Goal: Task Accomplishment & Management: Complete application form

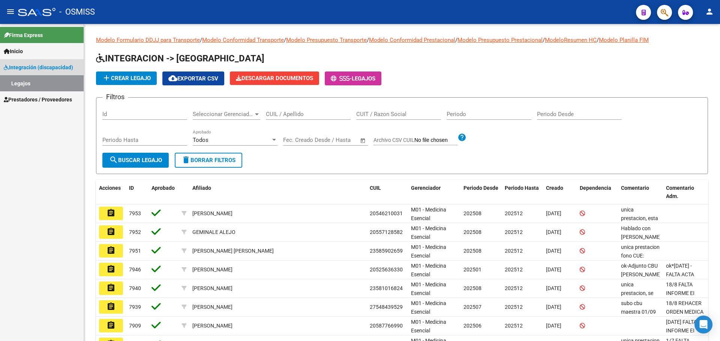
click at [35, 67] on span "Integración (discapacidad)" at bounding box center [38, 67] width 69 height 8
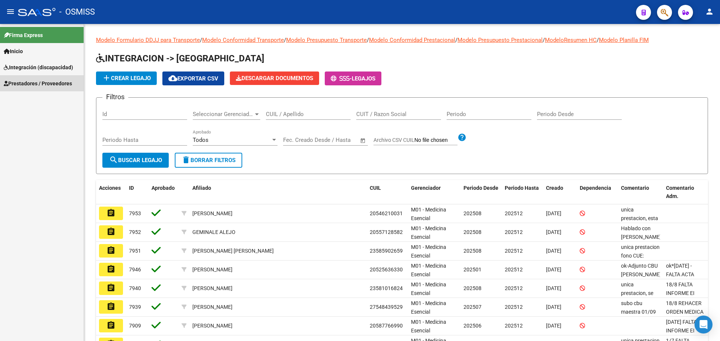
click at [35, 84] on span "Prestadores / Proveedores" at bounding box center [38, 83] width 68 height 8
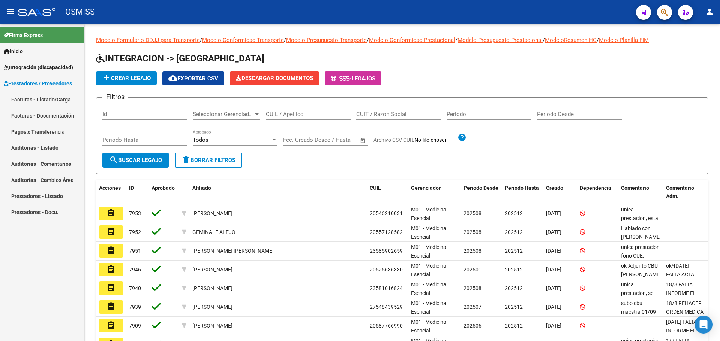
click at [34, 101] on link "Facturas - Listado/Carga" at bounding box center [42, 99] width 84 height 16
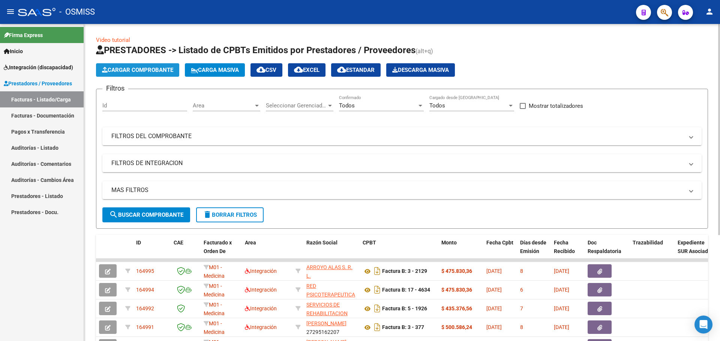
click at [156, 70] on span "Cargar Comprobante" at bounding box center [137, 70] width 71 height 7
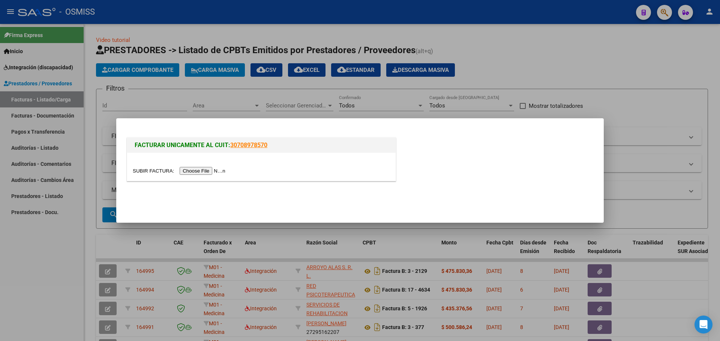
click at [205, 172] on input "file" at bounding box center [180, 171] width 95 height 8
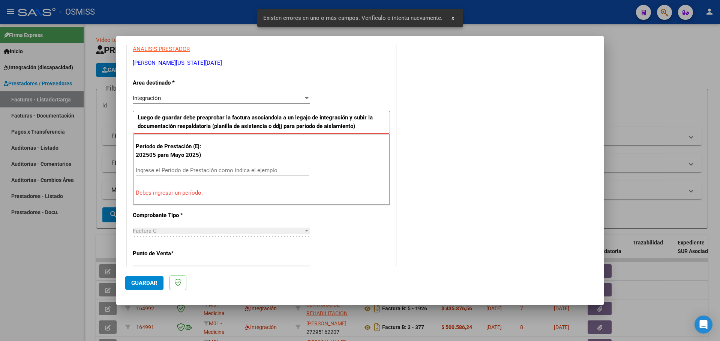
scroll to position [136, 0]
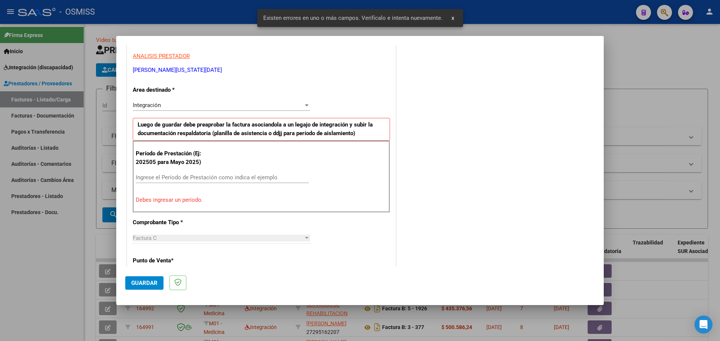
click at [189, 177] on input "Ingrese el Período de Prestación como indica el ejemplo" at bounding box center [222, 177] width 173 height 7
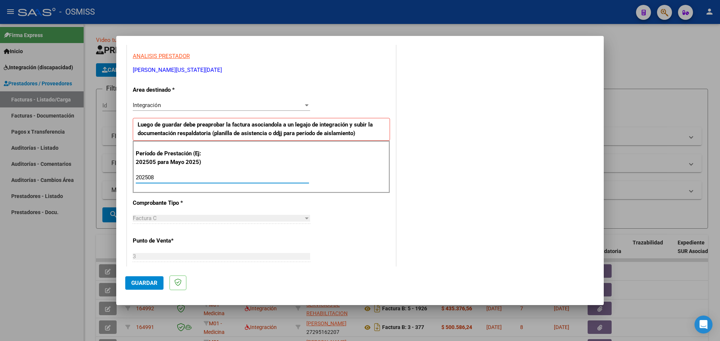
type input "202508"
click at [138, 285] on span "Guardar" at bounding box center [144, 283] width 26 height 7
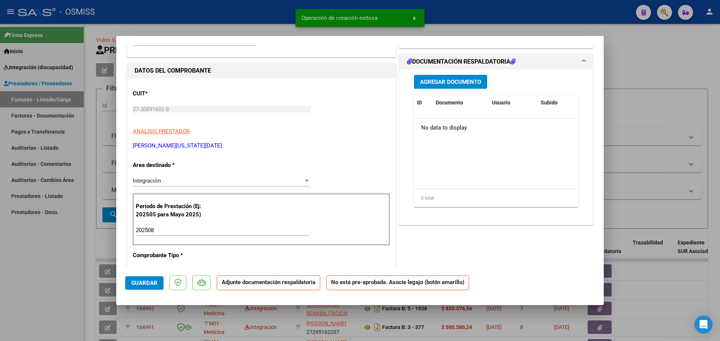
scroll to position [0, 0]
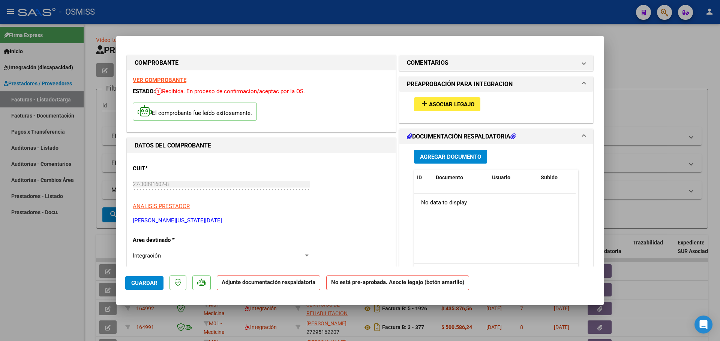
click at [455, 102] on span "Asociar Legajo" at bounding box center [451, 104] width 45 height 7
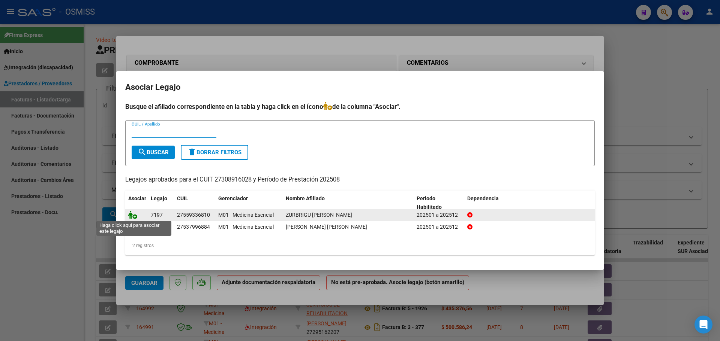
click at [131, 214] on icon at bounding box center [132, 215] width 9 height 8
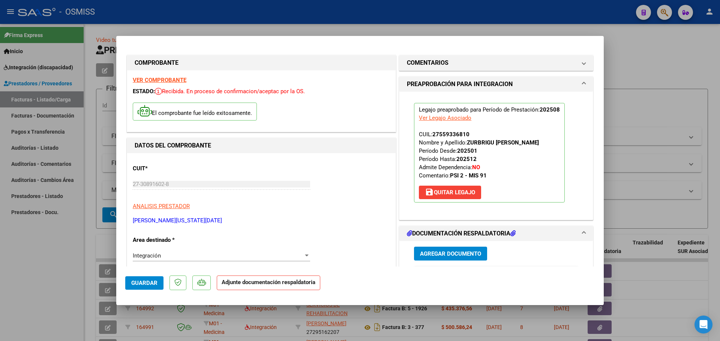
scroll to position [75, 0]
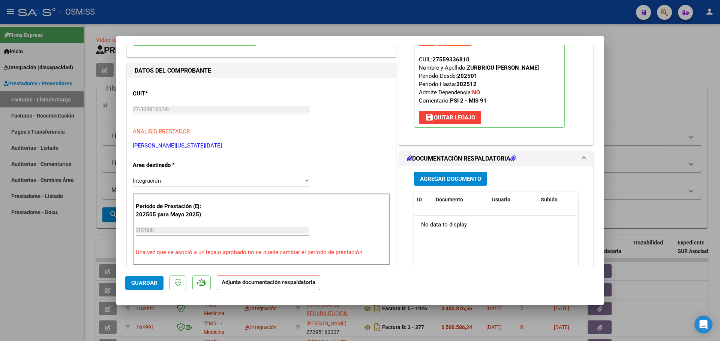
click at [456, 183] on button "Agregar Documento" at bounding box center [450, 179] width 73 height 14
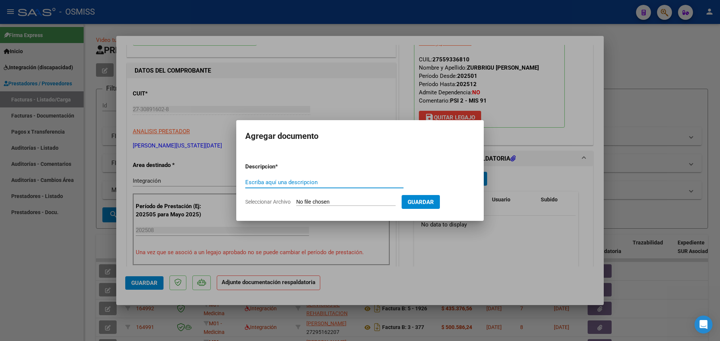
click at [311, 202] on input "Seleccionar Archivo" at bounding box center [345, 202] width 99 height 7
type input "C:\fakepath\planilla agosto 2025 olivia.pdf"
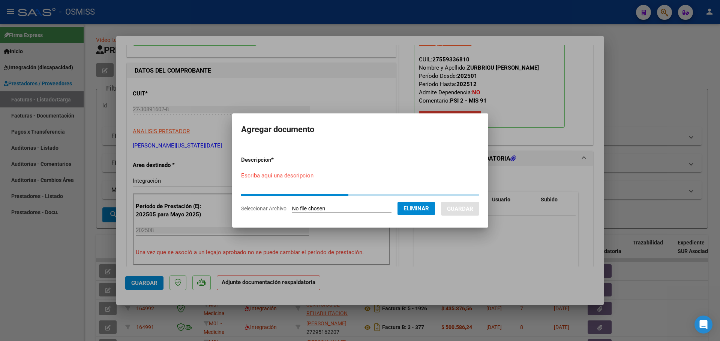
click at [261, 183] on div "Escriba aquí una descripcion" at bounding box center [323, 179] width 164 height 18
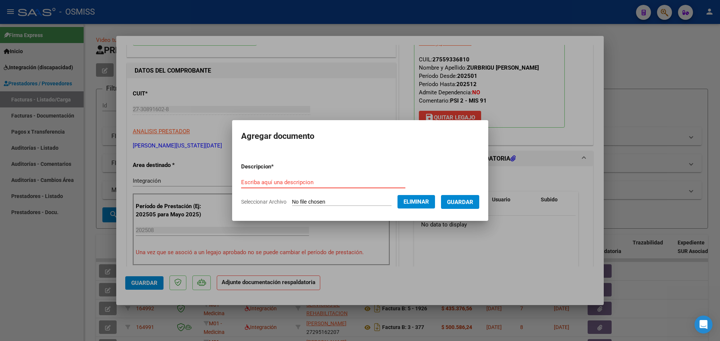
click at [262, 179] on input "Escriba aquí una descripcion" at bounding box center [323, 182] width 164 height 7
type input "as"
drag, startPoint x: 469, startPoint y: 198, endPoint x: 455, endPoint y: 202, distance: 14.2
click at [469, 198] on button "Guardar" at bounding box center [460, 202] width 38 height 14
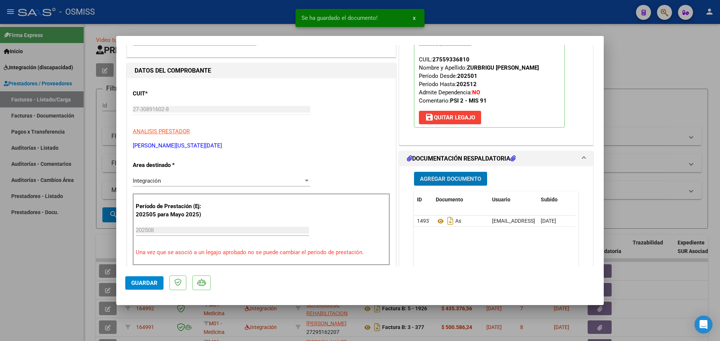
click at [141, 284] on span "Guardar" at bounding box center [144, 283] width 26 height 7
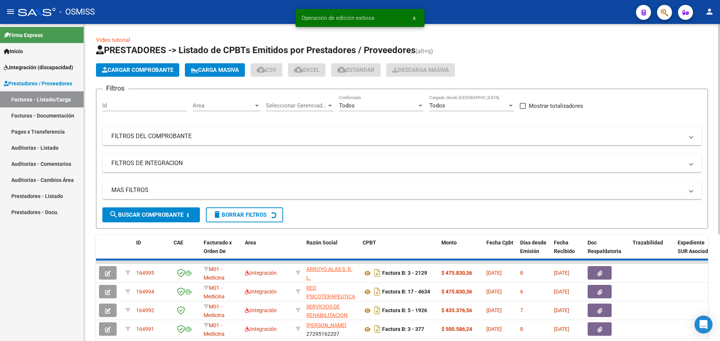
click at [150, 71] on span "Cargar Comprobante" at bounding box center [137, 70] width 71 height 7
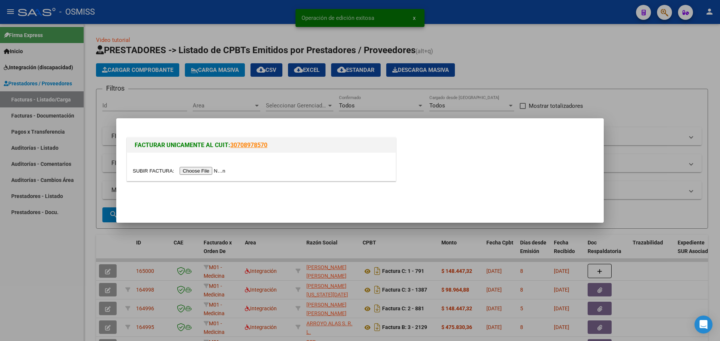
click at [193, 171] on input "file" at bounding box center [180, 171] width 95 height 8
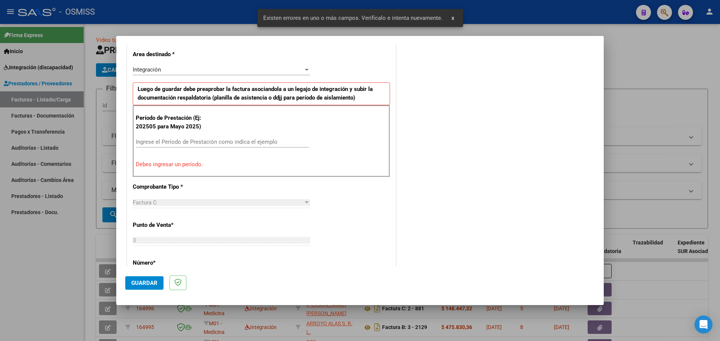
scroll to position [136, 0]
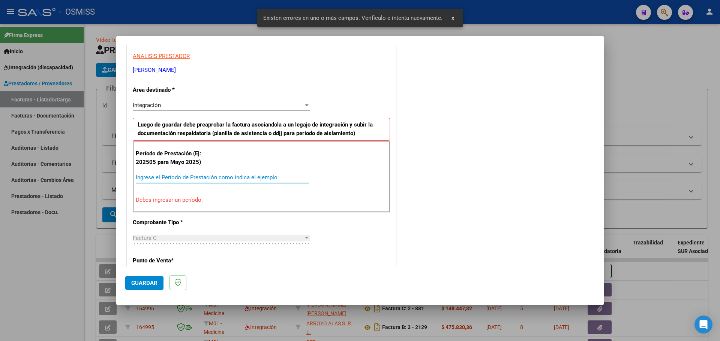
click at [167, 178] on input "Ingrese el Período de Prestación como indica el ejemplo" at bounding box center [222, 177] width 173 height 7
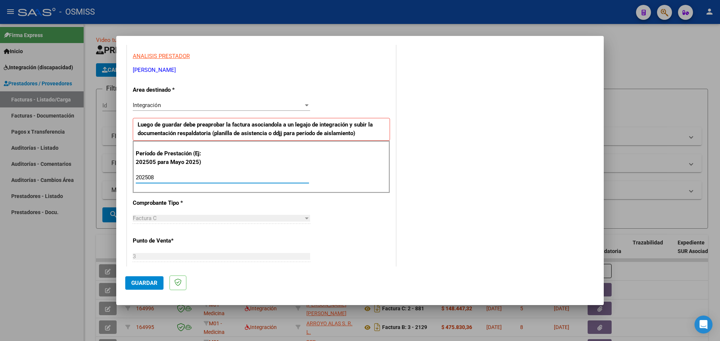
type input "202508"
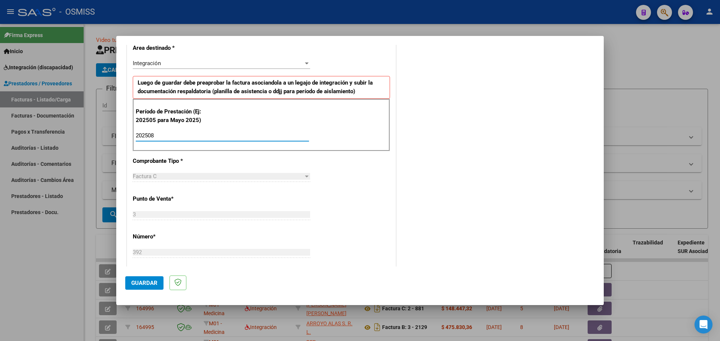
scroll to position [211, 0]
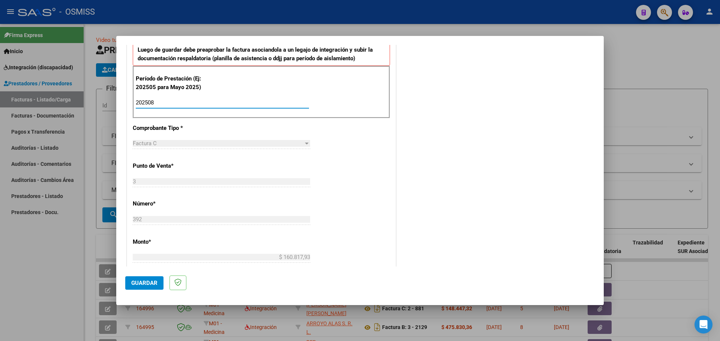
click at [136, 284] on span "Guardar" at bounding box center [144, 283] width 26 height 7
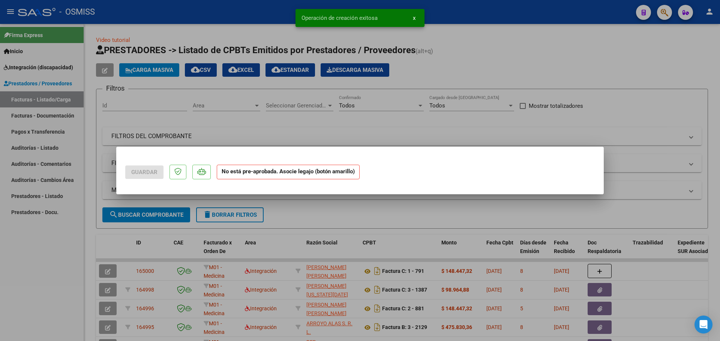
scroll to position [0, 0]
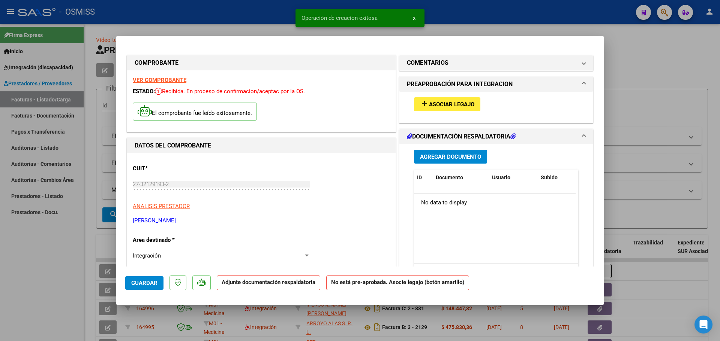
click at [453, 103] on span "Asociar Legajo" at bounding box center [451, 104] width 45 height 7
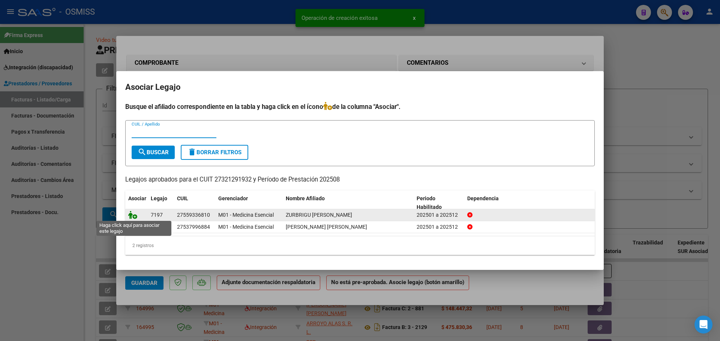
click at [134, 214] on icon at bounding box center [132, 215] width 9 height 8
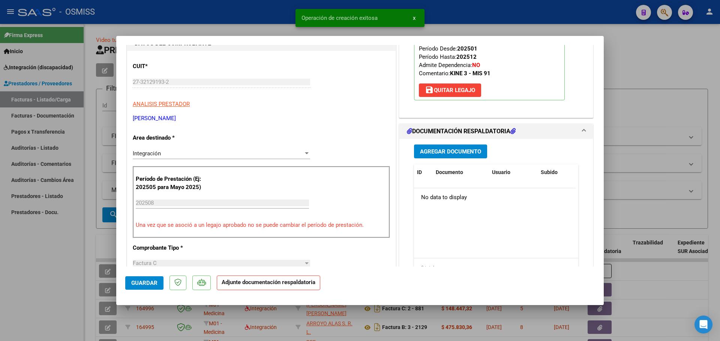
scroll to position [112, 0]
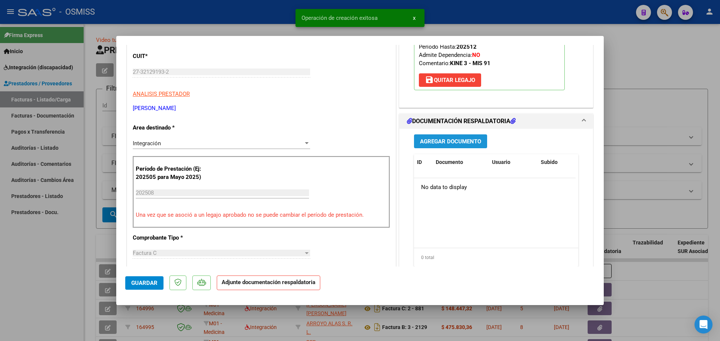
click at [458, 146] on button "Agregar Documento" at bounding box center [450, 142] width 73 height 14
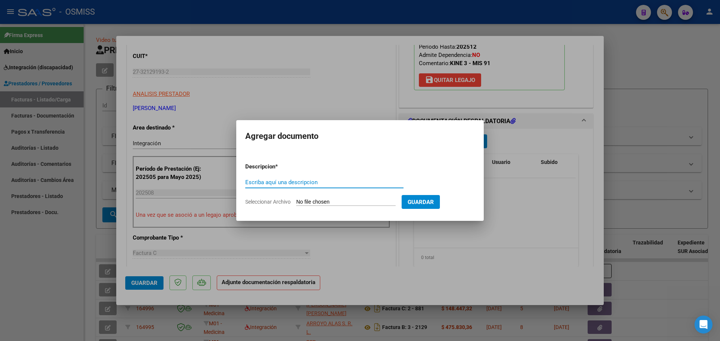
click at [324, 202] on input "Seleccionar Archivo" at bounding box center [345, 202] width 99 height 7
type input "C:\fakepath\ASISTENCIA ZURBRIGU-PERICICH AGOSTO 2025.pdf"
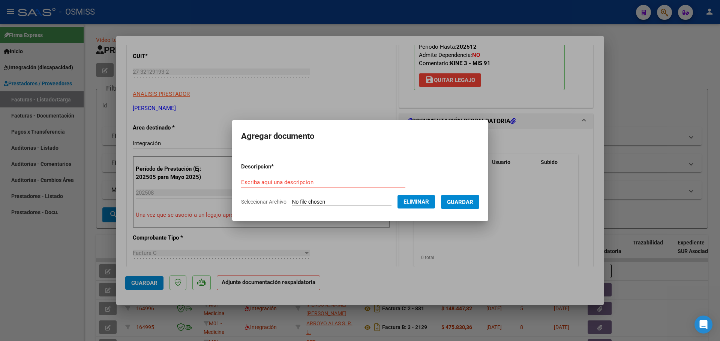
click at [278, 175] on form "Descripcion * Escriba aquí una descripcion Seleccionar Archivo Eliminar Guardar" at bounding box center [360, 184] width 238 height 55
click at [278, 180] on input "Escriba aquí una descripcion" at bounding box center [323, 182] width 164 height 7
type input "as"
click at [473, 201] on span "Guardar" at bounding box center [460, 202] width 26 height 7
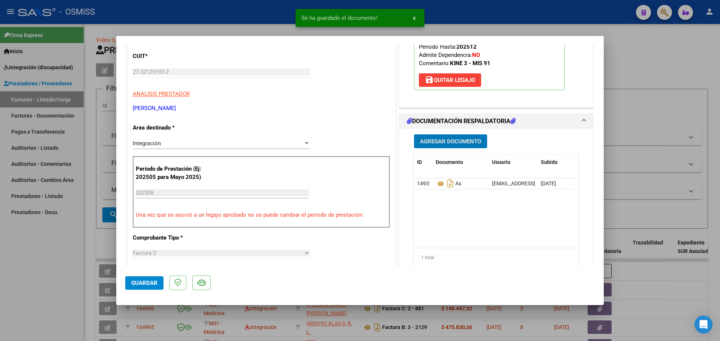
click at [146, 285] on span "Guardar" at bounding box center [144, 283] width 26 height 7
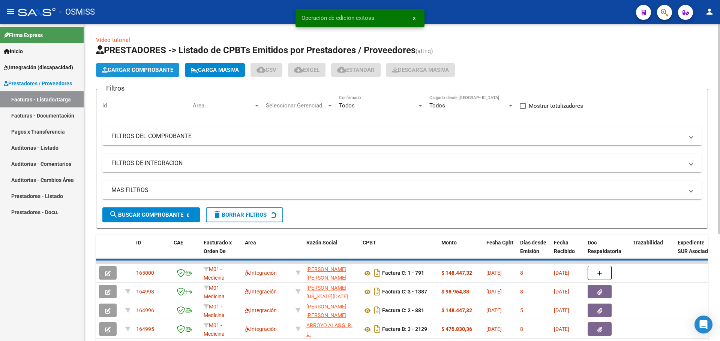
click at [141, 69] on span "Cargar Comprobante" at bounding box center [137, 70] width 71 height 7
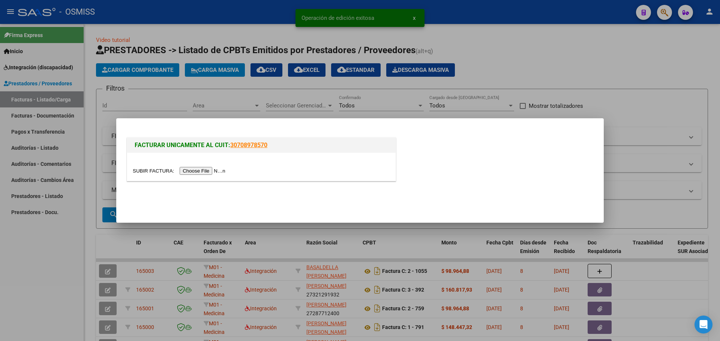
click at [586, 63] on div at bounding box center [360, 170] width 720 height 341
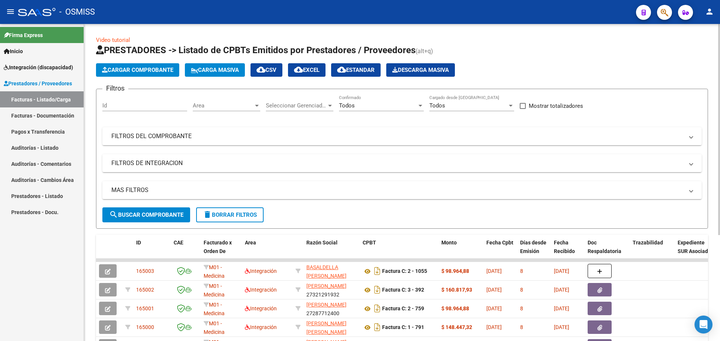
click at [216, 68] on span "Carga Masiva" at bounding box center [215, 70] width 48 height 7
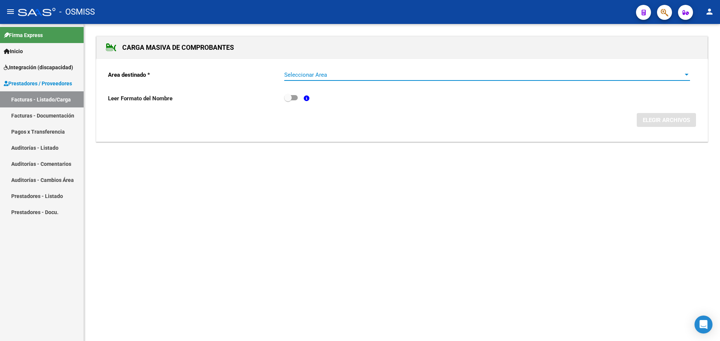
click at [312, 74] on span "Seleccionar Area" at bounding box center [483, 75] width 399 height 7
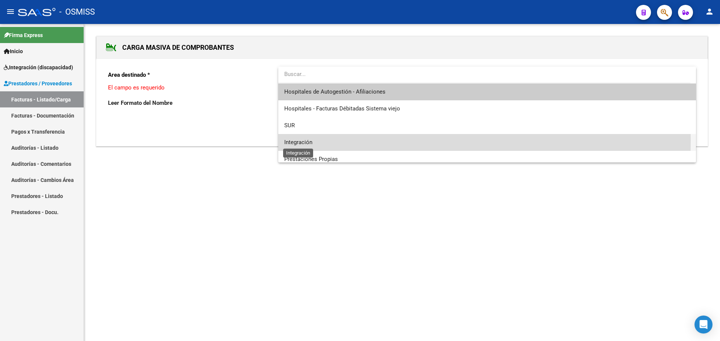
click at [295, 141] on span "Integración" at bounding box center [298, 142] width 28 height 7
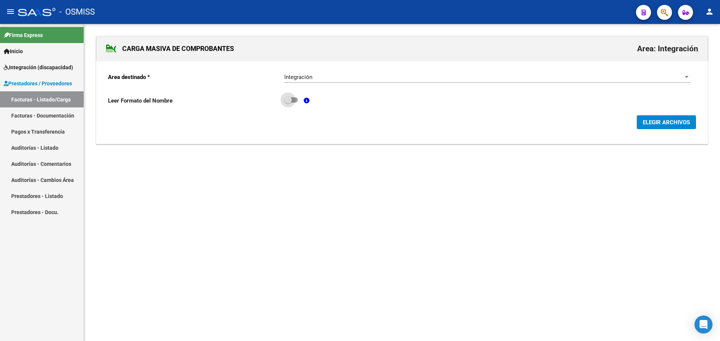
click at [290, 99] on span at bounding box center [287, 99] width 7 height 7
click at [288, 103] on input "checkbox" at bounding box center [287, 103] width 0 height 0
checkbox input "true"
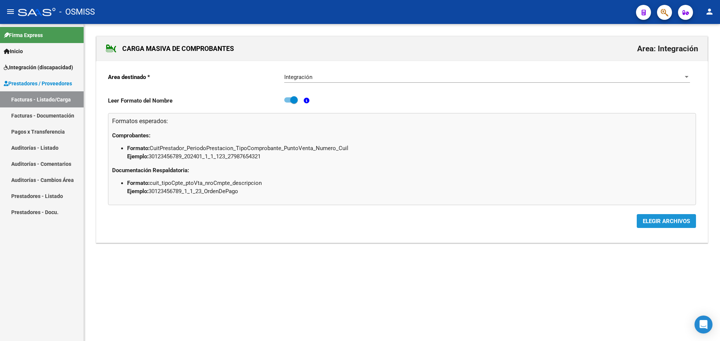
click at [664, 221] on span "ELEGIR ARCHIVOS" at bounding box center [665, 221] width 47 height 7
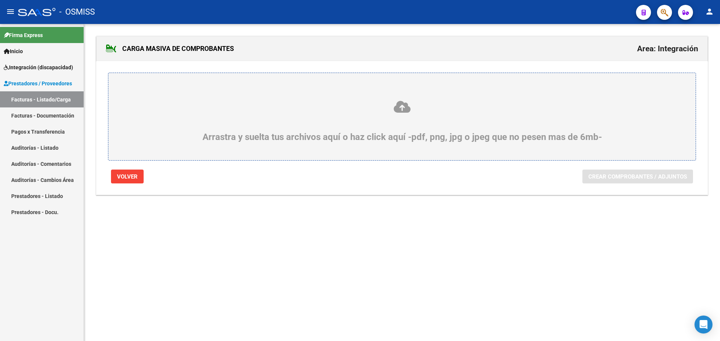
click at [280, 133] on div "Arrastra y suelta tus archivos aquí o haz click aquí -pdf, png, jpg o jpeg que …" at bounding box center [401, 121] width 551 height 42
click at [0, 0] on input "Arrastra y suelta tus archivos aquí o haz click aquí -pdf, png, jpg o jpeg que …" at bounding box center [0, 0] width 0 height 0
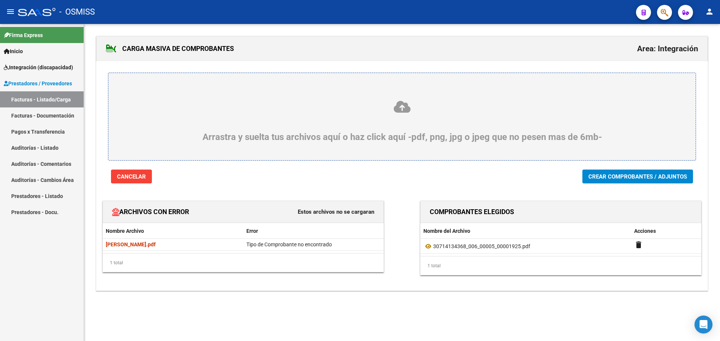
click at [209, 115] on div "Arrastra y suelta tus archivos aquí o haz click aquí -pdf, png, jpg o jpeg que …" at bounding box center [401, 121] width 551 height 42
click at [0, 0] on input "Arrastra y suelta tus archivos aquí o haz click aquí -pdf, png, jpg o jpeg que …" at bounding box center [0, 0] width 0 height 0
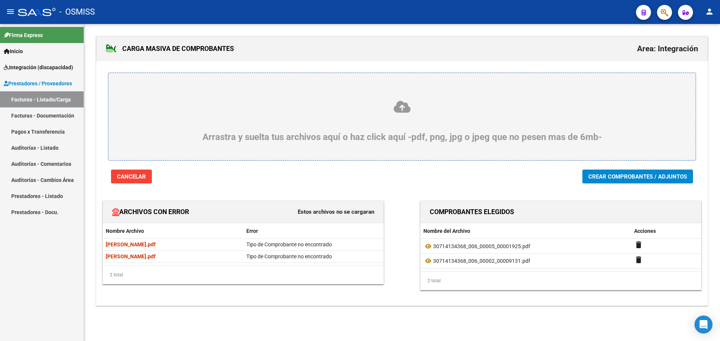
click at [120, 173] on button "Cancelar" at bounding box center [131, 177] width 41 height 14
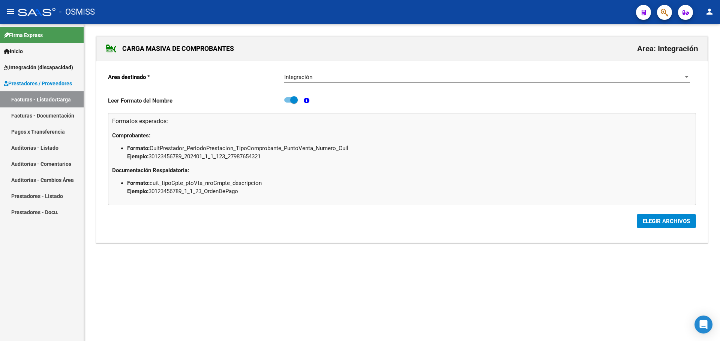
click at [293, 101] on span at bounding box center [293, 99] width 7 height 7
click at [288, 103] on input "checkbox" at bounding box center [287, 103] width 0 height 0
checkbox input "false"
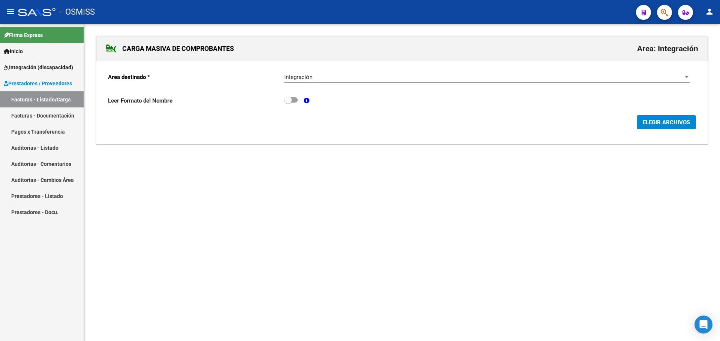
click at [671, 123] on span "ELEGIR ARCHIVOS" at bounding box center [665, 122] width 47 height 7
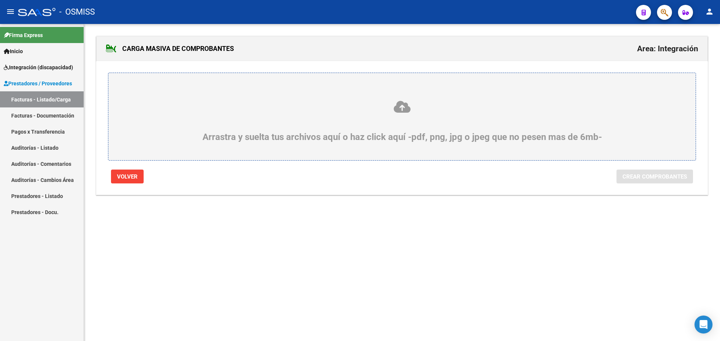
click at [216, 116] on div "Arrastra y suelta tus archivos aquí o haz click aquí -pdf, png, jpg o jpeg que …" at bounding box center [401, 121] width 551 height 42
click at [0, 0] on input "Arrastra y suelta tus archivos aquí o haz click aquí -pdf, png, jpg o jpeg que …" at bounding box center [0, 0] width 0 height 0
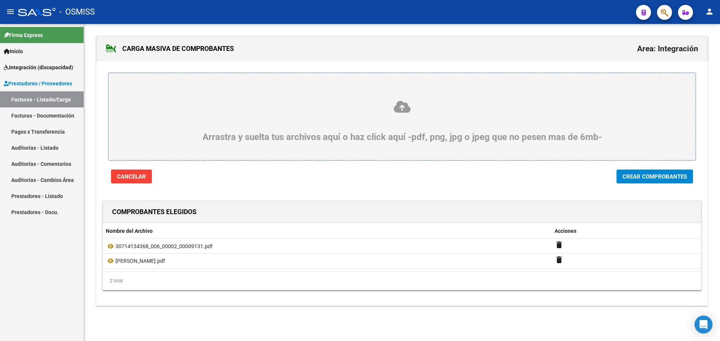
click at [129, 181] on button "Cancelar" at bounding box center [131, 177] width 41 height 14
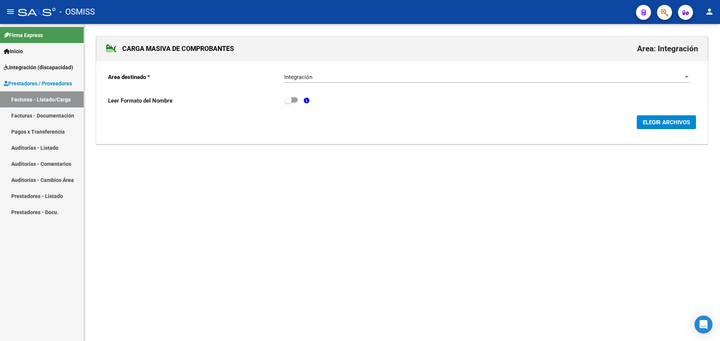
click at [651, 120] on span "ELEGIR ARCHIVOS" at bounding box center [665, 122] width 47 height 7
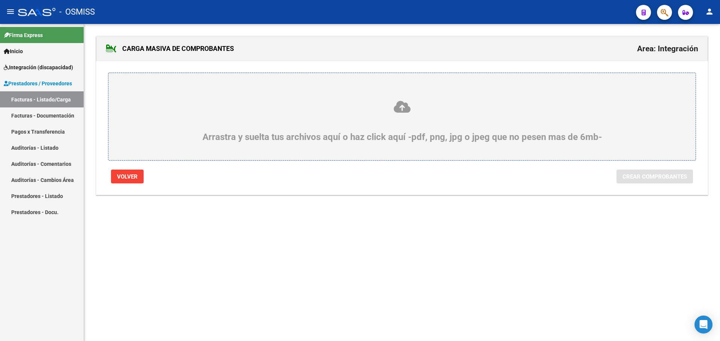
click at [286, 126] on div "Arrastra y suelta tus archivos aquí o haz click aquí -pdf, png, jpg o jpeg que …" at bounding box center [401, 121] width 551 height 42
click at [0, 0] on input "Arrastra y suelta tus archivos aquí o haz click aquí -pdf, png, jpg o jpeg que …" at bounding box center [0, 0] width 0 height 0
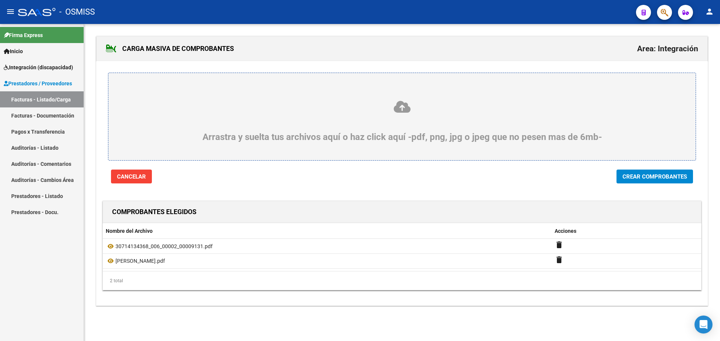
click at [150, 122] on div "Arrastra y suelta tus archivos aquí o haz click aquí -pdf, png, jpg o jpeg que …" at bounding box center [401, 121] width 551 height 42
click at [0, 0] on input "Arrastra y suelta tus archivos aquí o haz click aquí -pdf, png, jpg o jpeg que …" at bounding box center [0, 0] width 0 height 0
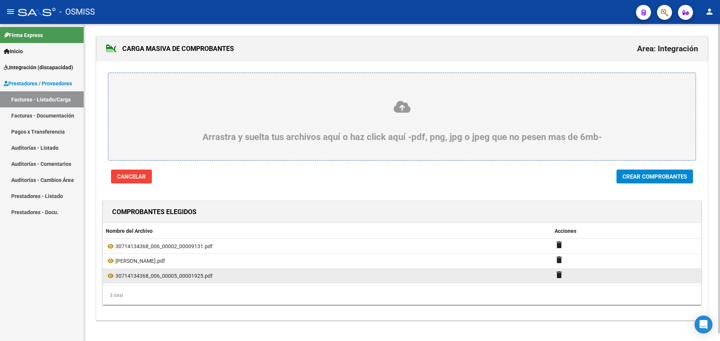
scroll to position [8, 0]
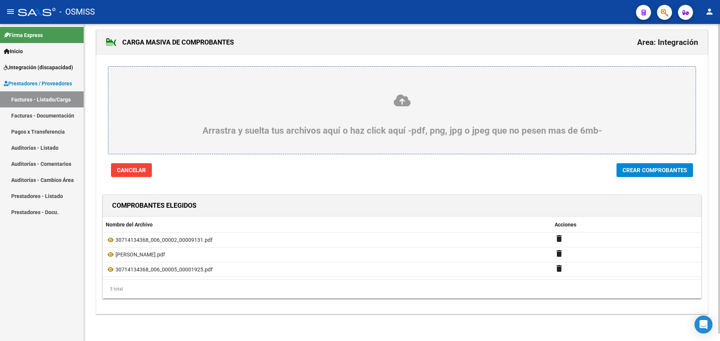
click at [293, 127] on div "Arrastra y suelta tus archivos aquí o haz click aquí -pdf, png, jpg o jpeg que …" at bounding box center [401, 115] width 551 height 42
click at [0, 0] on input "Arrastra y suelta tus archivos aquí o haz click aquí -pdf, png, jpg o jpeg que …" at bounding box center [0, 0] width 0 height 0
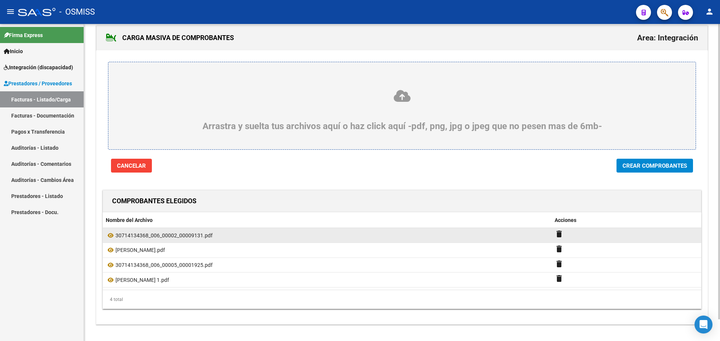
scroll to position [0, 0]
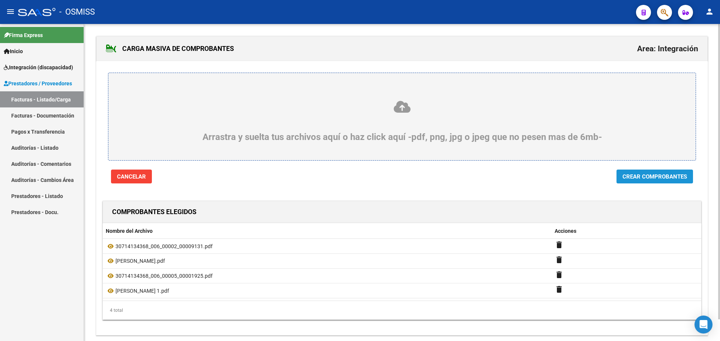
click at [655, 178] on span "Crear Comprobantes" at bounding box center [654, 177] width 64 height 7
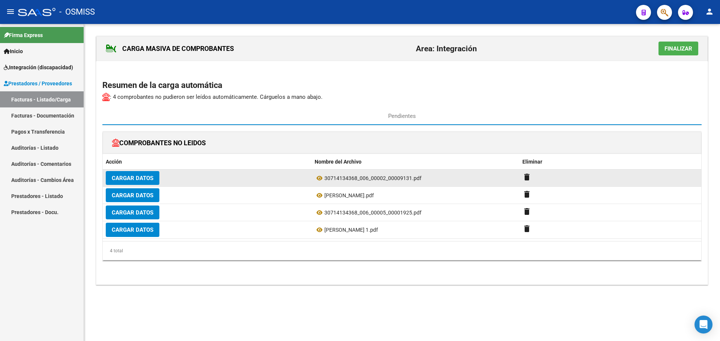
click at [140, 180] on span "Cargar Datos" at bounding box center [133, 178] width 42 height 7
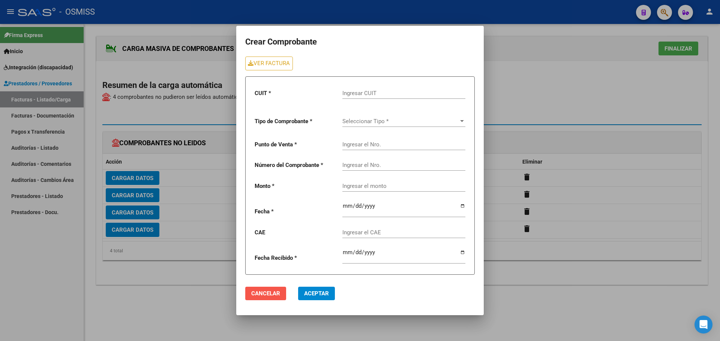
click at [265, 294] on span "Cancelar" at bounding box center [265, 293] width 29 height 7
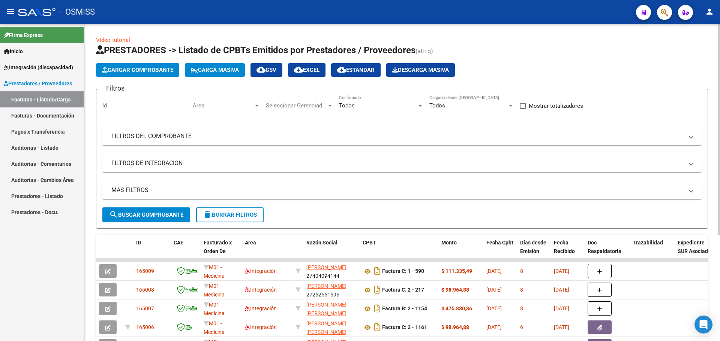
click at [141, 68] on span "Cargar Comprobante" at bounding box center [137, 70] width 71 height 7
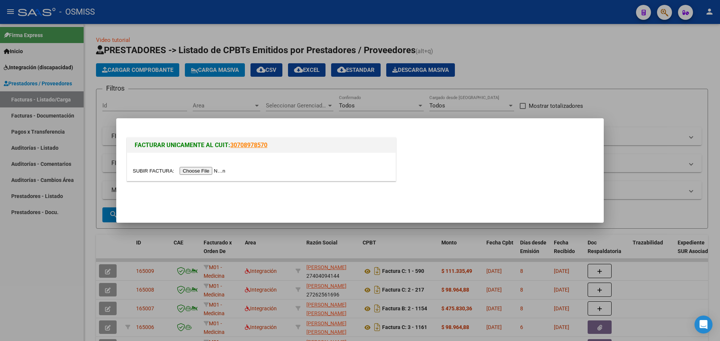
click at [200, 171] on input "file" at bounding box center [180, 171] width 95 height 8
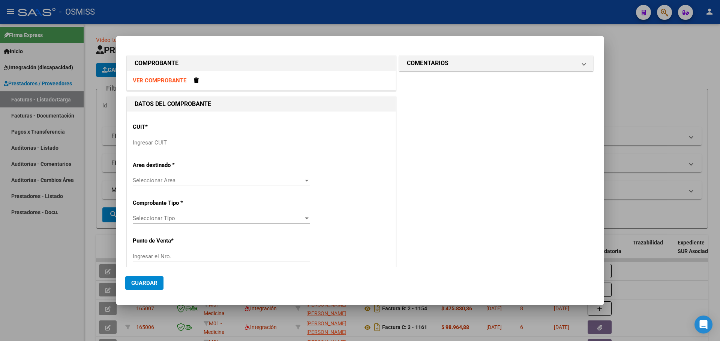
click at [157, 81] on strong "VER COMPROBANTE" at bounding box center [160, 80] width 54 height 7
click at [162, 142] on input "Ingresar CUIT" at bounding box center [221, 142] width 177 height 7
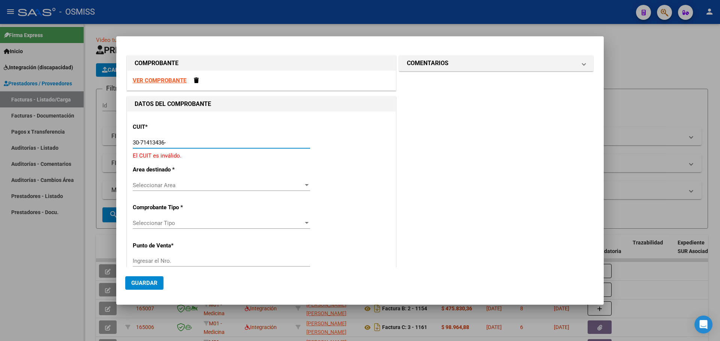
type input "30-71413436-8"
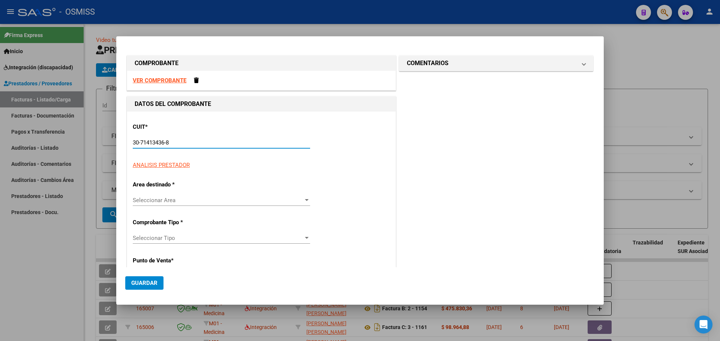
type input "5"
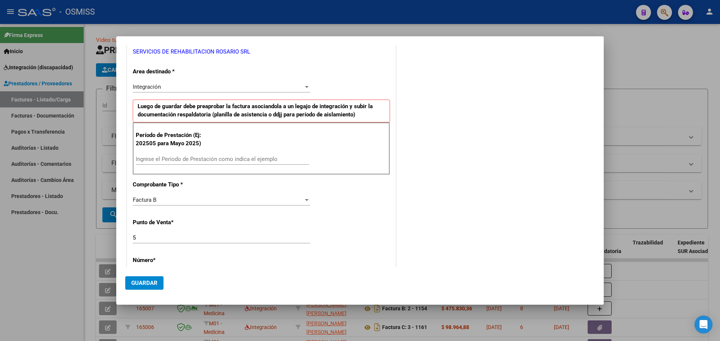
scroll to position [150, 0]
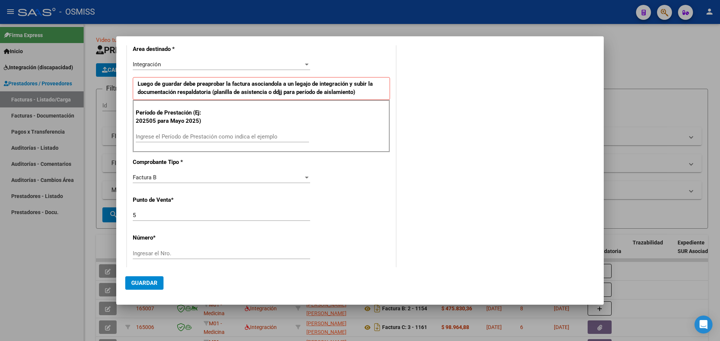
type input "30-71413436-8"
click at [176, 139] on input "Ingrese el Período de Prestación como indica el ejemplo" at bounding box center [222, 136] width 173 height 7
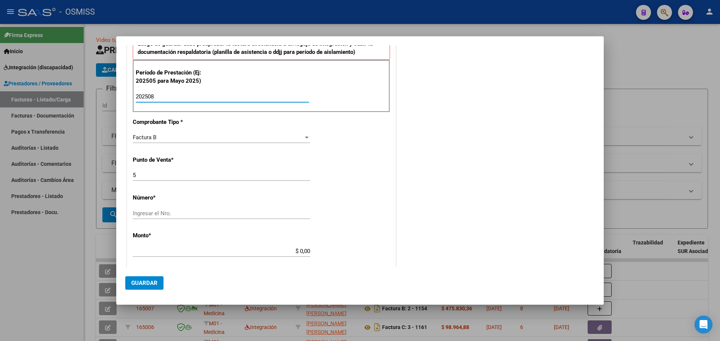
scroll to position [225, 0]
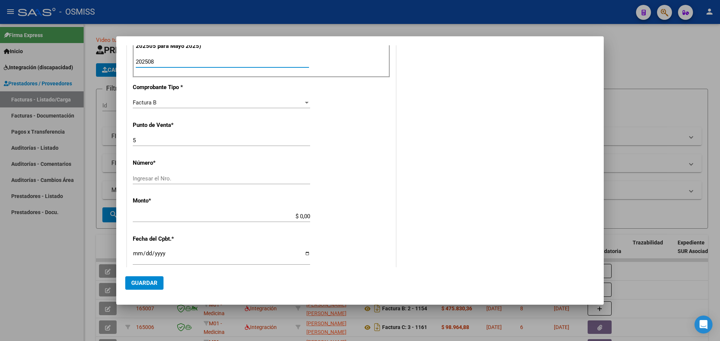
type input "202508"
click at [173, 178] on input "Ingresar el Nro." at bounding box center [221, 178] width 177 height 7
type input "1925"
drag, startPoint x: 383, startPoint y: 232, endPoint x: 387, endPoint y: 233, distance: 4.6
click at [387, 233] on div "CUIT * 30-71413436-8 Ingresar CUIT ANALISIS PRESTADOR SERVICIOS DE REHABILITACI…" at bounding box center [261, 169] width 268 height 564
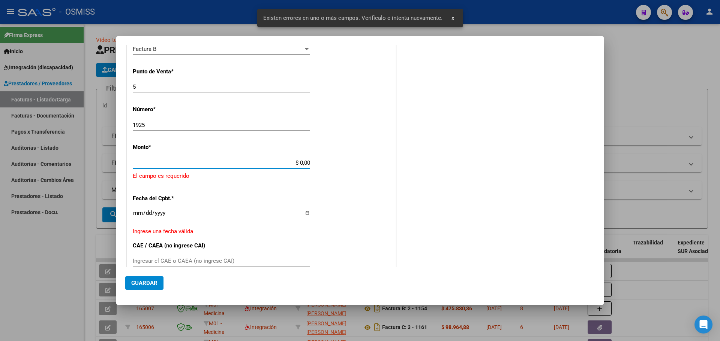
scroll to position [281, 0]
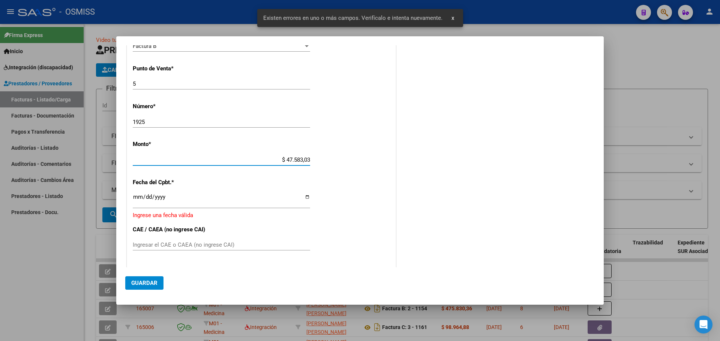
type input "$ 475.830,36"
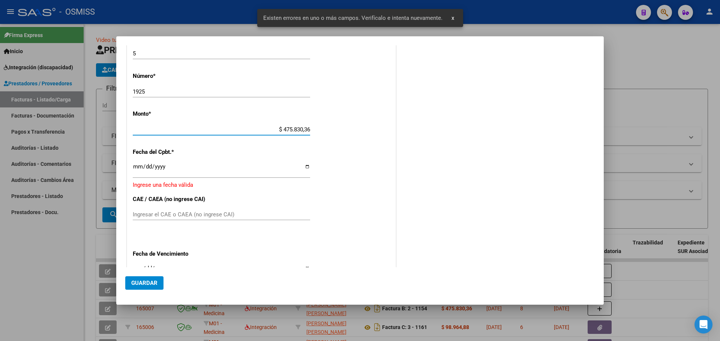
scroll to position [356, 0]
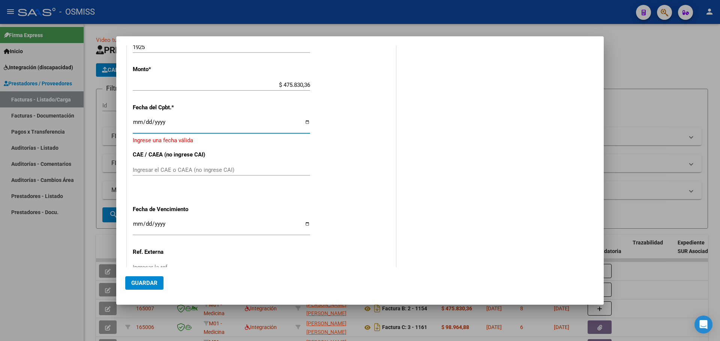
click at [305, 123] on input "Ingresar la fecha" at bounding box center [221, 125] width 177 height 12
type input "[DATE]"
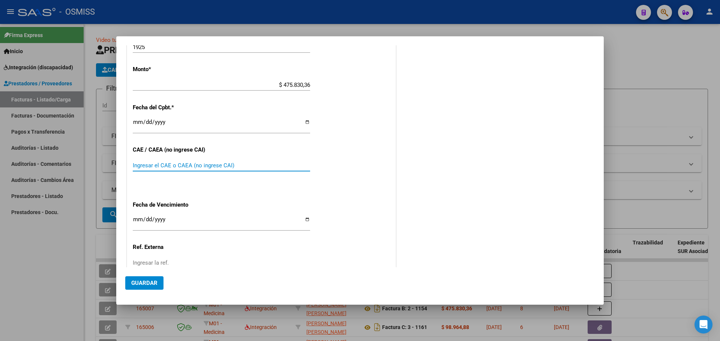
click at [164, 164] on input "Ingresar el CAE o CAEA (no ingrese CAI)" at bounding box center [221, 165] width 177 height 7
type input "75358436230547"
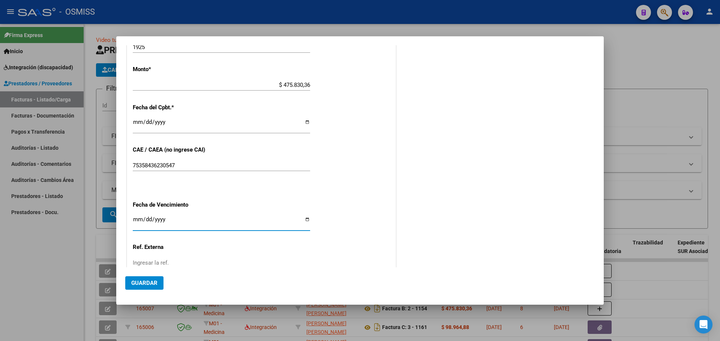
click at [304, 219] on input "Ingresar la fecha" at bounding box center [221, 223] width 177 height 12
type input "[DATE]"
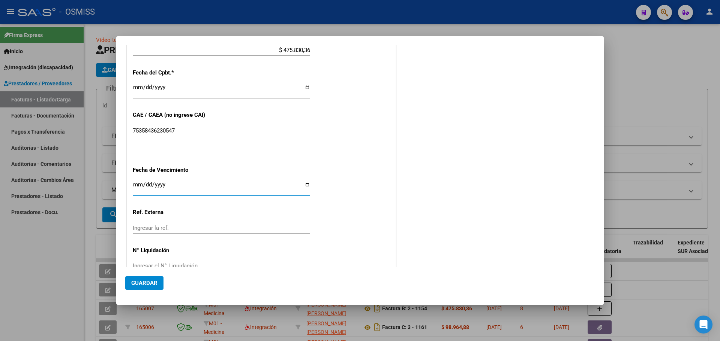
scroll to position [410, 0]
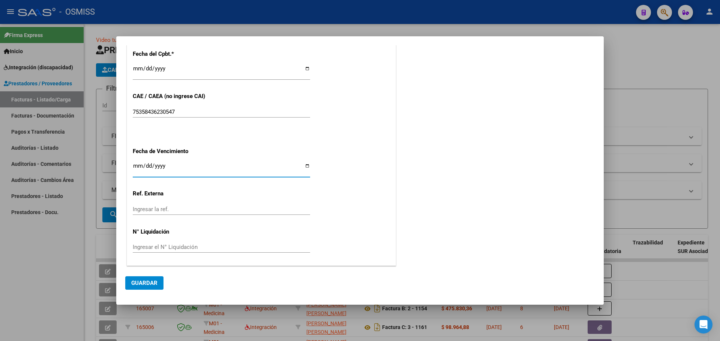
click at [148, 285] on span "Guardar" at bounding box center [144, 283] width 26 height 7
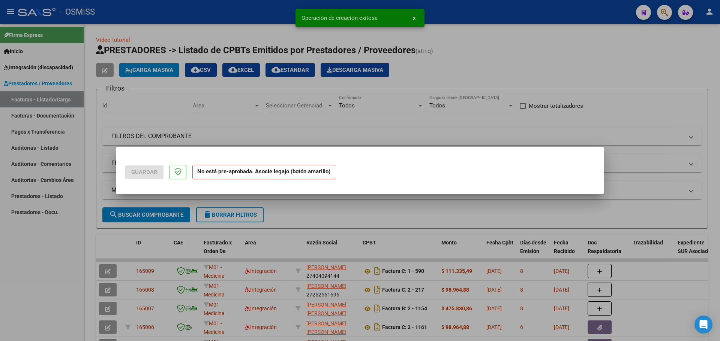
scroll to position [0, 0]
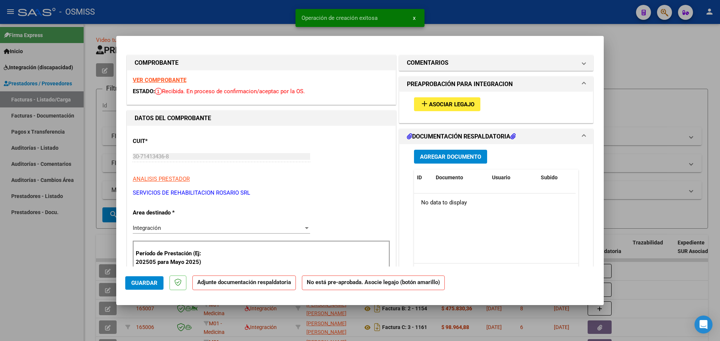
click at [432, 103] on span "Asociar Legajo" at bounding box center [451, 104] width 45 height 7
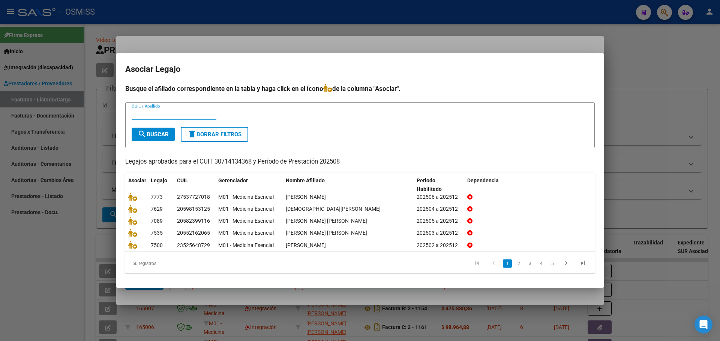
click at [145, 112] on input "CUIL / Apellido" at bounding box center [174, 114] width 85 height 7
type input "zerda"
click at [160, 132] on span "search Buscar" at bounding box center [153, 134] width 31 height 7
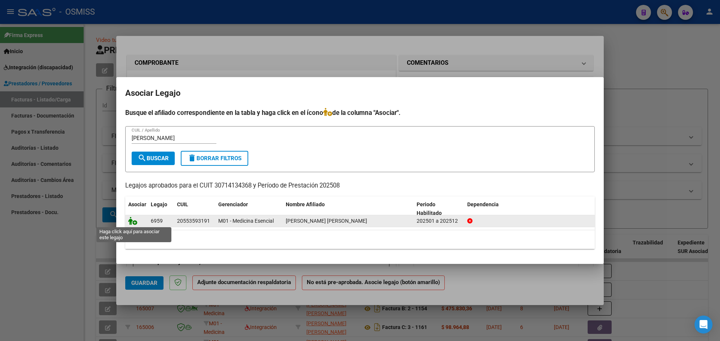
click at [131, 223] on icon at bounding box center [132, 221] width 9 height 8
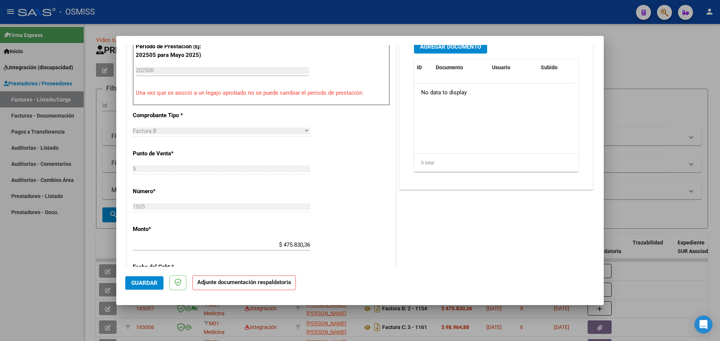
scroll to position [112, 0]
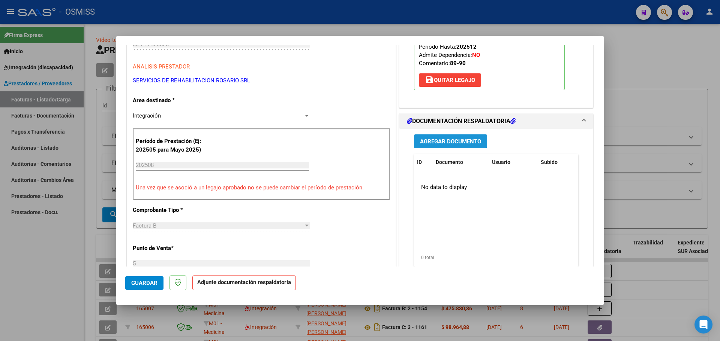
click at [446, 141] on span "Agregar Documento" at bounding box center [450, 141] width 61 height 7
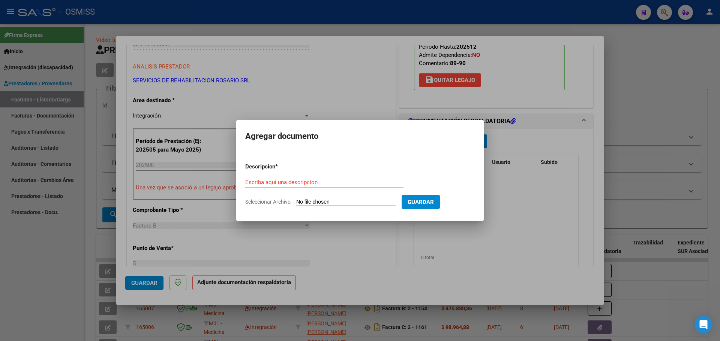
click at [345, 202] on input "Seleccionar Archivo" at bounding box center [345, 202] width 99 height 7
type input "C:\fakepath\Zerda Joaquin 1.pdf"
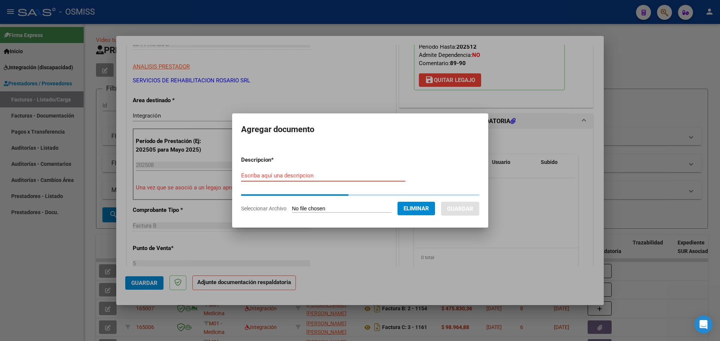
click at [286, 178] on input "Escriba aquí una descripcion" at bounding box center [323, 175] width 164 height 7
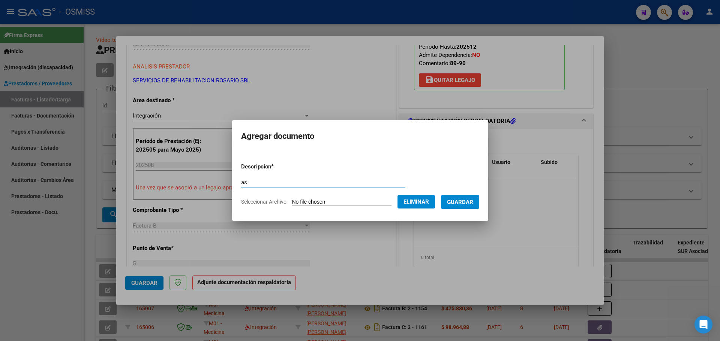
type input "as"
click at [465, 200] on span "Guardar" at bounding box center [460, 202] width 26 height 7
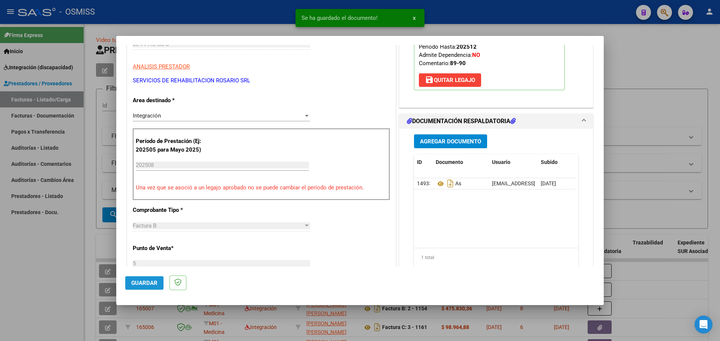
click at [147, 283] on span "Guardar" at bounding box center [144, 283] width 26 height 7
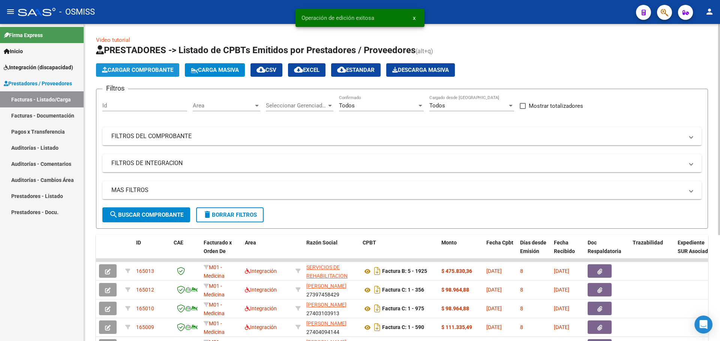
click at [135, 69] on span "Cargar Comprobante" at bounding box center [137, 70] width 71 height 7
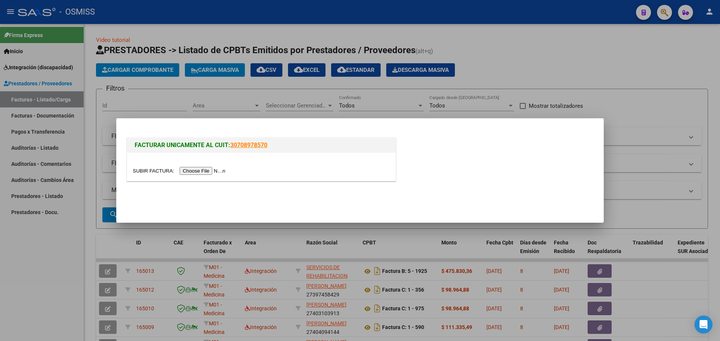
click at [206, 172] on input "file" at bounding box center [180, 171] width 95 height 8
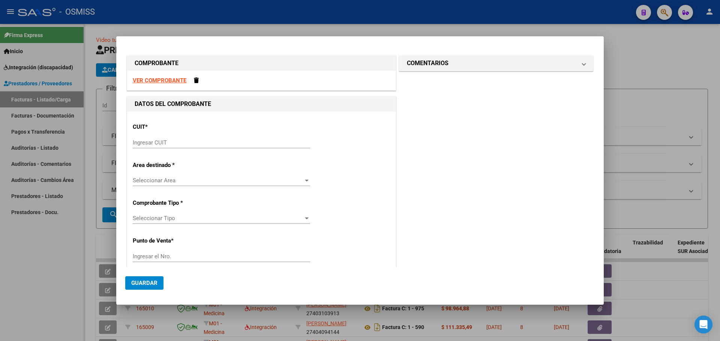
click at [153, 143] on input "Ingresar CUIT" at bounding box center [221, 142] width 177 height 7
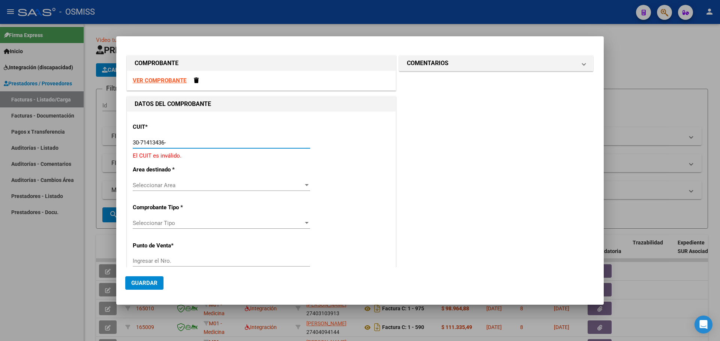
type input "30-71413436-8"
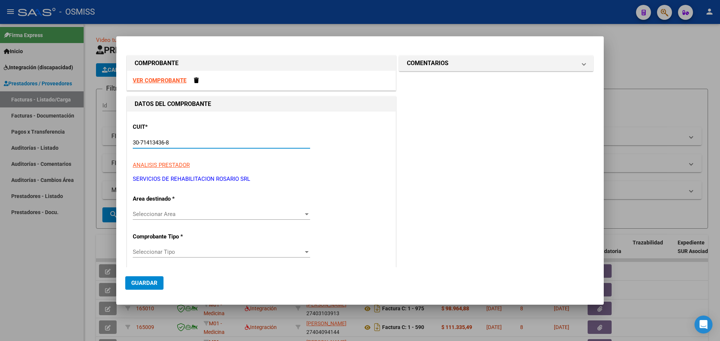
type input "5"
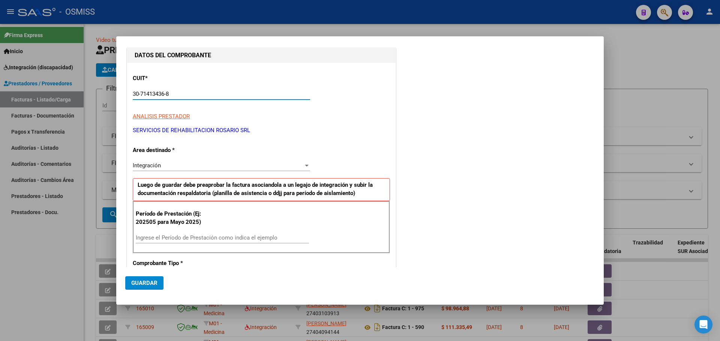
scroll to position [75, 0]
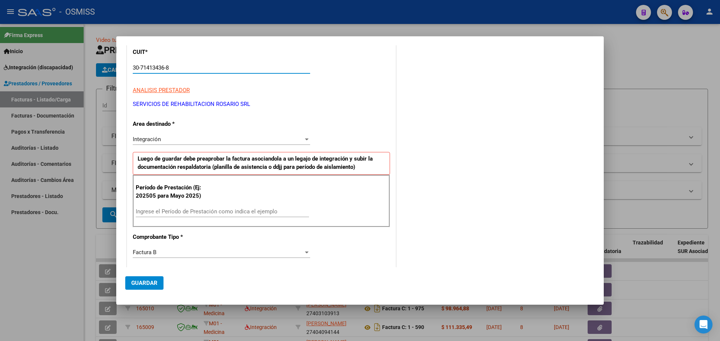
type input "30-71413436-8"
click at [160, 217] on div "Ingrese el Período de Prestación como indica el ejemplo" at bounding box center [222, 215] width 173 height 18
click at [160, 212] on input "Ingrese el Período de Prestación como indica el ejemplo" at bounding box center [222, 211] width 173 height 7
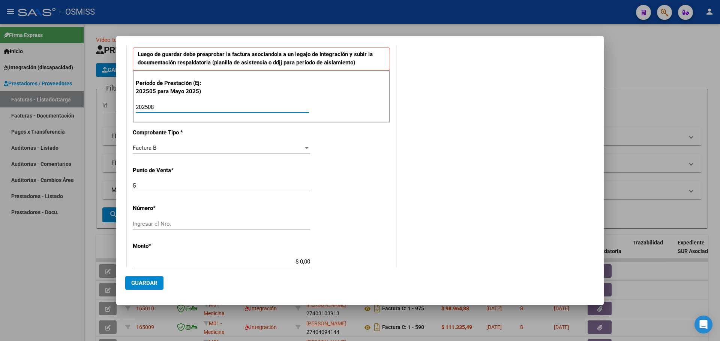
scroll to position [187, 0]
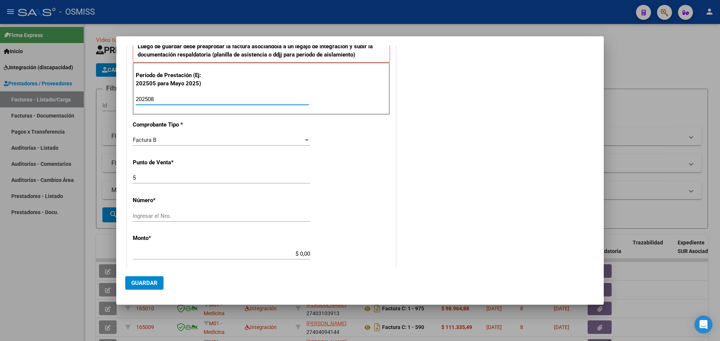
type input "202508"
click at [147, 214] on input "Ingresar el Nro." at bounding box center [221, 216] width 177 height 7
drag, startPoint x: 139, startPoint y: 177, endPoint x: 94, endPoint y: 177, distance: 44.2
click at [93, 177] on div "COMPROBANTE VER COMPROBANTE DATOS DEL COMPROBANTE CUIT * 30-71413436-8 Ingresar…" at bounding box center [360, 170] width 720 height 341
type input "2"
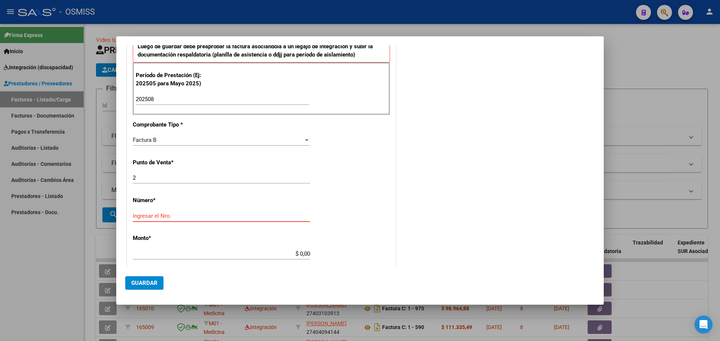
click at [198, 217] on input "Ingresar el Nro." at bounding box center [221, 216] width 177 height 7
type input "9131"
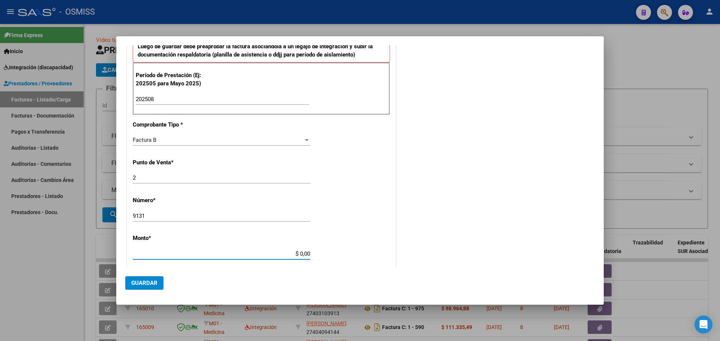
drag, startPoint x: 292, startPoint y: 253, endPoint x: 348, endPoint y: 260, distance: 57.0
click at [348, 260] on div "CUIT * 30-71413436-8 Ingresar CUIT ANALISIS PRESTADOR SERVICIOS DE REHABILITACI…" at bounding box center [261, 206] width 268 height 564
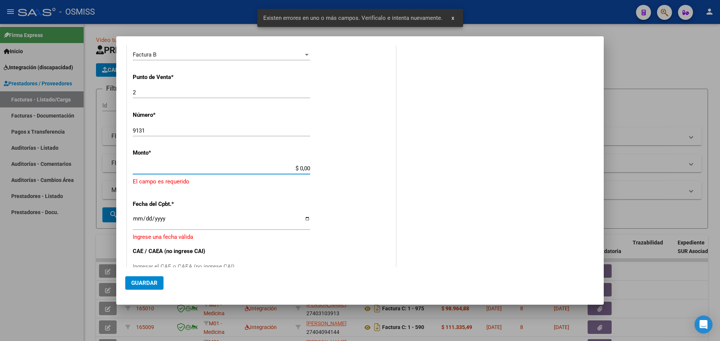
scroll to position [281, 0]
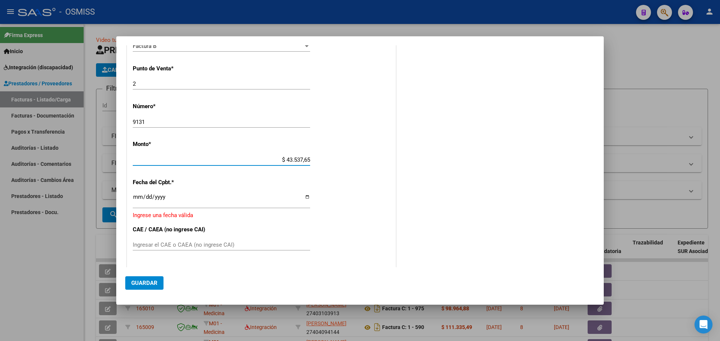
type input "$ 435.376,56"
click at [302, 196] on input "Ingresar la fecha" at bounding box center [221, 200] width 177 height 12
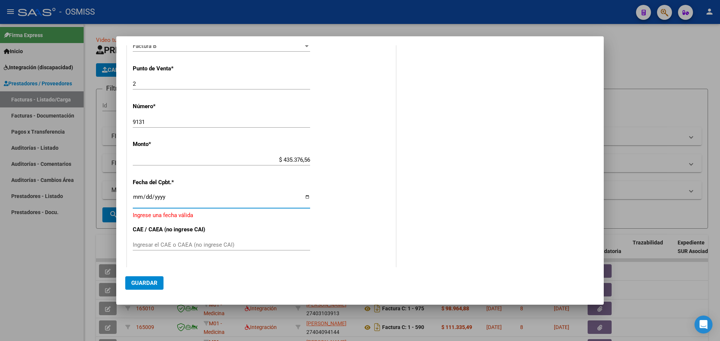
type input "[DATE]"
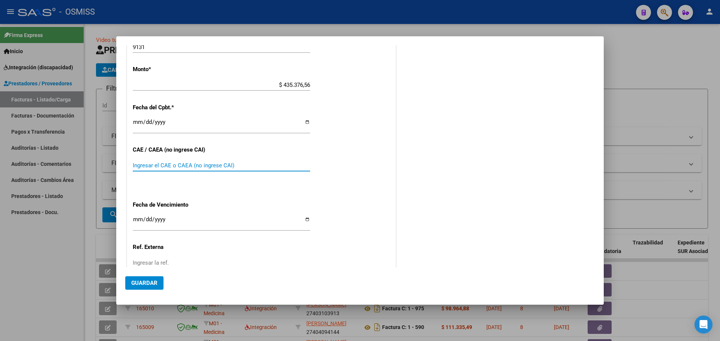
click at [159, 168] on input "Ingresar el CAE o CAEA (no ingrese CAI)" at bounding box center [221, 165] width 177 height 7
type input "75358356789623"
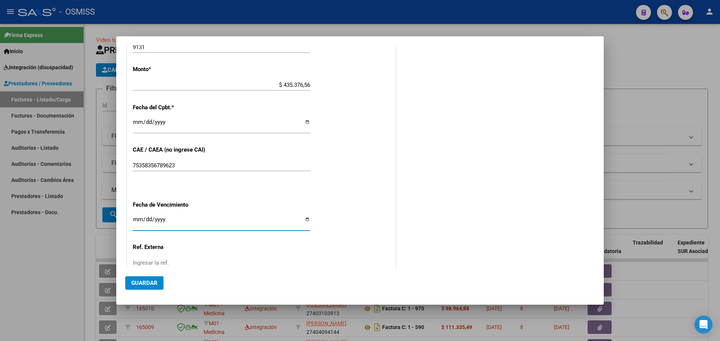
click at [306, 221] on input "Ingresar la fecha" at bounding box center [221, 223] width 177 height 12
type input "[DATE]"
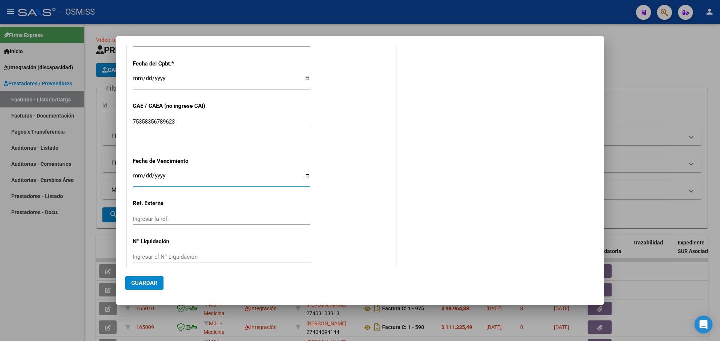
scroll to position [410, 0]
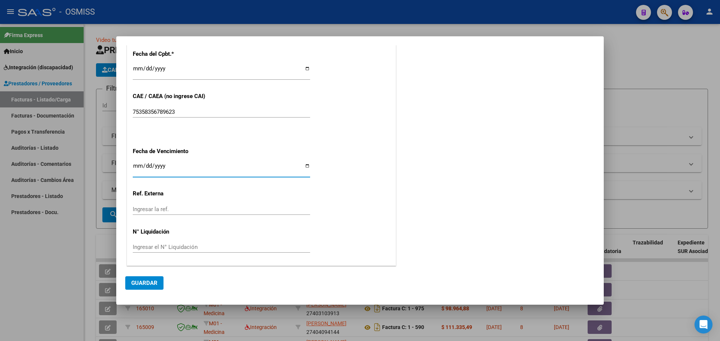
click at [148, 282] on span "Guardar" at bounding box center [144, 283] width 26 height 7
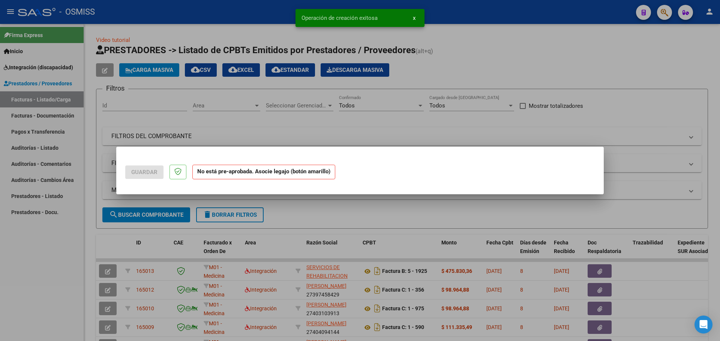
scroll to position [0, 0]
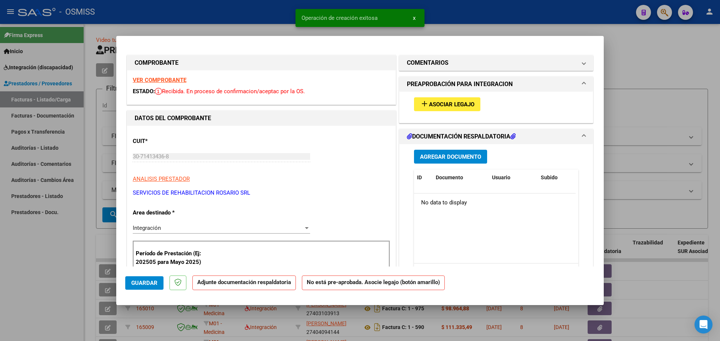
click at [443, 101] on span "Asociar Legajo" at bounding box center [451, 104] width 45 height 7
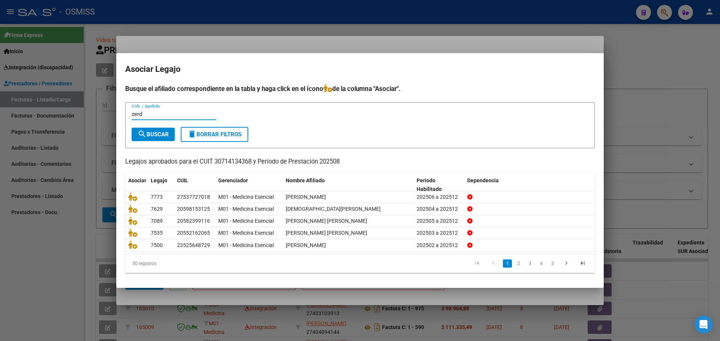
type input "zerd"
click at [164, 134] on span "search Buscar" at bounding box center [153, 134] width 31 height 7
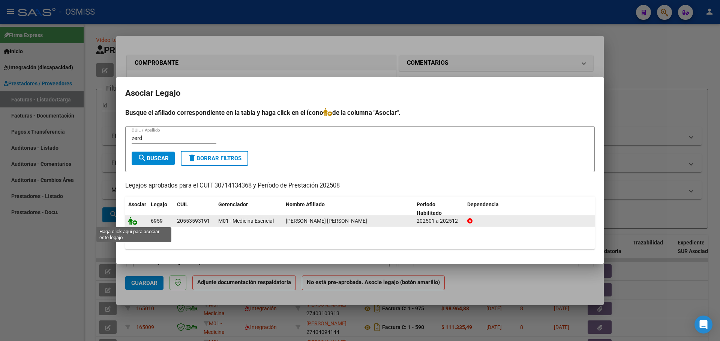
click at [134, 223] on icon at bounding box center [132, 221] width 9 height 8
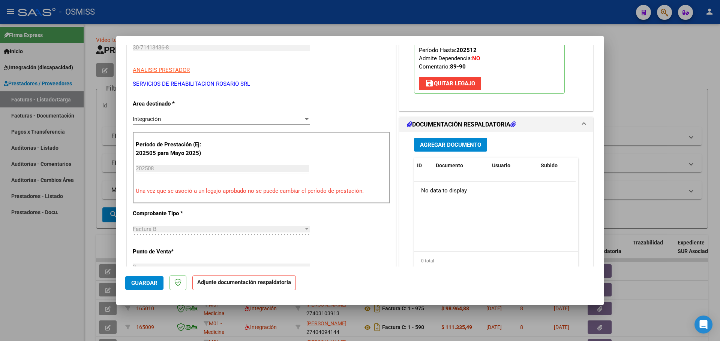
scroll to position [112, 0]
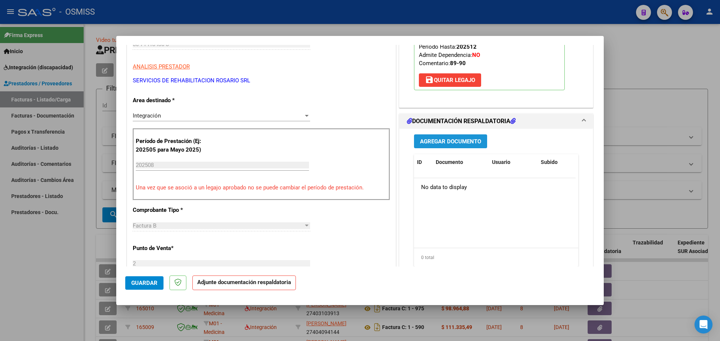
click at [449, 138] on span "Agregar Documento" at bounding box center [450, 141] width 61 height 7
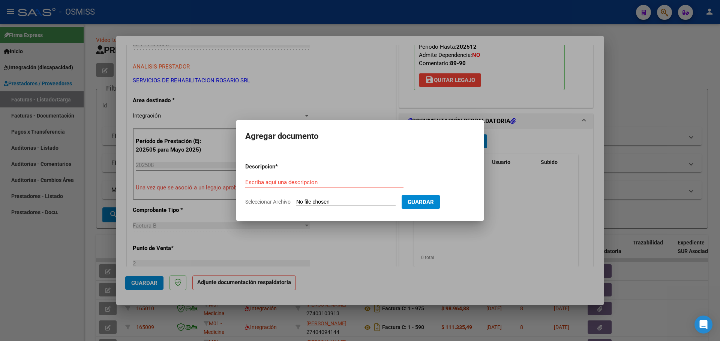
click at [329, 201] on input "Seleccionar Archivo" at bounding box center [345, 202] width 99 height 7
type input "C:\fakepath\Zerda Joaquin.pdf"
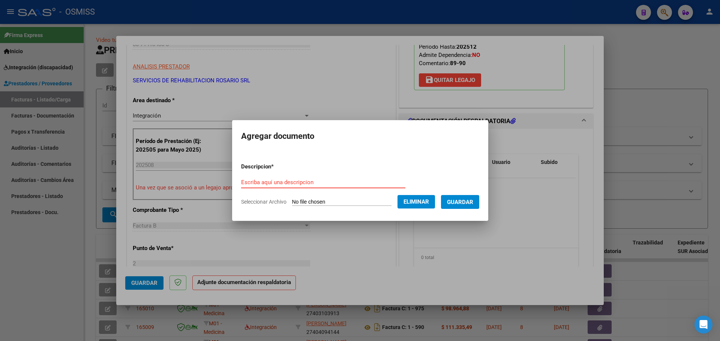
click at [248, 179] on input "Escriba aquí una descripcion" at bounding box center [323, 182] width 164 height 7
type input "as"
click at [466, 199] on span "Guardar" at bounding box center [460, 202] width 26 height 7
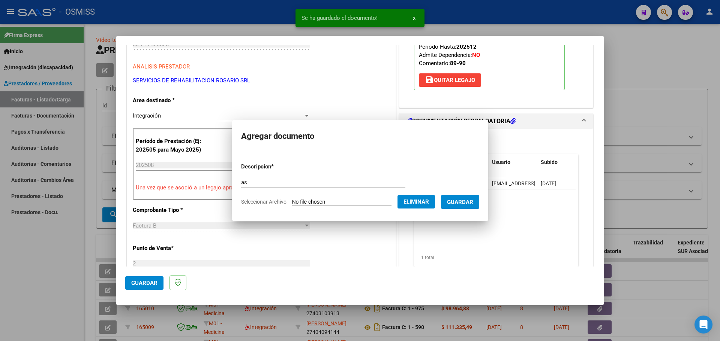
click at [139, 282] on span "Guardar" at bounding box center [144, 283] width 26 height 7
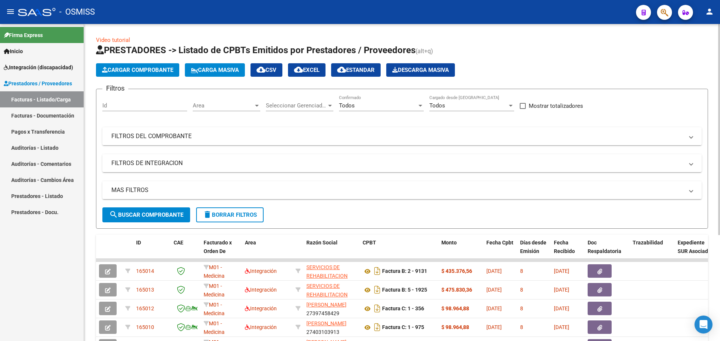
click at [151, 70] on span "Cargar Comprobante" at bounding box center [137, 70] width 71 height 7
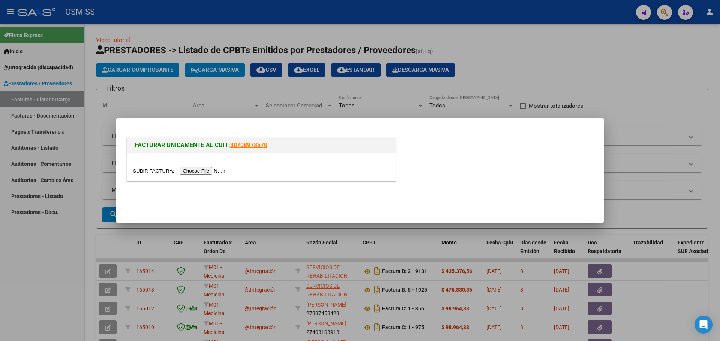
click at [217, 170] on input "file" at bounding box center [180, 171] width 95 height 8
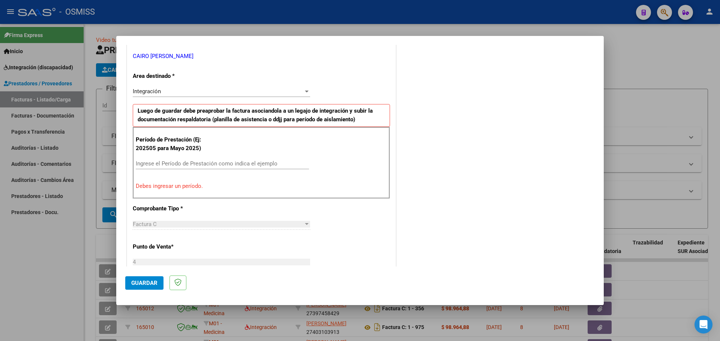
scroll to position [225, 0]
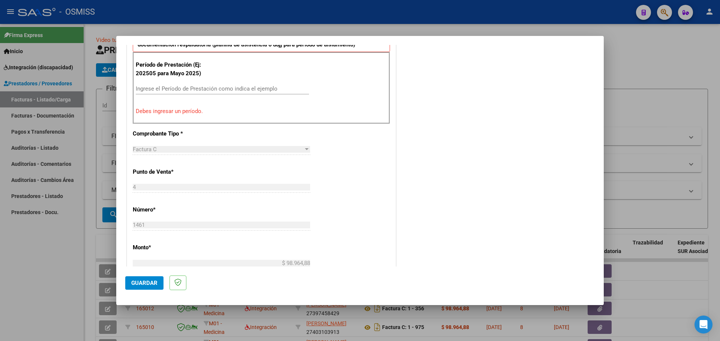
click at [179, 91] on input "Ingrese el Período de Prestación como indica el ejemplo" at bounding box center [222, 88] width 173 height 7
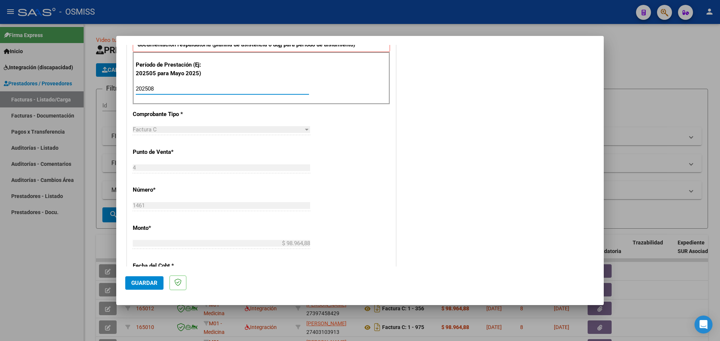
type input "202508"
click at [145, 279] on button "Guardar" at bounding box center [144, 283] width 38 height 13
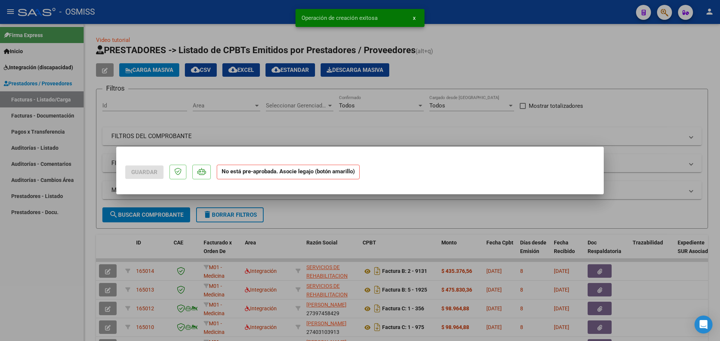
scroll to position [0, 0]
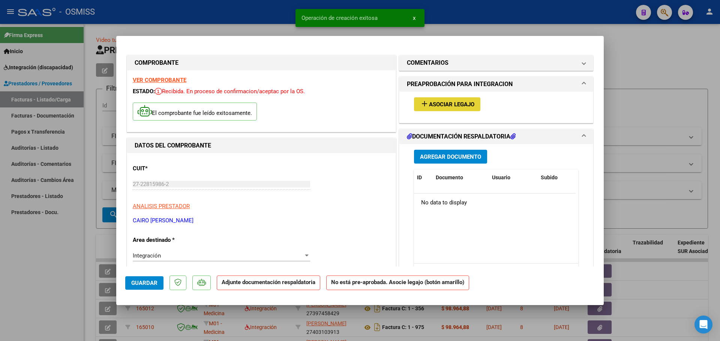
click at [457, 107] on span "Asociar Legajo" at bounding box center [451, 104] width 45 height 7
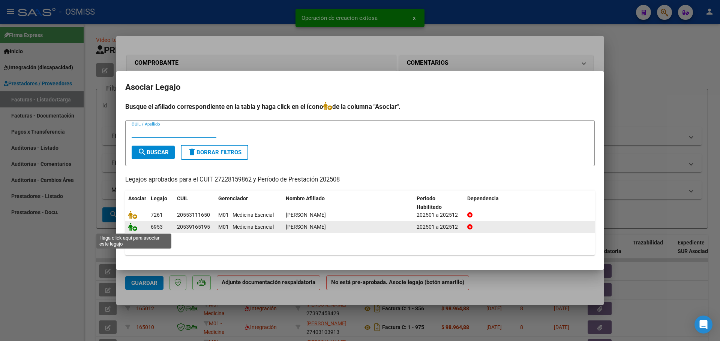
click at [133, 226] on icon at bounding box center [132, 227] width 9 height 8
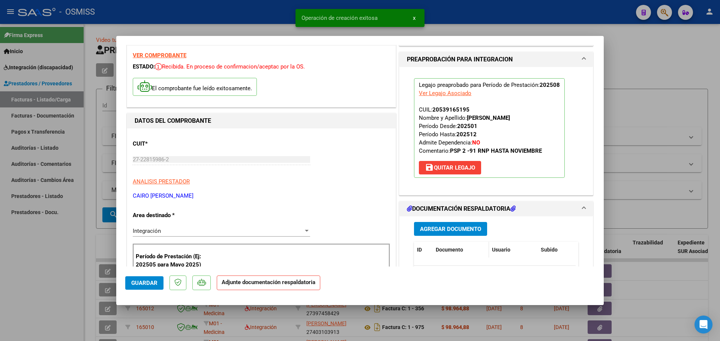
scroll to position [75, 0]
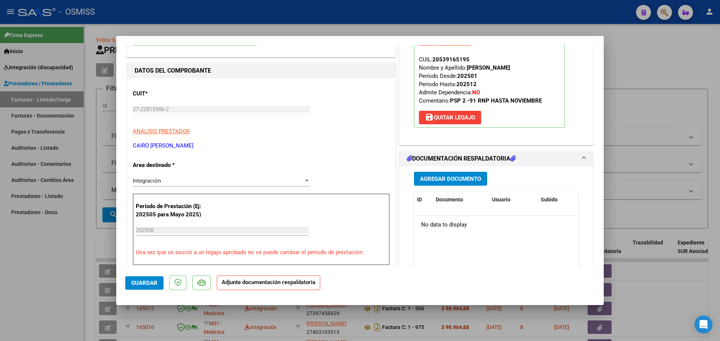
click at [448, 177] on span "Agregar Documento" at bounding box center [450, 179] width 61 height 7
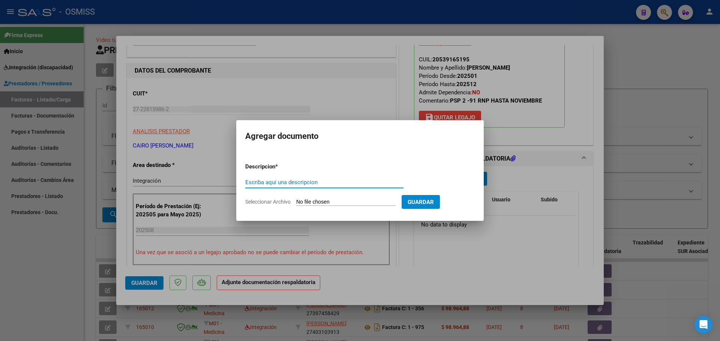
click at [323, 203] on input "Seleccionar Archivo" at bounding box center [345, 202] width 99 height 7
type input "C:\fakepath\ZATTA ASISTENCIA AGOSTO 2025.pdf"
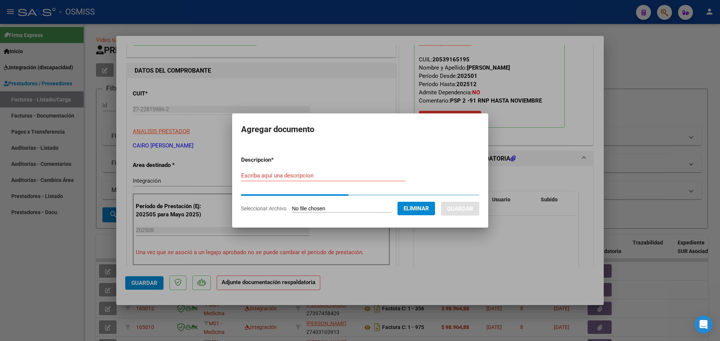
click at [275, 174] on input "Escriba aquí una descripcion" at bounding box center [323, 175] width 164 height 7
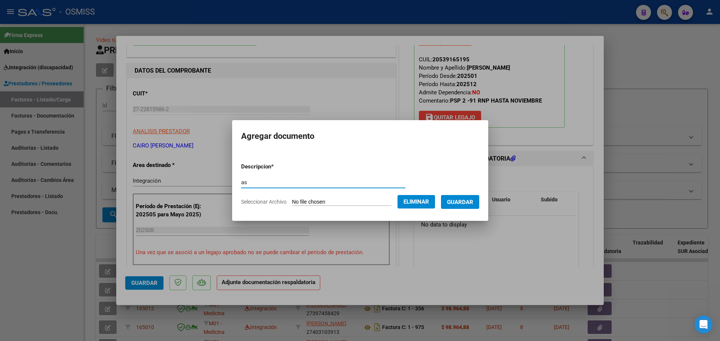
type input "as"
click at [473, 202] on span "Guardar" at bounding box center [460, 202] width 26 height 7
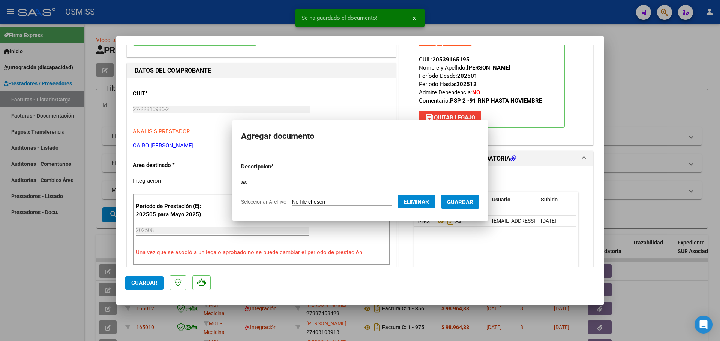
click at [140, 285] on span "Guardar" at bounding box center [144, 283] width 26 height 7
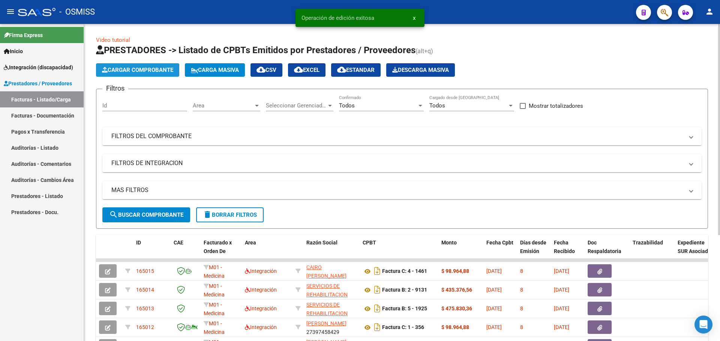
click at [140, 71] on span "Cargar Comprobante" at bounding box center [137, 70] width 71 height 7
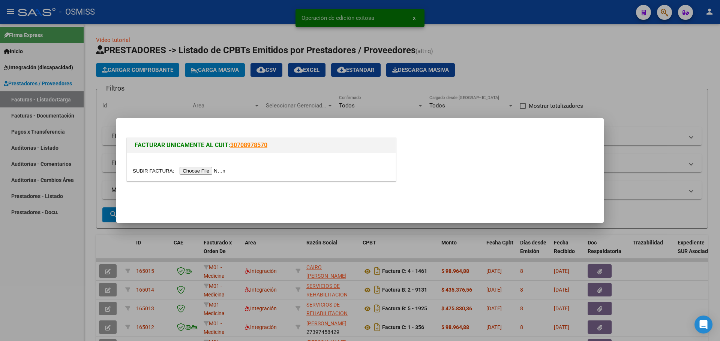
click at [208, 172] on input "file" at bounding box center [180, 171] width 95 height 8
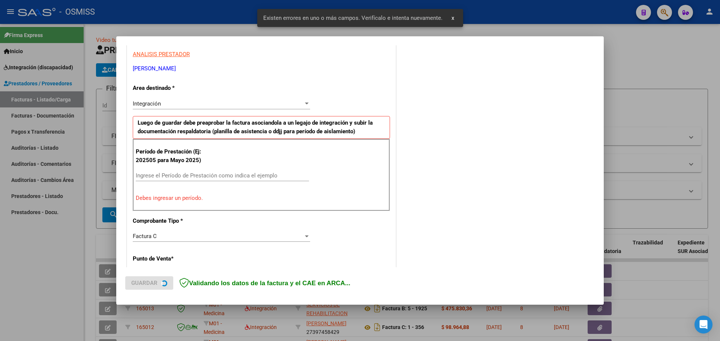
scroll to position [150, 0]
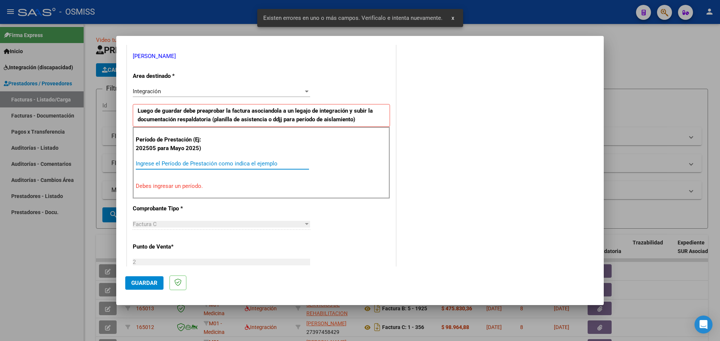
click at [174, 161] on input "Ingrese el Período de Prestación como indica el ejemplo" at bounding box center [222, 163] width 173 height 7
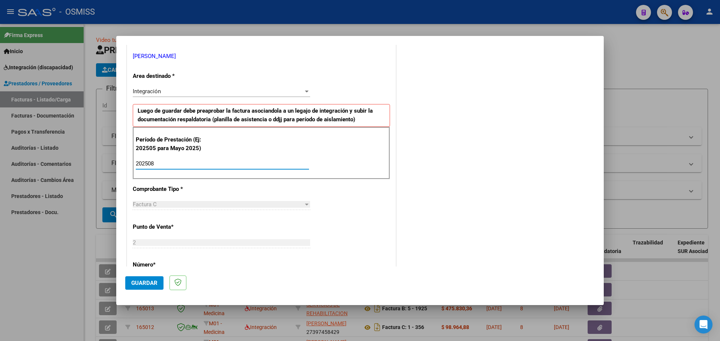
type input "202508"
click at [142, 283] on span "Guardar" at bounding box center [144, 283] width 26 height 7
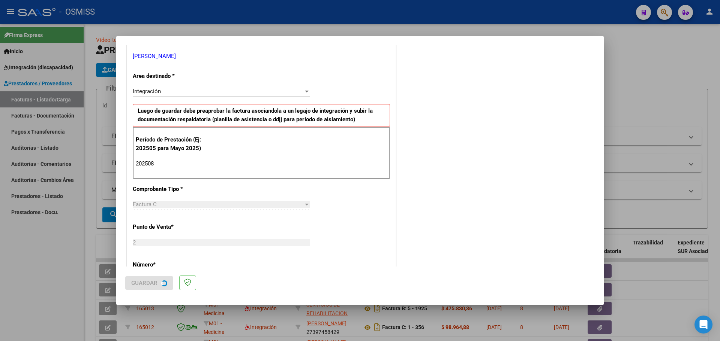
scroll to position [0, 0]
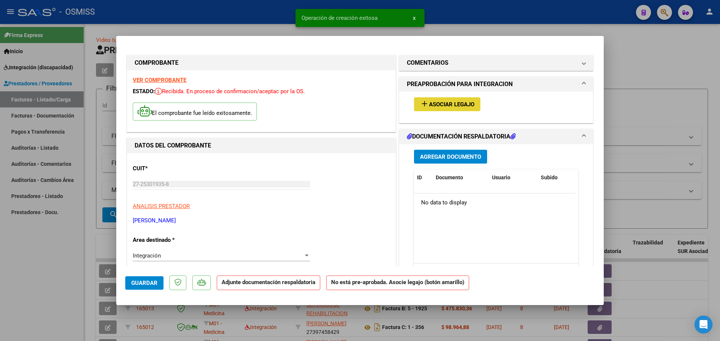
click at [460, 108] on span "Asociar Legajo" at bounding box center [451, 104] width 45 height 7
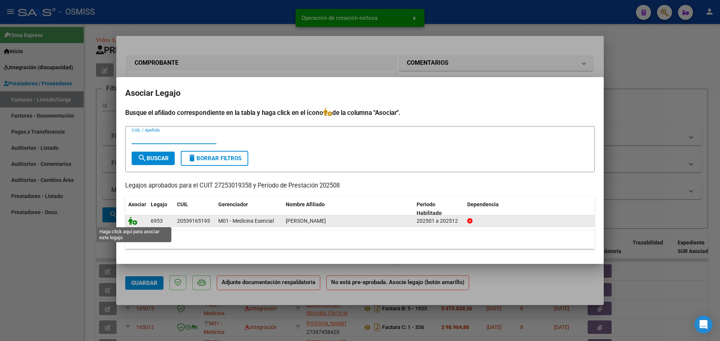
click at [132, 219] on icon at bounding box center [132, 221] width 9 height 8
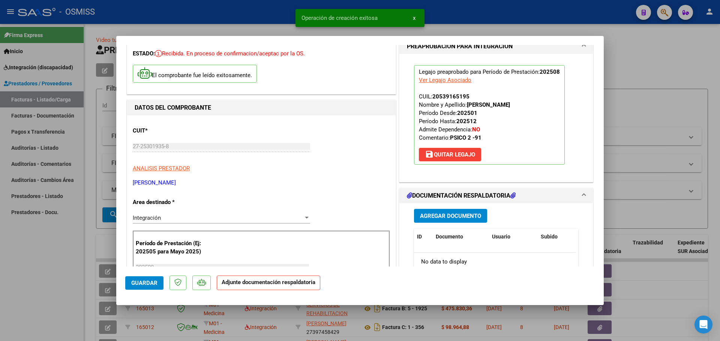
scroll to position [75, 0]
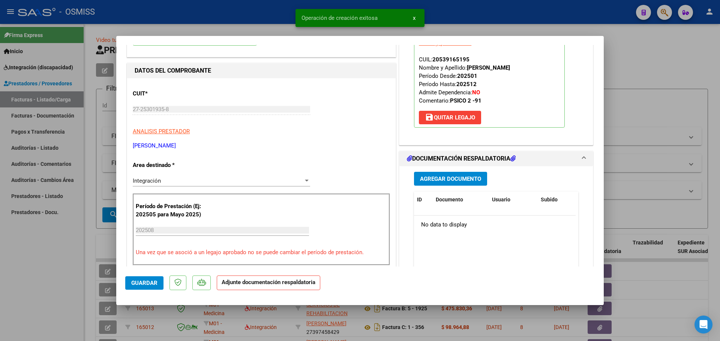
click at [452, 182] on span "Agregar Documento" at bounding box center [450, 179] width 61 height 7
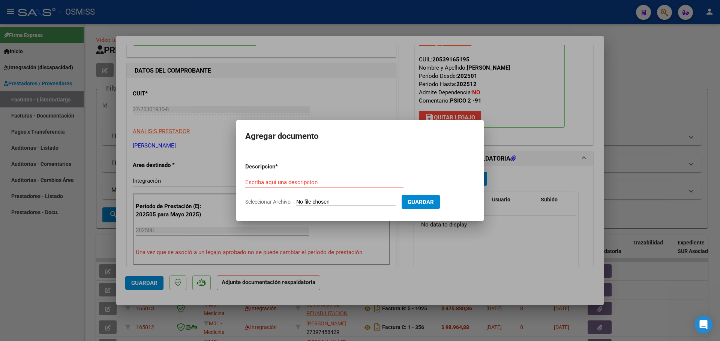
click at [328, 202] on input "Seleccionar Archivo" at bounding box center [345, 202] width 99 height 7
type input "C:\fakepath\francisco agosto.pdf"
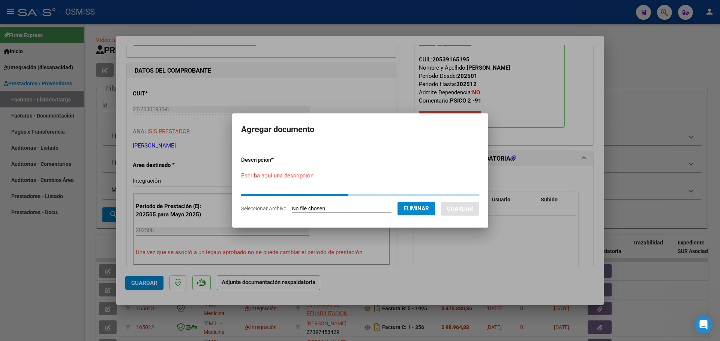
click at [286, 178] on input "Escriba aquí una descripcion" at bounding box center [323, 175] width 164 height 7
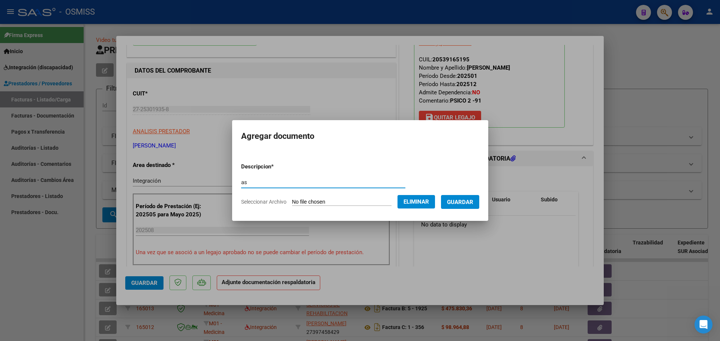
type input "as"
click at [472, 204] on span "Guardar" at bounding box center [460, 202] width 26 height 7
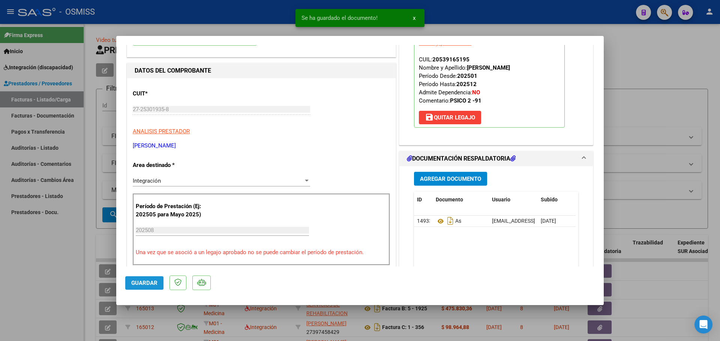
click at [147, 282] on span "Guardar" at bounding box center [144, 283] width 26 height 7
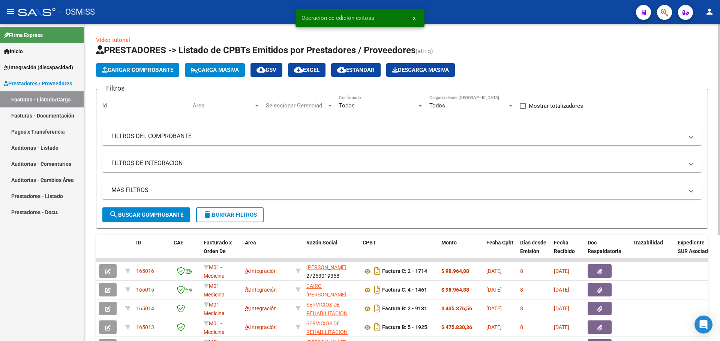
click at [139, 70] on span "Cargar Comprobante" at bounding box center [137, 70] width 71 height 7
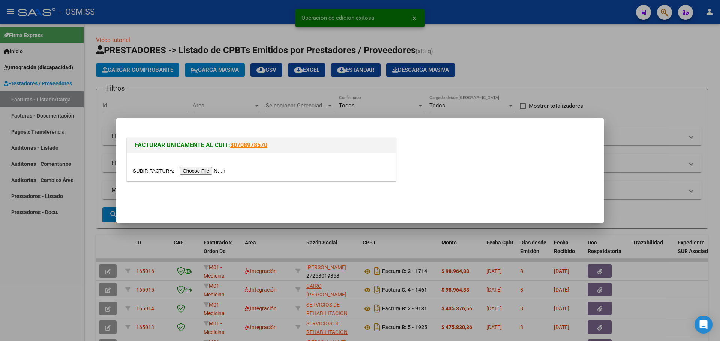
click at [213, 168] on input "file" at bounding box center [180, 171] width 95 height 8
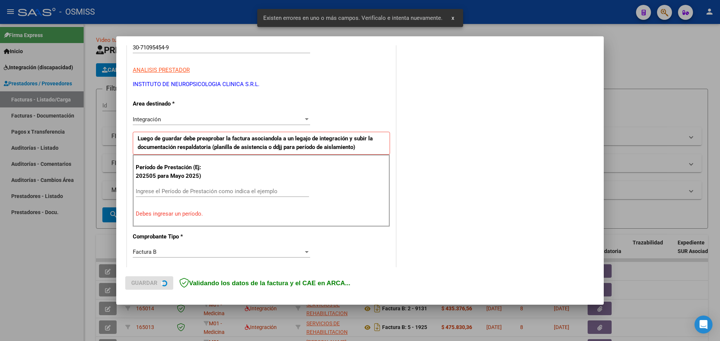
scroll to position [150, 0]
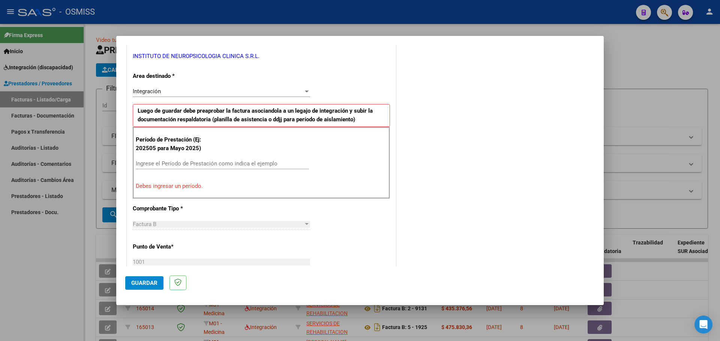
click at [207, 167] on input "Ingrese el Período de Prestación como indica el ejemplo" at bounding box center [222, 163] width 173 height 7
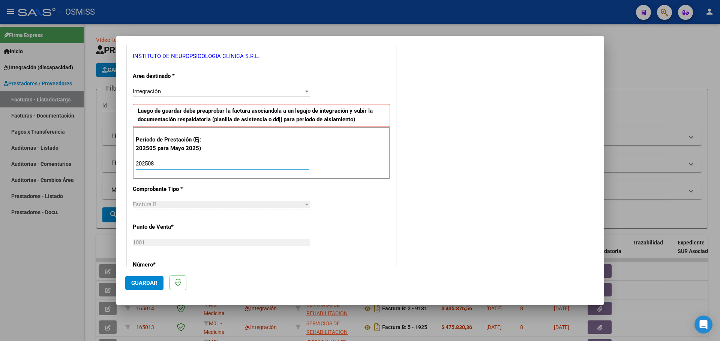
type input "202508"
click at [145, 281] on span "Guardar" at bounding box center [144, 283] width 26 height 7
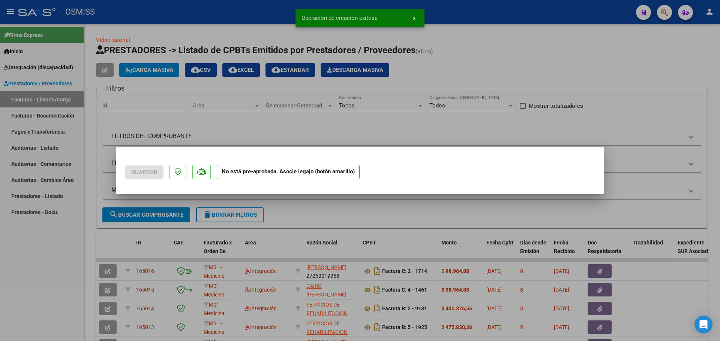
scroll to position [0, 0]
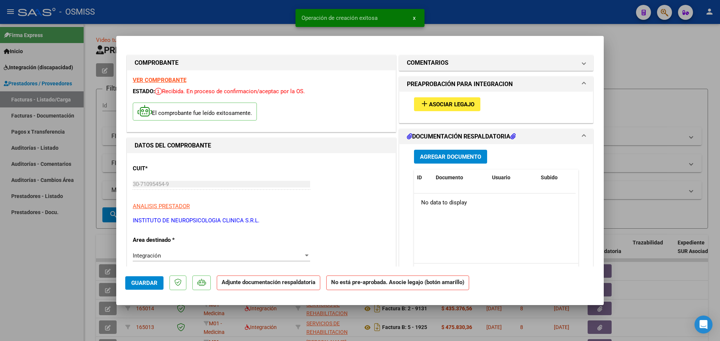
click at [439, 106] on span "Asociar Legajo" at bounding box center [451, 104] width 45 height 7
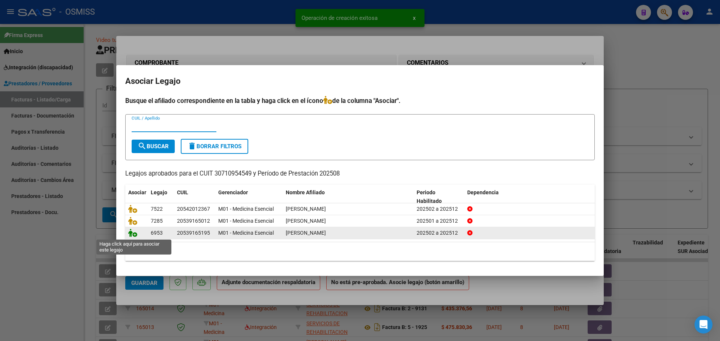
click at [130, 234] on icon at bounding box center [132, 233] width 9 height 8
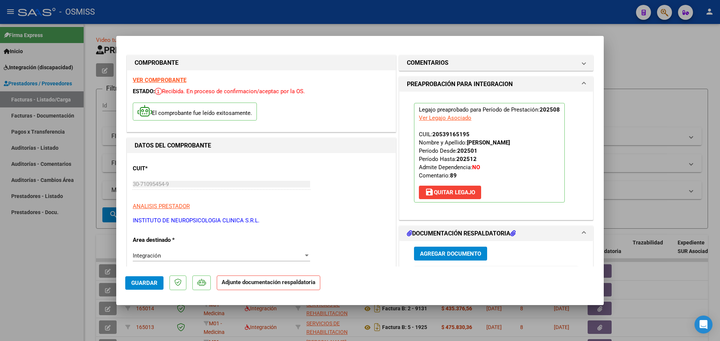
scroll to position [150, 0]
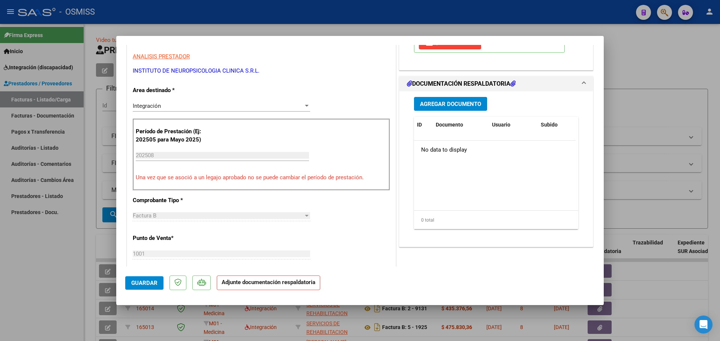
click at [457, 102] on span "Agregar Documento" at bounding box center [450, 104] width 61 height 7
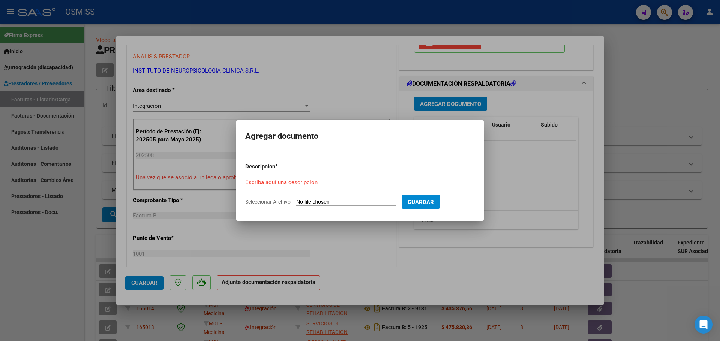
click at [334, 199] on input "Seleccionar Archivo" at bounding box center [345, 202] width 99 height 7
type input "C:\fakepath\asist ago.pdf"
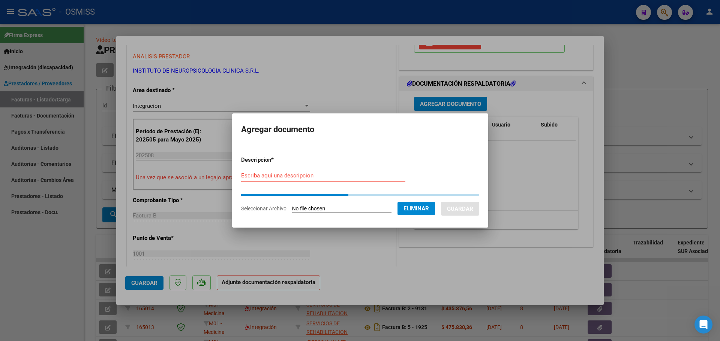
click at [252, 174] on input "Escriba aquí una descripcion" at bounding box center [323, 175] width 164 height 7
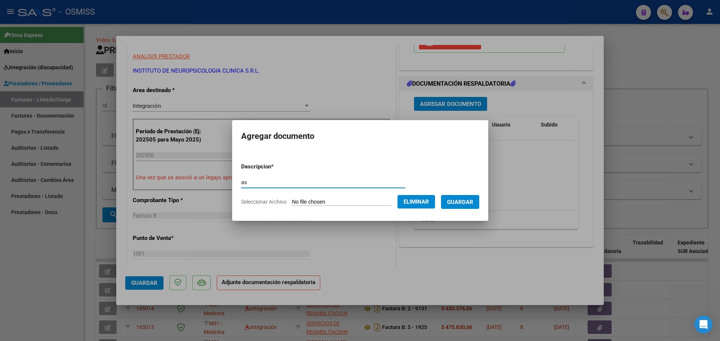
type input "as"
click at [470, 203] on span "Guardar" at bounding box center [460, 202] width 26 height 7
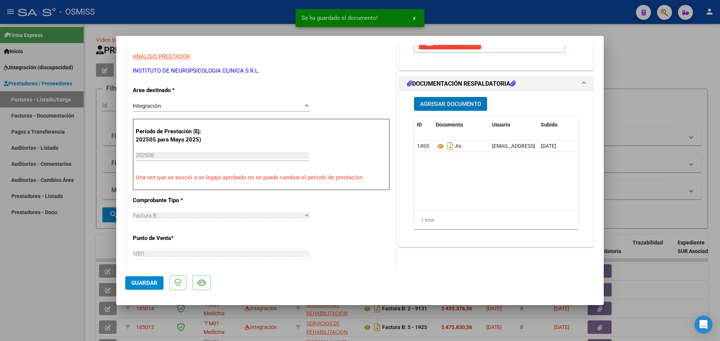
click at [143, 284] on span "Guardar" at bounding box center [144, 283] width 26 height 7
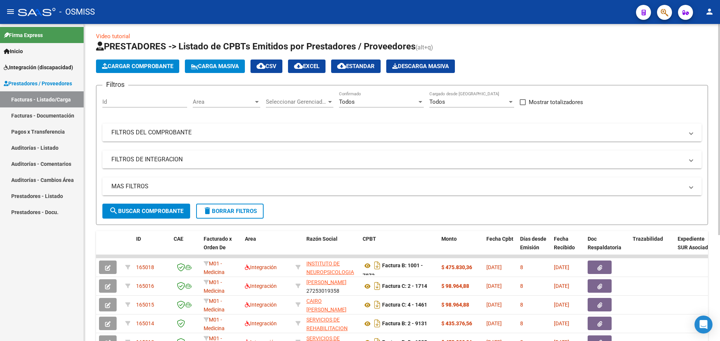
scroll to position [0, 0]
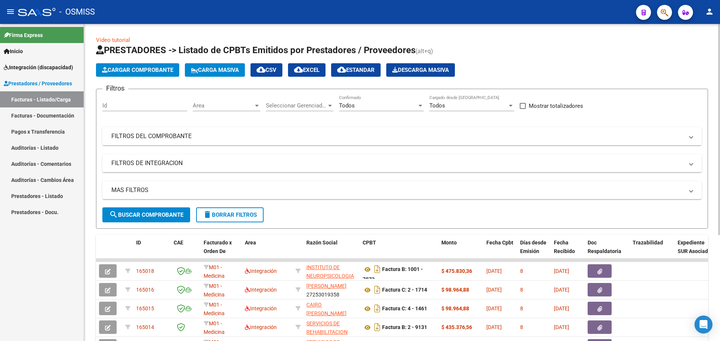
click at [137, 71] on span "Cargar Comprobante" at bounding box center [137, 70] width 71 height 7
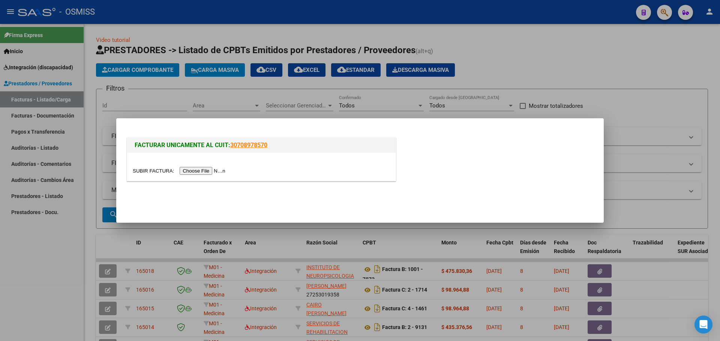
click at [209, 171] on input "file" at bounding box center [180, 171] width 95 height 8
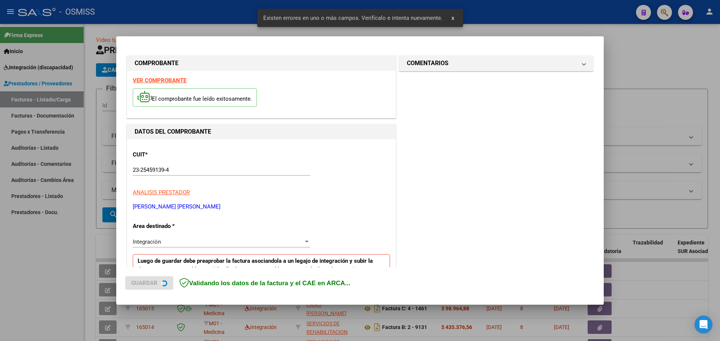
scroll to position [136, 0]
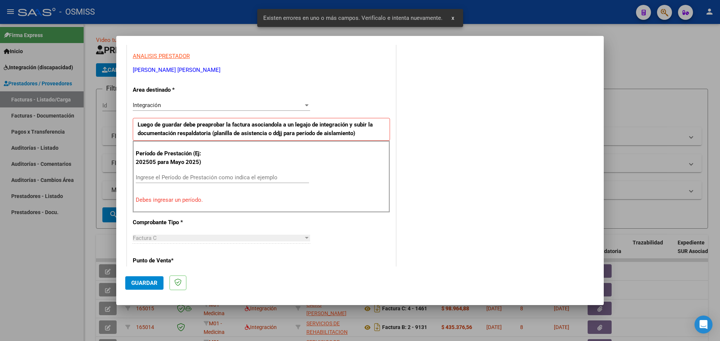
click at [192, 179] on input "Ingrese el Período de Prestación como indica el ejemplo" at bounding box center [222, 177] width 173 height 7
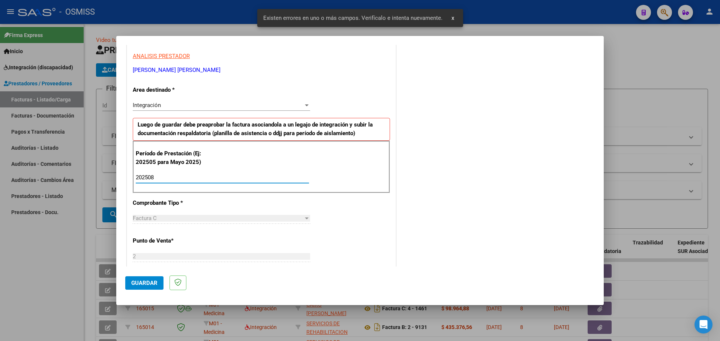
type input "202508"
click at [151, 279] on button "Guardar" at bounding box center [144, 283] width 38 height 13
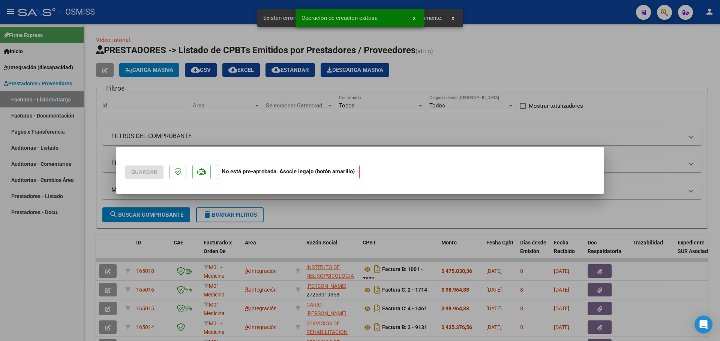
scroll to position [0, 0]
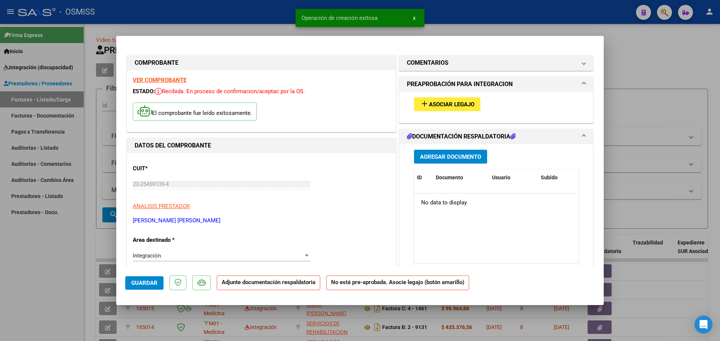
click at [447, 103] on span "Asociar Legajo" at bounding box center [451, 104] width 45 height 7
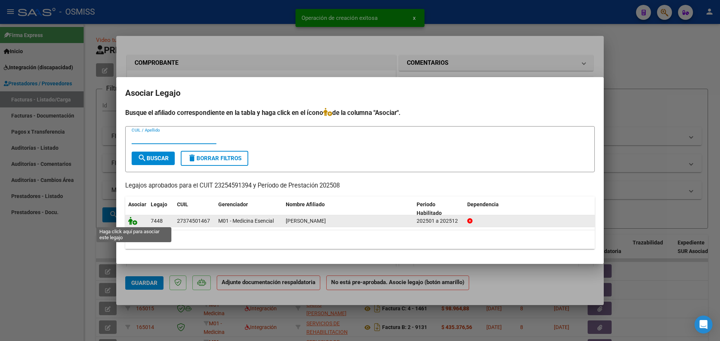
click at [131, 223] on icon at bounding box center [132, 221] width 9 height 8
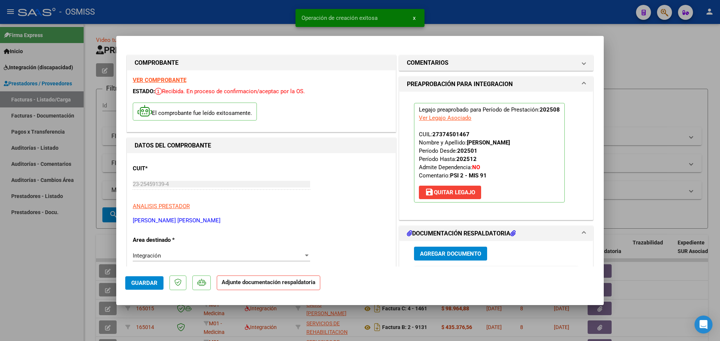
scroll to position [112, 0]
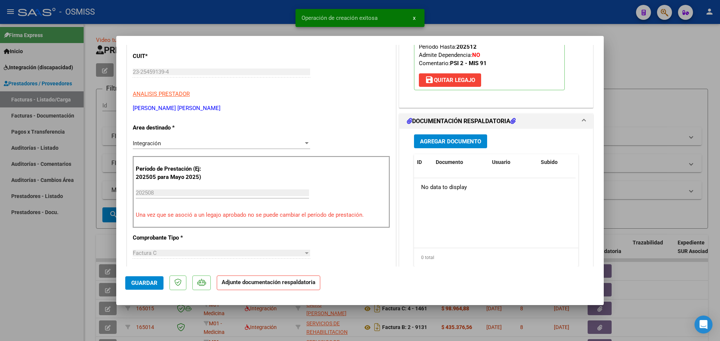
click at [437, 142] on span "Agregar Documento" at bounding box center [450, 141] width 61 height 7
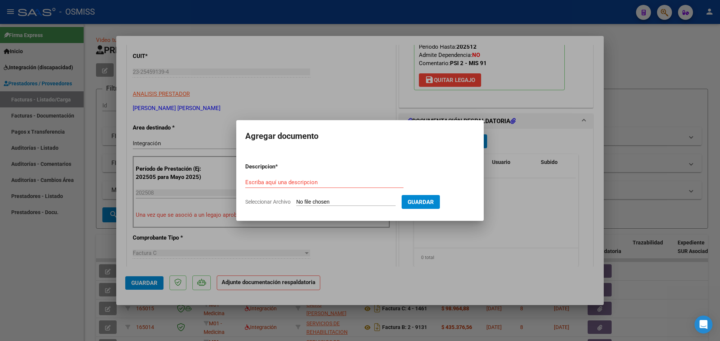
click at [322, 201] on input "Seleccionar Archivo" at bounding box center [345, 202] width 99 height 7
type input "C:\fakepath\Scan asistencia Aylen agosto 2025.pdf"
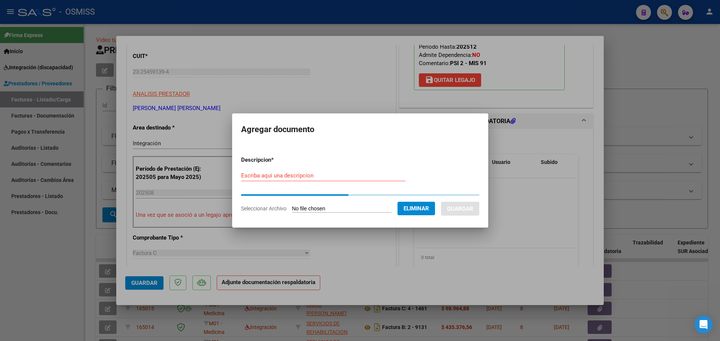
click at [262, 178] on input "Escriba aquí una descripcion" at bounding box center [323, 175] width 164 height 7
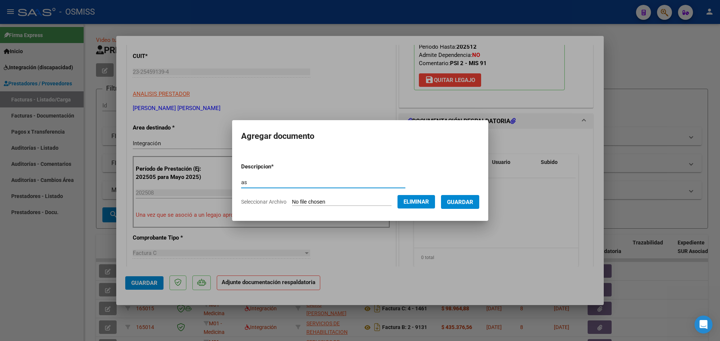
type input "as"
click at [469, 203] on span "Guardar" at bounding box center [460, 202] width 26 height 7
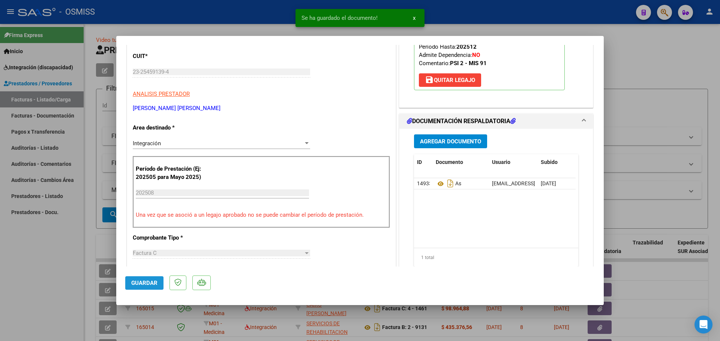
click at [144, 286] on span "Guardar" at bounding box center [144, 283] width 26 height 7
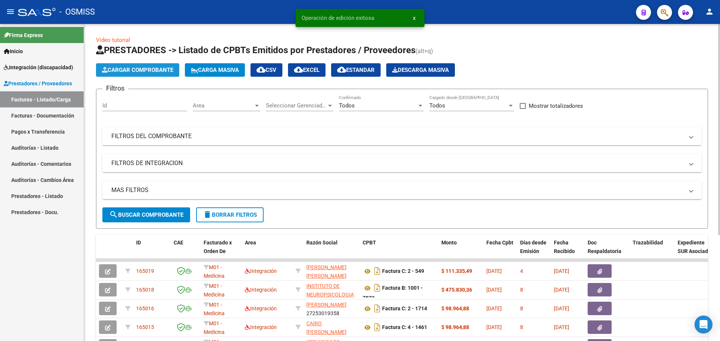
click at [125, 68] on span "Cargar Comprobante" at bounding box center [137, 70] width 71 height 7
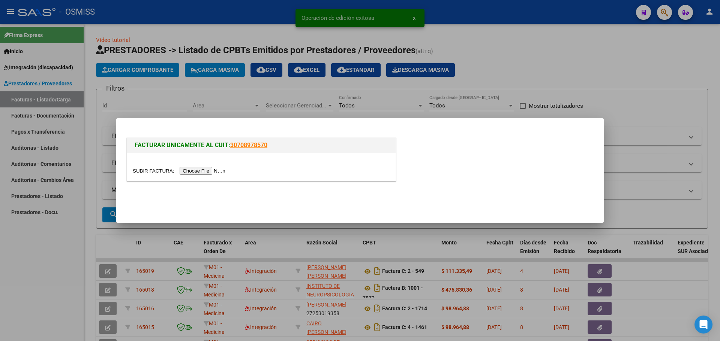
click at [205, 171] on input "file" at bounding box center [180, 171] width 95 height 8
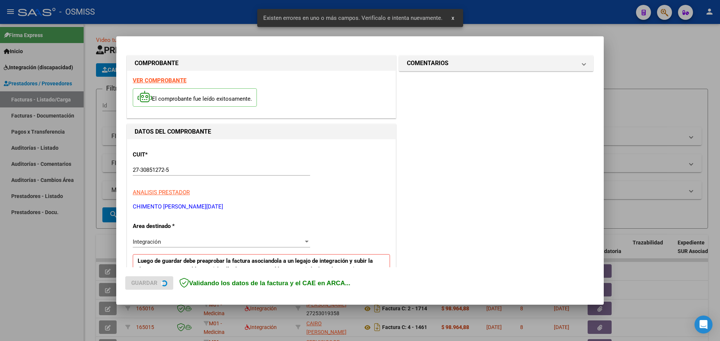
scroll to position [136, 0]
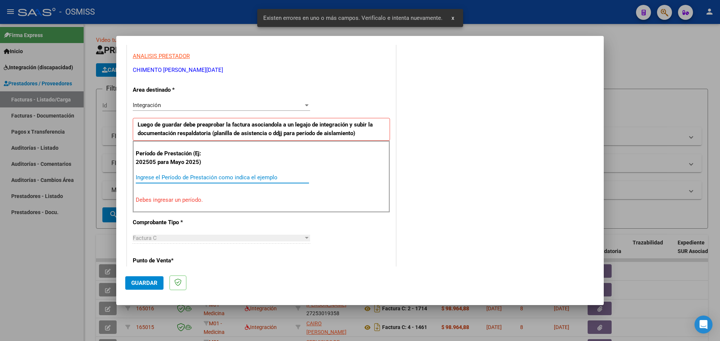
click at [150, 180] on input "Ingrese el Período de Prestación como indica el ejemplo" at bounding box center [222, 177] width 173 height 7
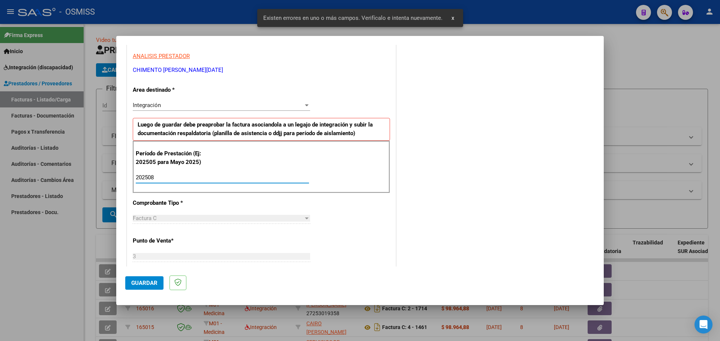
type input "202508"
click at [146, 285] on span "Guardar" at bounding box center [144, 283] width 26 height 7
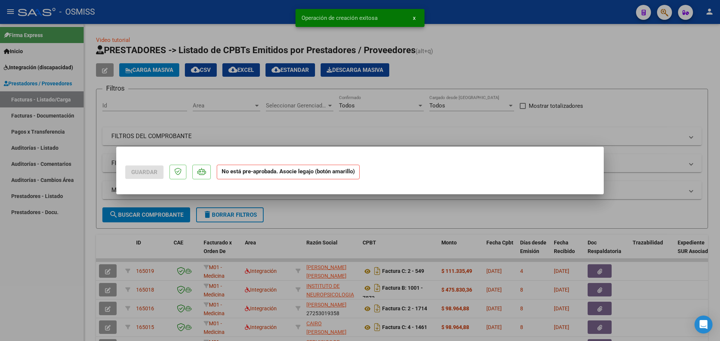
scroll to position [0, 0]
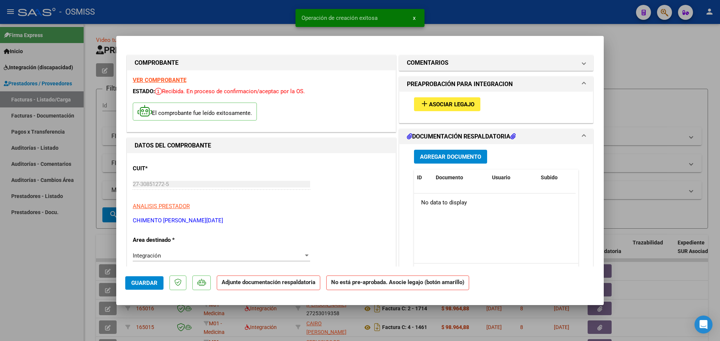
click at [442, 102] on span "Asociar Legajo" at bounding box center [451, 104] width 45 height 7
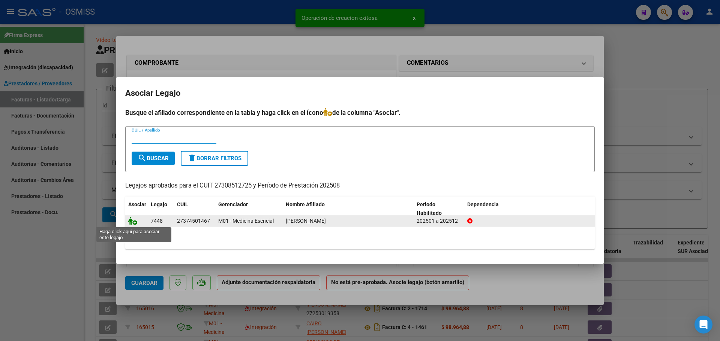
click at [133, 218] on icon at bounding box center [132, 221] width 9 height 8
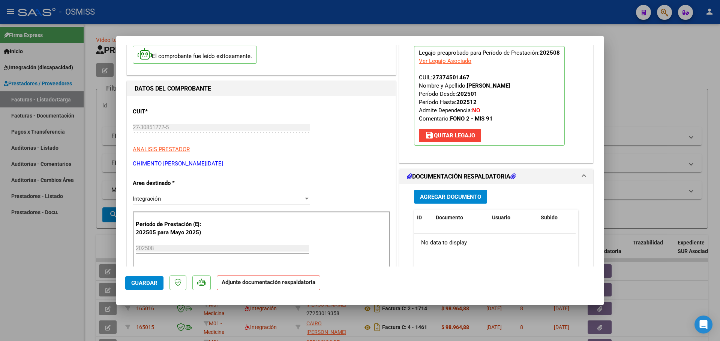
scroll to position [112, 0]
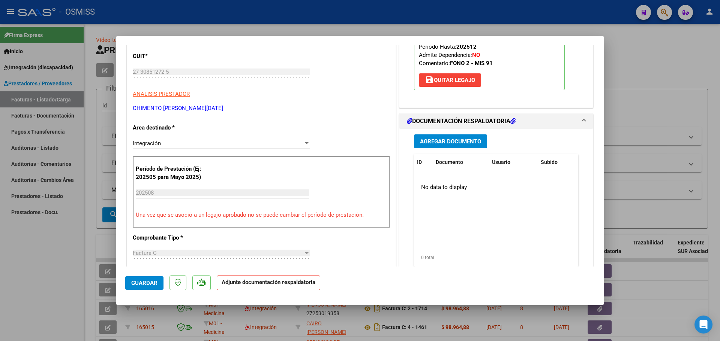
click at [449, 140] on span "Agregar Documento" at bounding box center [450, 141] width 61 height 7
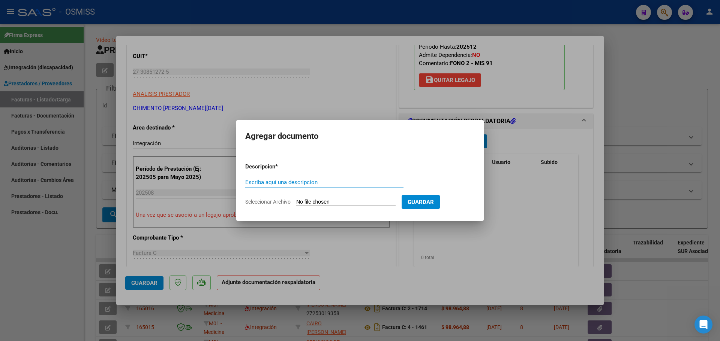
click at [316, 202] on input "Seleccionar Archivo" at bounding box center [345, 202] width 99 height 7
type input "C:\fakepath\asistencia Aylen agosto.pdf"
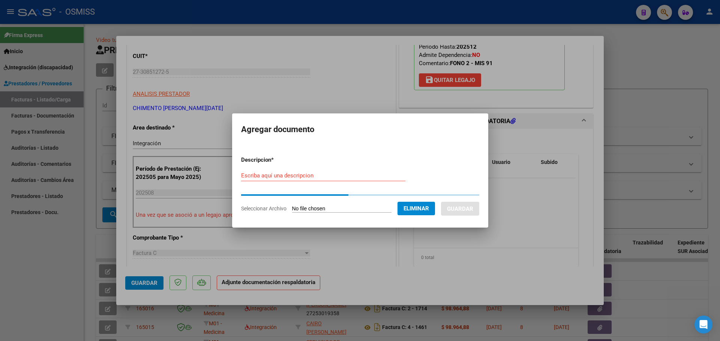
click at [256, 173] on form "Descripcion * Escriba aquí una descripcion Seleccionar Archivo Eliminar Guardar" at bounding box center [360, 184] width 238 height 68
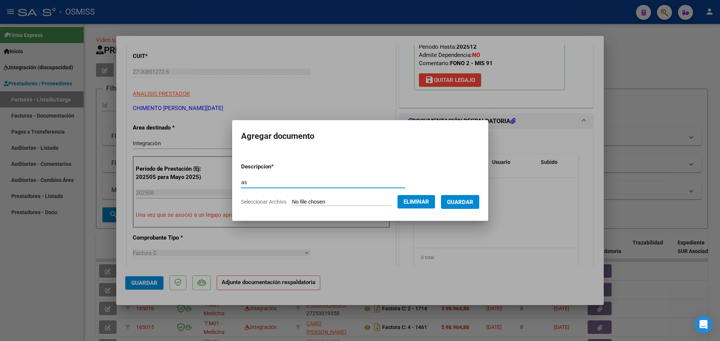
type input "as"
click at [469, 202] on span "Guardar" at bounding box center [460, 202] width 26 height 7
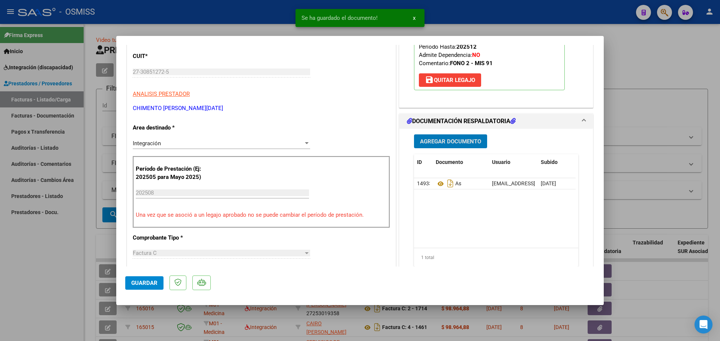
click at [140, 286] on button "Guardar" at bounding box center [144, 283] width 38 height 13
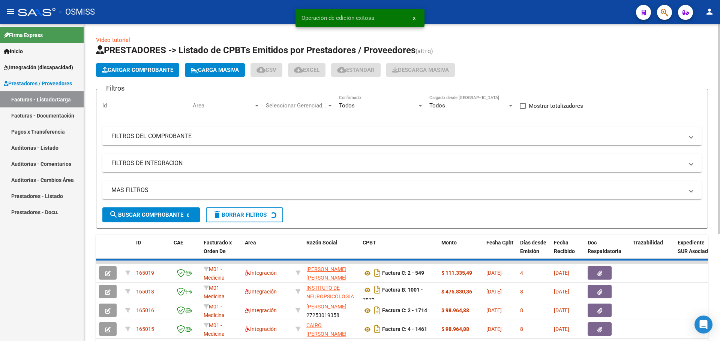
click at [155, 69] on span "Cargar Comprobante" at bounding box center [137, 70] width 71 height 7
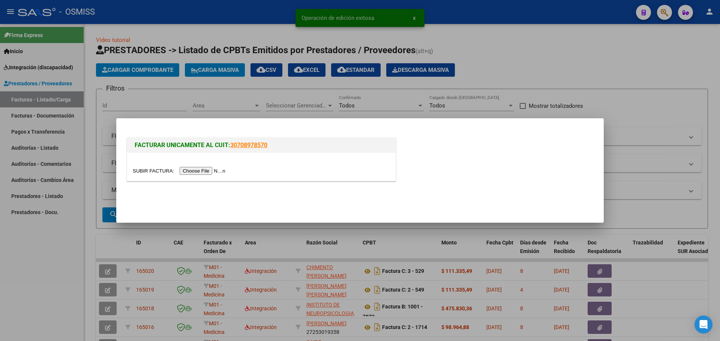
click at [224, 172] on input "file" at bounding box center [180, 171] width 95 height 8
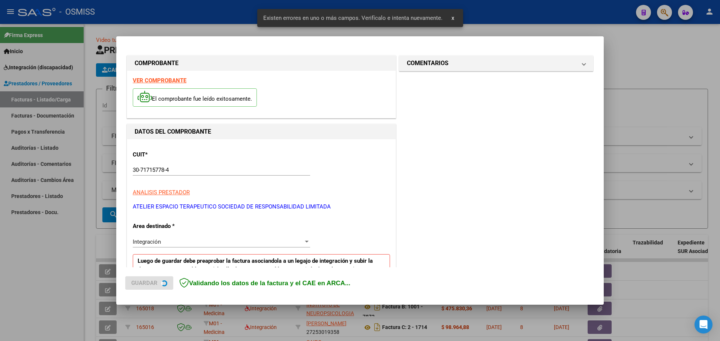
scroll to position [136, 0]
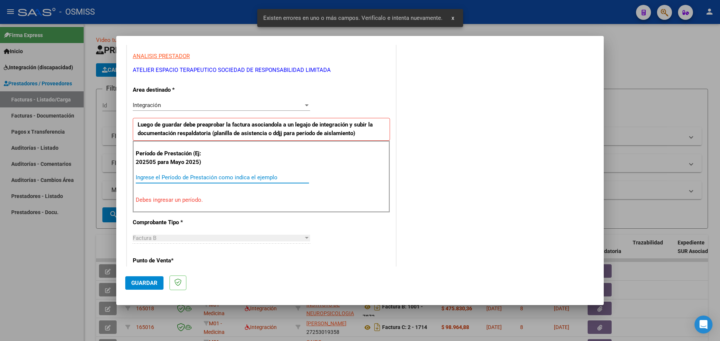
click at [198, 180] on input "Ingrese el Período de Prestación como indica el ejemplo" at bounding box center [222, 177] width 173 height 7
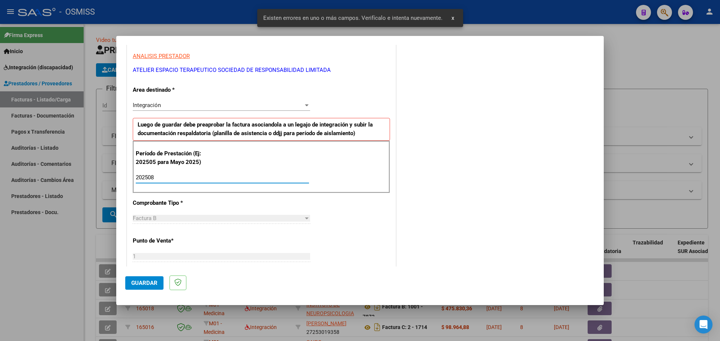
type input "202508"
click at [147, 284] on span "Guardar" at bounding box center [144, 283] width 26 height 7
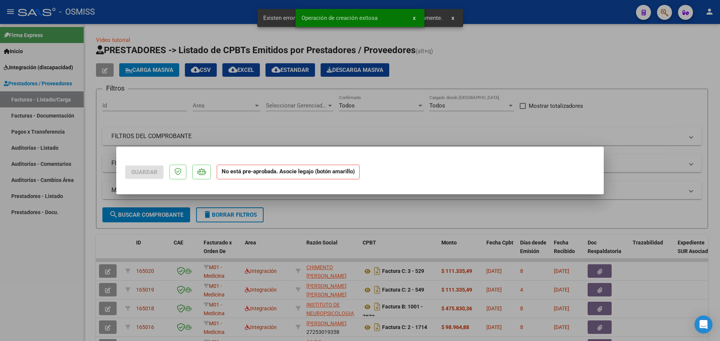
scroll to position [0, 0]
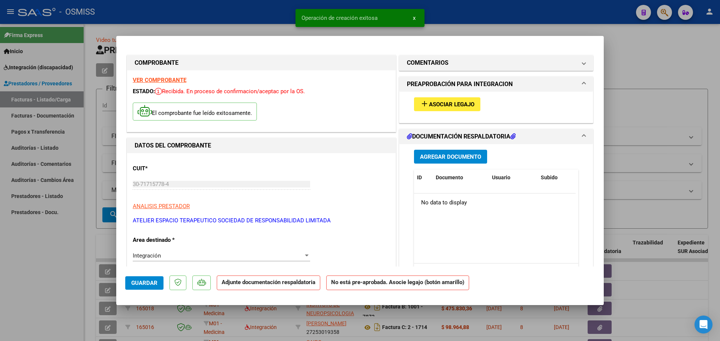
click at [476, 105] on button "add Asociar Legajo" at bounding box center [447, 104] width 66 height 14
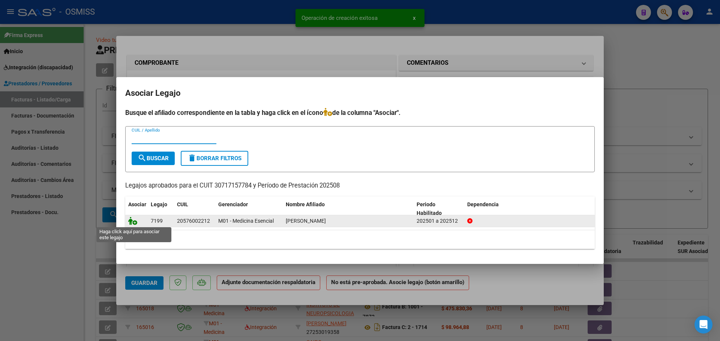
click at [131, 219] on icon at bounding box center [132, 221] width 9 height 8
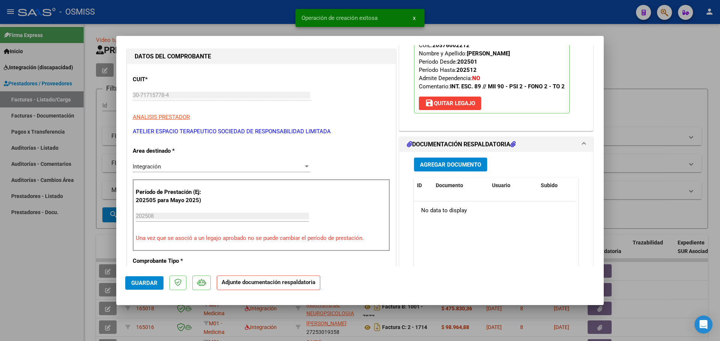
scroll to position [112, 0]
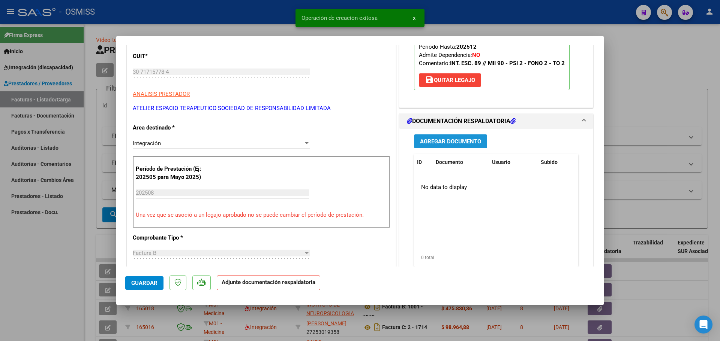
click at [451, 139] on span "Agregar Documento" at bounding box center [450, 141] width 61 height 7
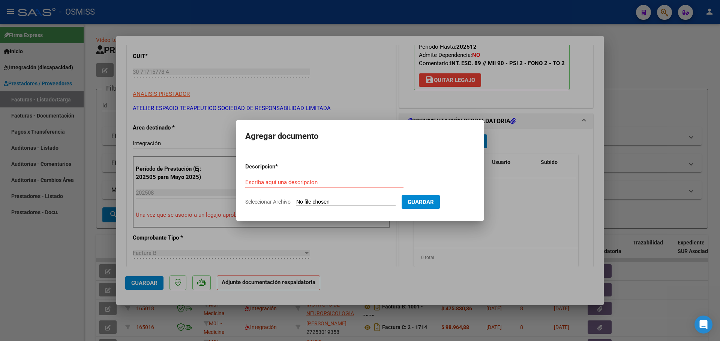
click at [346, 205] on input "Seleccionar Archivo" at bounding box center [345, 202] width 99 height 7
type input "C:\fakepath\MII ASISTENCIA VALENTINO ZAPATA AGOSTO.pdf"
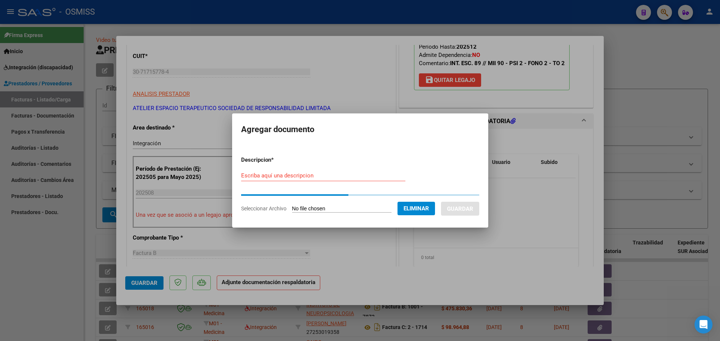
click at [280, 178] on input "Escriba aquí una descripcion" at bounding box center [323, 175] width 164 height 7
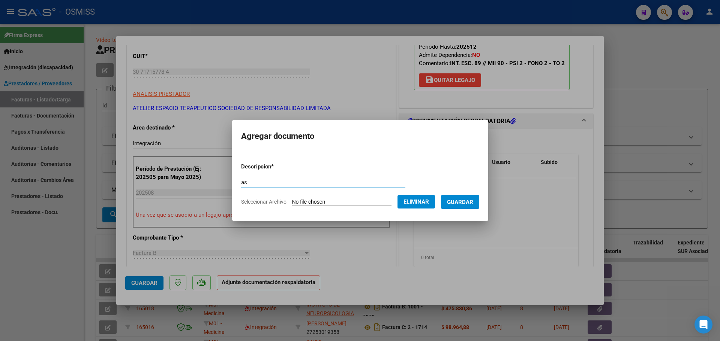
type input "as"
click at [461, 200] on span "Guardar" at bounding box center [460, 202] width 26 height 7
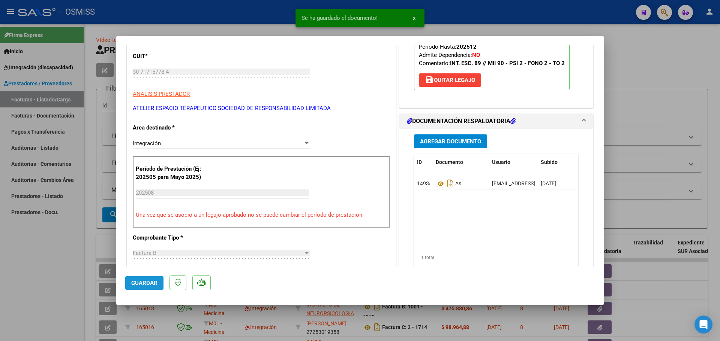
click at [141, 282] on span "Guardar" at bounding box center [144, 283] width 26 height 7
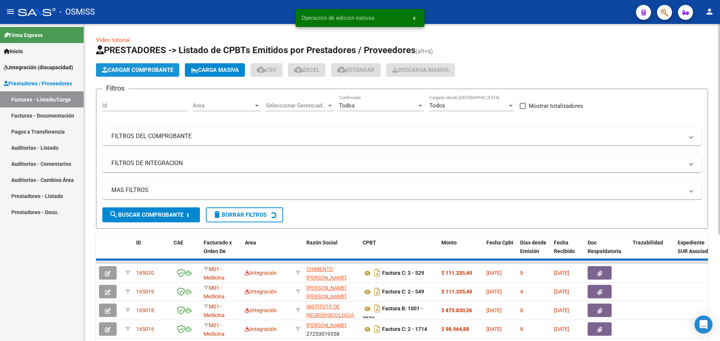
click at [153, 73] on span "Cargar Comprobante" at bounding box center [137, 70] width 71 height 7
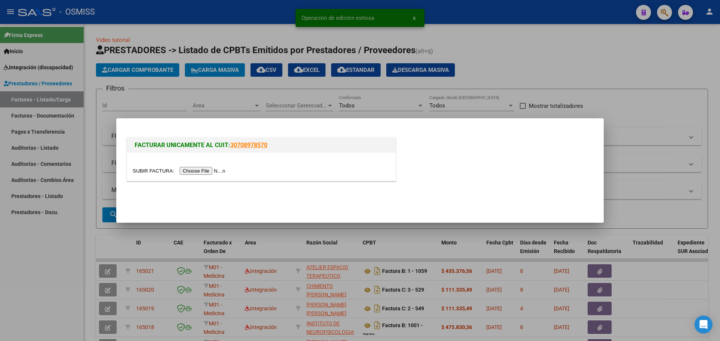
click at [202, 172] on input "file" at bounding box center [180, 171] width 95 height 8
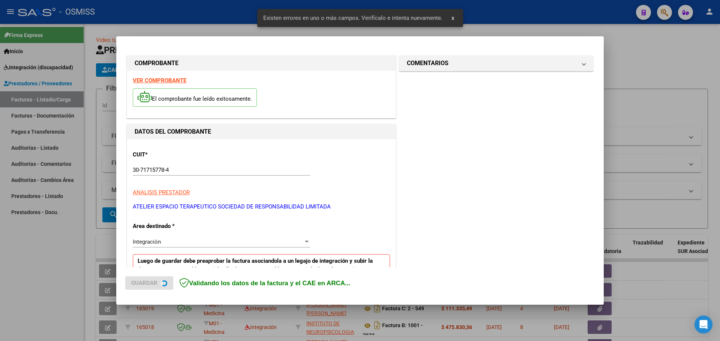
scroll to position [150, 0]
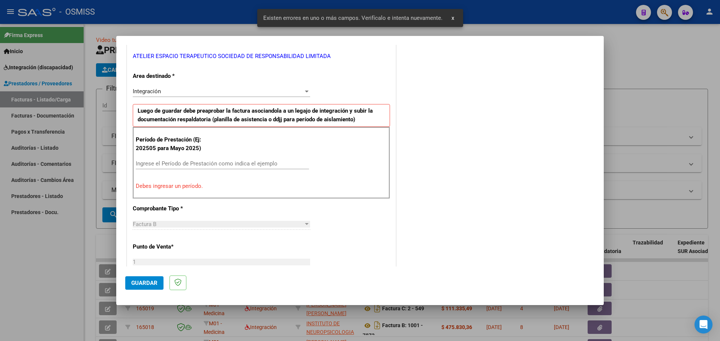
click at [179, 165] on input "Ingrese el Período de Prestación como indica el ejemplo" at bounding box center [222, 163] width 173 height 7
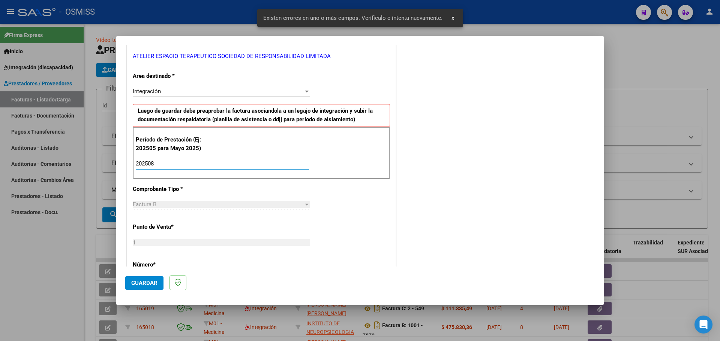
type input "202508"
click at [133, 282] on span "Guardar" at bounding box center [144, 283] width 26 height 7
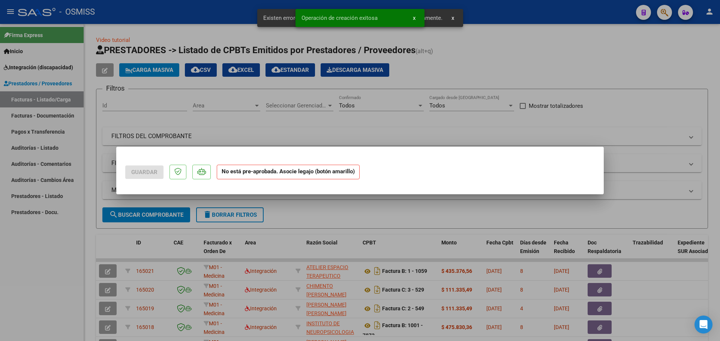
scroll to position [0, 0]
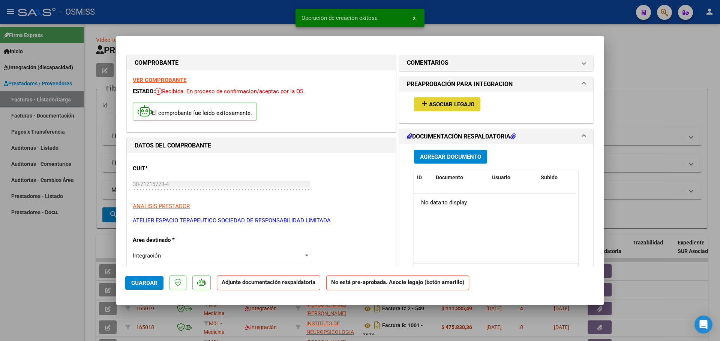
click at [459, 109] on button "add Asociar Legajo" at bounding box center [447, 104] width 66 height 14
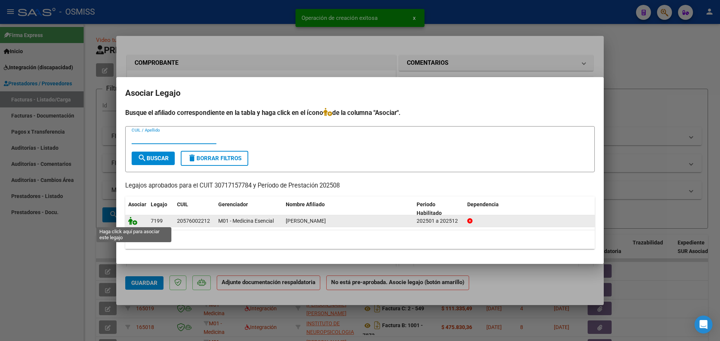
click at [131, 219] on icon at bounding box center [132, 221] width 9 height 8
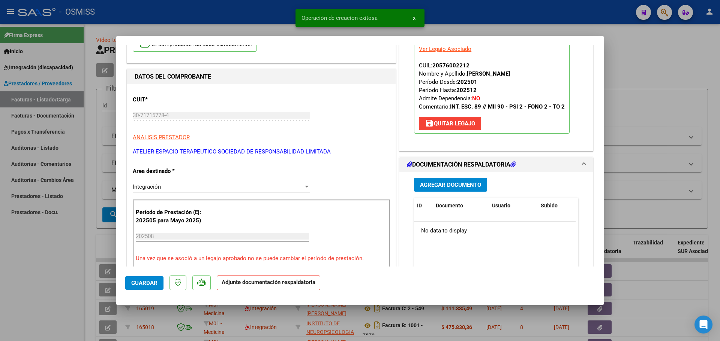
scroll to position [75, 0]
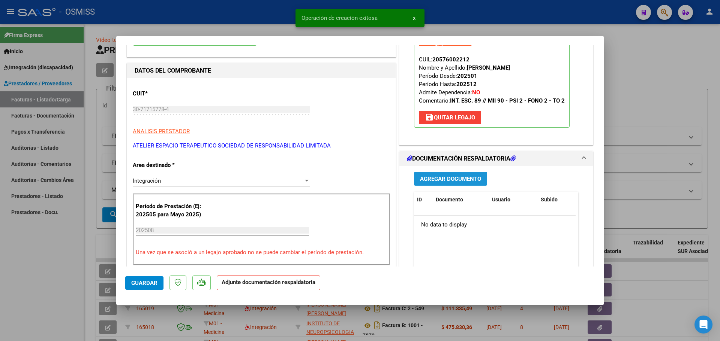
click at [449, 178] on span "Agregar Documento" at bounding box center [450, 179] width 61 height 7
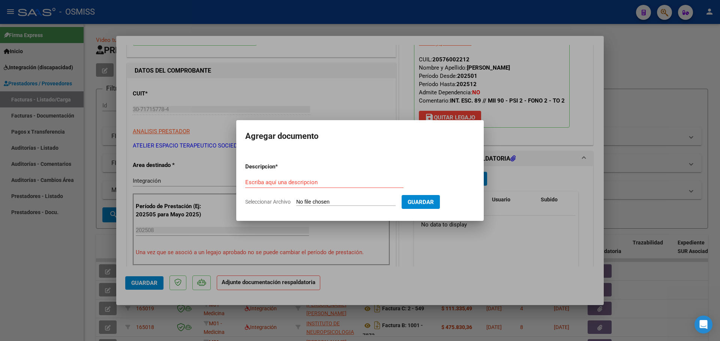
click at [322, 204] on input "Seleccionar Archivo" at bounding box center [345, 202] width 99 height 7
type input "C:\fakepath\SAIE Valentino Zapata AGOSTO.pdf"
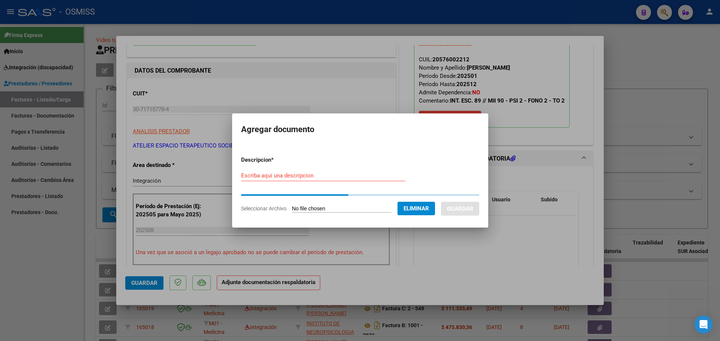
click at [254, 180] on div "Escriba aquí una descripcion" at bounding box center [323, 175] width 164 height 11
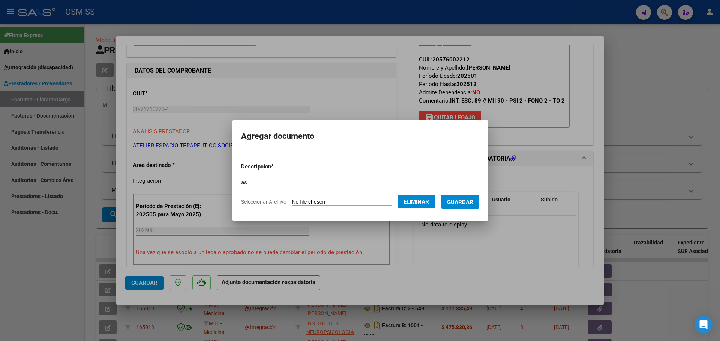
type input "as"
click at [473, 205] on span "Guardar" at bounding box center [460, 202] width 26 height 7
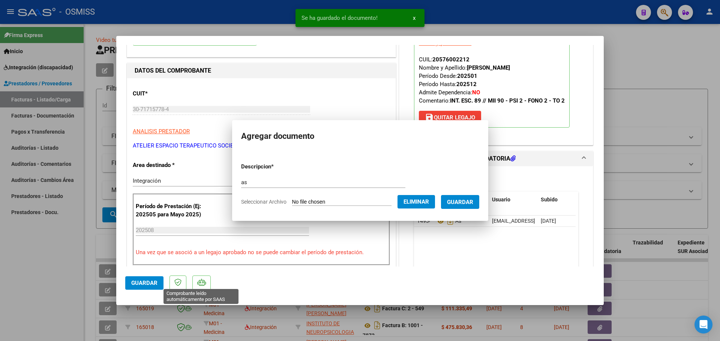
click at [151, 286] on span "Guardar" at bounding box center [144, 283] width 26 height 7
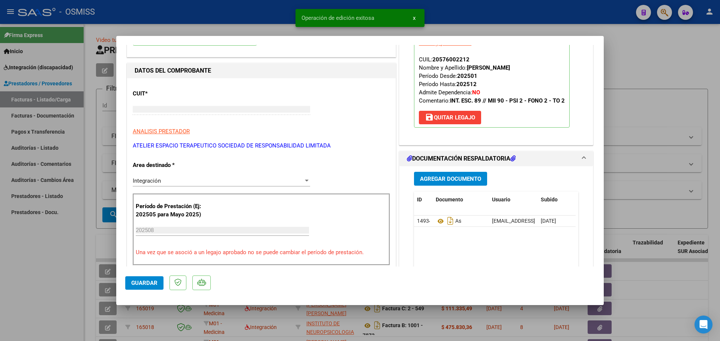
type input "$ 0,00"
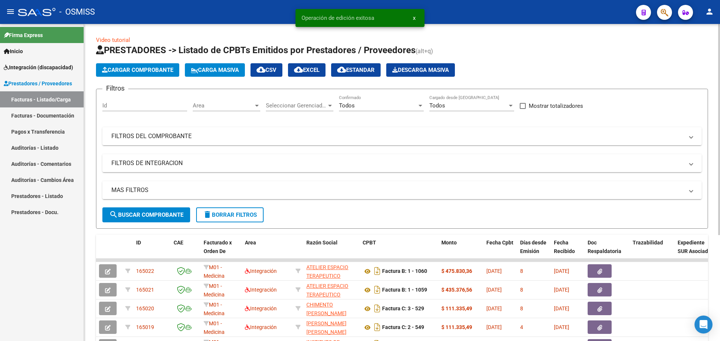
click at [140, 67] on span "Cargar Comprobante" at bounding box center [137, 70] width 71 height 7
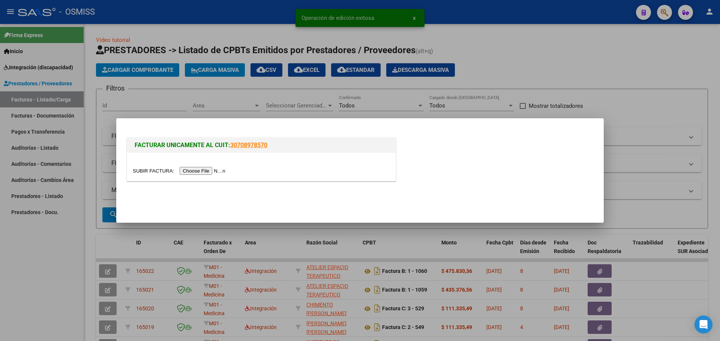
click at [206, 172] on input "file" at bounding box center [180, 171] width 95 height 8
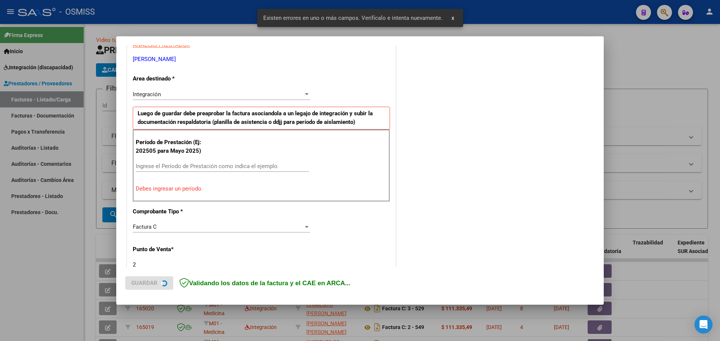
scroll to position [150, 0]
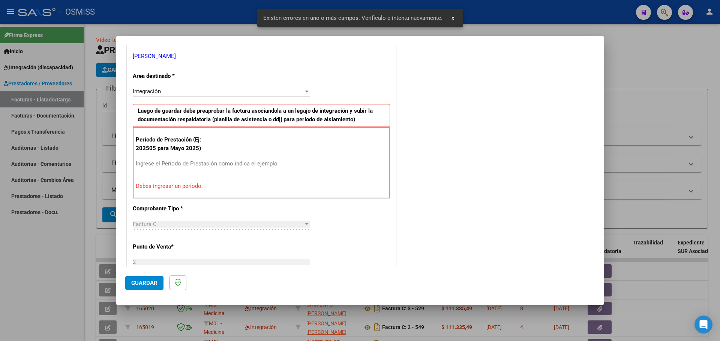
click at [163, 156] on div "Período de Prestación (Ej: 202505 para Mayo 2025) Ingrese el Período de Prestac…" at bounding box center [261, 163] width 257 height 72
click at [162, 163] on input "Ingrese el Período de Prestación como indica el ejemplo" at bounding box center [222, 163] width 173 height 7
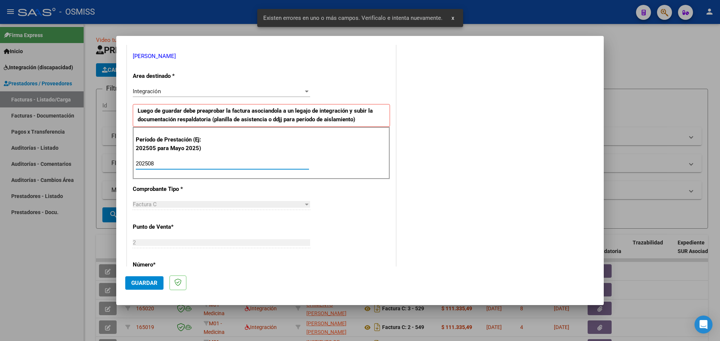
type input "202508"
click at [151, 283] on span "Guardar" at bounding box center [144, 283] width 26 height 7
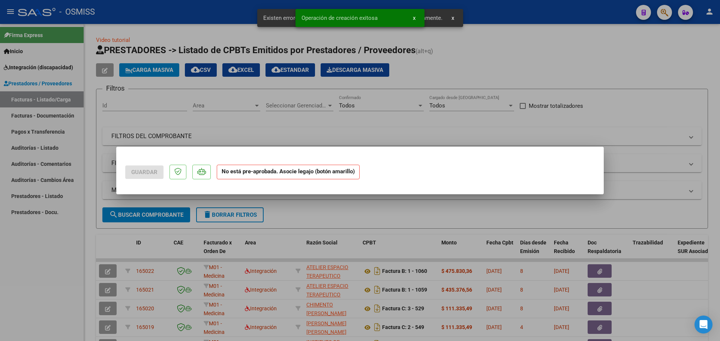
scroll to position [0, 0]
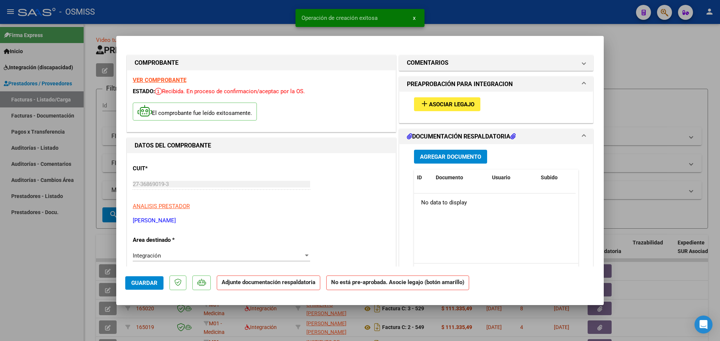
click at [470, 105] on span "Asociar Legajo" at bounding box center [451, 104] width 45 height 7
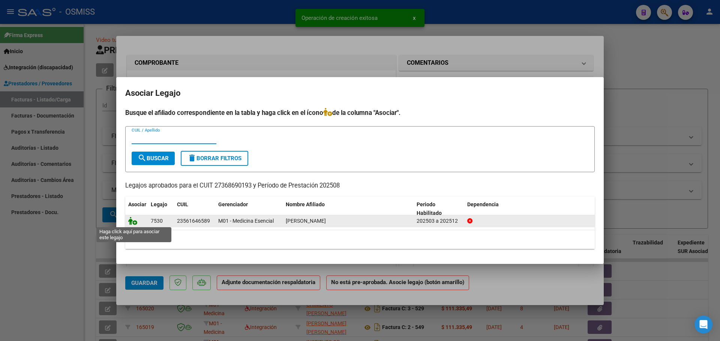
click at [130, 218] on icon at bounding box center [132, 221] width 9 height 8
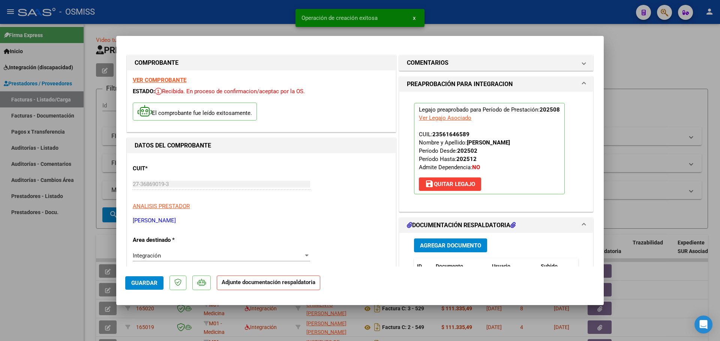
scroll to position [75, 0]
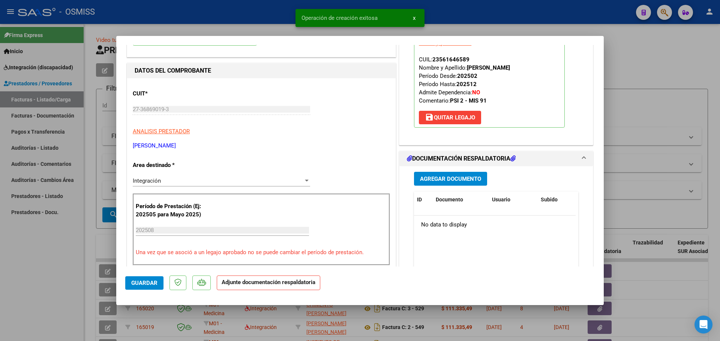
click at [442, 179] on span "Agregar Documento" at bounding box center [450, 179] width 61 height 7
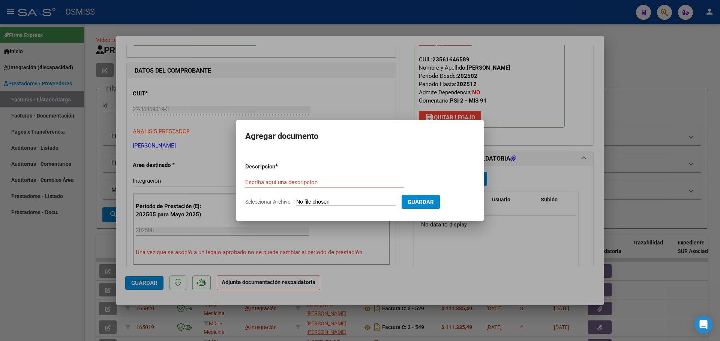
click at [317, 202] on input "Seleccionar Archivo" at bounding box center [345, 202] width 99 height 7
type input "C:\fakepath\CamScanner 01-09-2025 21.44.pdf"
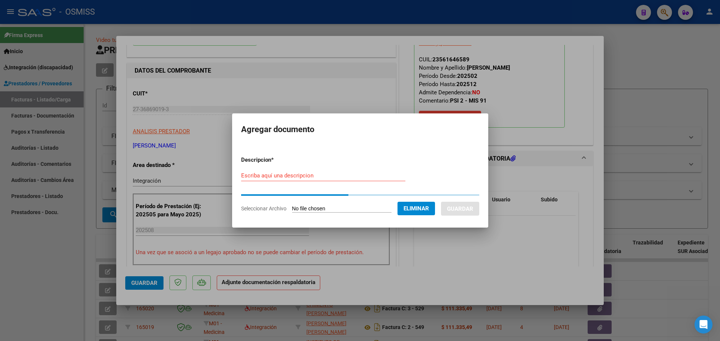
click at [257, 178] on div "Escriba aquí una descripcion" at bounding box center [323, 175] width 164 height 11
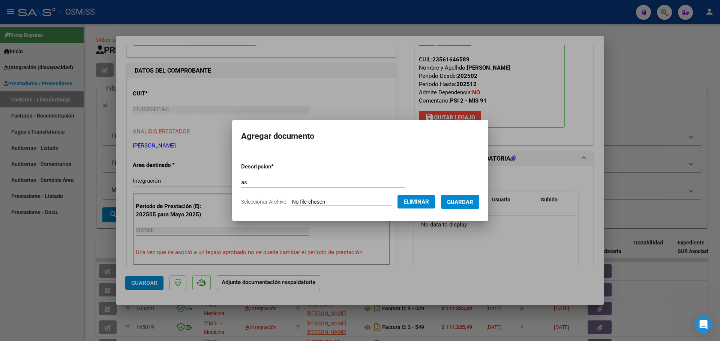
type input "as"
click at [464, 202] on span "Guardar" at bounding box center [460, 202] width 26 height 7
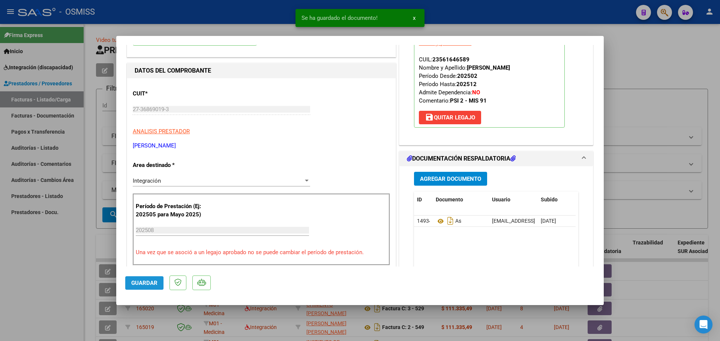
click at [135, 284] on span "Guardar" at bounding box center [144, 283] width 26 height 7
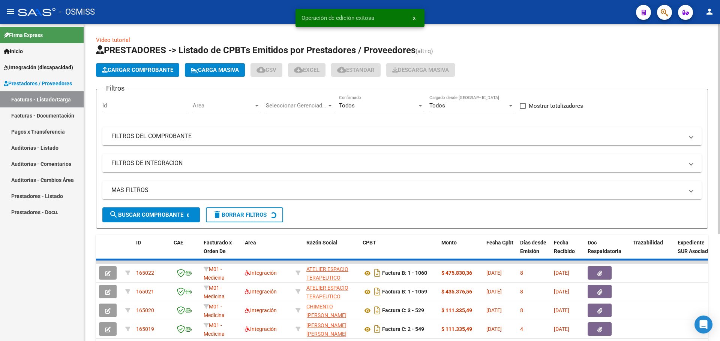
click at [150, 70] on span "Cargar Comprobante" at bounding box center [137, 70] width 71 height 7
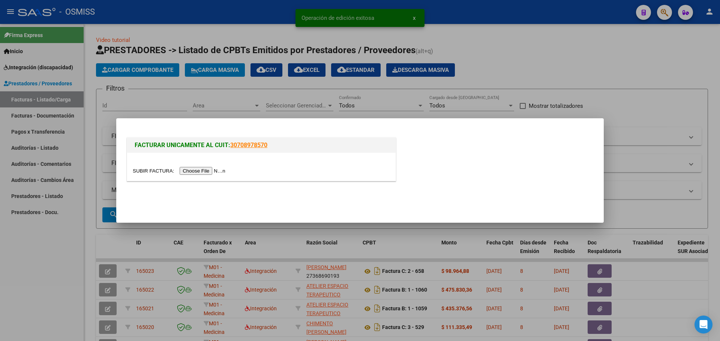
click at [210, 171] on input "file" at bounding box center [180, 171] width 95 height 8
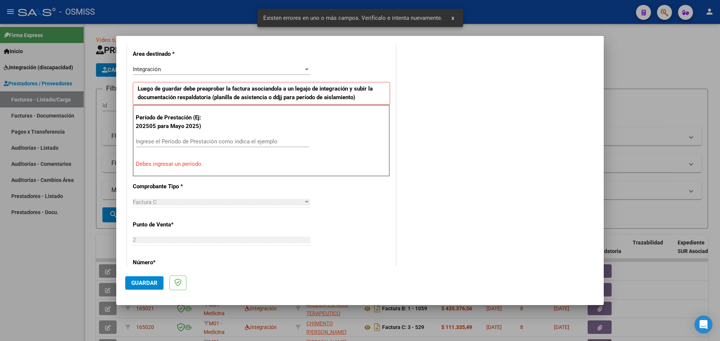
scroll to position [150, 0]
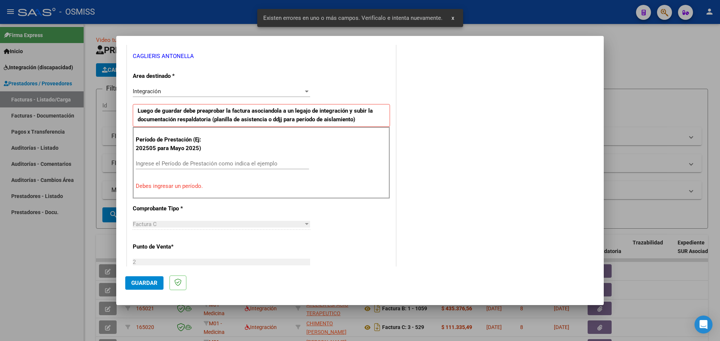
click at [159, 164] on input "Ingrese el Período de Prestación como indica el ejemplo" at bounding box center [222, 163] width 173 height 7
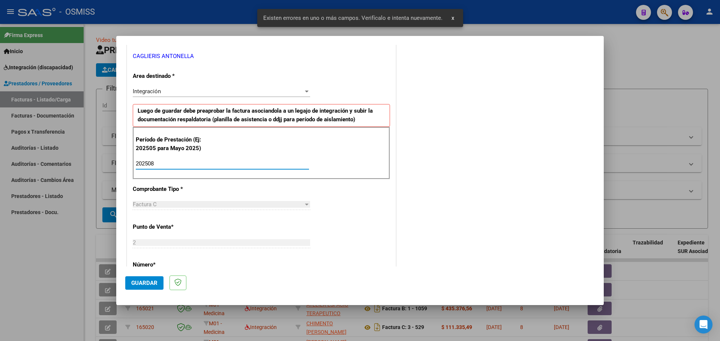
type input "202508"
click at [145, 281] on span "Guardar" at bounding box center [144, 283] width 26 height 7
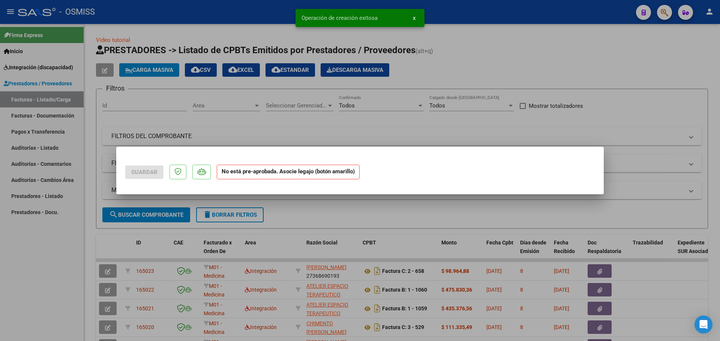
scroll to position [0, 0]
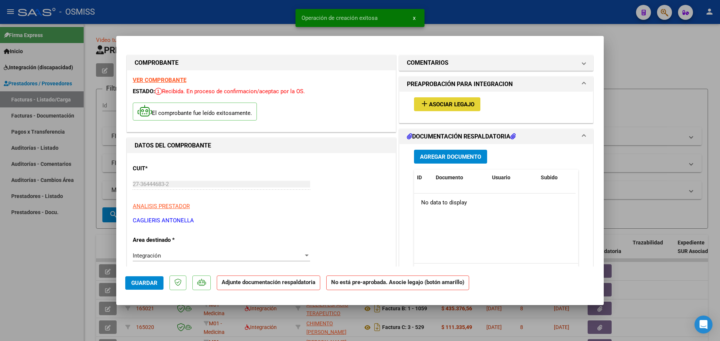
click at [441, 105] on span "Asociar Legajo" at bounding box center [451, 104] width 45 height 7
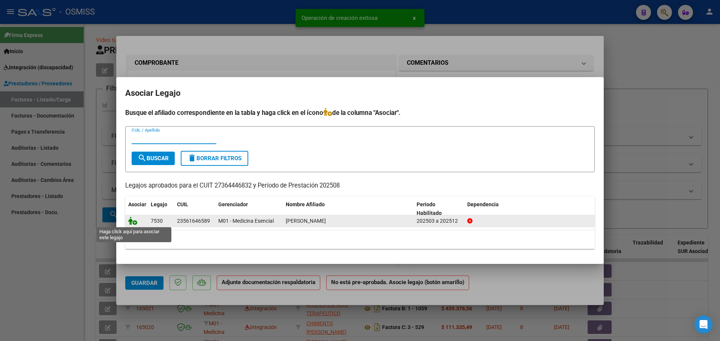
click at [129, 222] on icon at bounding box center [132, 221] width 9 height 8
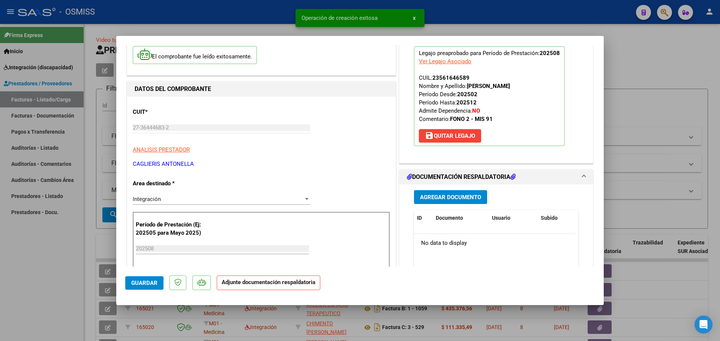
scroll to position [112, 0]
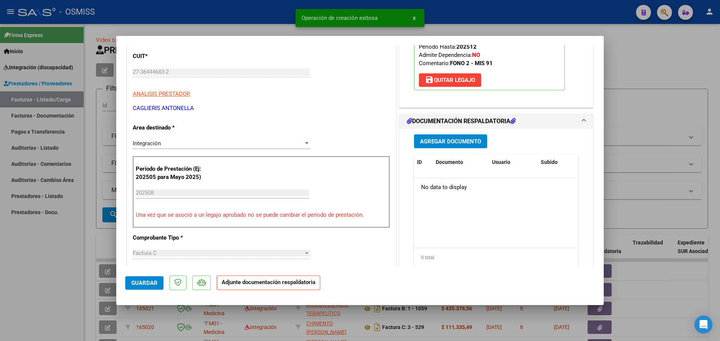
click at [458, 141] on span "Agregar Documento" at bounding box center [450, 141] width 61 height 7
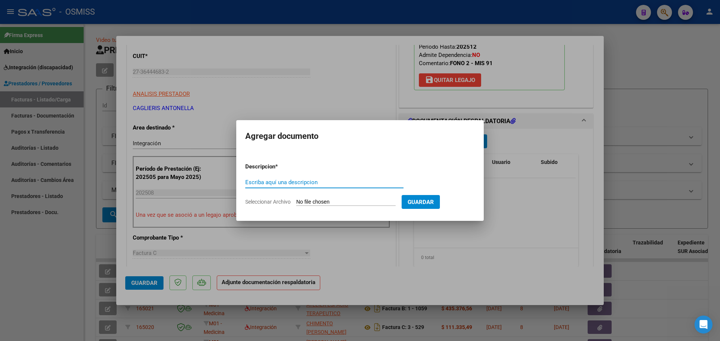
click at [336, 201] on input "Seleccionar Archivo" at bounding box center [345, 202] width 99 height 7
type input "C:\fakepath\082025 asist Zapata.pdf"
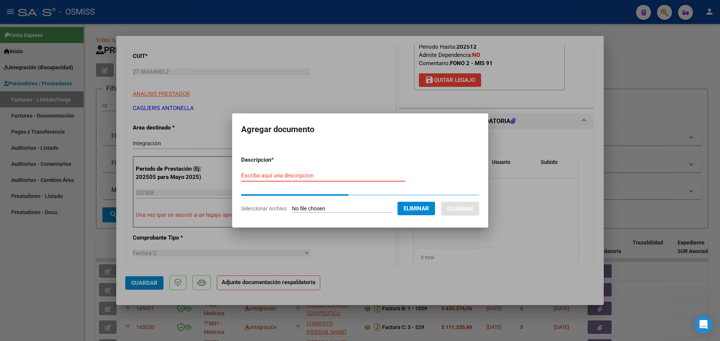
click at [257, 173] on input "Escriba aquí una descripcion" at bounding box center [323, 175] width 164 height 7
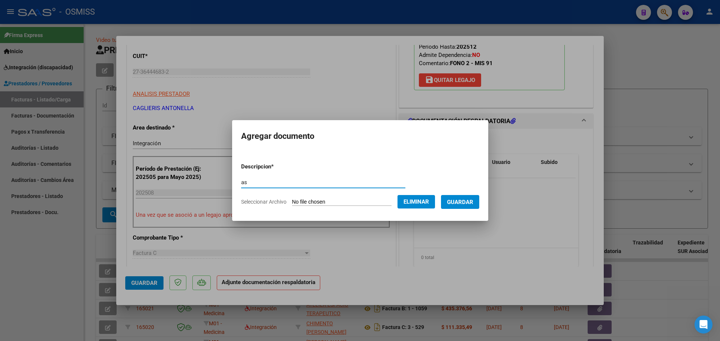
type input "as"
click at [473, 200] on span "Guardar" at bounding box center [460, 202] width 26 height 7
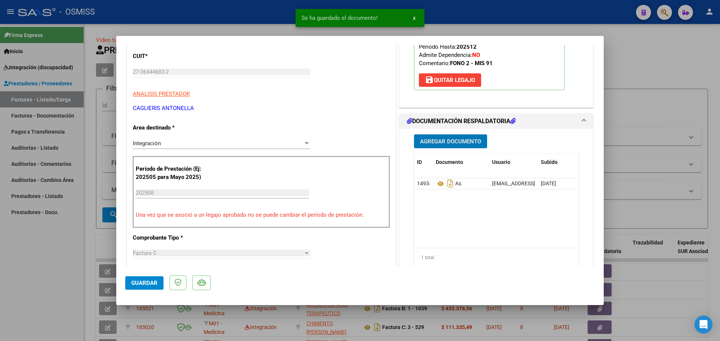
click at [145, 283] on span "Guardar" at bounding box center [144, 283] width 26 height 7
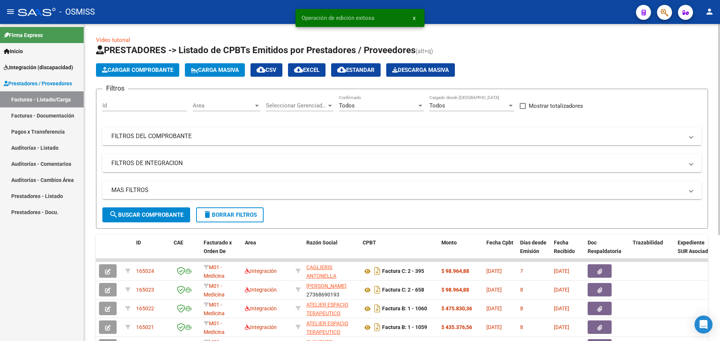
click at [155, 70] on span "Cargar Comprobante" at bounding box center [137, 70] width 71 height 7
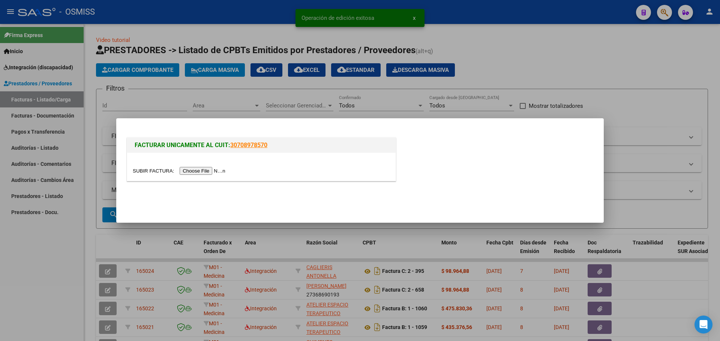
click at [210, 171] on input "file" at bounding box center [180, 171] width 95 height 8
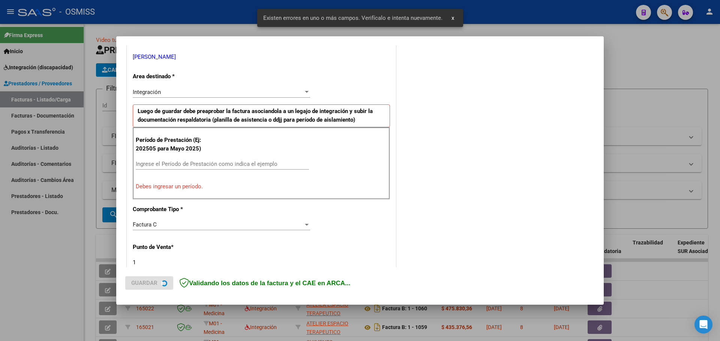
scroll to position [225, 0]
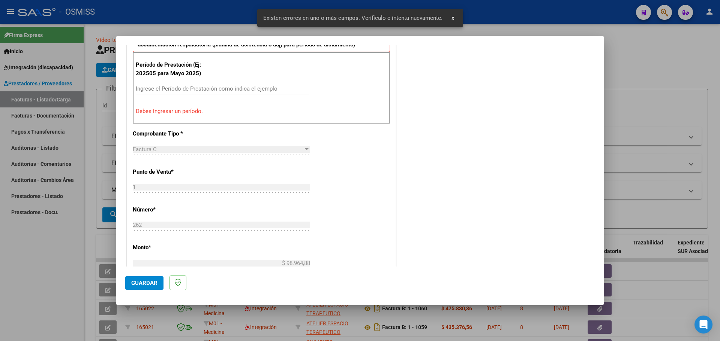
click at [181, 90] on input "Ingrese el Período de Prestación como indica el ejemplo" at bounding box center [222, 88] width 173 height 7
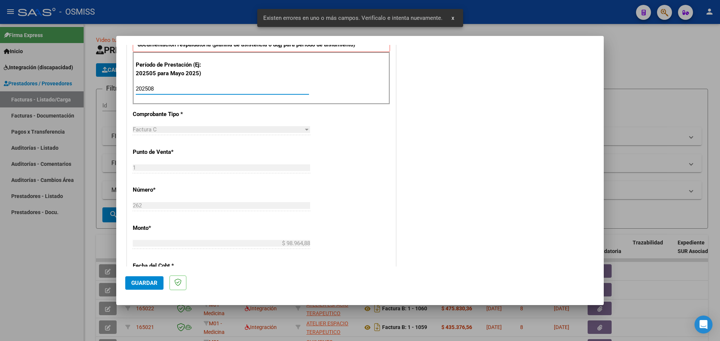
type input "202508"
click at [146, 282] on span "Guardar" at bounding box center [144, 283] width 26 height 7
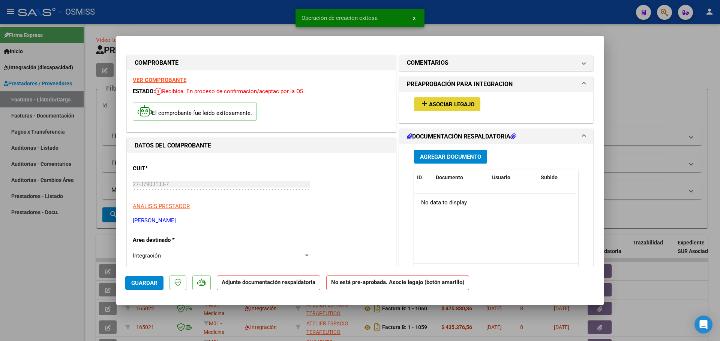
click at [462, 105] on span "Asociar Legajo" at bounding box center [451, 104] width 45 height 7
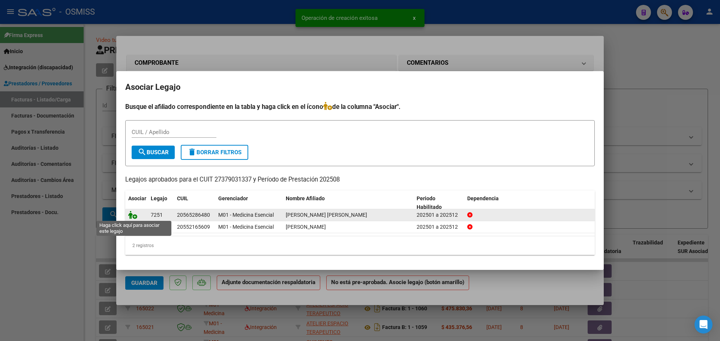
click at [130, 214] on icon at bounding box center [132, 215] width 9 height 8
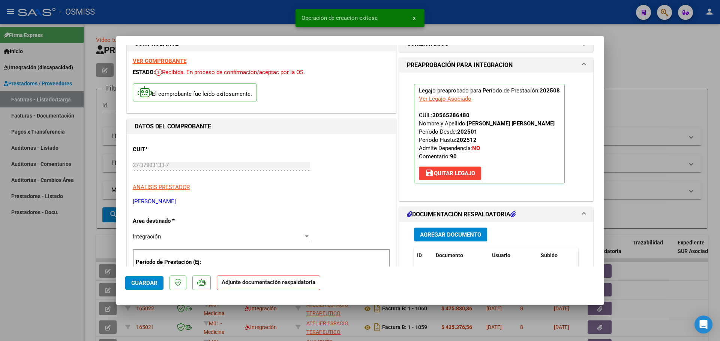
scroll to position [75, 0]
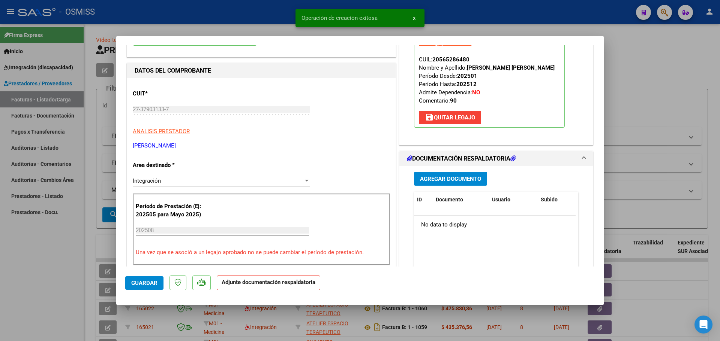
click at [439, 179] on span "Agregar Documento" at bounding box center [450, 179] width 61 height 7
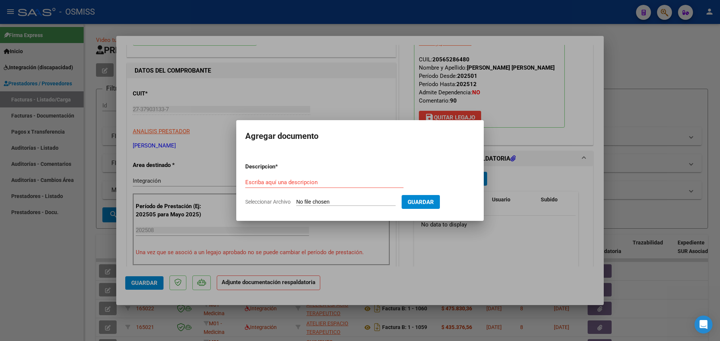
click at [326, 201] on input "Seleccionar Archivo" at bounding box center [345, 202] width 99 height 7
type input "C:\fakepath\Asistencia Yturres agosto 2025.pdf"
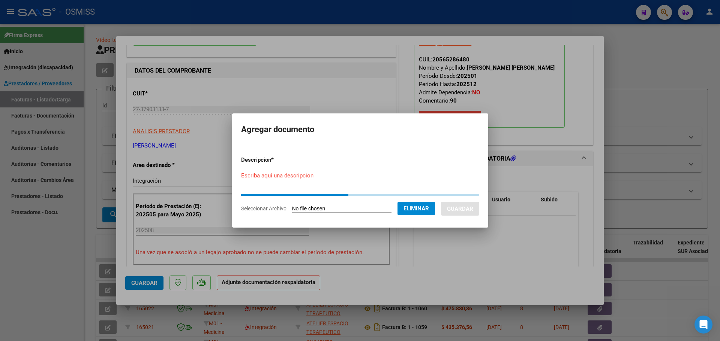
click at [250, 178] on input "Escriba aquí una descripcion" at bounding box center [323, 175] width 164 height 7
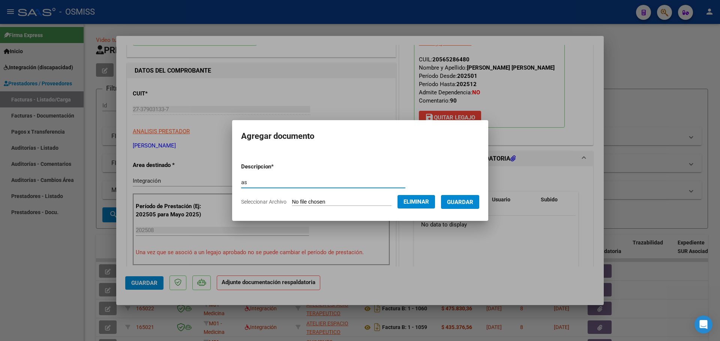
type input "as"
click at [470, 201] on span "Guardar" at bounding box center [460, 202] width 26 height 7
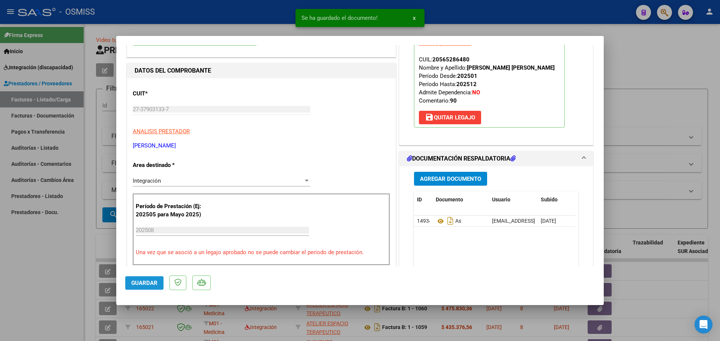
click at [142, 284] on span "Guardar" at bounding box center [144, 283] width 26 height 7
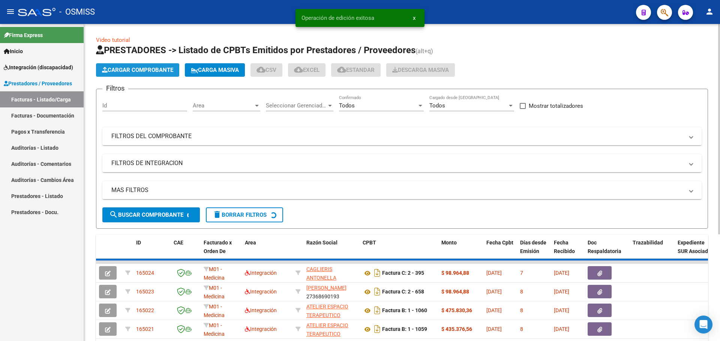
click at [155, 70] on span "Cargar Comprobante" at bounding box center [137, 70] width 71 height 7
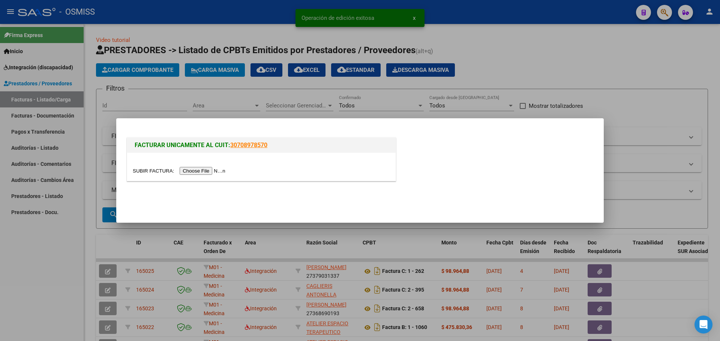
click at [206, 173] on input "file" at bounding box center [180, 171] width 95 height 8
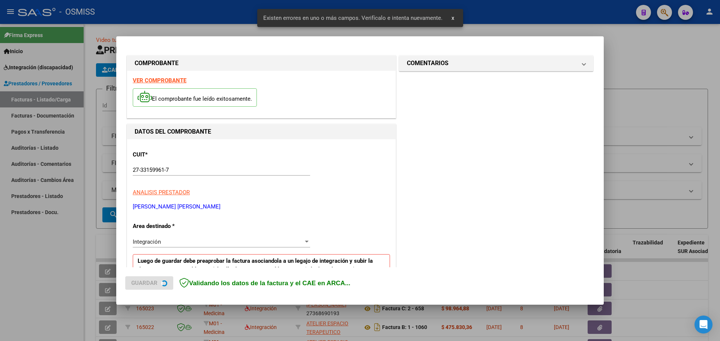
scroll to position [150, 0]
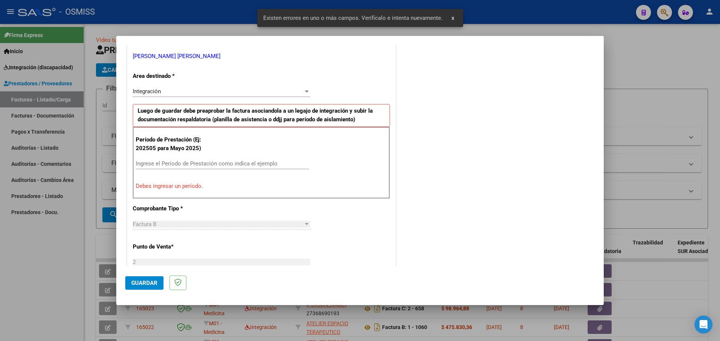
click at [200, 168] on div "Ingrese el Período de Prestación como indica el ejemplo" at bounding box center [222, 163] width 173 height 11
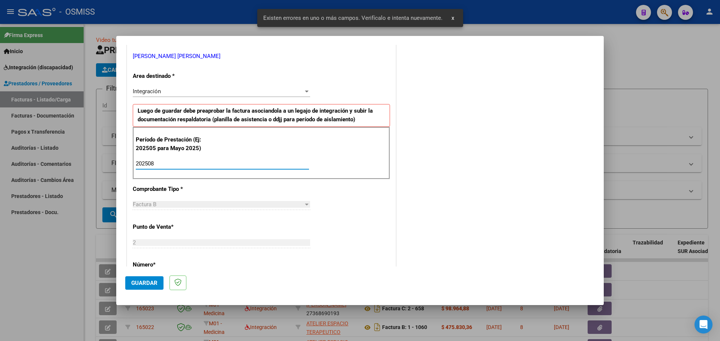
type input "202508"
click at [151, 285] on span "Guardar" at bounding box center [144, 283] width 26 height 7
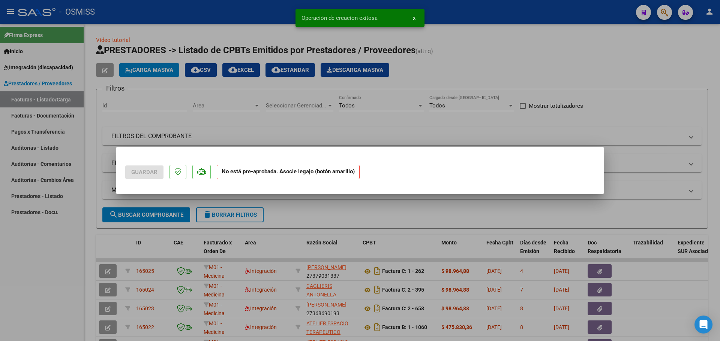
scroll to position [0, 0]
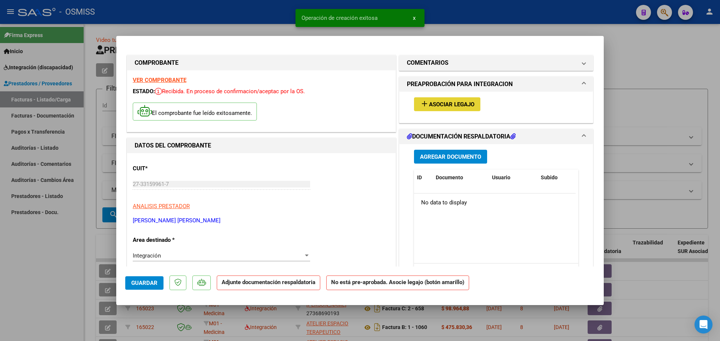
click at [435, 105] on span "Asociar Legajo" at bounding box center [451, 104] width 45 height 7
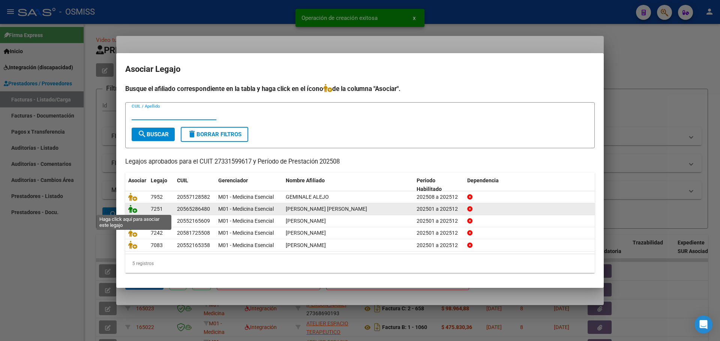
click at [131, 207] on icon at bounding box center [132, 209] width 9 height 8
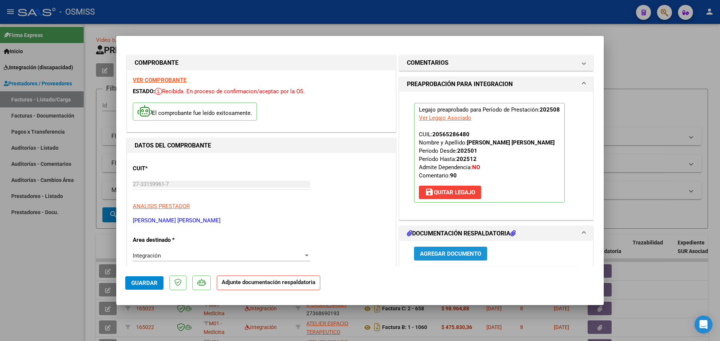
click at [453, 251] on span "Agregar Documento" at bounding box center [450, 254] width 61 height 7
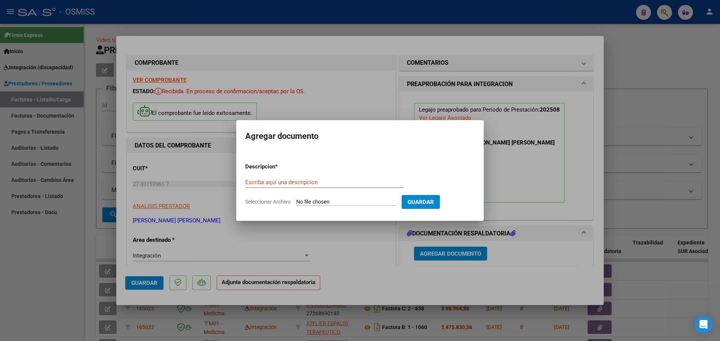
click at [331, 204] on input "Seleccionar Archivo" at bounding box center [345, 202] width 99 height 7
type input "C:\fakepath\CamScanner_25-08-2025_14.53[1].pdf"
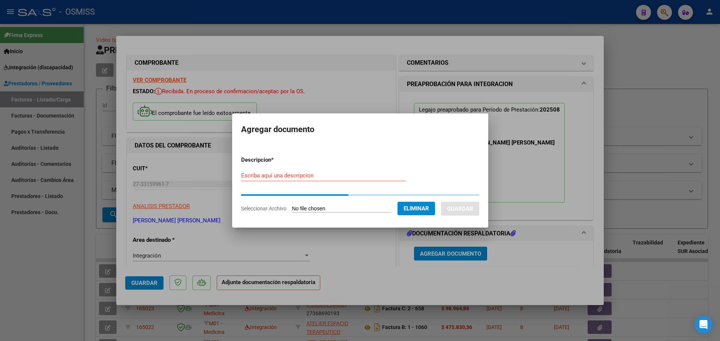
click at [250, 178] on div "Escriba aquí una descripcion" at bounding box center [323, 175] width 164 height 11
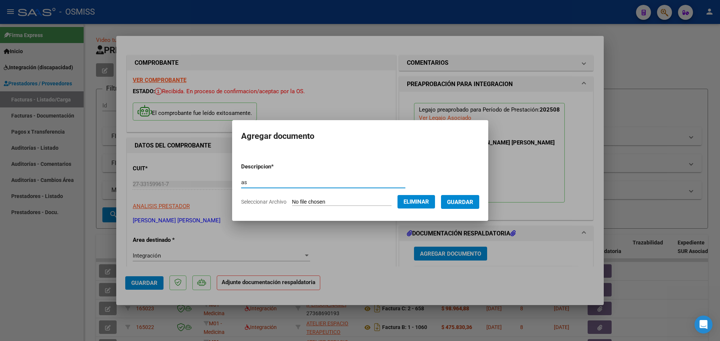
type input "as"
drag, startPoint x: 461, startPoint y: 203, endPoint x: 440, endPoint y: 210, distance: 22.5
click at [461, 204] on span "Guardar" at bounding box center [460, 202] width 26 height 7
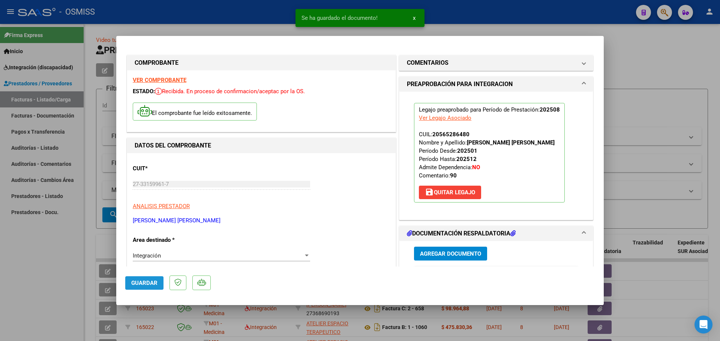
click at [140, 289] on button "Guardar" at bounding box center [144, 283] width 38 height 13
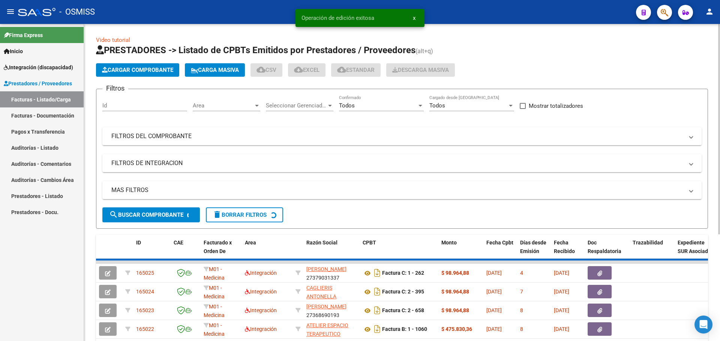
click at [153, 67] on span "Cargar Comprobante" at bounding box center [137, 70] width 71 height 7
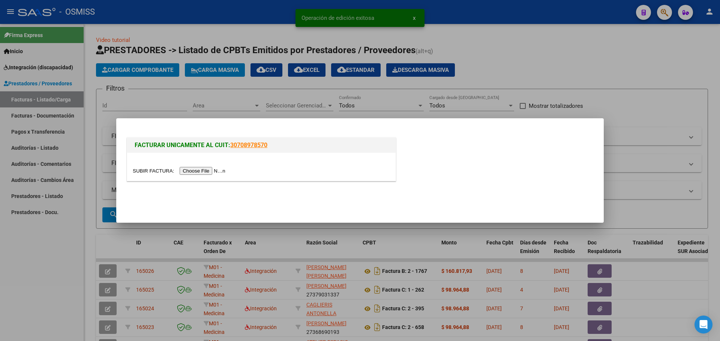
click at [200, 170] on input "file" at bounding box center [180, 171] width 95 height 8
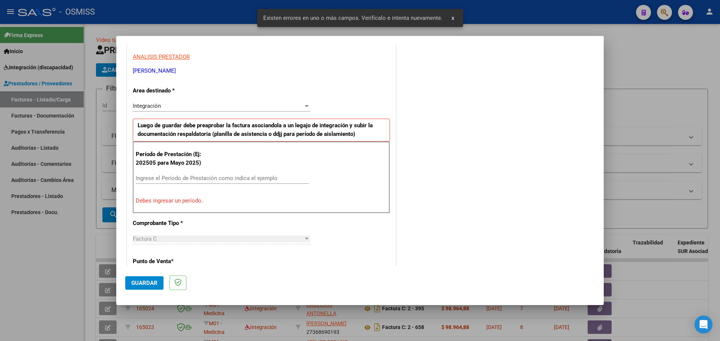
click at [181, 179] on input "Ingrese el Período de Prestación como indica el ejemplo" at bounding box center [222, 178] width 173 height 7
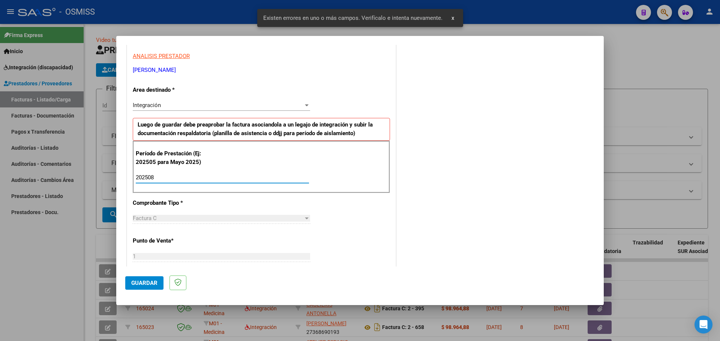
type input "202508"
click at [151, 280] on span "Guardar" at bounding box center [144, 283] width 26 height 7
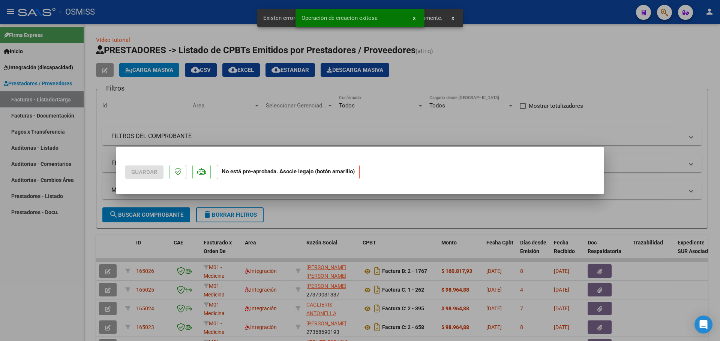
scroll to position [0, 0]
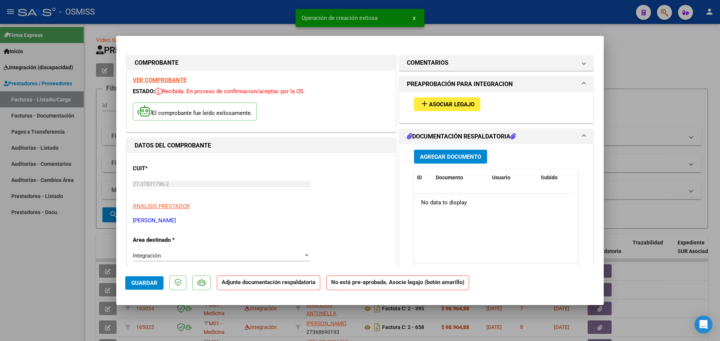
click at [445, 104] on span "Asociar Legajo" at bounding box center [451, 104] width 45 height 7
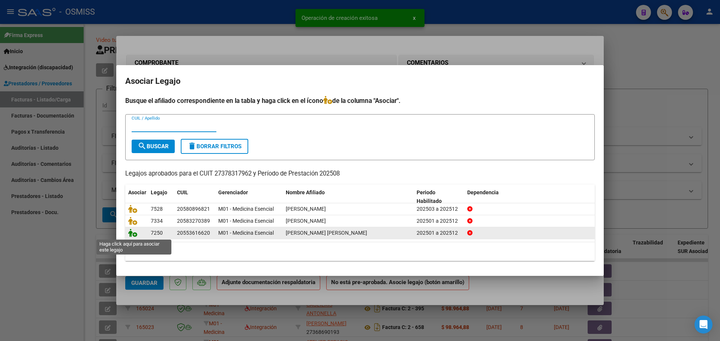
click at [130, 234] on icon at bounding box center [132, 233] width 9 height 8
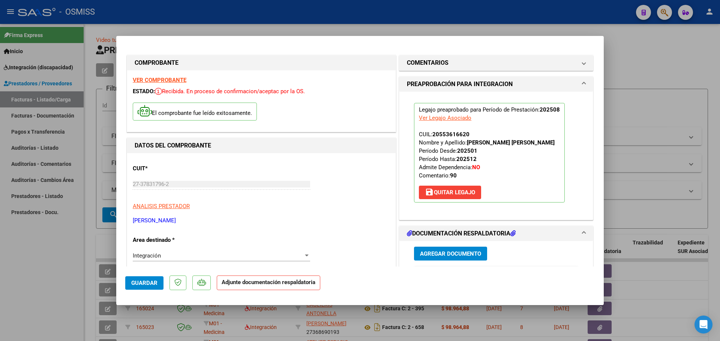
scroll to position [75, 0]
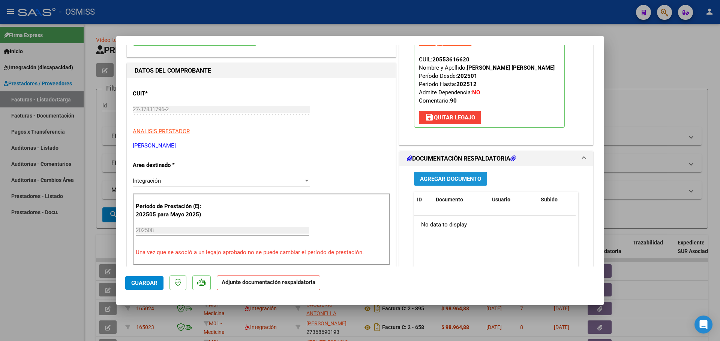
click at [446, 183] on button "Agregar Documento" at bounding box center [450, 179] width 73 height 14
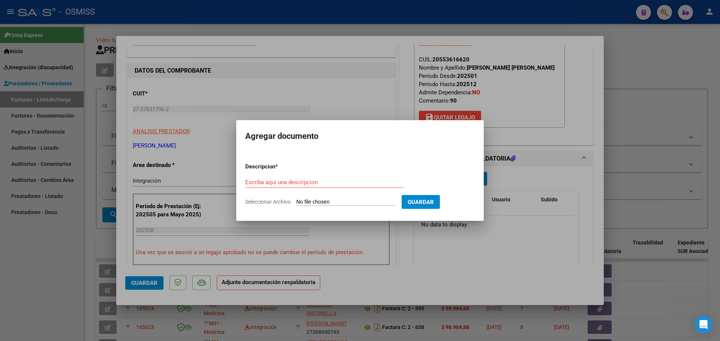
click at [334, 203] on input "Seleccionar Archivo" at bounding box center [345, 202] width 99 height 7
type input "C:\fakepath\YBALO AGOSTO 2025.pdf"
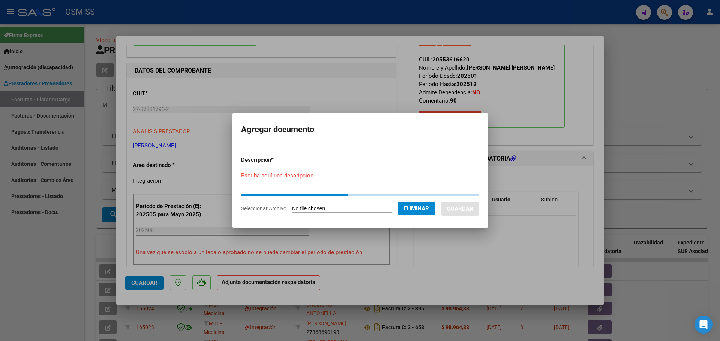
click at [260, 173] on input "Escriba aquí una descripcion" at bounding box center [323, 175] width 164 height 7
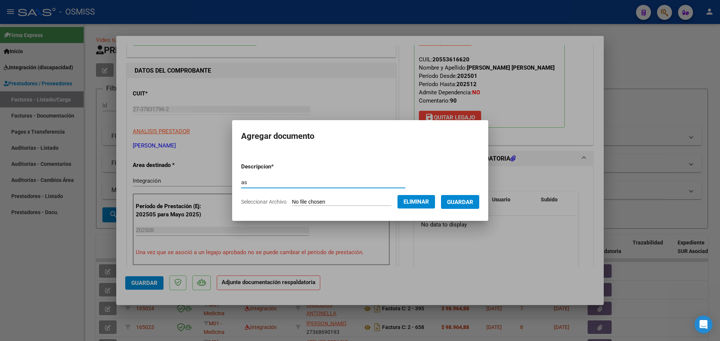
type input "as"
click at [461, 199] on span "Guardar" at bounding box center [460, 202] width 26 height 7
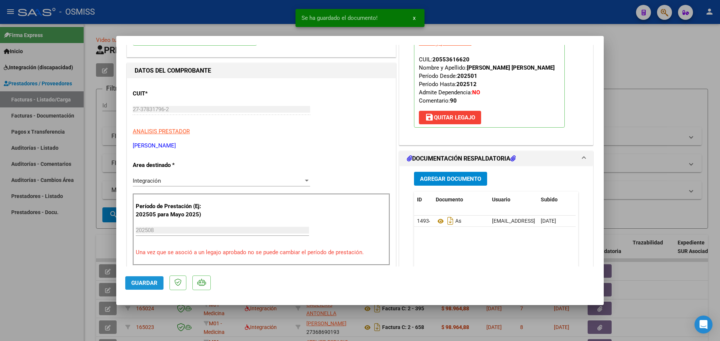
click at [142, 282] on span "Guardar" at bounding box center [144, 283] width 26 height 7
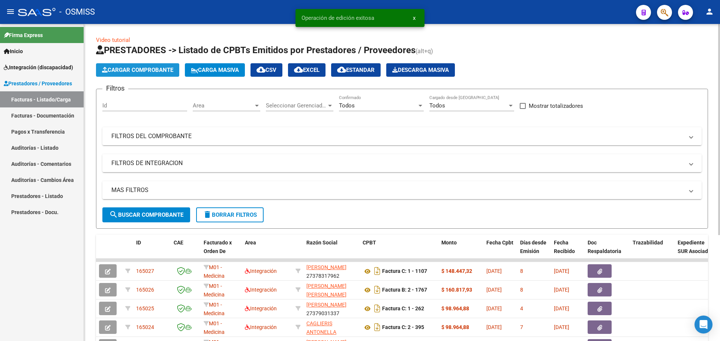
click at [153, 70] on span "Cargar Comprobante" at bounding box center [137, 70] width 71 height 7
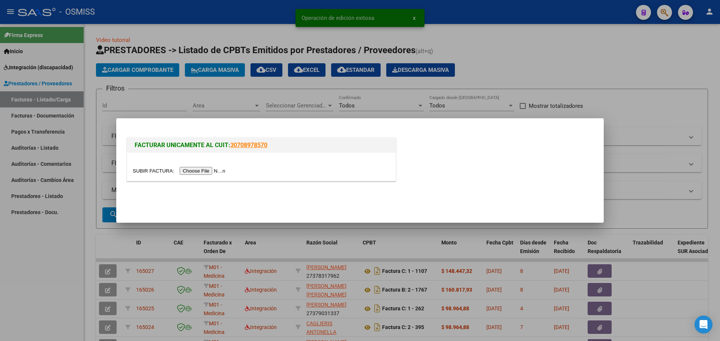
click at [217, 171] on input "file" at bounding box center [180, 171] width 95 height 8
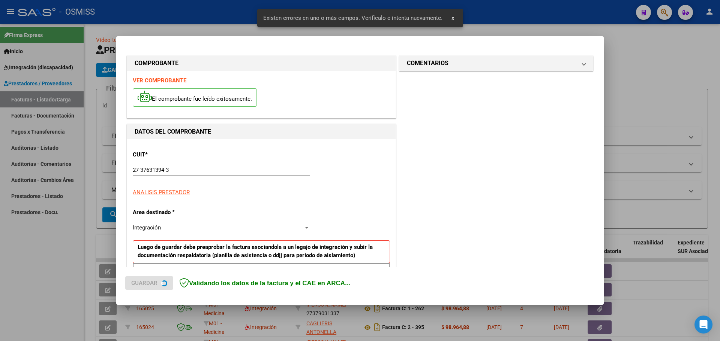
scroll to position [136, 0]
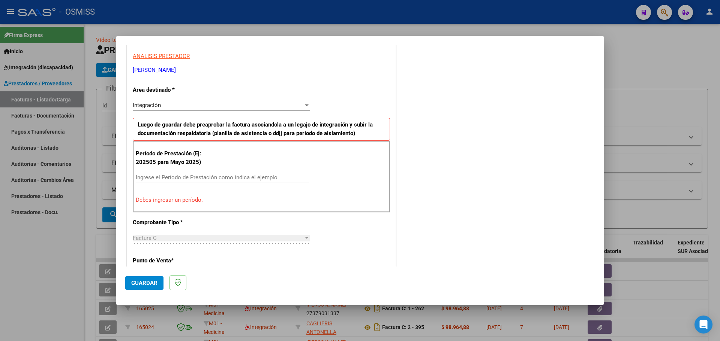
click at [186, 181] on input "Ingrese el Período de Prestación como indica el ejemplo" at bounding box center [222, 177] width 173 height 7
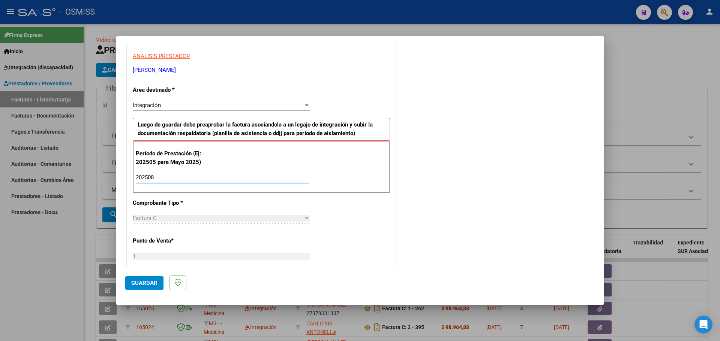
type input "202508"
click at [138, 286] on span "Guardar" at bounding box center [144, 283] width 26 height 7
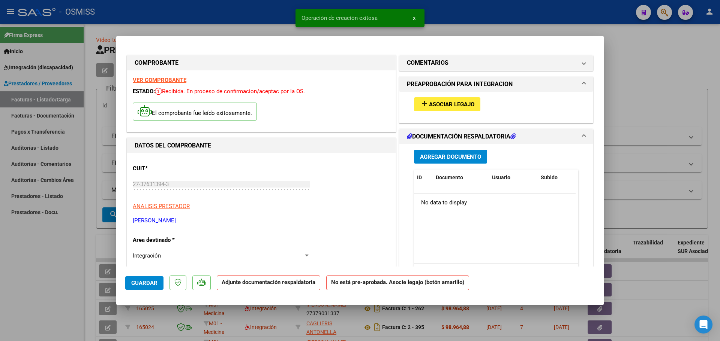
click at [468, 108] on span "Asociar Legajo" at bounding box center [451, 104] width 45 height 7
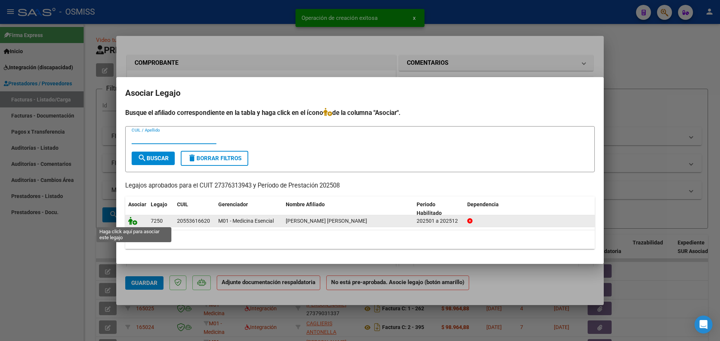
click at [131, 221] on icon at bounding box center [132, 221] width 9 height 8
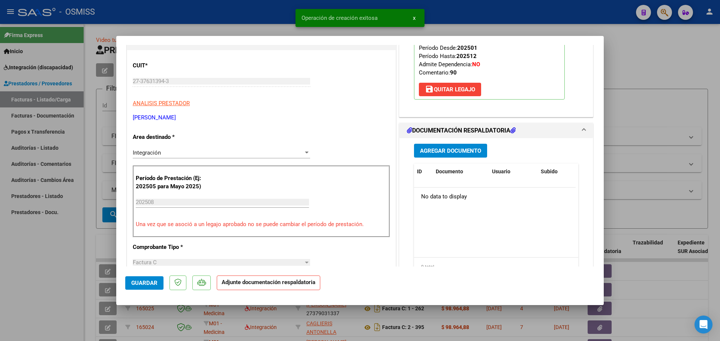
scroll to position [112, 0]
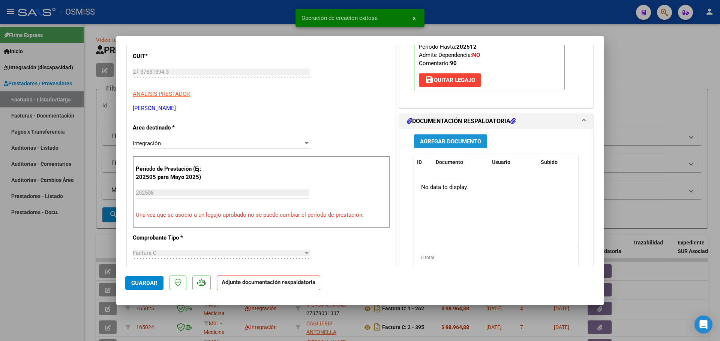
click at [457, 146] on button "Agregar Documento" at bounding box center [450, 142] width 73 height 14
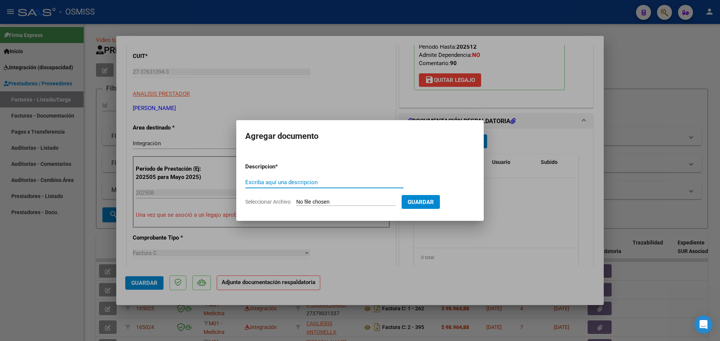
click at [334, 201] on input "Seleccionar Archivo" at bounding box center [345, 202] width 99 height 7
type input "C:\fakepath\Esteban agosto.pdf"
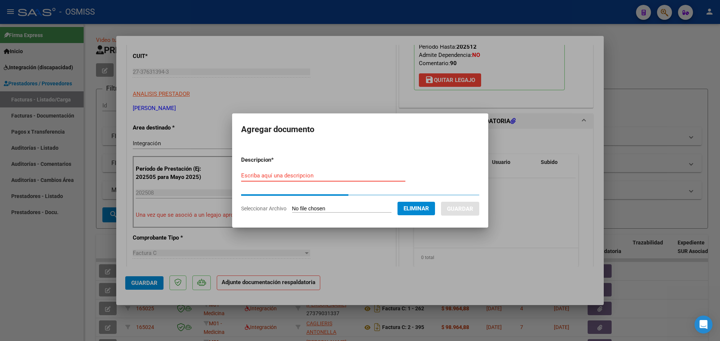
click at [272, 174] on input "Escriba aquí una descripcion" at bounding box center [323, 175] width 164 height 7
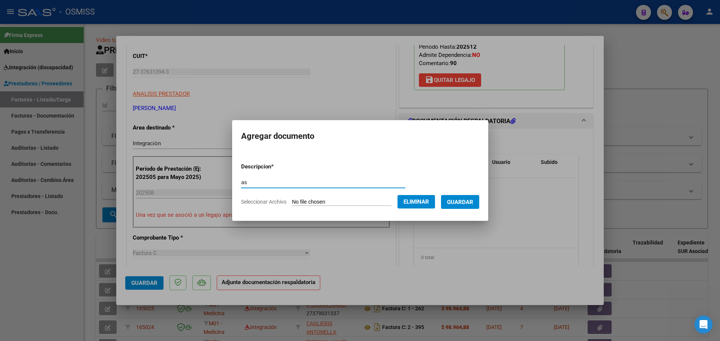
type input "as"
click at [462, 198] on button "Guardar" at bounding box center [460, 202] width 38 height 14
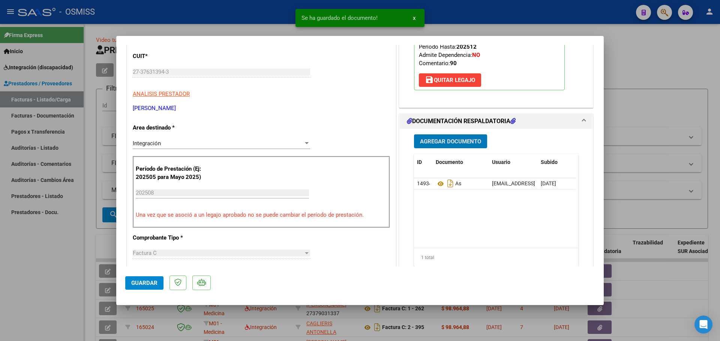
click at [137, 284] on span "Guardar" at bounding box center [144, 283] width 26 height 7
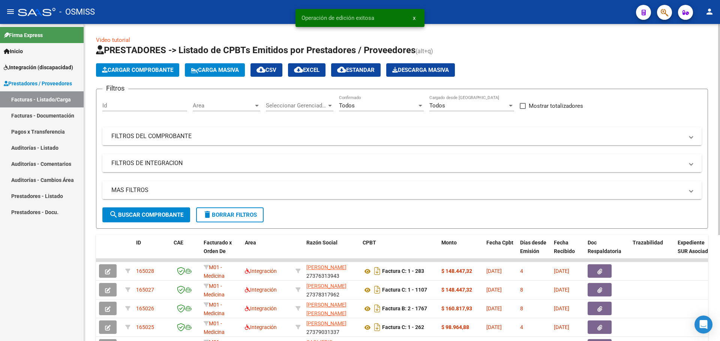
click at [142, 70] on span "Cargar Comprobante" at bounding box center [137, 70] width 71 height 7
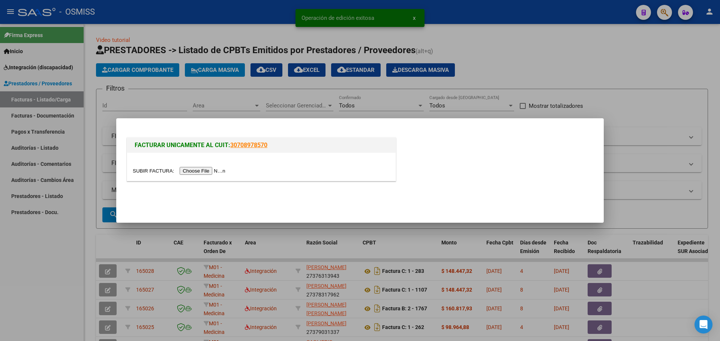
click at [201, 170] on input "file" at bounding box center [180, 171] width 95 height 8
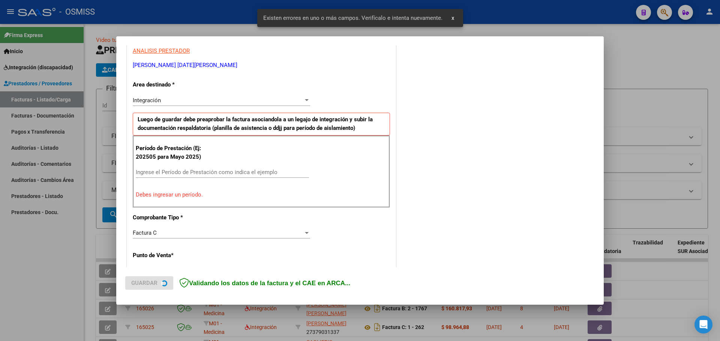
scroll to position [150, 0]
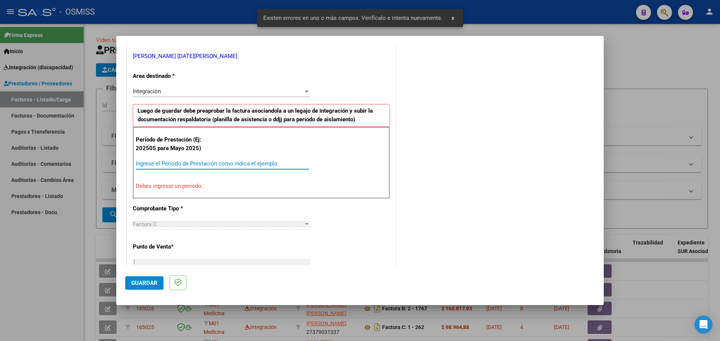
click at [160, 164] on input "Ingrese el Período de Prestación como indica el ejemplo" at bounding box center [222, 163] width 173 height 7
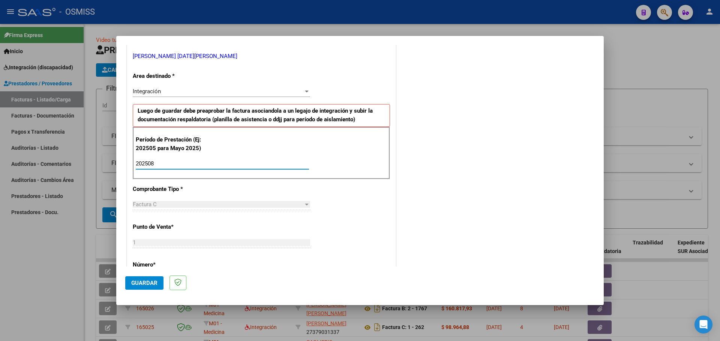
type input "202508"
click at [147, 282] on span "Guardar" at bounding box center [144, 283] width 26 height 7
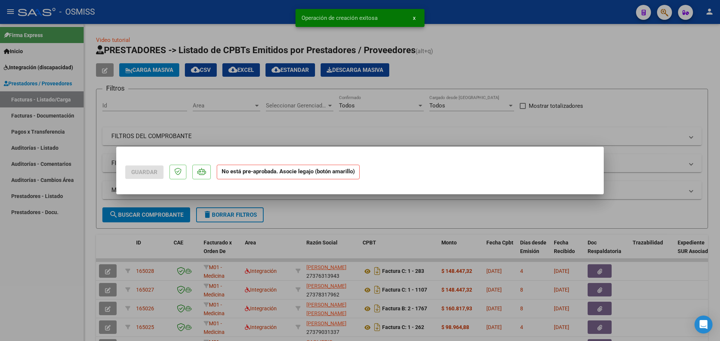
scroll to position [0, 0]
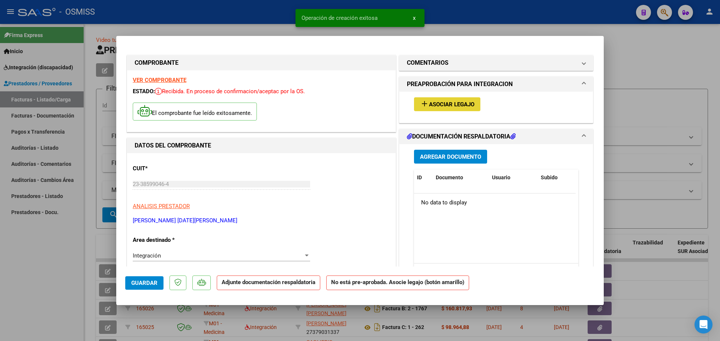
click at [461, 107] on span "Asociar Legajo" at bounding box center [451, 104] width 45 height 7
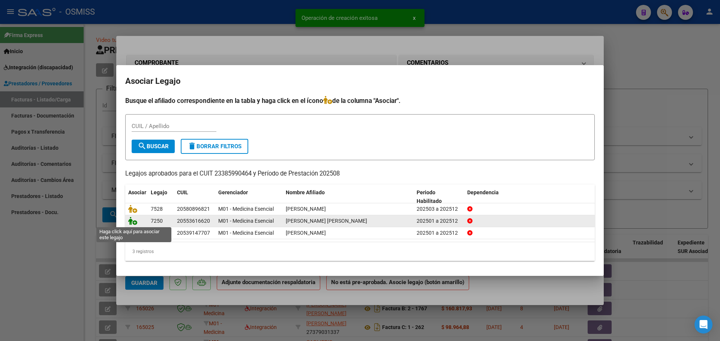
click at [132, 219] on icon at bounding box center [132, 221] width 9 height 8
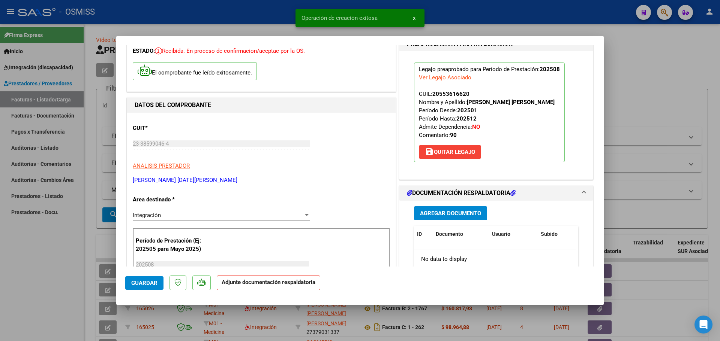
scroll to position [112, 0]
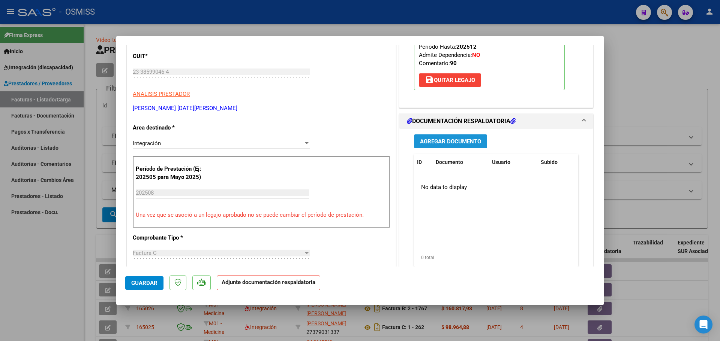
click at [454, 135] on button "Agregar Documento" at bounding box center [450, 142] width 73 height 14
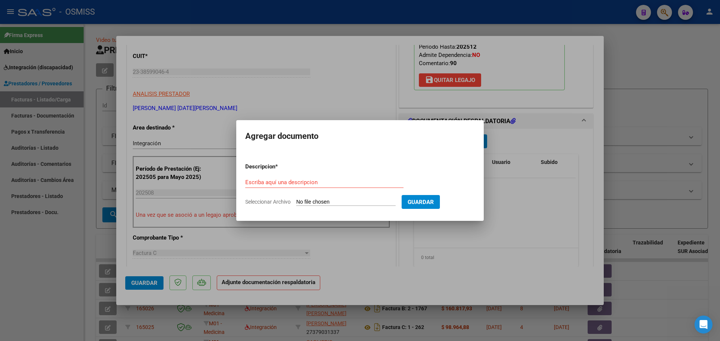
drag, startPoint x: 454, startPoint y: 135, endPoint x: 328, endPoint y: 201, distance: 142.5
click at [327, 201] on input "Seleccionar Archivo" at bounding box center [345, 202] width 99 height 7
type input "C:\fakepath\Planilla asistencia.pdf"
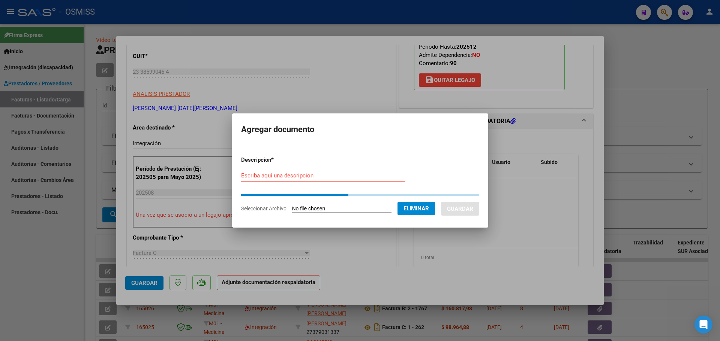
click at [285, 177] on input "Escriba aquí una descripcion" at bounding box center [323, 175] width 164 height 7
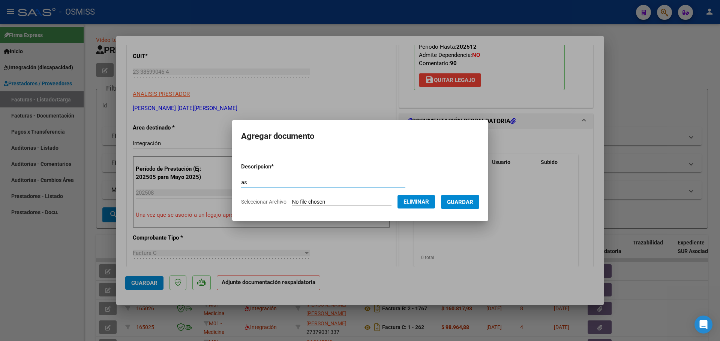
type input "as"
click at [462, 201] on span "Guardar" at bounding box center [460, 202] width 26 height 7
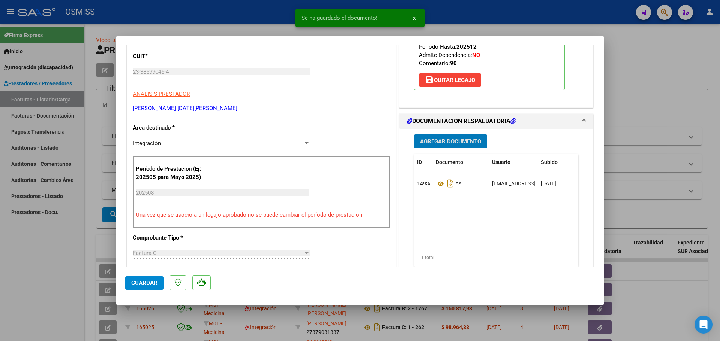
click at [136, 282] on span "Guardar" at bounding box center [144, 283] width 26 height 7
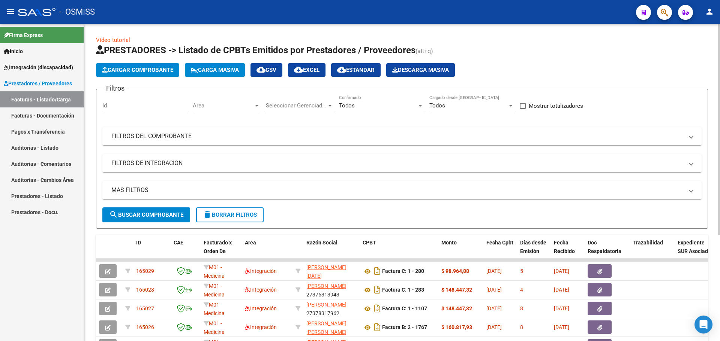
click at [123, 71] on span "Cargar Comprobante" at bounding box center [137, 70] width 71 height 7
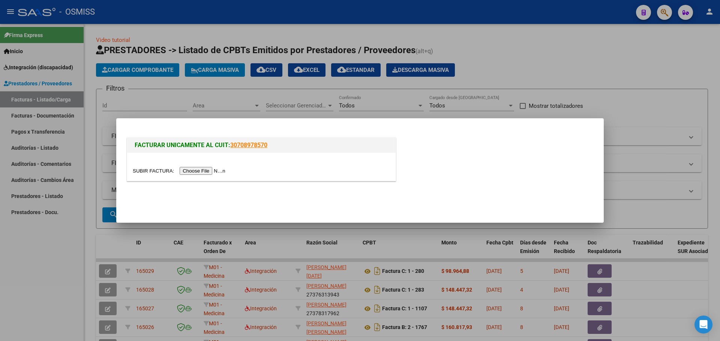
click at [209, 169] on input "file" at bounding box center [180, 171] width 95 height 8
click at [581, 67] on div at bounding box center [360, 170] width 720 height 341
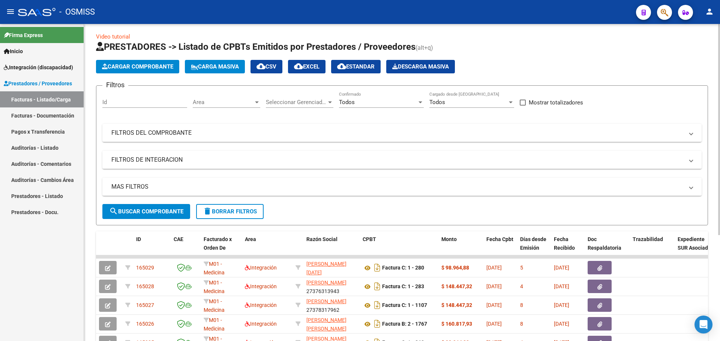
scroll to position [0, 0]
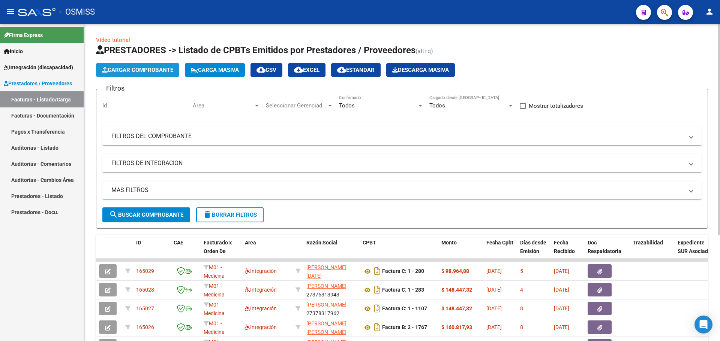
click at [141, 70] on span "Cargar Comprobante" at bounding box center [137, 70] width 71 height 7
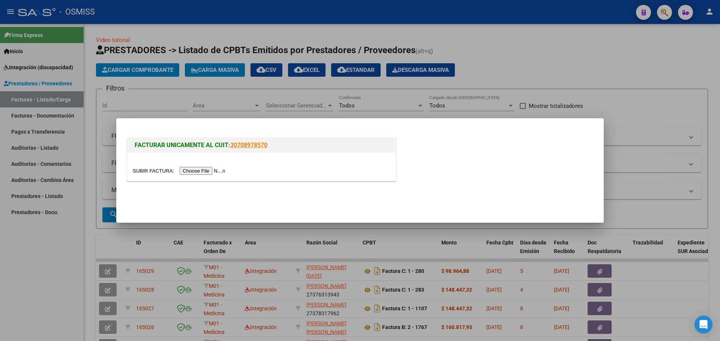
click at [204, 173] on input "file" at bounding box center [180, 171] width 95 height 8
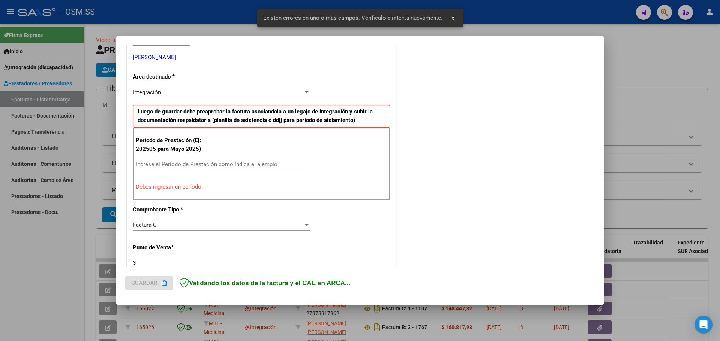
scroll to position [150, 0]
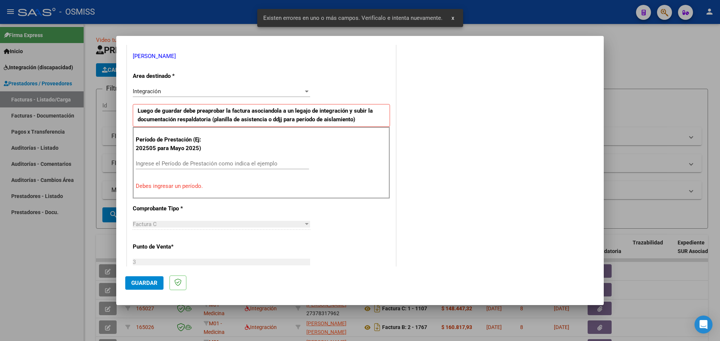
click at [181, 164] on input "Ingrese el Período de Prestación como indica el ejemplo" at bounding box center [222, 163] width 173 height 7
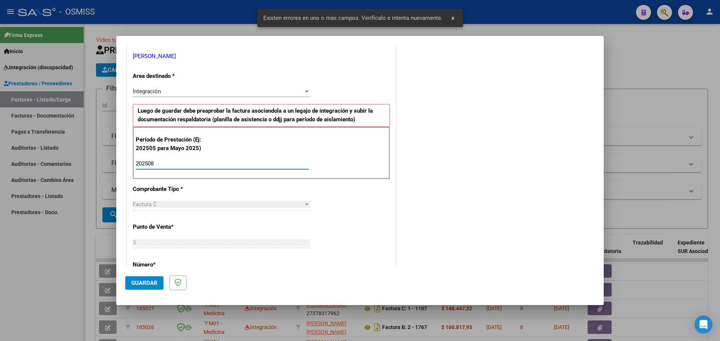
type input "202508"
click at [142, 281] on span "Guardar" at bounding box center [144, 283] width 26 height 7
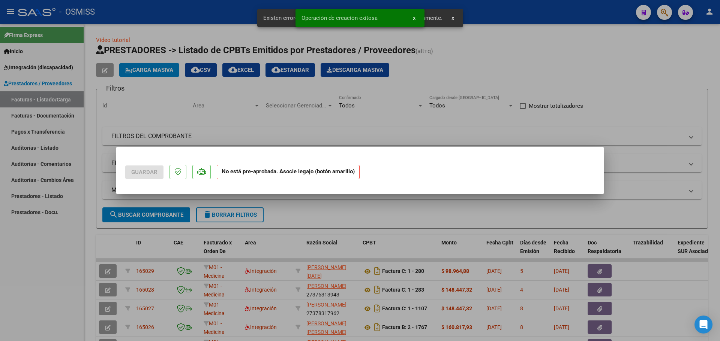
scroll to position [0, 0]
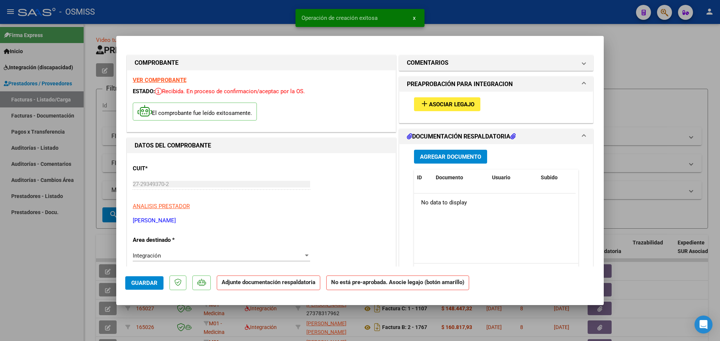
click at [451, 96] on div "add Asociar Legajo" at bounding box center [495, 104] width 175 height 25
click at [446, 99] on button "add Asociar Legajo" at bounding box center [447, 104] width 66 height 14
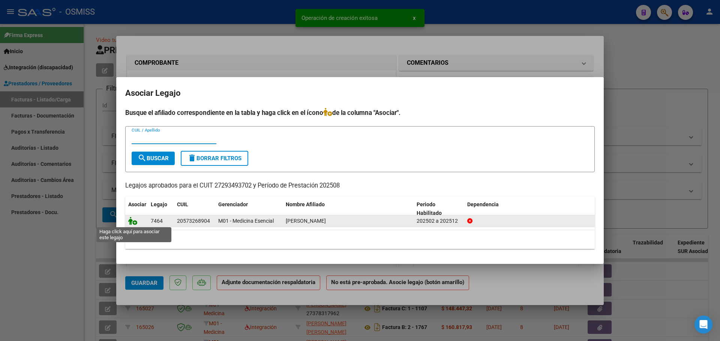
click at [133, 221] on icon at bounding box center [132, 221] width 9 height 8
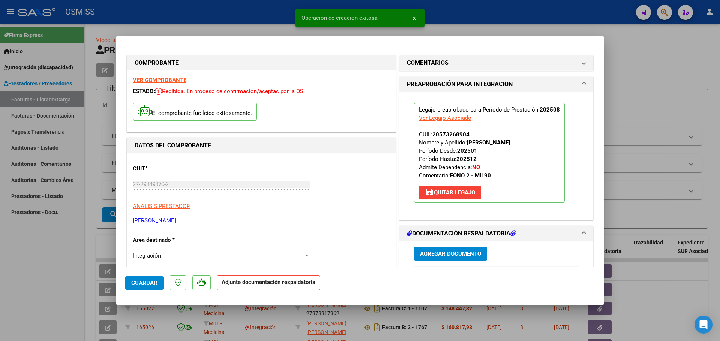
scroll to position [75, 0]
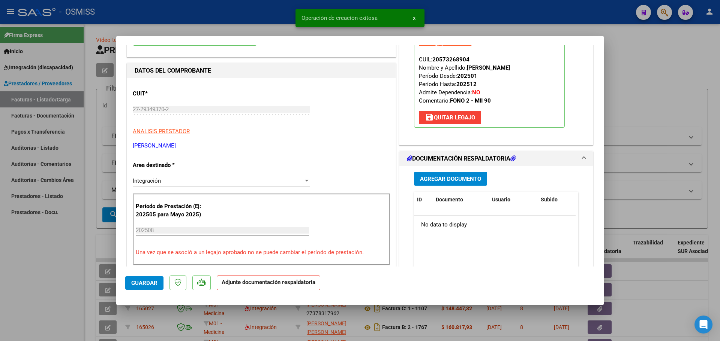
click at [453, 181] on span "Agregar Documento" at bounding box center [450, 179] width 61 height 7
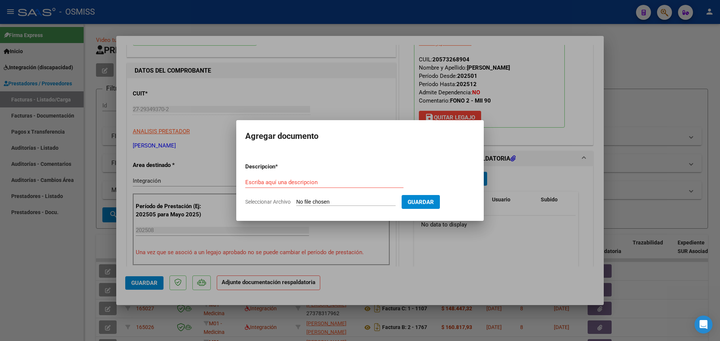
click at [355, 203] on input "Seleccionar Archivo" at bounding box center [345, 202] width 99 height 7
type input "C:\fakepath\Asistencia- Agosto 2025- Dante , Yamada.pdf"
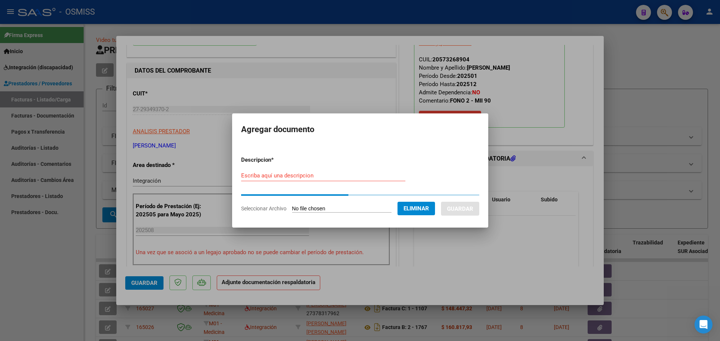
click at [272, 174] on input "Escriba aquí una descripcion" at bounding box center [323, 175] width 164 height 7
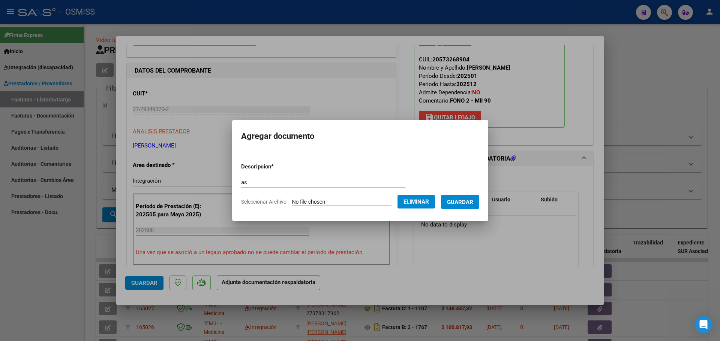
type input "as"
click at [468, 204] on span "Guardar" at bounding box center [460, 202] width 26 height 7
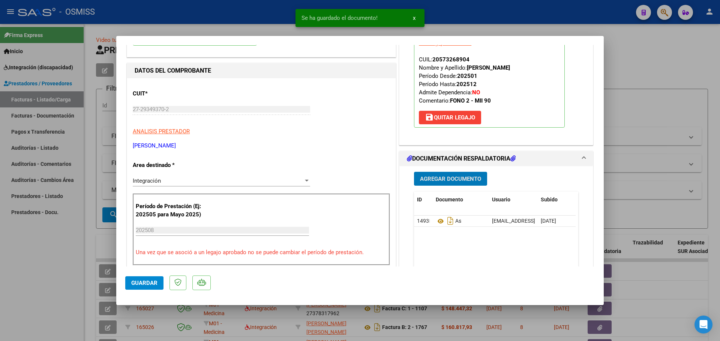
click at [141, 281] on span "Guardar" at bounding box center [144, 283] width 26 height 7
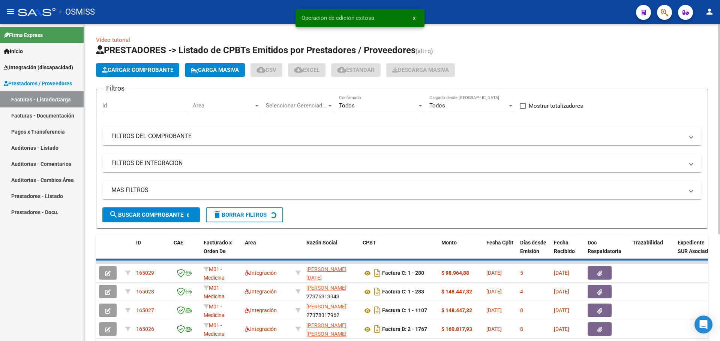
click at [156, 71] on span "Cargar Comprobante" at bounding box center [137, 70] width 71 height 7
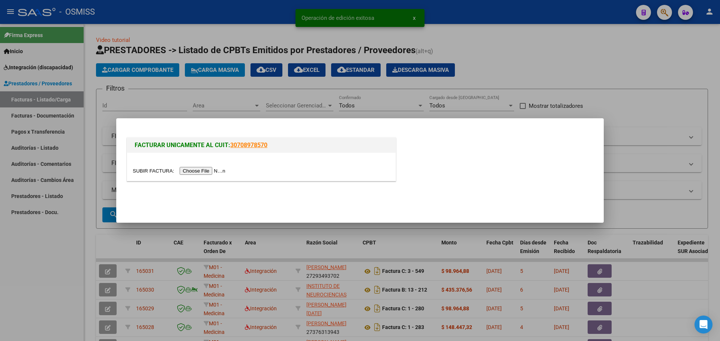
click at [204, 169] on input "file" at bounding box center [180, 171] width 95 height 8
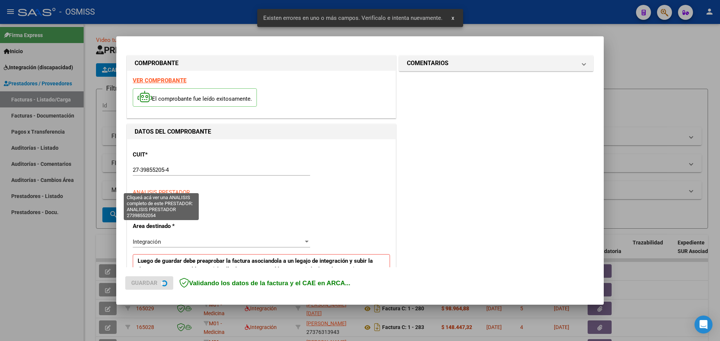
scroll to position [150, 0]
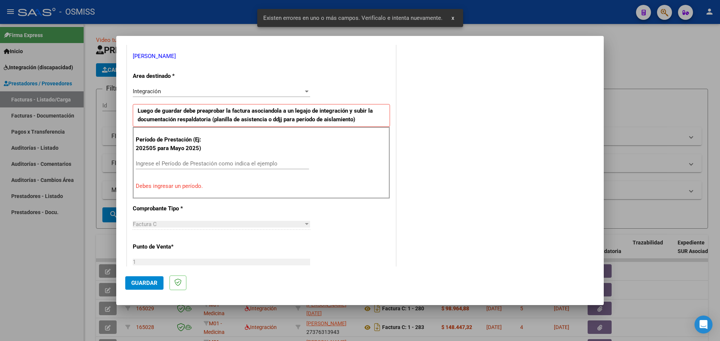
click at [169, 171] on div "Ingrese el Período de Prestación como indica el ejemplo" at bounding box center [222, 167] width 173 height 18
click at [169, 165] on input "Ingrese el Período de Prestación como indica el ejemplo" at bounding box center [222, 163] width 173 height 7
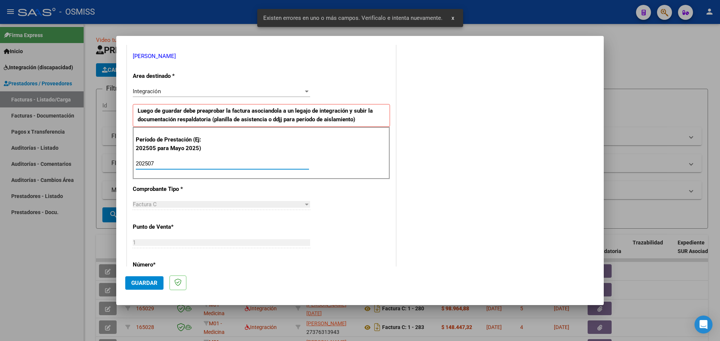
type input "202507"
click at [140, 279] on button "Guardar" at bounding box center [144, 283] width 38 height 13
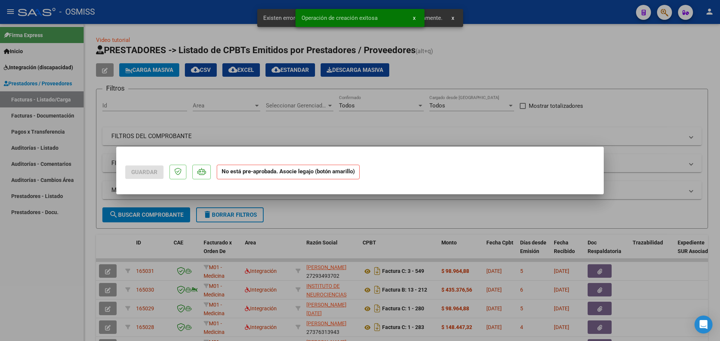
scroll to position [0, 0]
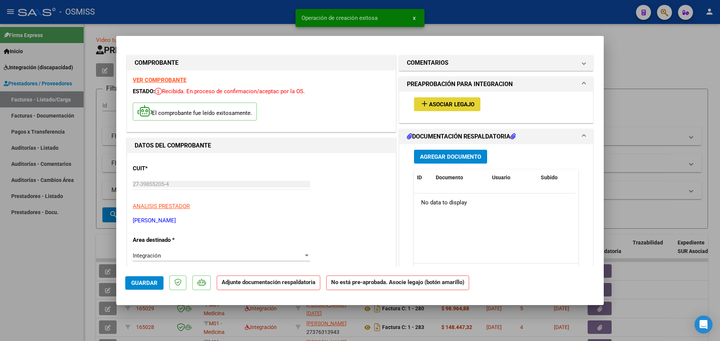
click at [447, 106] on span "Asociar Legajo" at bounding box center [451, 104] width 45 height 7
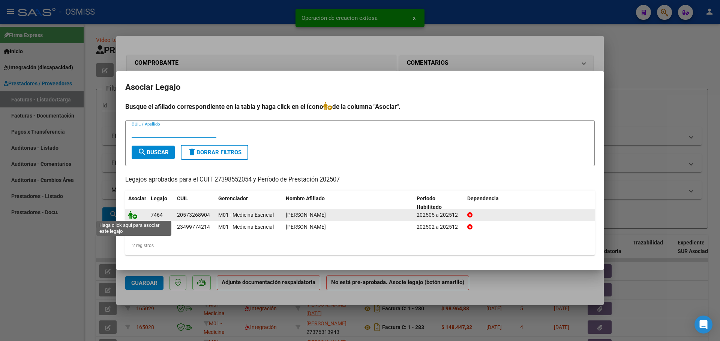
click at [129, 212] on icon at bounding box center [132, 215] width 9 height 8
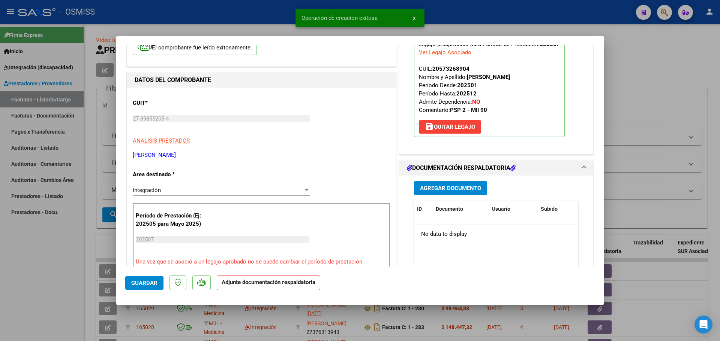
scroll to position [75, 0]
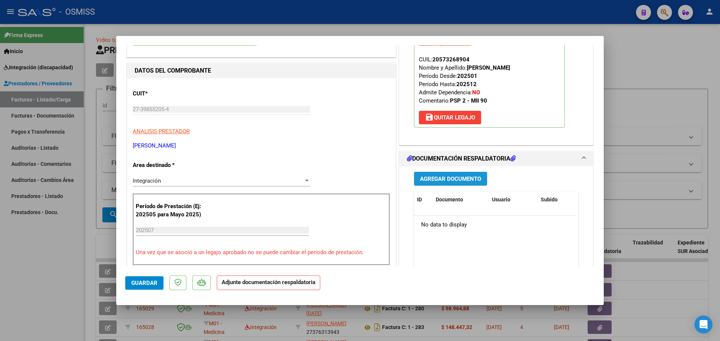
click at [439, 180] on span "Agregar Documento" at bounding box center [450, 179] width 61 height 7
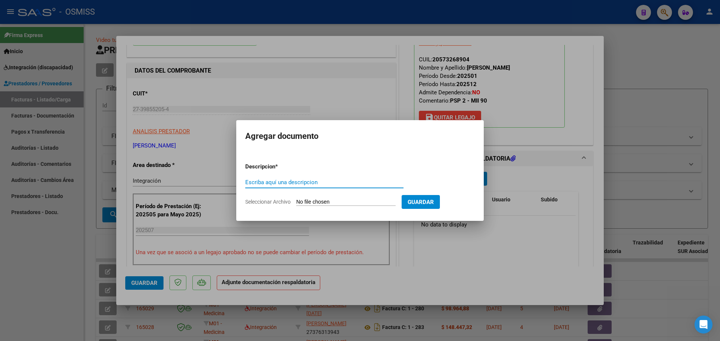
click at [322, 203] on input "Seleccionar Archivo" at bounding box center [345, 202] width 99 height 7
type input "C:\fakepath\Dante Yamada. Asistencia julio PSP.pdf"
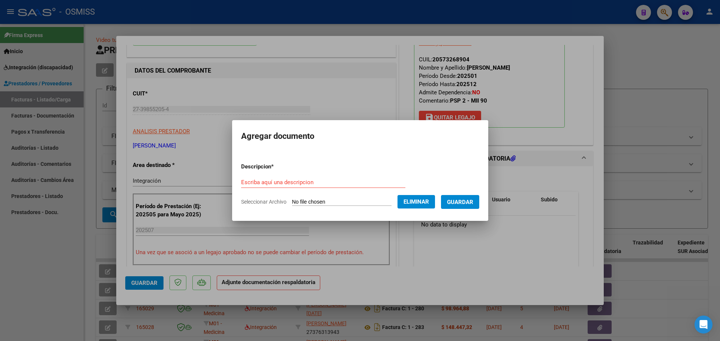
click at [245, 178] on div "Escriba aquí una descripcion" at bounding box center [323, 182] width 164 height 11
type input "as"
drag, startPoint x: 473, startPoint y: 199, endPoint x: 427, endPoint y: 205, distance: 45.7
click at [473, 200] on span "Guardar" at bounding box center [460, 202] width 26 height 7
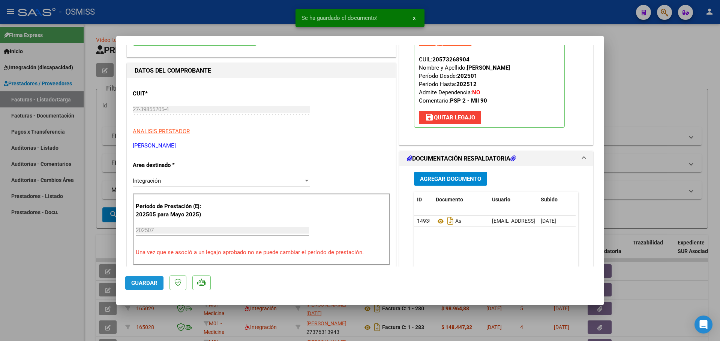
click at [138, 280] on span "Guardar" at bounding box center [144, 283] width 26 height 7
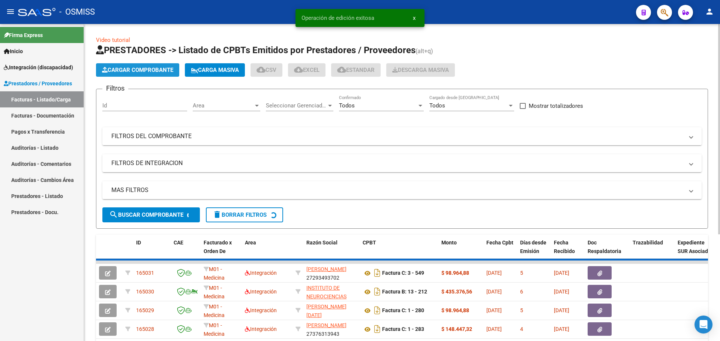
click at [147, 67] on span "Cargar Comprobante" at bounding box center [137, 70] width 71 height 7
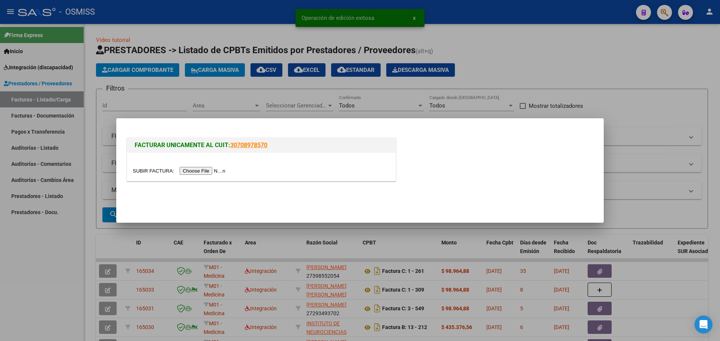
click at [223, 169] on input "file" at bounding box center [180, 171] width 95 height 8
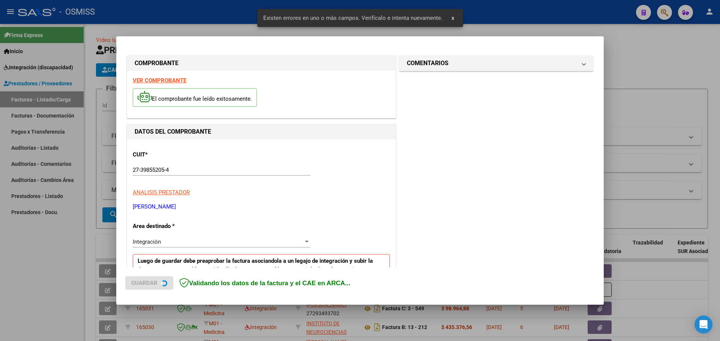
scroll to position [150, 0]
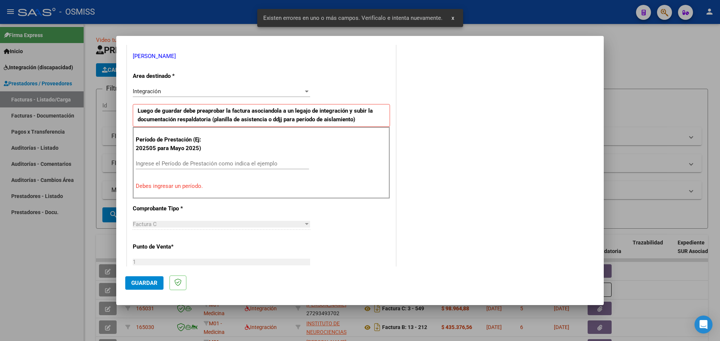
click at [211, 160] on div "Ingrese el Período de Prestación como indica el ejemplo" at bounding box center [222, 163] width 173 height 11
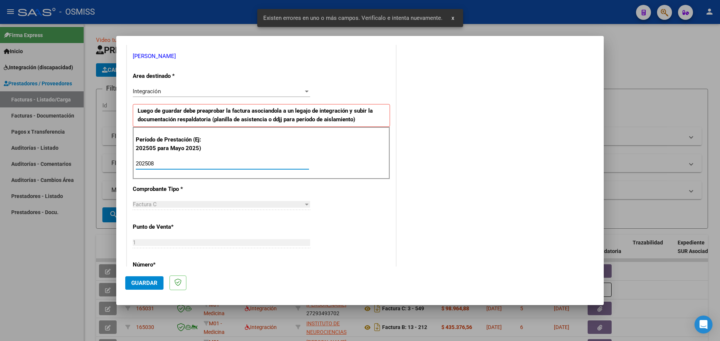
type input "202508"
click at [149, 287] on button "Guardar" at bounding box center [144, 283] width 38 height 13
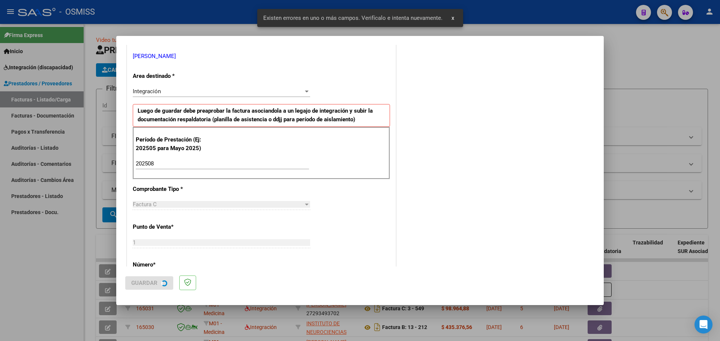
scroll to position [0, 0]
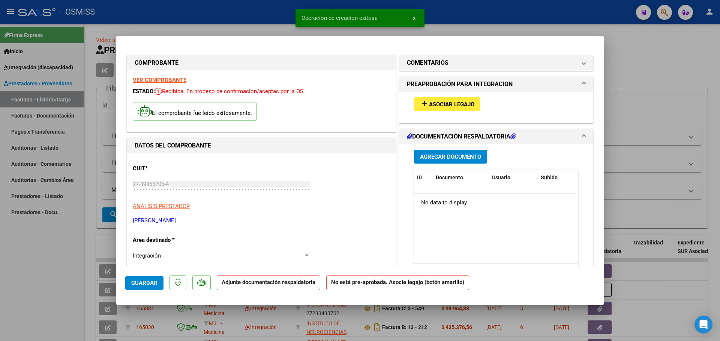
click at [440, 102] on span "Asociar Legajo" at bounding box center [451, 104] width 45 height 7
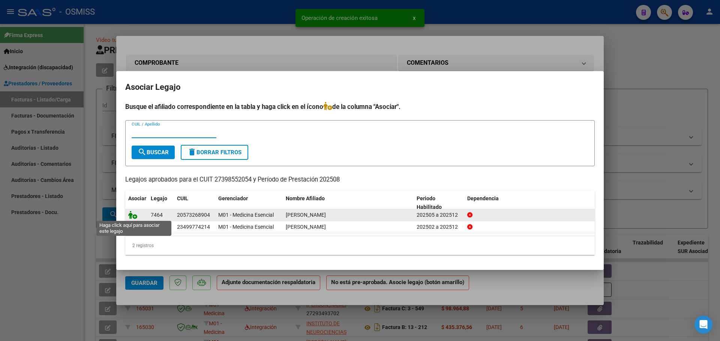
click at [131, 212] on icon at bounding box center [132, 215] width 9 height 8
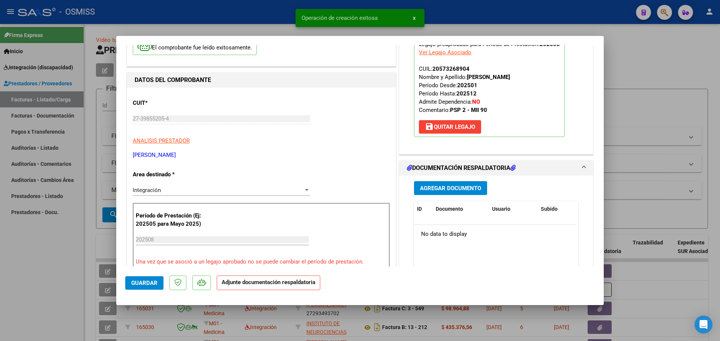
scroll to position [75, 0]
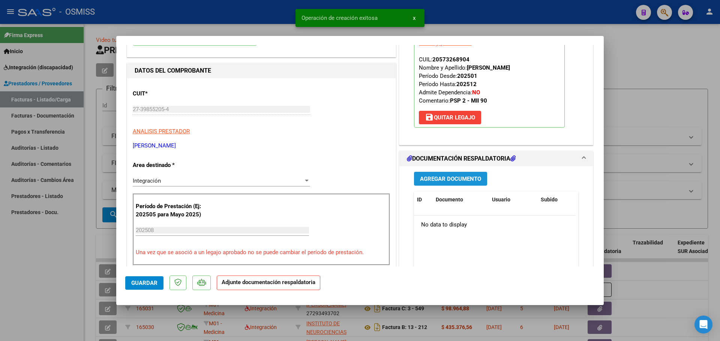
click at [435, 178] on span "Agregar Documento" at bounding box center [450, 179] width 61 height 7
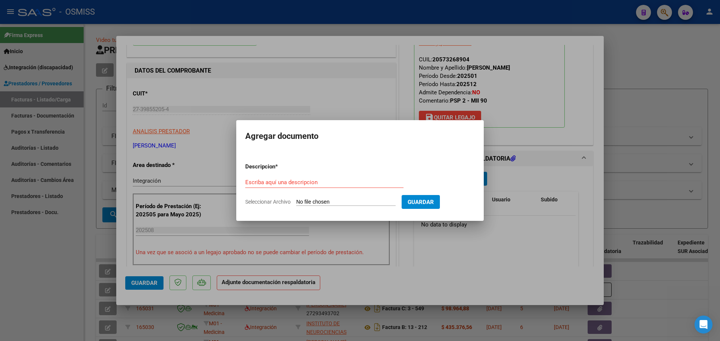
click at [345, 202] on input "Seleccionar Archivo" at bounding box center [345, 202] width 99 height 7
type input "C:\fakepath\CamScanner 9-5-25 19.21(2).pdf"
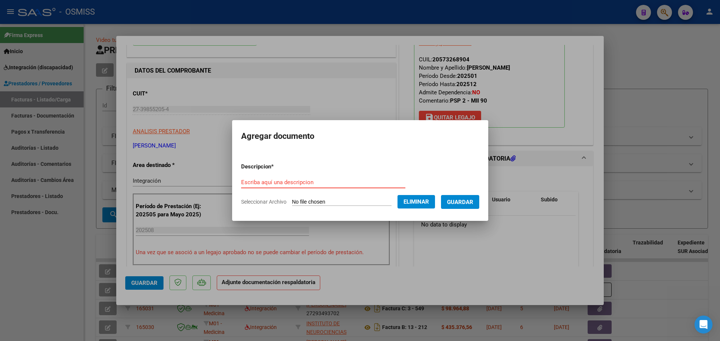
click at [283, 180] on input "Escriba aquí una descripcion" at bounding box center [323, 182] width 164 height 7
type input "as"
click at [473, 204] on span "Guardar" at bounding box center [460, 202] width 26 height 7
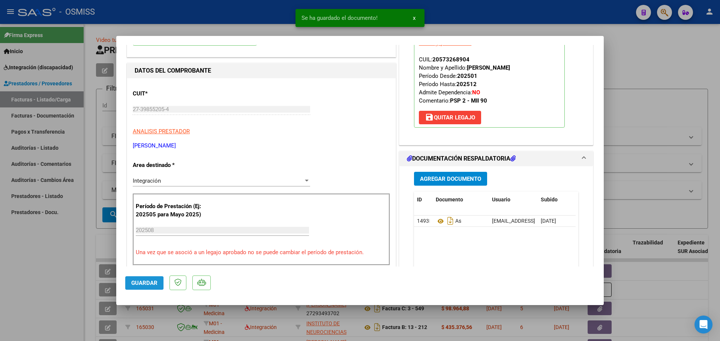
click at [133, 284] on span "Guardar" at bounding box center [144, 283] width 26 height 7
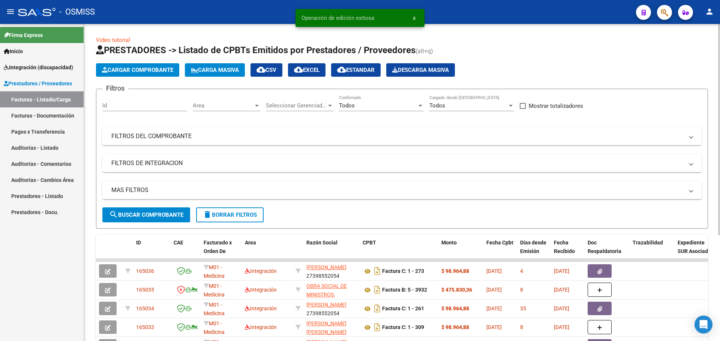
click at [143, 70] on span "Cargar Comprobante" at bounding box center [137, 70] width 71 height 7
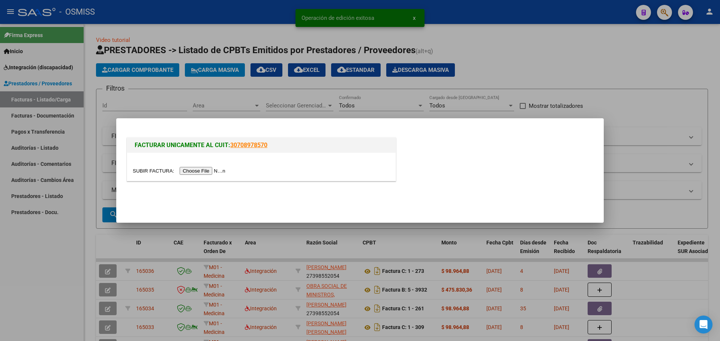
click at [221, 171] on input "file" at bounding box center [180, 171] width 95 height 8
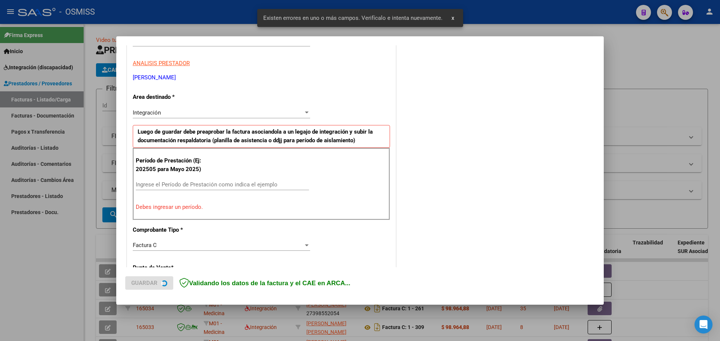
scroll to position [150, 0]
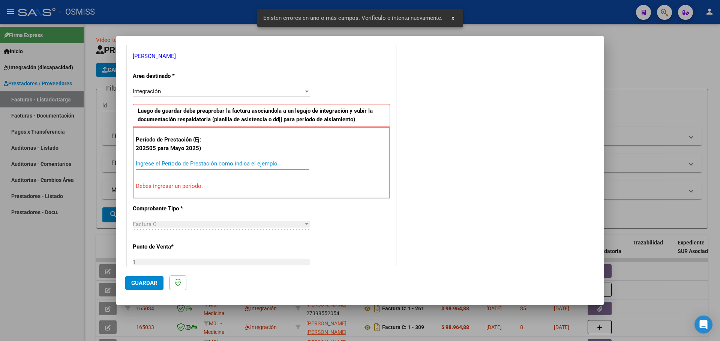
click at [172, 166] on input "Ingrese el Período de Prestación como indica el ejemplo" at bounding box center [222, 163] width 173 height 7
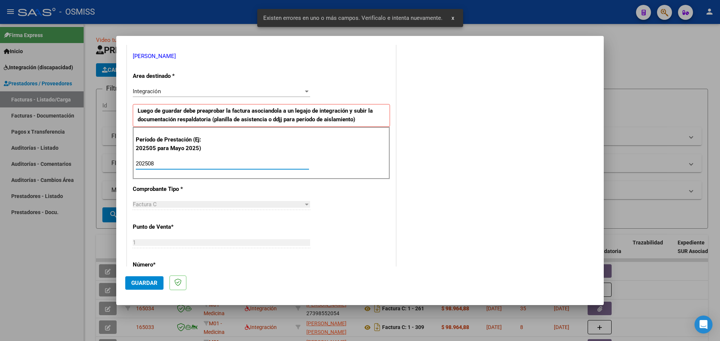
type input "202508"
click at [138, 281] on span "Guardar" at bounding box center [144, 283] width 26 height 7
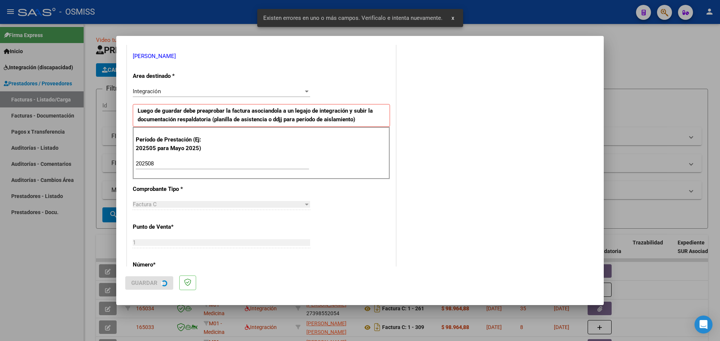
scroll to position [0, 0]
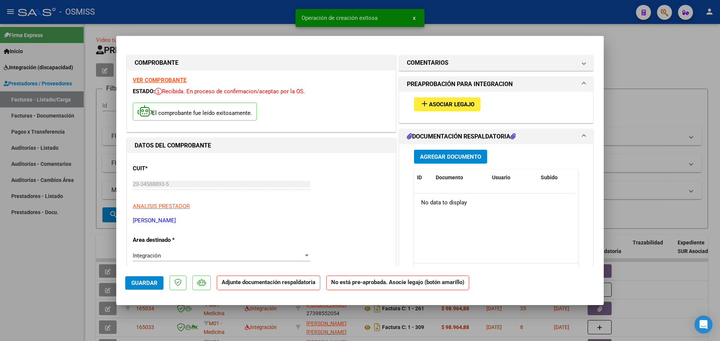
click at [462, 108] on button "add Asociar Legajo" at bounding box center [447, 104] width 66 height 14
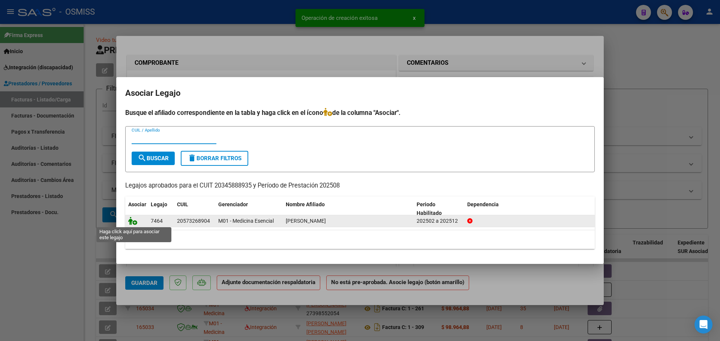
click at [131, 221] on icon at bounding box center [132, 221] width 9 height 8
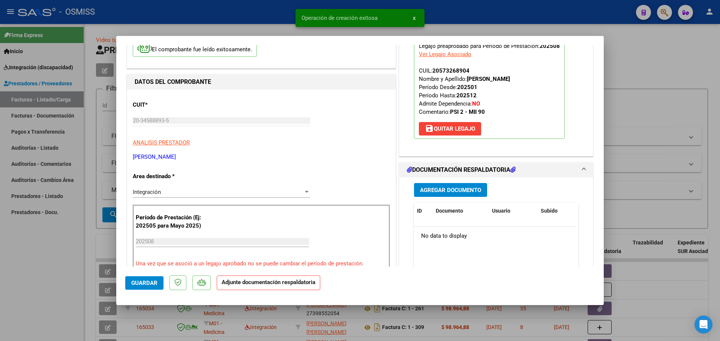
scroll to position [75, 0]
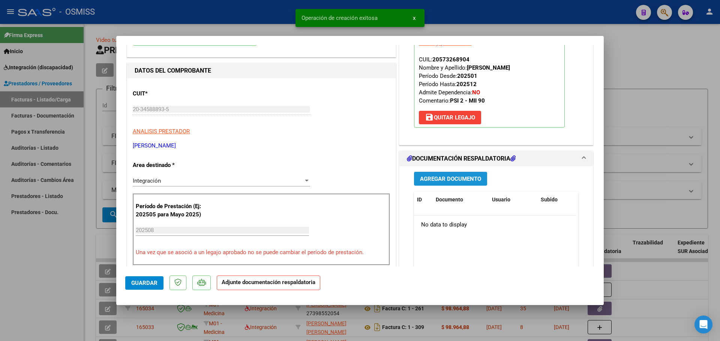
click at [452, 174] on button "Agregar Documento" at bounding box center [450, 179] width 73 height 14
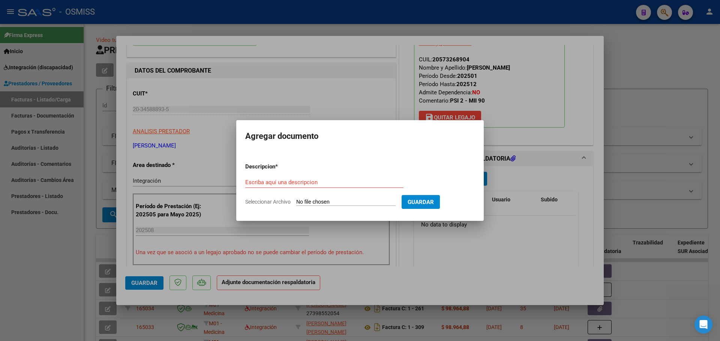
click at [323, 201] on input "Seleccionar Archivo" at bounding box center [345, 202] width 99 height 7
type input "C:\fakepath\Asistencia agosto Yamada, D..pdf"
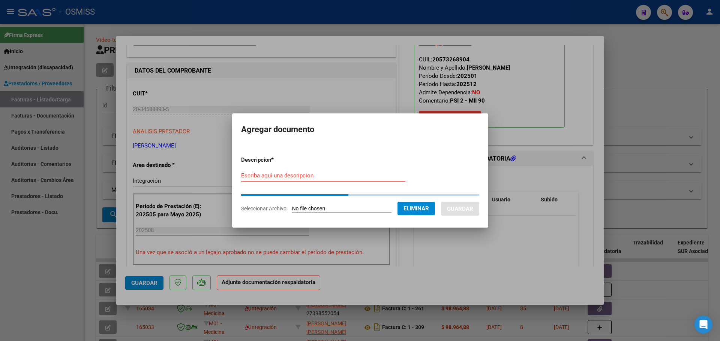
click at [255, 175] on input "Escriba aquí una descripcion" at bounding box center [323, 175] width 164 height 7
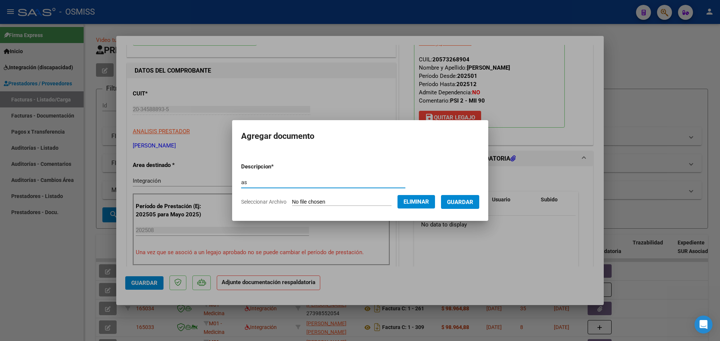
type input "as"
click at [460, 201] on span "Guardar" at bounding box center [460, 202] width 26 height 7
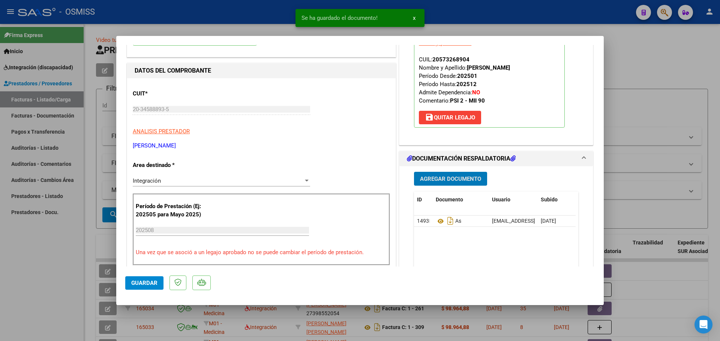
click at [148, 284] on span "Guardar" at bounding box center [144, 283] width 26 height 7
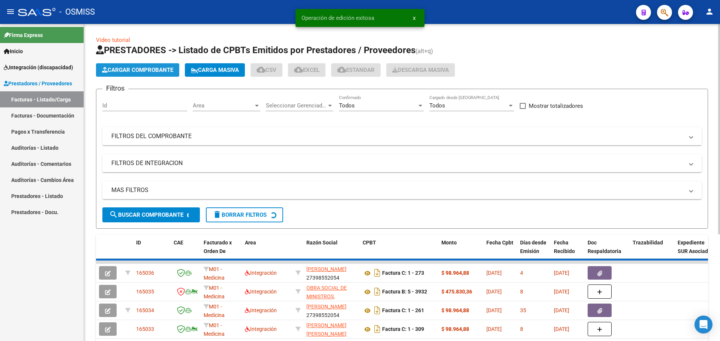
click at [142, 69] on span "Cargar Comprobante" at bounding box center [137, 70] width 71 height 7
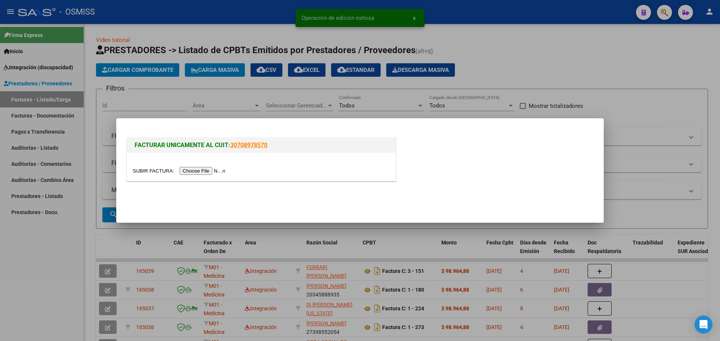
click at [212, 169] on input "file" at bounding box center [180, 171] width 95 height 8
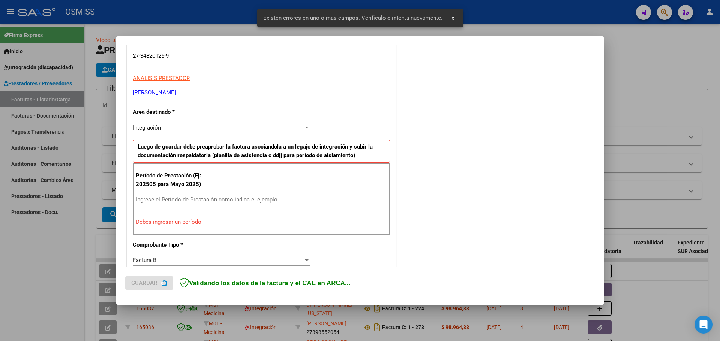
scroll to position [120, 0]
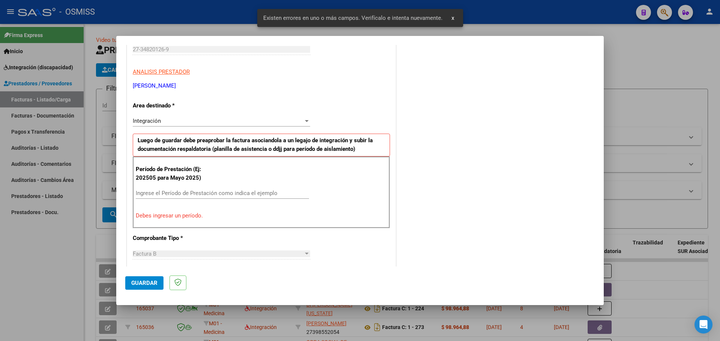
click at [166, 195] on input "Ingrese el Período de Prestación como indica el ejemplo" at bounding box center [222, 193] width 173 height 7
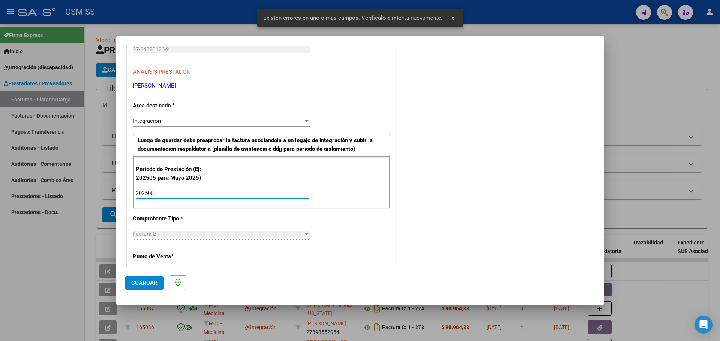
type input "202508"
click at [152, 278] on button "Guardar" at bounding box center [144, 283] width 38 height 13
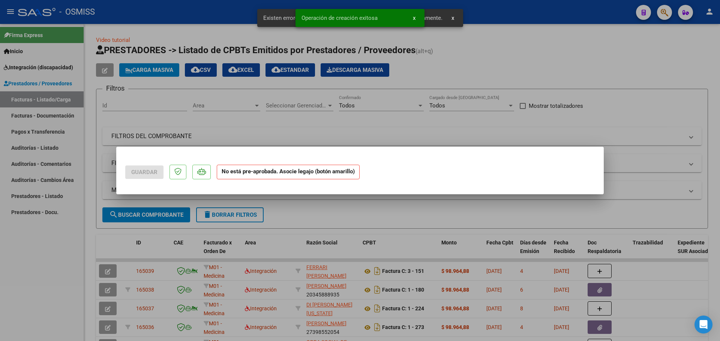
scroll to position [0, 0]
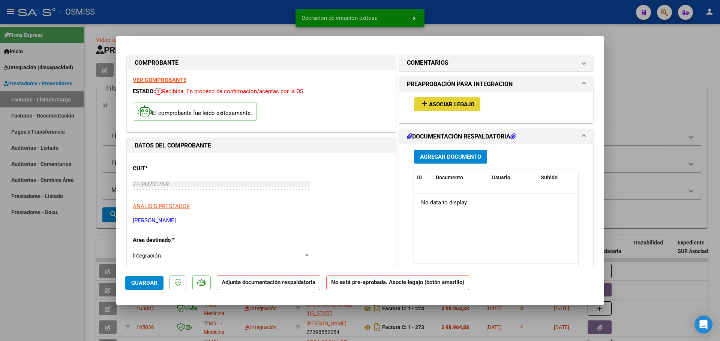
click at [438, 106] on span "Asociar Legajo" at bounding box center [451, 104] width 45 height 7
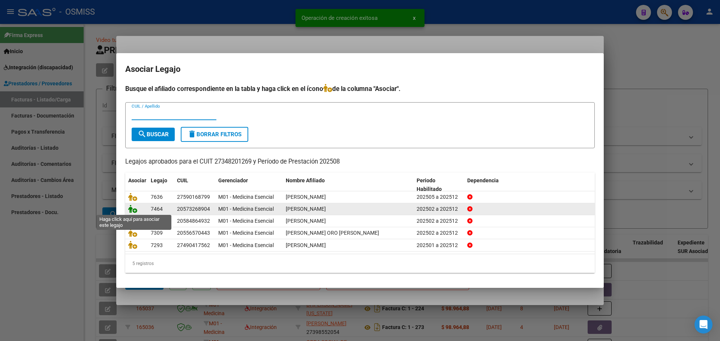
click at [135, 209] on icon at bounding box center [132, 209] width 9 height 8
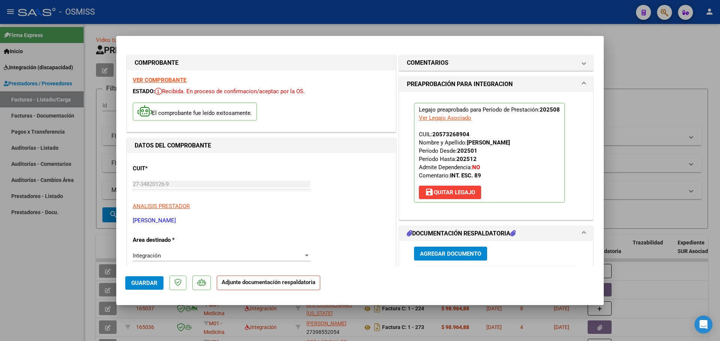
scroll to position [75, 0]
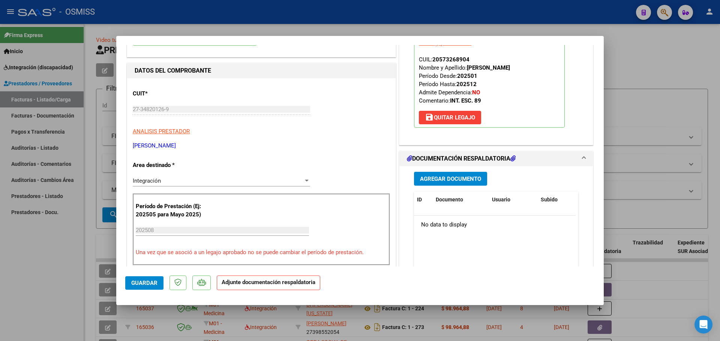
click at [457, 180] on span "Agregar Documento" at bounding box center [450, 179] width 61 height 7
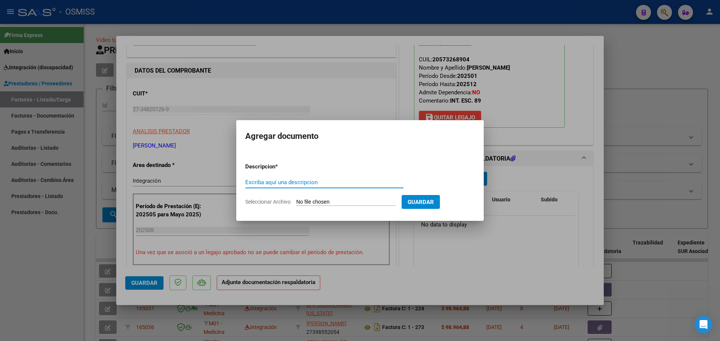
click at [325, 202] on input "Seleccionar Archivo" at bounding box center [345, 202] width 99 height 7
type input "C:\fakepath\PLANILLA Agosto Dante Yamada.pdf"
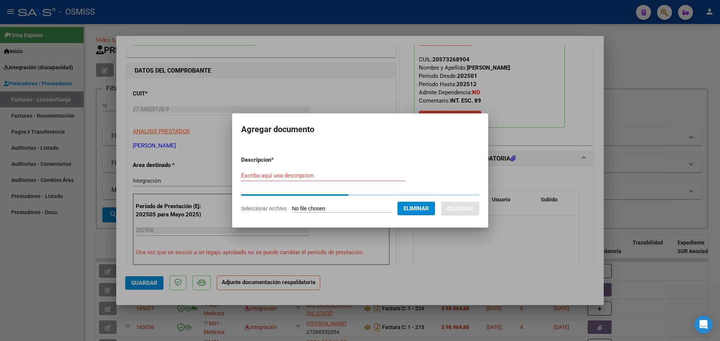
click at [256, 175] on input "Escriba aquí una descripcion" at bounding box center [323, 175] width 164 height 7
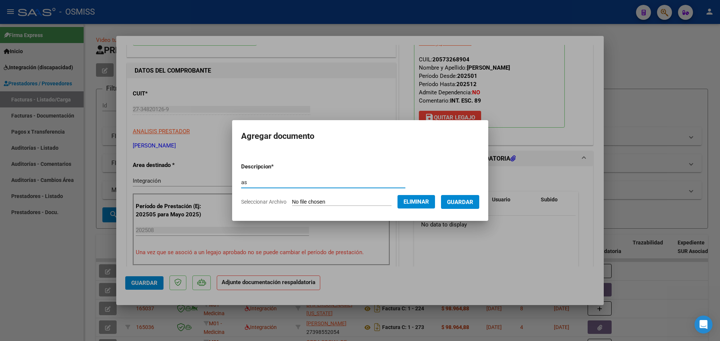
type input "as"
click at [488, 205] on mat-dialog-content "Descripcion * as Escriba aquí una descripcion Seleccionar Archivo Eliminar Guar…" at bounding box center [360, 181] width 256 height 61
click at [473, 205] on span "Guardar" at bounding box center [460, 202] width 26 height 7
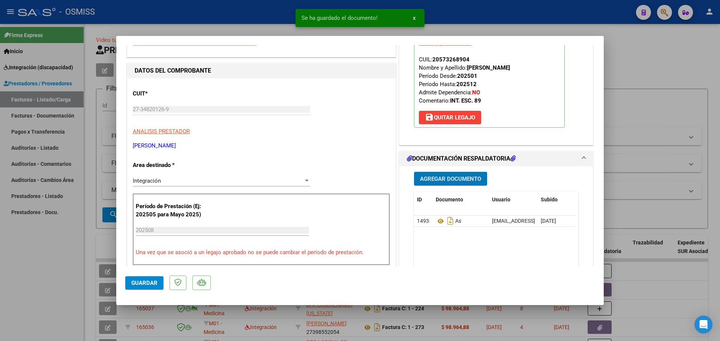
click at [131, 286] on span "Guardar" at bounding box center [144, 283] width 26 height 7
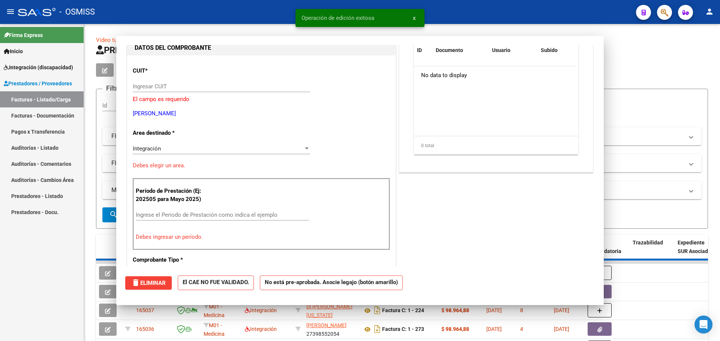
scroll to position [0, 0]
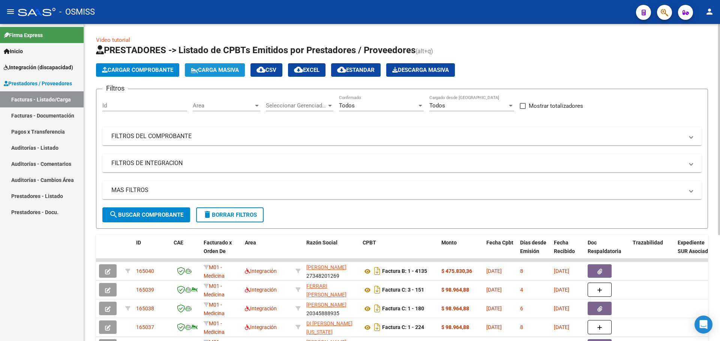
click at [227, 70] on span "Carga Masiva" at bounding box center [215, 70] width 48 height 7
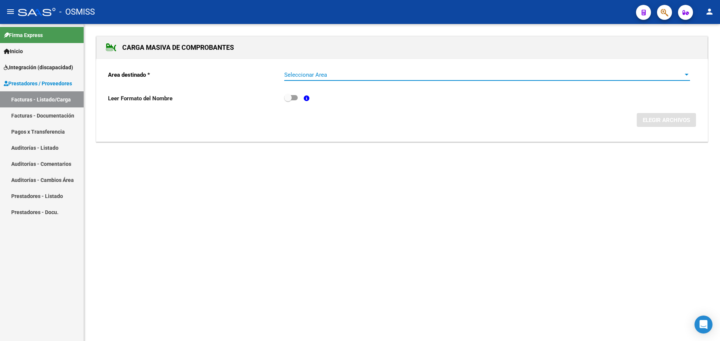
click at [307, 73] on span "Seleccionar Area" at bounding box center [483, 75] width 399 height 7
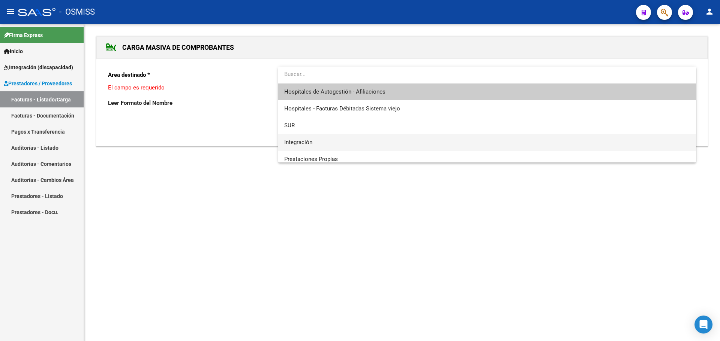
click at [326, 144] on span "Integración" at bounding box center [487, 142] width 406 height 17
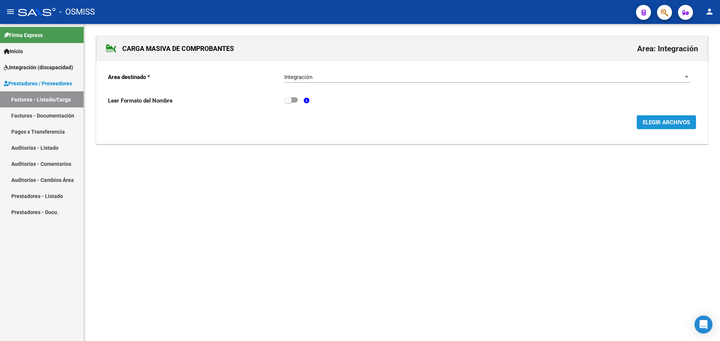
click at [680, 121] on span "ELEGIR ARCHIVOS" at bounding box center [665, 122] width 47 height 7
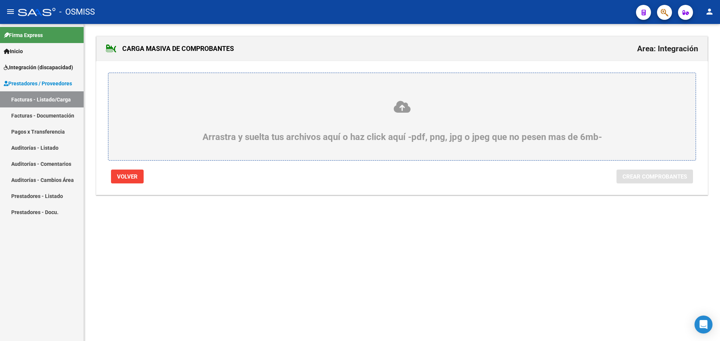
click at [318, 131] on div "Arrastra y suelta tus archivos aquí o haz click aquí -pdf, png, jpg o jpeg que …" at bounding box center [401, 121] width 551 height 42
click at [0, 0] on input "Arrastra y suelta tus archivos aquí o haz click aquí -pdf, png, jpg o jpeg que …" at bounding box center [0, 0] width 0 height 0
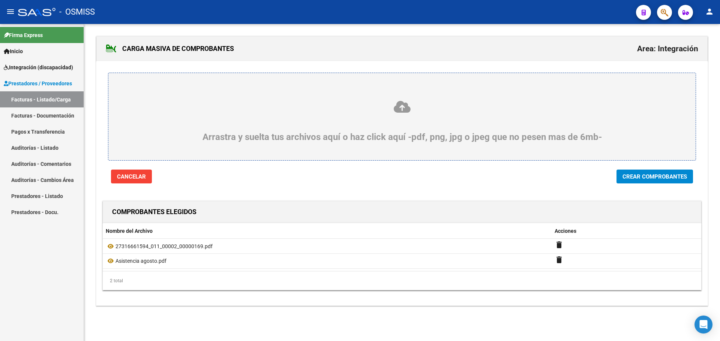
click at [259, 117] on div "Arrastra y suelta tus archivos aquí o haz click aquí -pdf, png, jpg o jpeg que …" at bounding box center [401, 121] width 551 height 42
click at [0, 0] on input "Arrastra y suelta tus archivos aquí o haz click aquí -pdf, png, jpg o jpeg que …" at bounding box center [0, 0] width 0 height 0
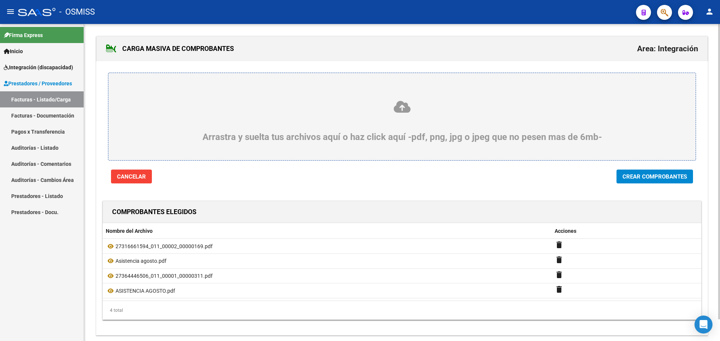
click at [200, 113] on icon at bounding box center [401, 107] width 551 height 14
click at [0, 0] on input "Arrastra y suelta tus archivos aquí o haz click aquí -pdf, png, jpg o jpeg que …" at bounding box center [0, 0] width 0 height 0
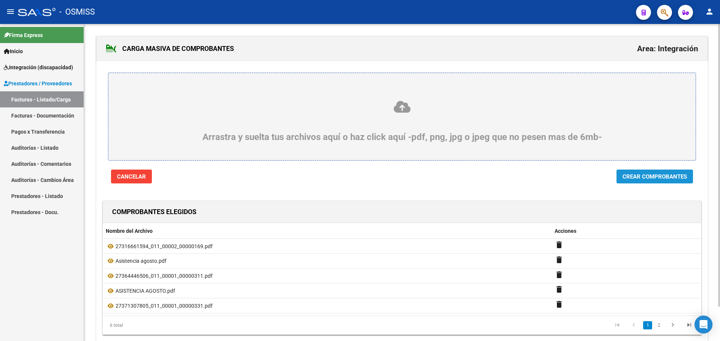
click at [657, 172] on button "Crear Comprobantes" at bounding box center [654, 177] width 76 height 14
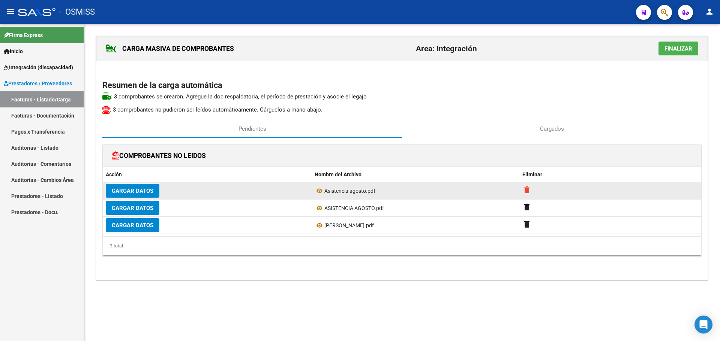
click at [528, 189] on mat-icon "delete" at bounding box center [526, 190] width 9 height 9
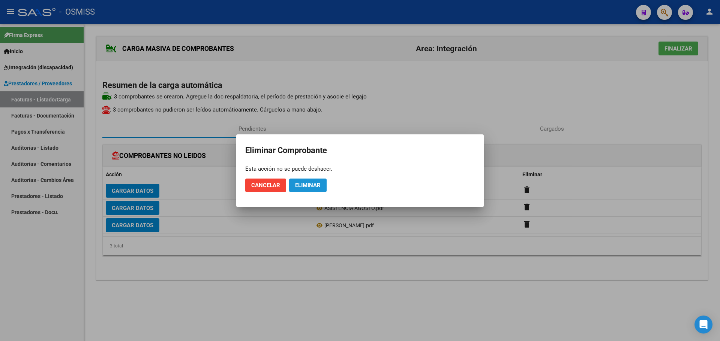
click at [308, 186] on span "Eliminar" at bounding box center [307, 185] width 25 height 7
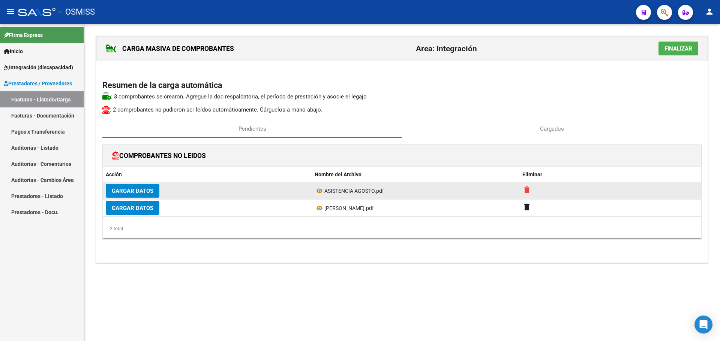
click at [528, 188] on mat-icon "delete" at bounding box center [526, 190] width 9 height 9
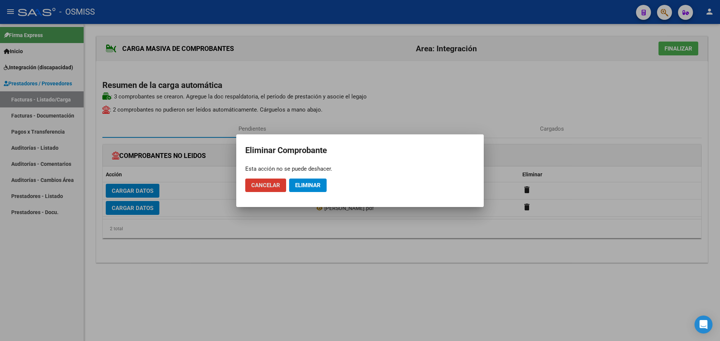
click at [315, 186] on span "Eliminar" at bounding box center [307, 185] width 25 height 7
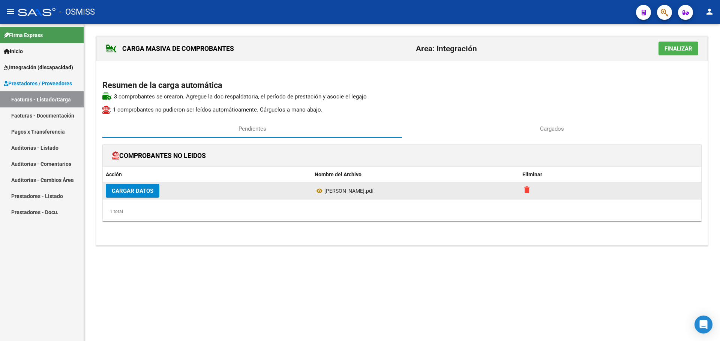
click at [527, 187] on mat-icon "delete" at bounding box center [526, 190] width 9 height 9
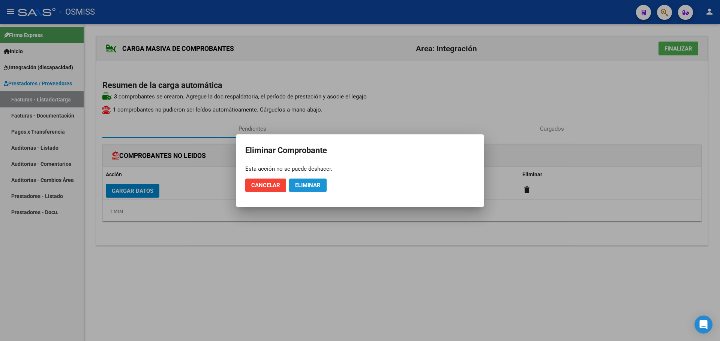
click at [307, 186] on span "Eliminar" at bounding box center [307, 185] width 25 height 7
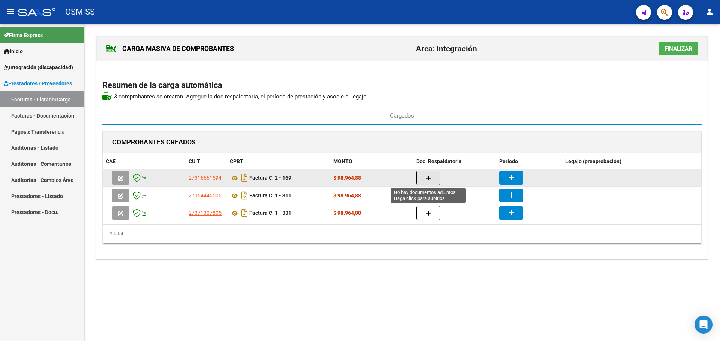
click at [428, 178] on icon "button" at bounding box center [427, 179] width 5 height 6
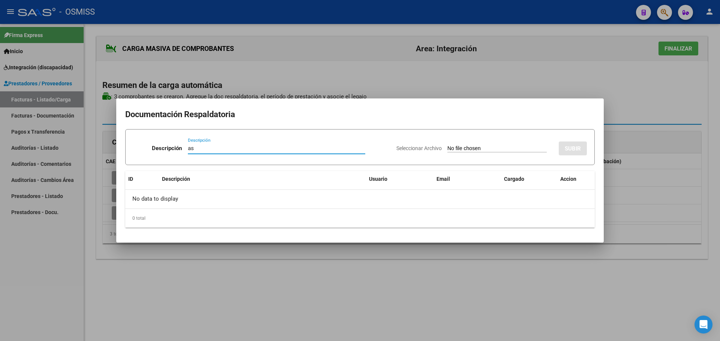
type input "as"
click at [468, 151] on input "Seleccionar Archivo" at bounding box center [496, 148] width 99 height 7
type input "C:\fakepath\Asistencia agosto.pdf"
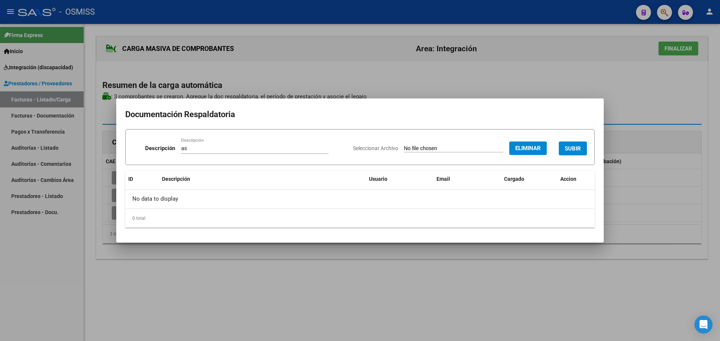
click at [570, 147] on span "SUBIR" at bounding box center [572, 148] width 16 height 7
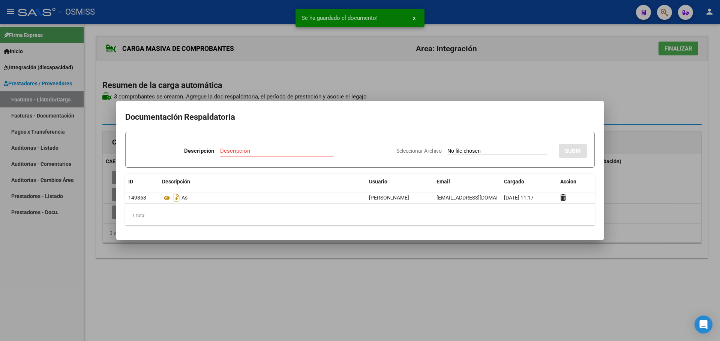
click at [237, 152] on input "Descripción" at bounding box center [276, 151] width 113 height 7
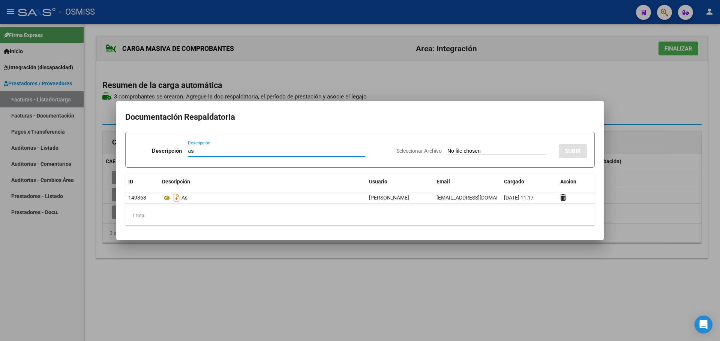
type input "as"
click at [485, 152] on input "Seleccionar Archivo" at bounding box center [496, 151] width 99 height 7
type input "C:\fakepath\ASISTENCIA AGOSTO.pdf"
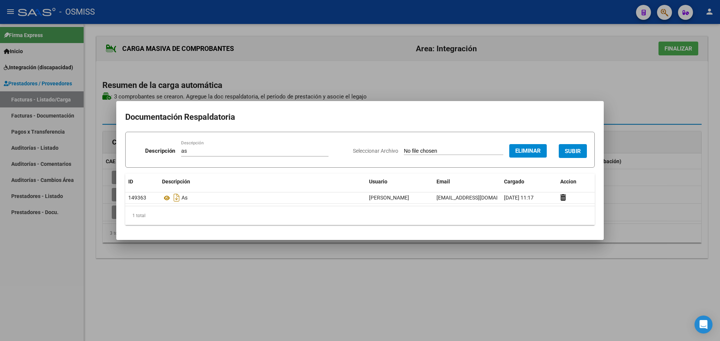
click at [579, 148] on span "SUBIR" at bounding box center [572, 151] width 16 height 7
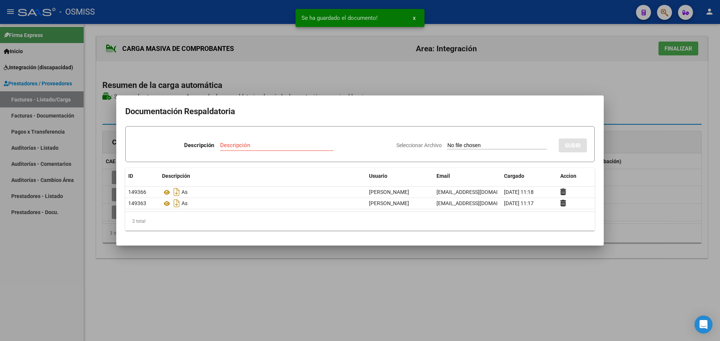
click at [233, 147] on input "Descripción" at bounding box center [276, 145] width 113 height 7
type input "as"
click at [484, 144] on input "Seleccionar Archivo" at bounding box center [496, 145] width 99 height 7
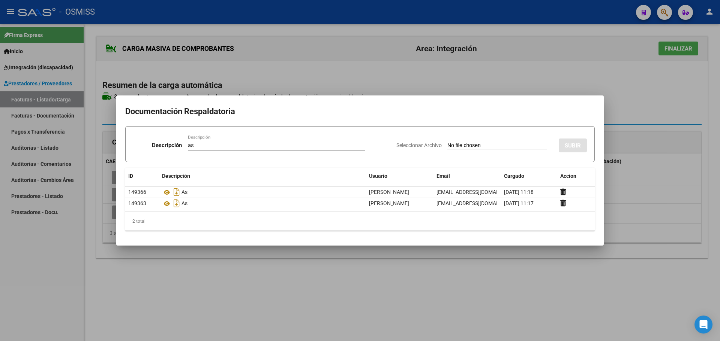
type input "C:\fakepath\Virga García Agosto.pdf"
click at [572, 143] on span "SUBIR" at bounding box center [572, 145] width 16 height 7
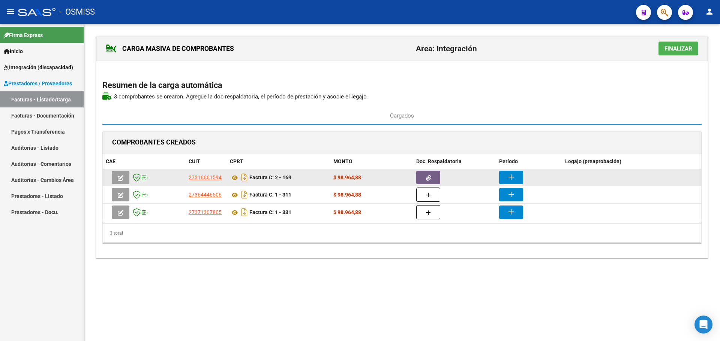
click at [436, 178] on button "button" at bounding box center [428, 177] width 24 height 13
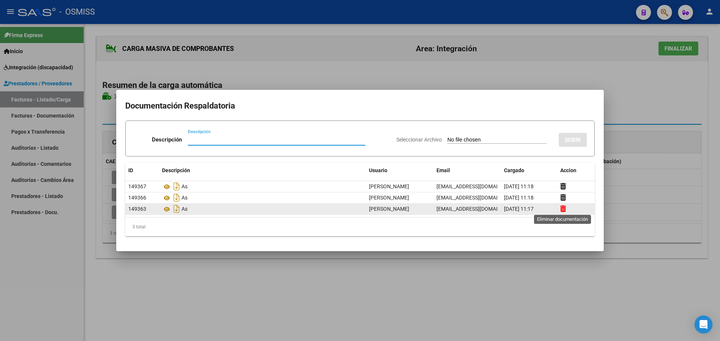
click at [563, 209] on icon at bounding box center [563, 208] width 6 height 7
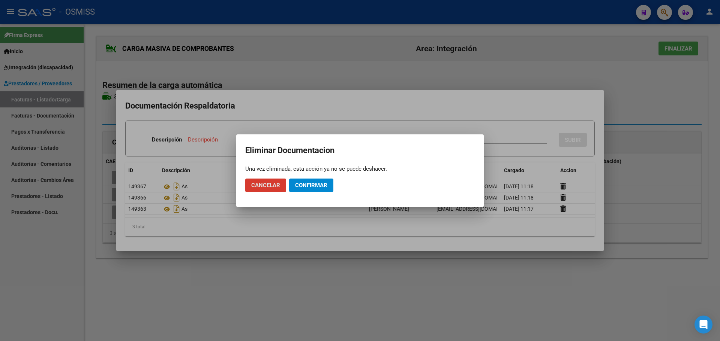
drag, startPoint x: 305, startPoint y: 184, endPoint x: 343, endPoint y: 183, distance: 38.2
click at [306, 183] on span "Confirmar" at bounding box center [311, 185] width 32 height 7
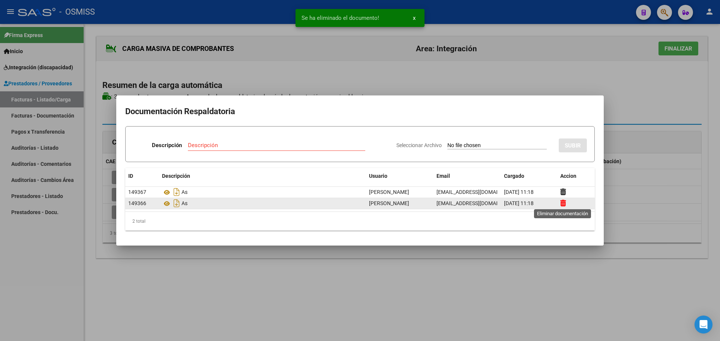
click at [563, 202] on icon at bounding box center [563, 203] width 6 height 7
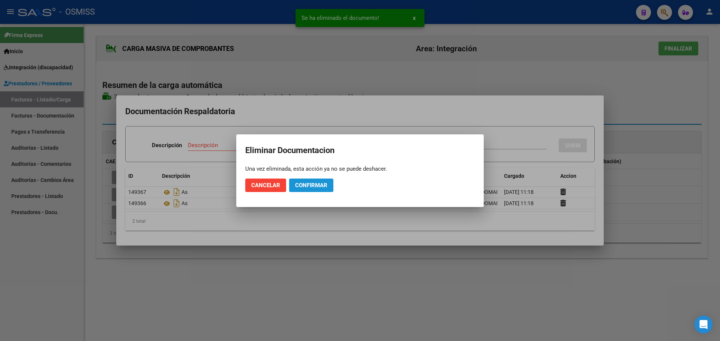
click at [309, 186] on span "Confirmar" at bounding box center [311, 185] width 32 height 7
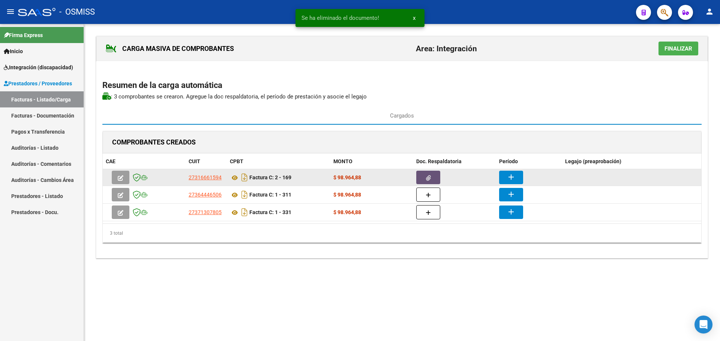
click at [513, 176] on mat-icon "add" at bounding box center [510, 177] width 9 height 9
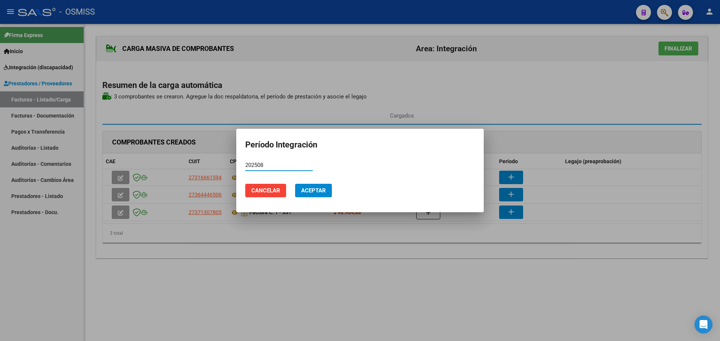
type input "202508"
click at [326, 187] on button "Aceptar" at bounding box center [313, 190] width 37 height 13
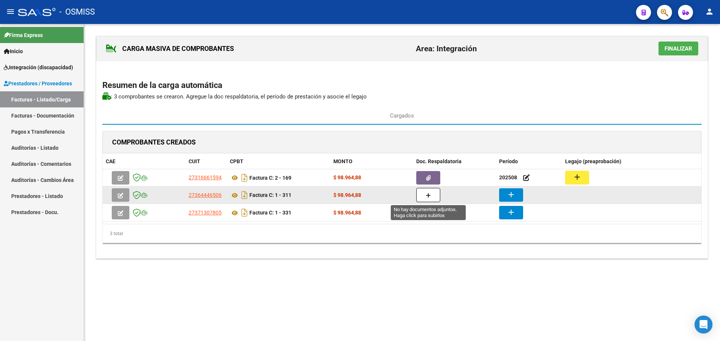
click at [429, 195] on icon "button" at bounding box center [427, 196] width 5 height 6
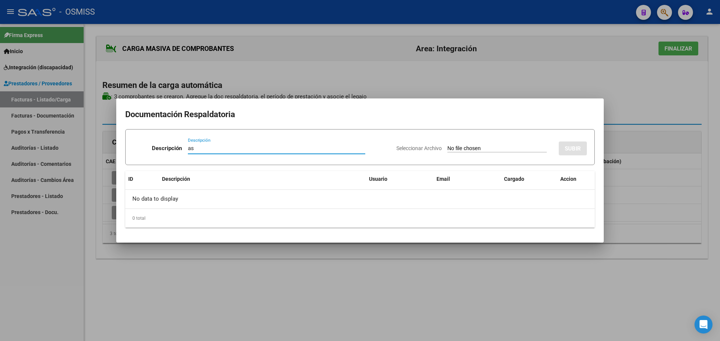
type input "as"
click at [461, 148] on input "Seleccionar Archivo" at bounding box center [496, 148] width 99 height 7
type input "C:\fakepath\ASISTENCIA AGOSTO.pdf"
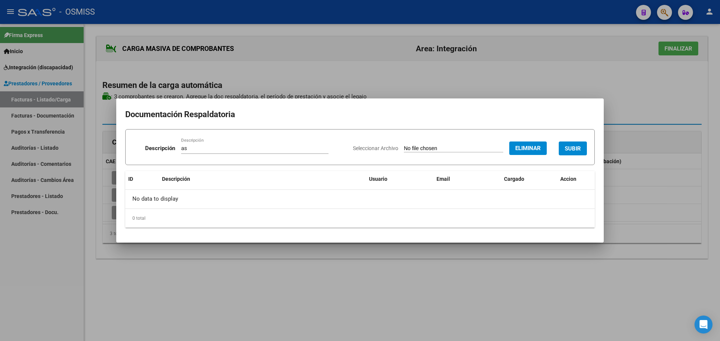
click at [574, 150] on span "SUBIR" at bounding box center [572, 148] width 16 height 7
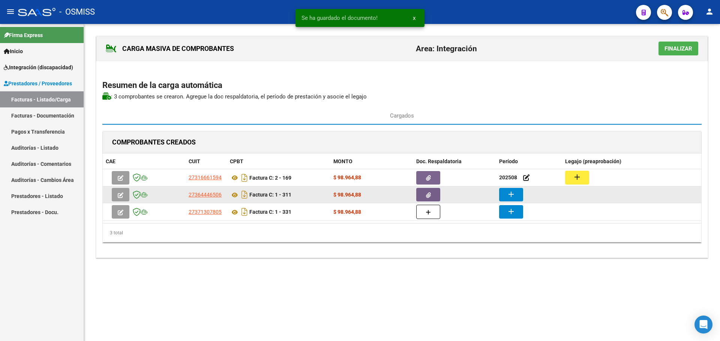
click at [513, 197] on mat-icon "add" at bounding box center [510, 194] width 9 height 9
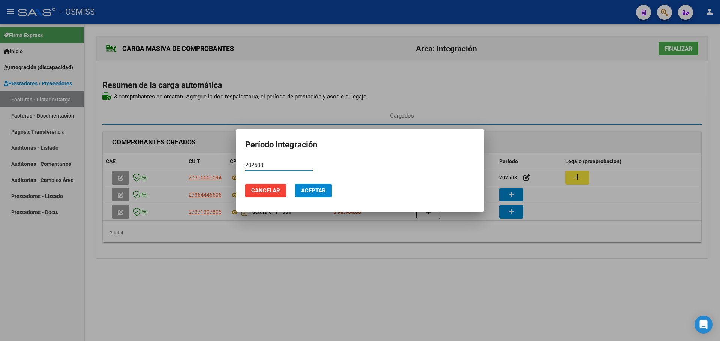
type input "202508"
click at [319, 194] on button "Aceptar" at bounding box center [313, 190] width 37 height 13
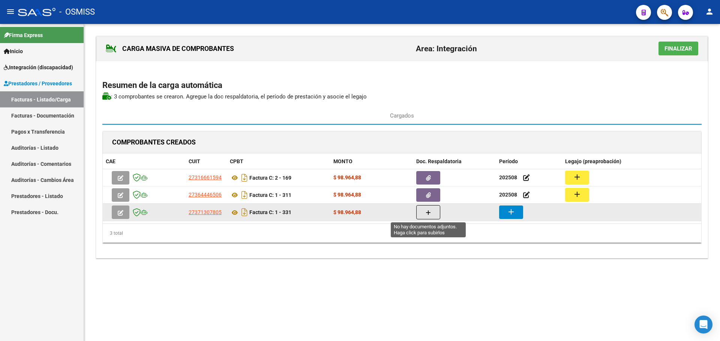
click at [426, 211] on icon "button" at bounding box center [427, 213] width 5 height 6
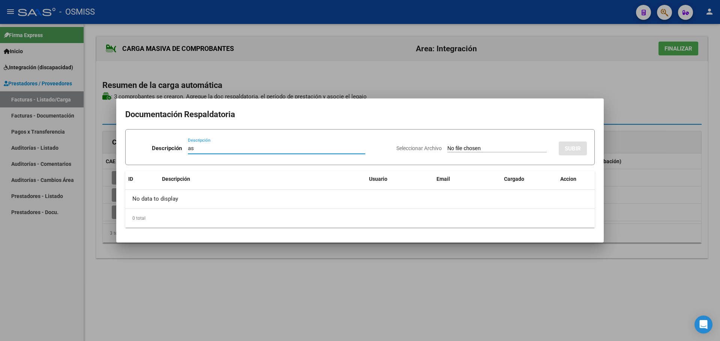
type input "as"
click at [477, 148] on input "Seleccionar Archivo" at bounding box center [496, 148] width 99 height 7
type input "C:\fakepath\Virga García Agosto.pdf"
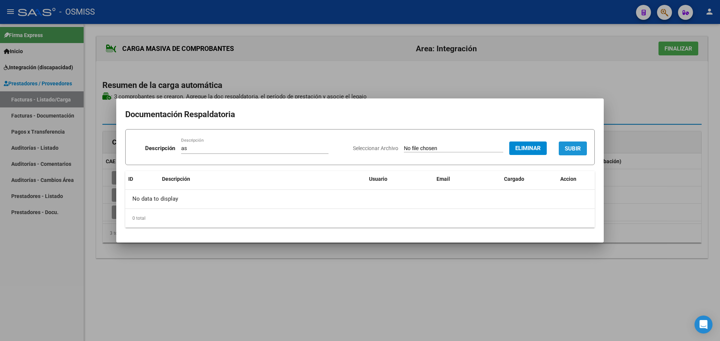
click at [583, 147] on button "SUBIR" at bounding box center [572, 149] width 28 height 14
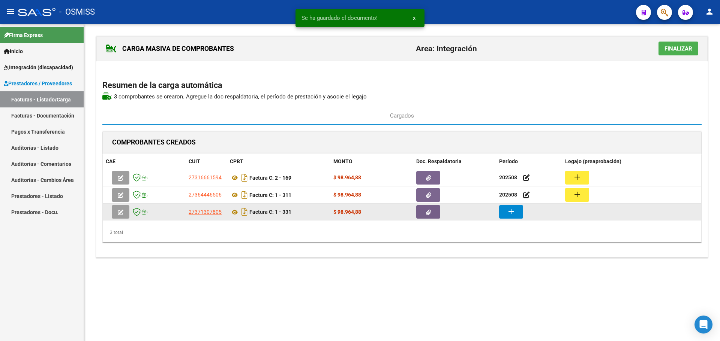
click at [511, 214] on mat-icon "add" at bounding box center [510, 211] width 9 height 9
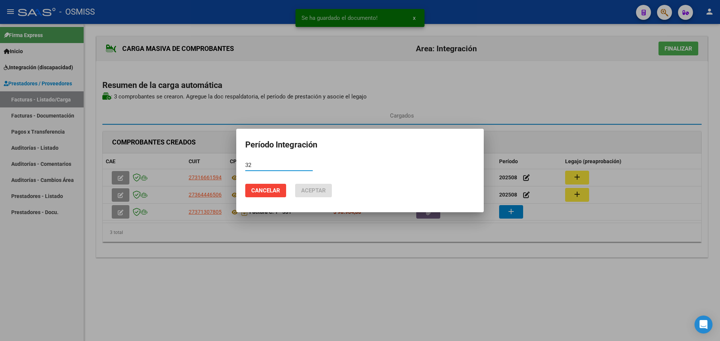
type input "3"
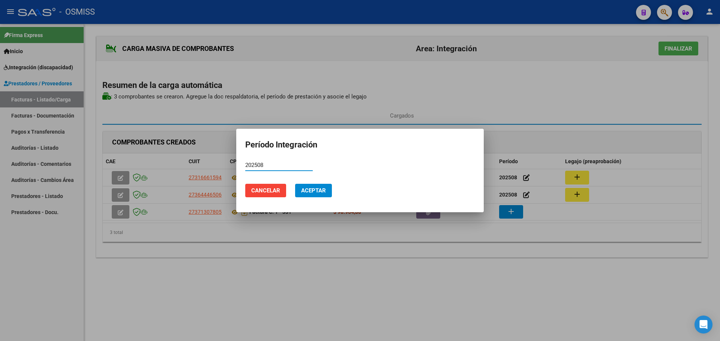
type input "202508"
click at [310, 193] on span "Aceptar" at bounding box center [313, 190] width 25 height 7
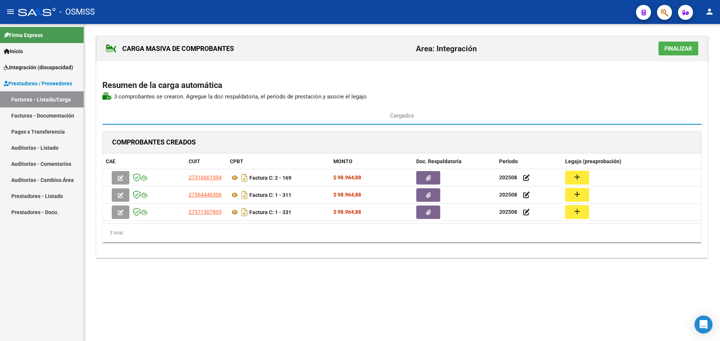
click at [687, 47] on span "Finalizar" at bounding box center [678, 48] width 28 height 7
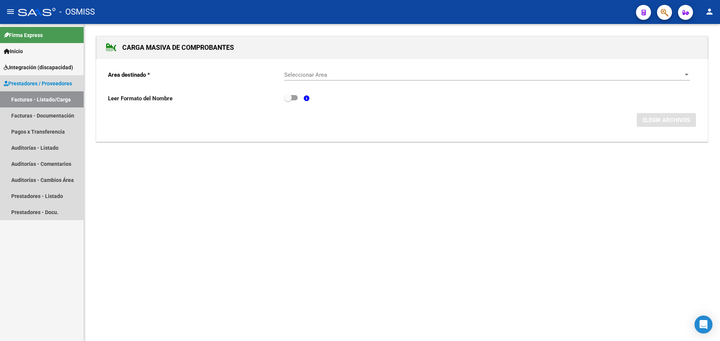
click at [32, 81] on span "Prestadores / Proveedores" at bounding box center [38, 83] width 68 height 8
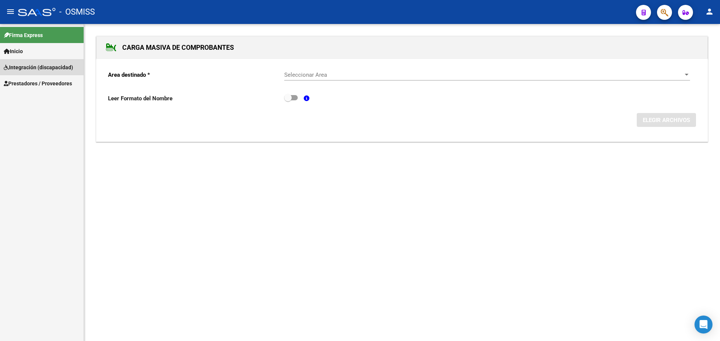
click at [51, 69] on span "Integración (discapacidad)" at bounding box center [38, 67] width 69 height 8
click at [38, 98] on span "Prestadores / Proveedores" at bounding box center [38, 100] width 68 height 8
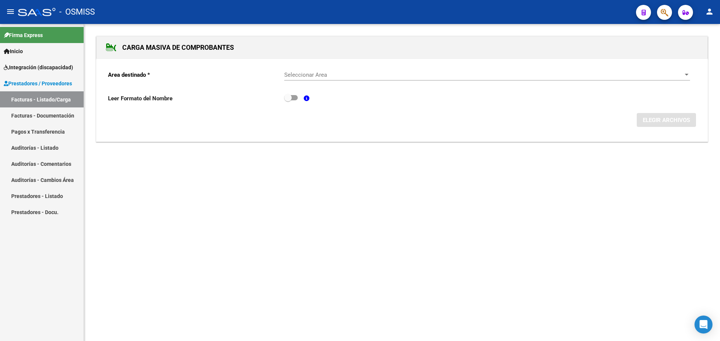
click at [41, 100] on link "Facturas - Listado/Carga" at bounding box center [42, 99] width 84 height 16
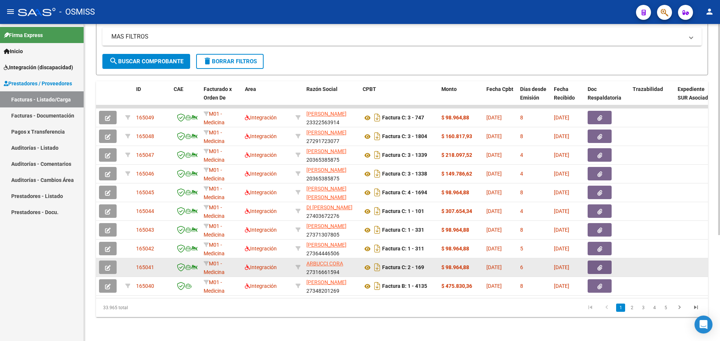
click at [106, 265] on icon "button" at bounding box center [108, 268] width 6 height 6
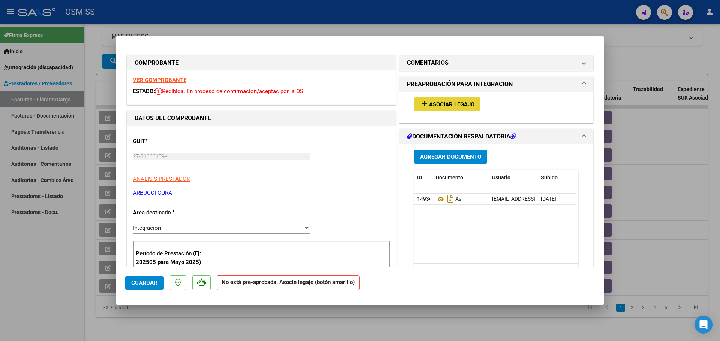
click at [451, 104] on span "Asociar Legajo" at bounding box center [451, 104] width 45 height 7
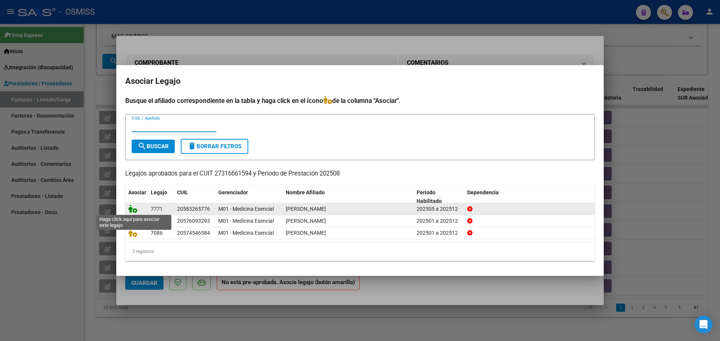
click at [131, 207] on icon at bounding box center [132, 209] width 9 height 8
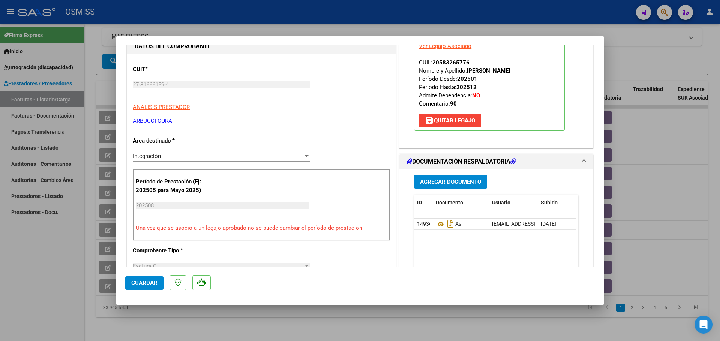
scroll to position [75, 0]
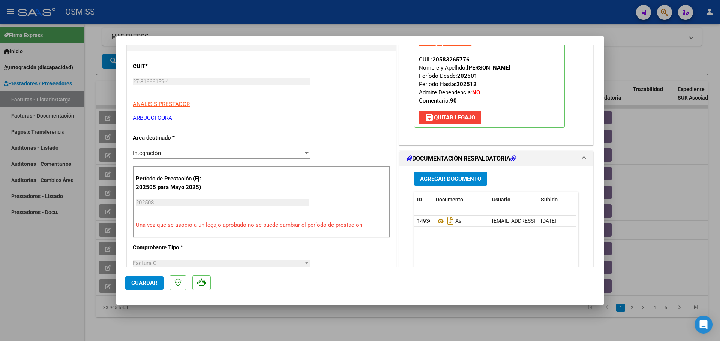
click at [147, 285] on span "Guardar" at bounding box center [144, 283] width 26 height 7
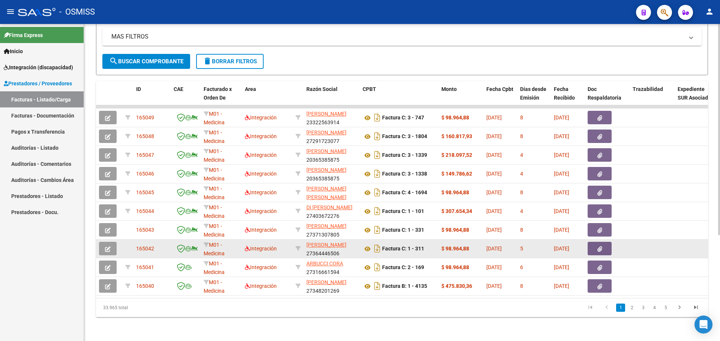
click at [107, 247] on icon "button" at bounding box center [108, 250] width 6 height 6
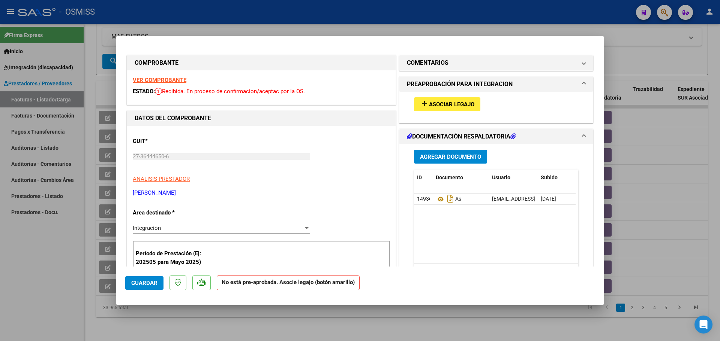
click at [438, 104] on span "Asociar Legajo" at bounding box center [451, 104] width 45 height 7
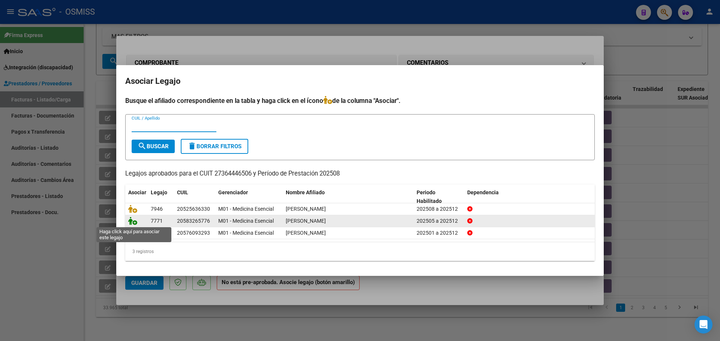
click at [131, 220] on icon at bounding box center [132, 221] width 9 height 8
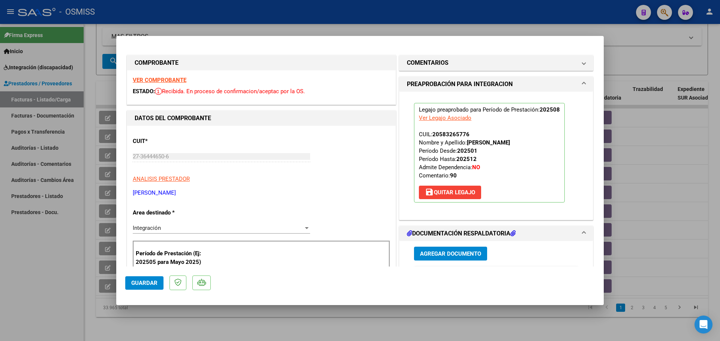
click at [135, 281] on span "Guardar" at bounding box center [144, 283] width 26 height 7
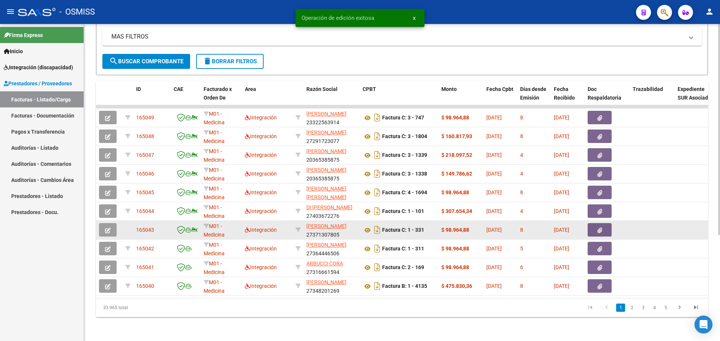
click at [108, 228] on icon "button" at bounding box center [108, 231] width 6 height 6
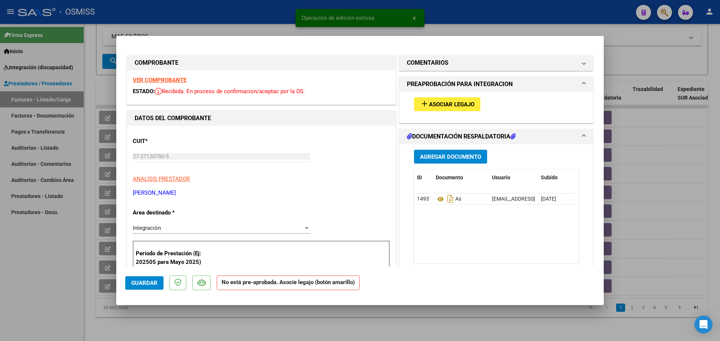
click at [438, 100] on button "add Asociar Legajo" at bounding box center [447, 104] width 66 height 14
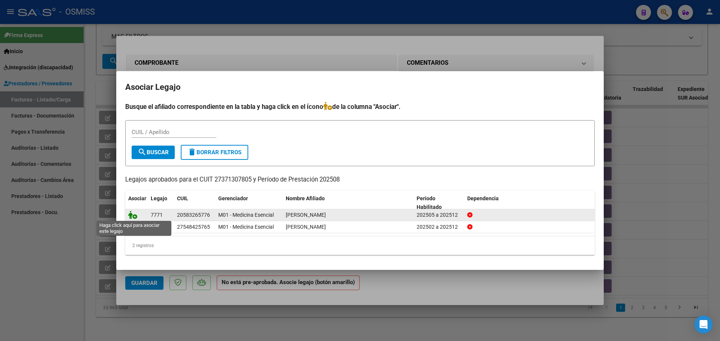
click at [133, 212] on icon at bounding box center [132, 215] width 9 height 8
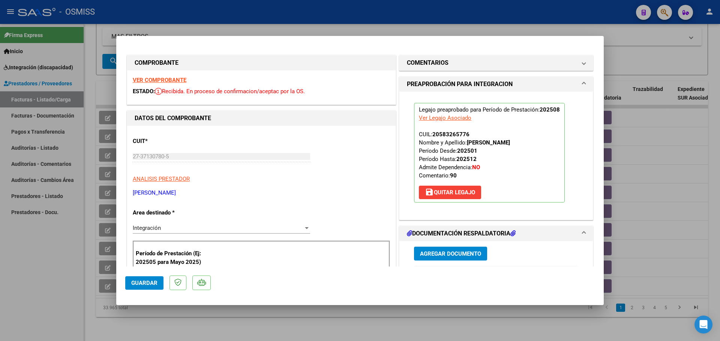
click at [144, 283] on span "Guardar" at bounding box center [144, 283] width 26 height 7
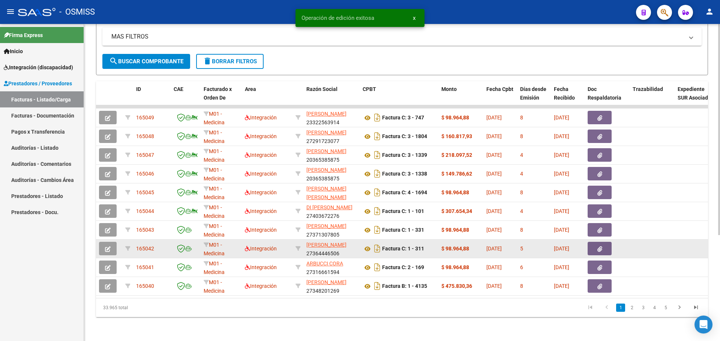
scroll to position [0, 0]
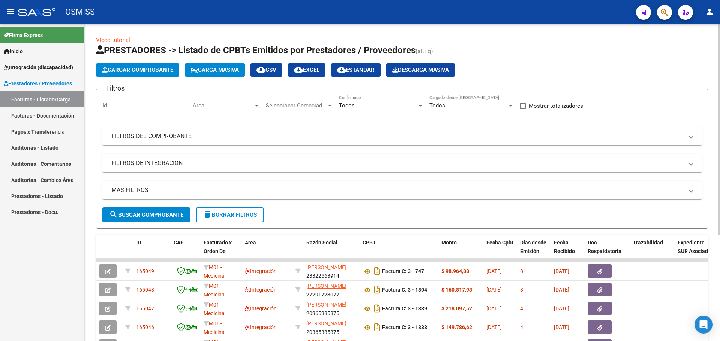
click at [139, 69] on span "Cargar Comprobante" at bounding box center [137, 70] width 71 height 7
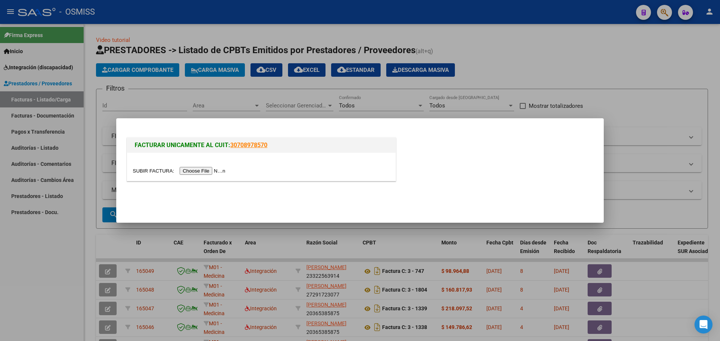
click at [192, 168] on input "file" at bounding box center [180, 171] width 95 height 8
click at [212, 73] on div at bounding box center [360, 170] width 720 height 341
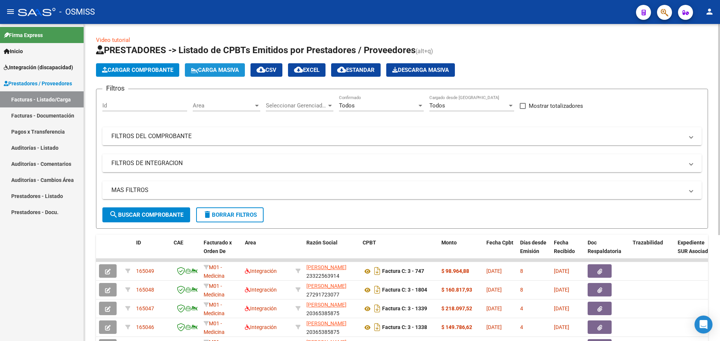
click at [220, 66] on button "Carga Masiva" at bounding box center [215, 69] width 60 height 13
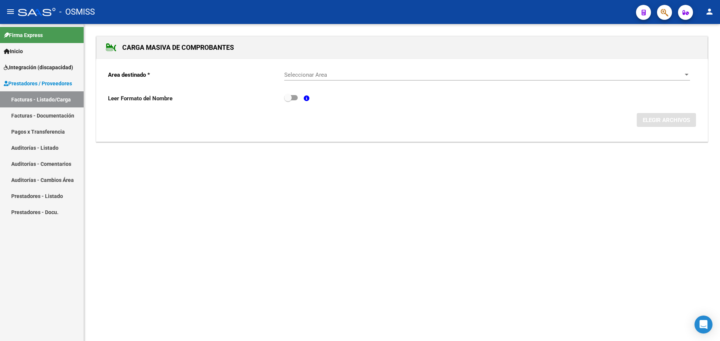
click at [305, 75] on span "Seleccionar Area" at bounding box center [483, 75] width 399 height 7
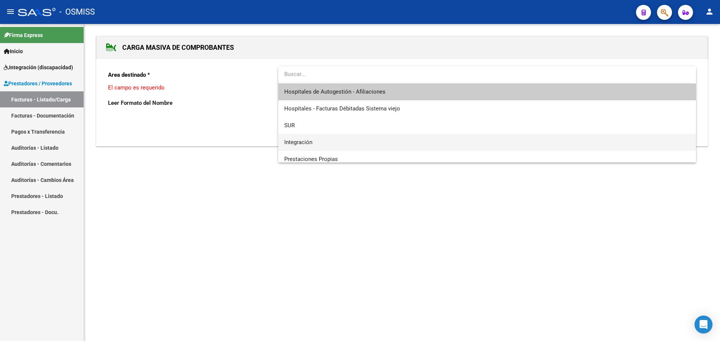
click at [314, 143] on span "Integración" at bounding box center [487, 142] width 406 height 17
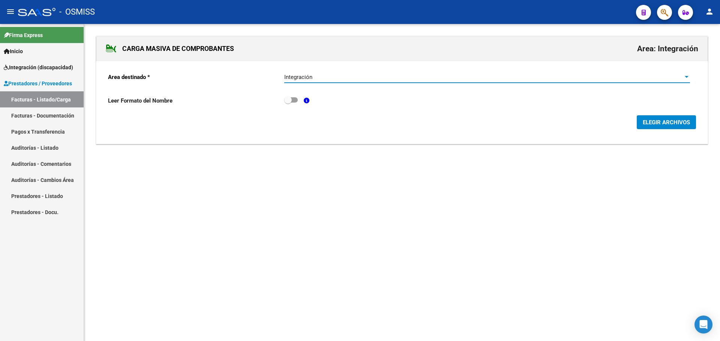
click at [660, 123] on span "ELEGIR ARCHIVOS" at bounding box center [665, 122] width 47 height 7
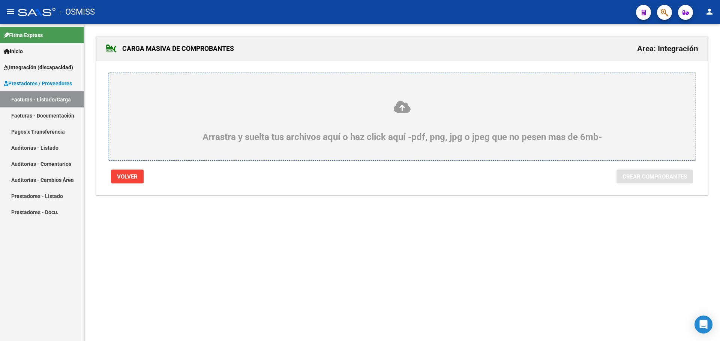
click at [371, 132] on div "Arrastra y suelta tus archivos aquí o haz click aquí -pdf, png, jpg o jpeg que …" at bounding box center [401, 121] width 551 height 42
click at [0, 0] on input "Arrastra y suelta tus archivos aquí o haz click aquí -pdf, png, jpg o jpeg que …" at bounding box center [0, 0] width 0 height 0
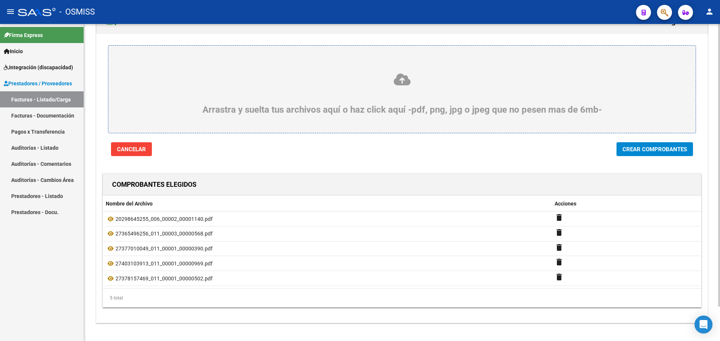
scroll to position [37, 0]
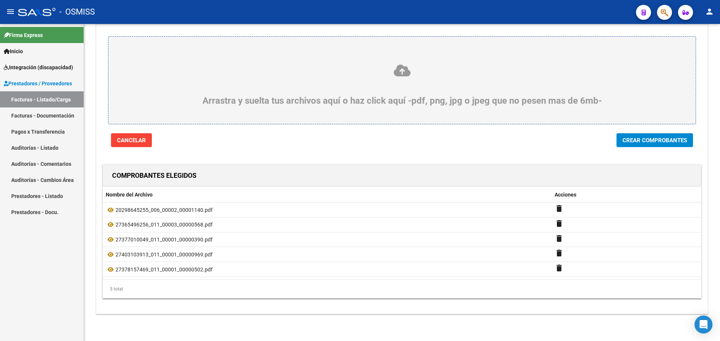
drag, startPoint x: 640, startPoint y: 140, endPoint x: 470, endPoint y: 153, distance: 170.6
click at [640, 139] on span "Crear Comprobantes" at bounding box center [654, 140] width 64 height 7
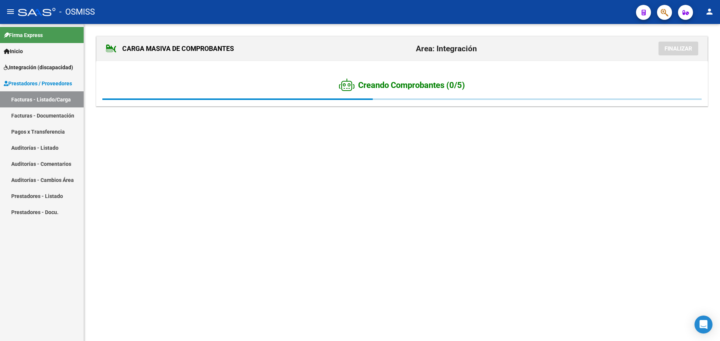
scroll to position [0, 0]
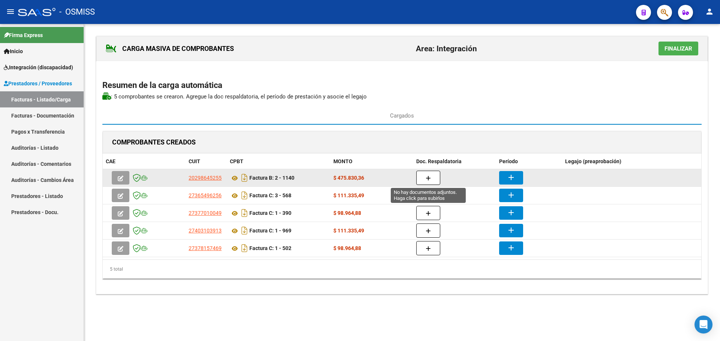
click at [435, 176] on button "button" at bounding box center [428, 178] width 24 height 14
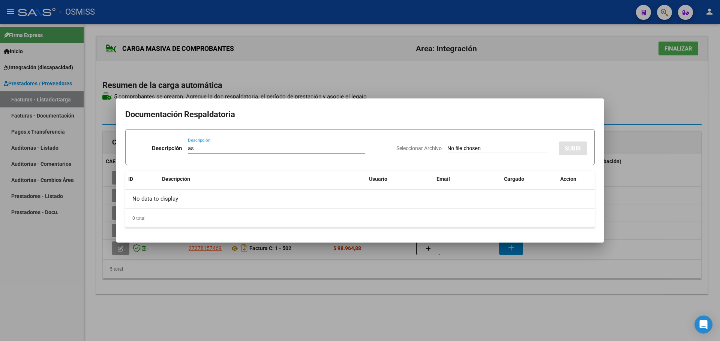
type input "as"
click at [484, 148] on input "Seleccionar Archivo" at bounding box center [496, 148] width 99 height 7
type input "C:\fakepath\SAIE PLANILLA.pdf"
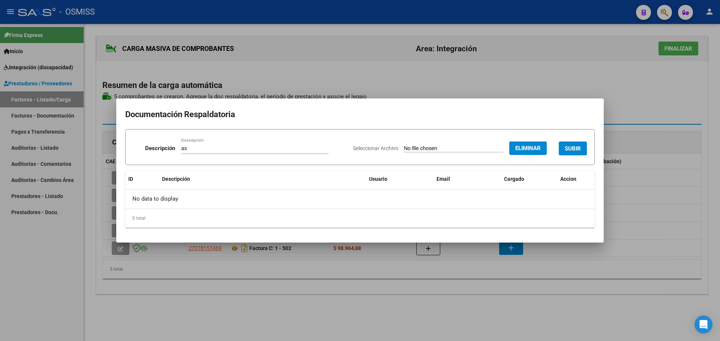
click at [578, 149] on span "SUBIR" at bounding box center [572, 148] width 16 height 7
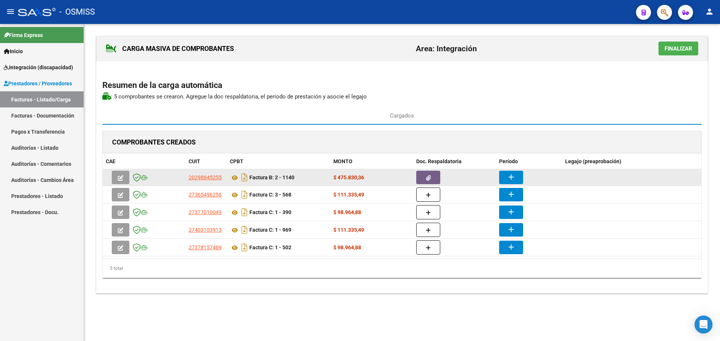
click at [515, 179] on mat-icon "add" at bounding box center [510, 177] width 9 height 9
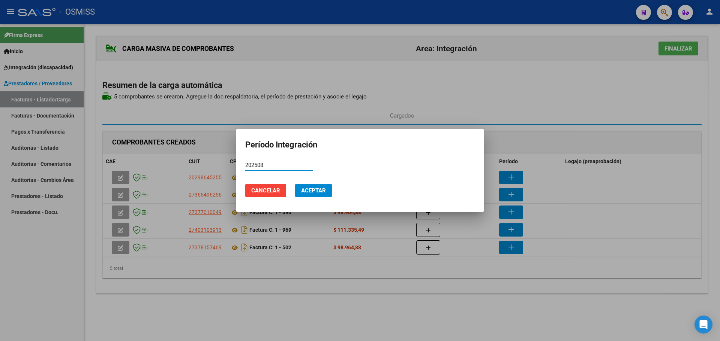
type input "202508"
click at [313, 189] on span "Aceptar" at bounding box center [313, 190] width 25 height 7
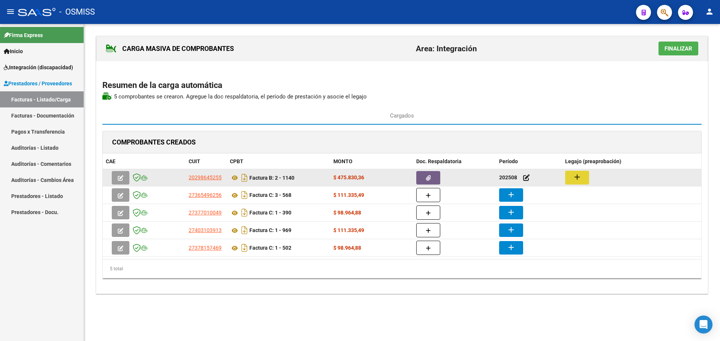
click at [581, 178] on button "add" at bounding box center [577, 178] width 24 height 14
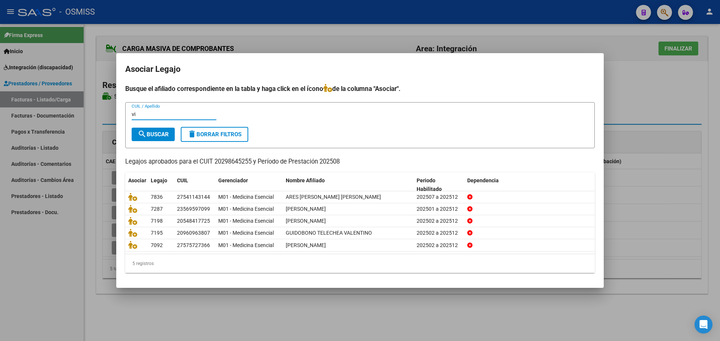
type input "vi"
click at [150, 135] on span "search Buscar" at bounding box center [153, 134] width 31 height 7
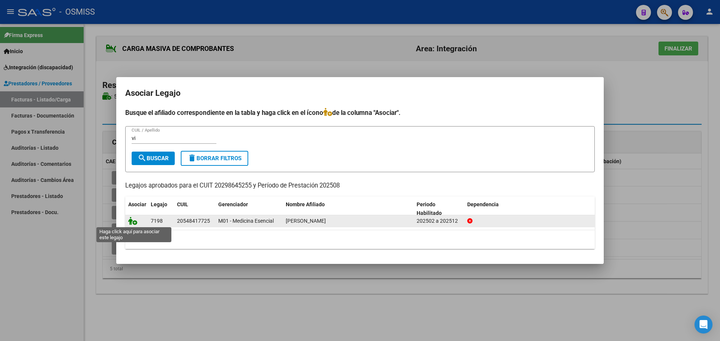
click at [132, 221] on icon at bounding box center [132, 221] width 9 height 8
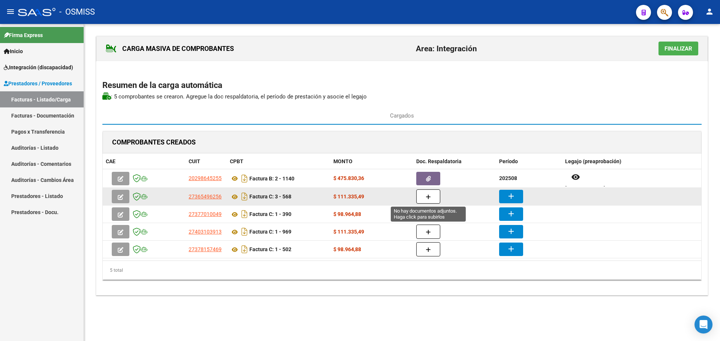
click at [428, 199] on icon "button" at bounding box center [427, 198] width 5 height 6
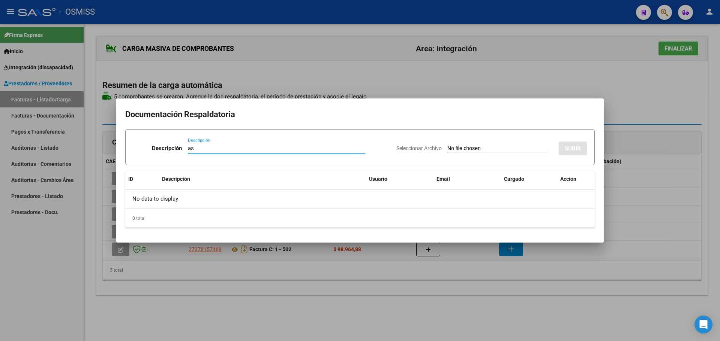
type input "as"
click at [468, 150] on input "Seleccionar Archivo" at bounding box center [496, 148] width 99 height 7
type input "C:\fakepath\PS PLANILLA.pdf"
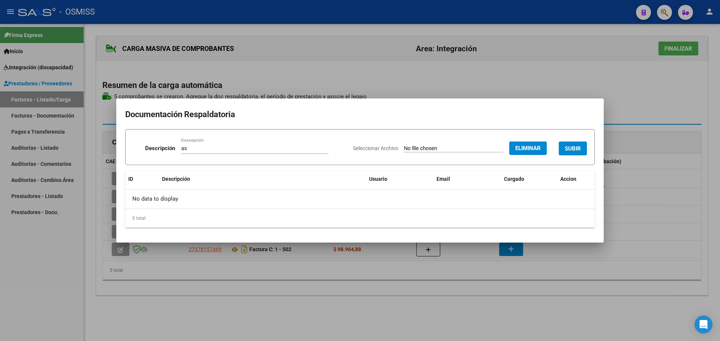
click at [573, 149] on span "SUBIR" at bounding box center [572, 148] width 16 height 7
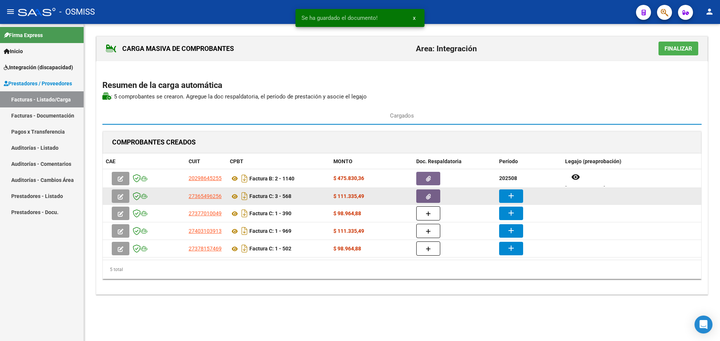
click at [514, 198] on mat-icon "add" at bounding box center [510, 196] width 9 height 9
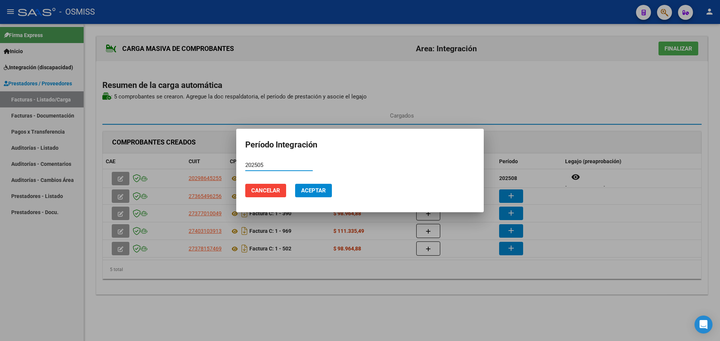
type input "202505"
click at [310, 184] on button "Aceptar" at bounding box center [313, 190] width 37 height 13
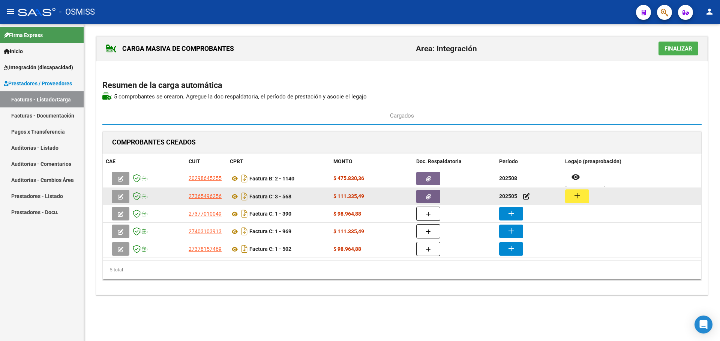
click at [582, 199] on button "add" at bounding box center [577, 197] width 24 height 14
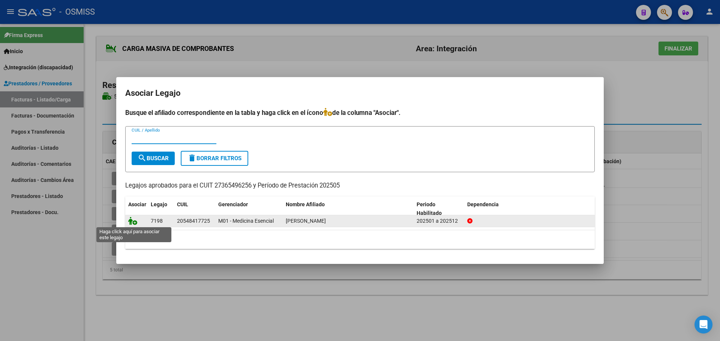
click at [134, 221] on icon at bounding box center [132, 221] width 9 height 8
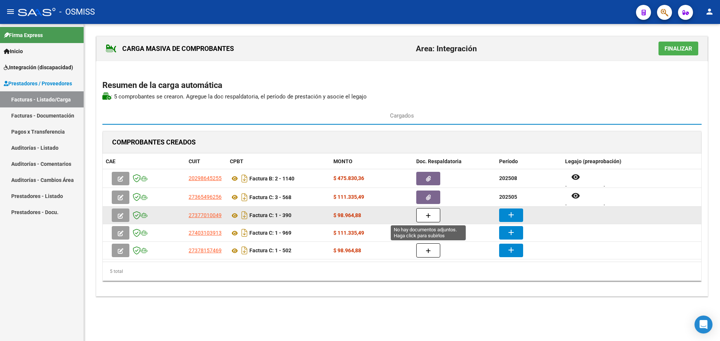
click at [433, 214] on button "button" at bounding box center [428, 215] width 24 height 14
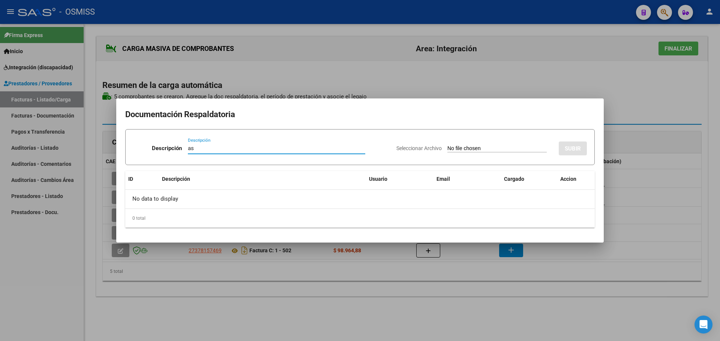
type input "as"
click at [450, 148] on input "Seleccionar Archivo" at bounding box center [496, 148] width 99 height 7
type input "C:\fakepath\PSP PLANILLA.pdf"
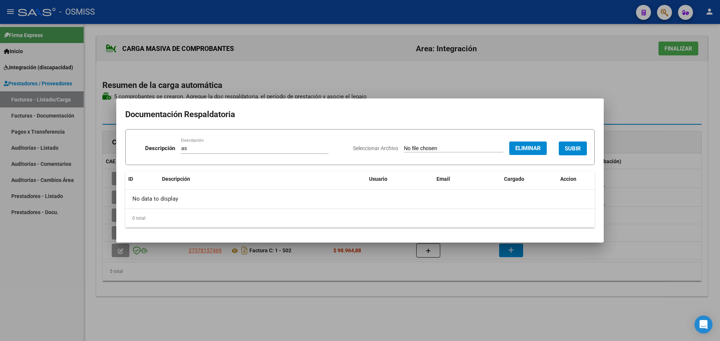
click at [576, 150] on span "SUBIR" at bounding box center [572, 148] width 16 height 7
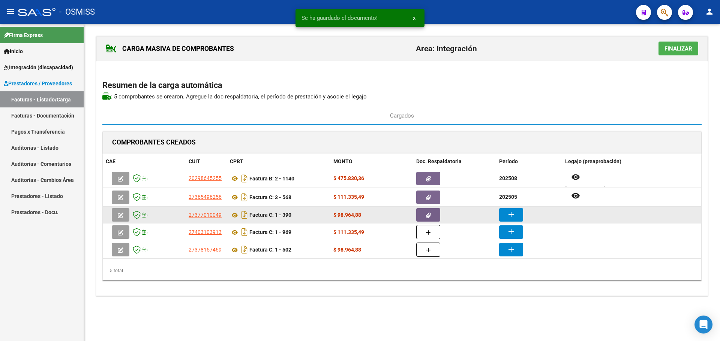
click at [514, 217] on mat-icon "add" at bounding box center [510, 214] width 9 height 9
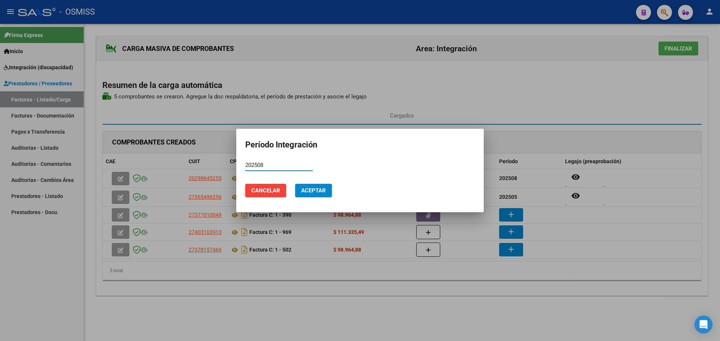
type input "202508"
click at [322, 192] on span "Aceptar" at bounding box center [313, 190] width 25 height 7
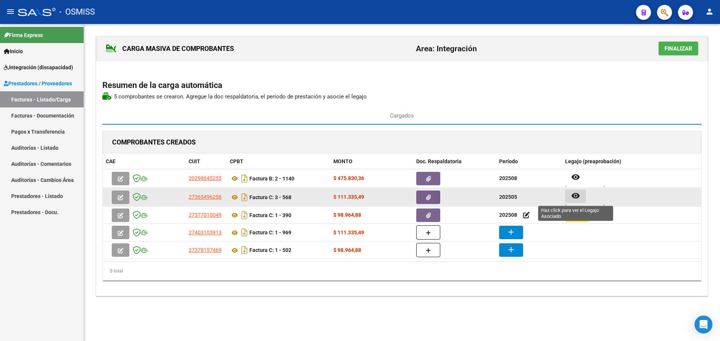
click at [573, 195] on mat-icon "remove_red_eye" at bounding box center [575, 196] width 9 height 9
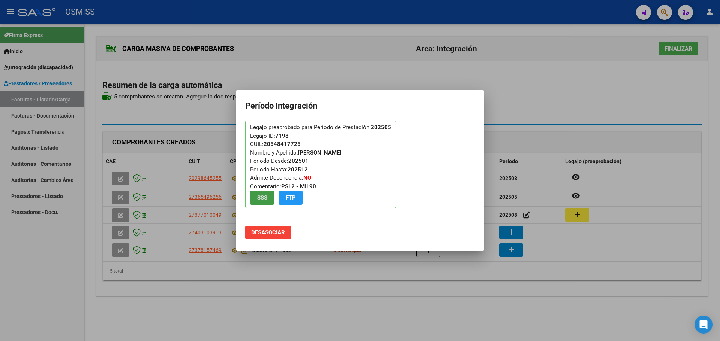
click at [272, 233] on span "Desasociar" at bounding box center [268, 232] width 34 height 7
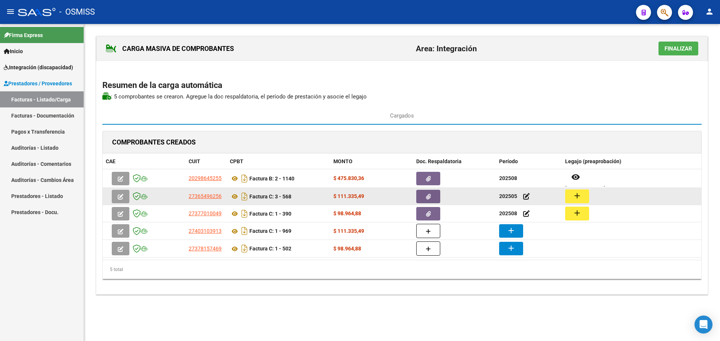
click at [522, 193] on app-comprobante-multi-add-periodo "202505" at bounding box center [514, 196] width 31 height 6
click at [527, 195] on icon at bounding box center [526, 196] width 7 height 7
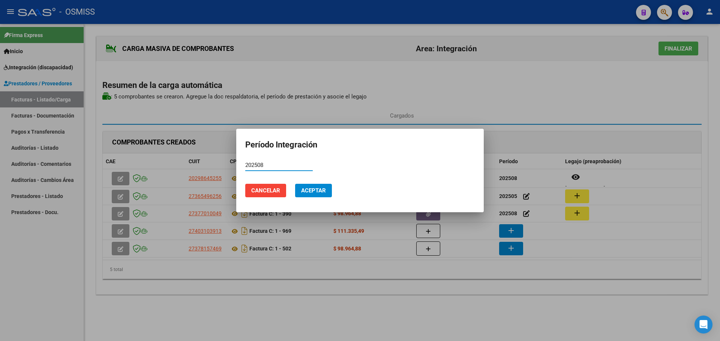
type input "202508"
click at [314, 192] on span "Aceptar" at bounding box center [313, 190] width 25 height 7
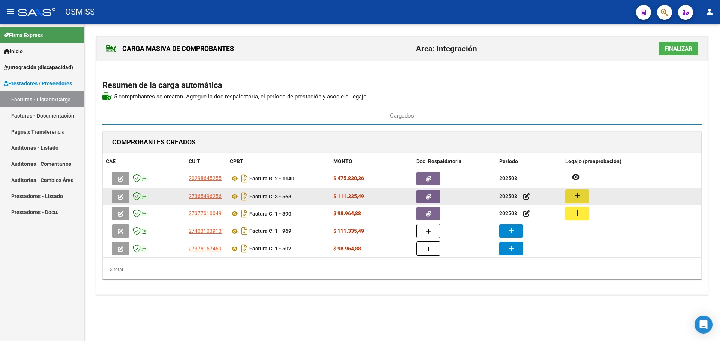
click at [578, 198] on mat-icon "add" at bounding box center [576, 196] width 9 height 9
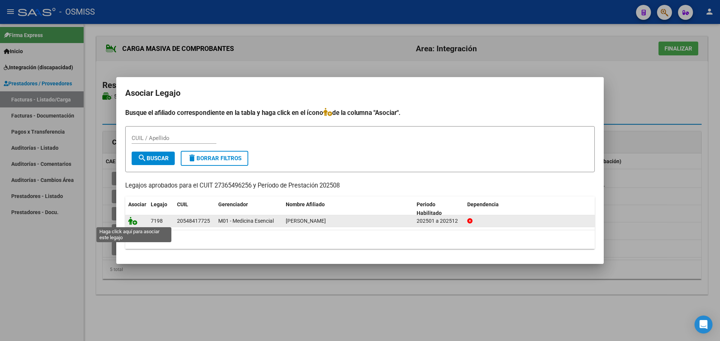
click at [130, 220] on icon at bounding box center [132, 221] width 9 height 8
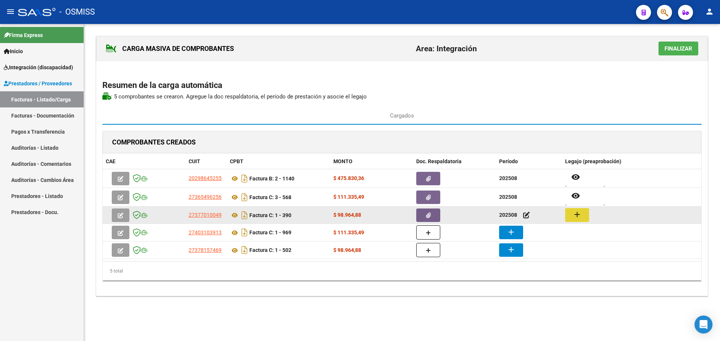
click at [575, 218] on mat-icon "add" at bounding box center [576, 214] width 9 height 9
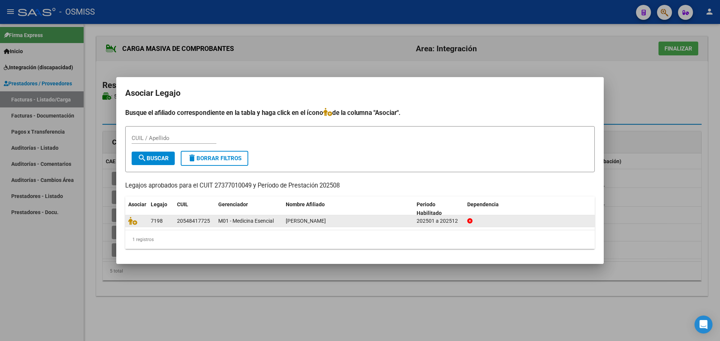
click at [141, 220] on div at bounding box center [136, 221] width 16 height 9
click at [128, 220] on datatable-body-cell at bounding box center [136, 222] width 22 height 12
click at [133, 221] on icon at bounding box center [132, 221] width 9 height 8
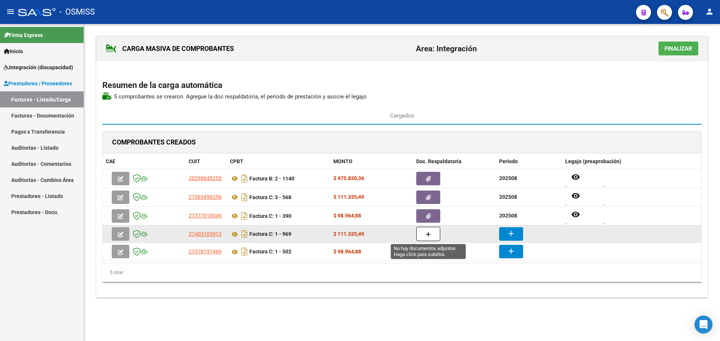
click at [424, 229] on button "button" at bounding box center [428, 234] width 24 height 14
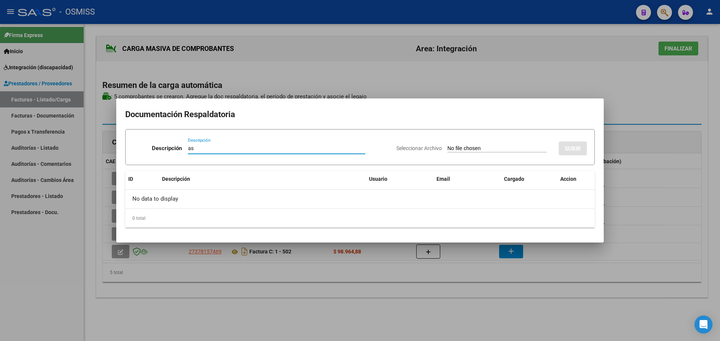
type input "as"
click at [471, 151] on input "Seleccionar Archivo" at bounding box center [496, 148] width 99 height 7
type input "C:\fakepath\TO PLANILLA.pdf"
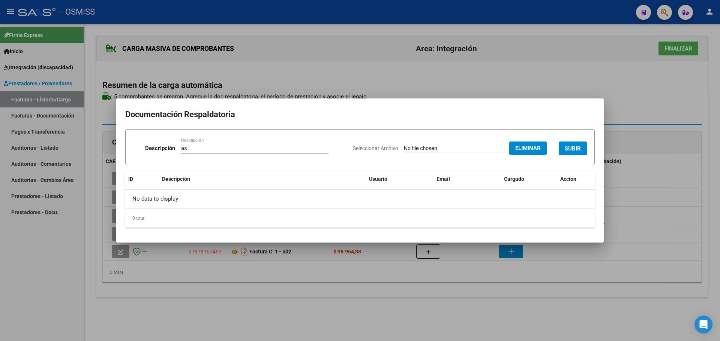
click at [581, 150] on button "SUBIR" at bounding box center [572, 149] width 28 height 14
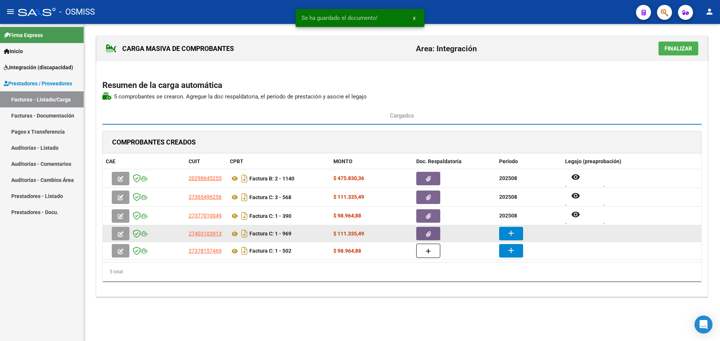
click at [516, 238] on button "add" at bounding box center [511, 233] width 24 height 13
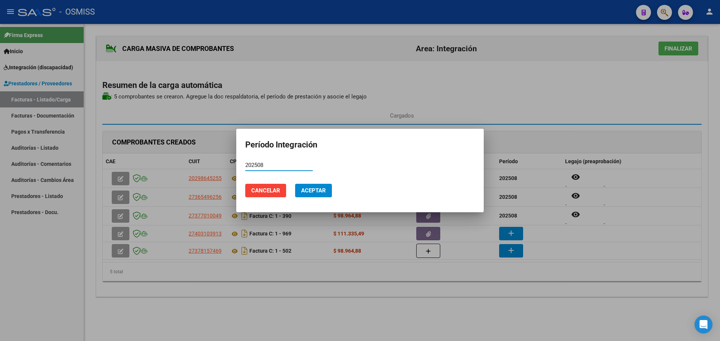
type input "202508"
click at [315, 192] on span "Aceptar" at bounding box center [313, 190] width 25 height 7
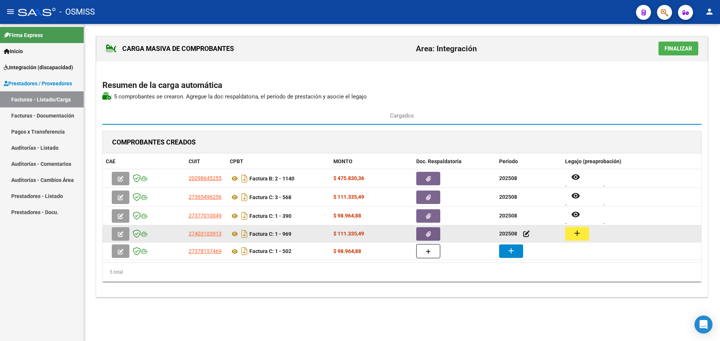
click at [576, 236] on mat-icon "add" at bounding box center [576, 233] width 9 height 9
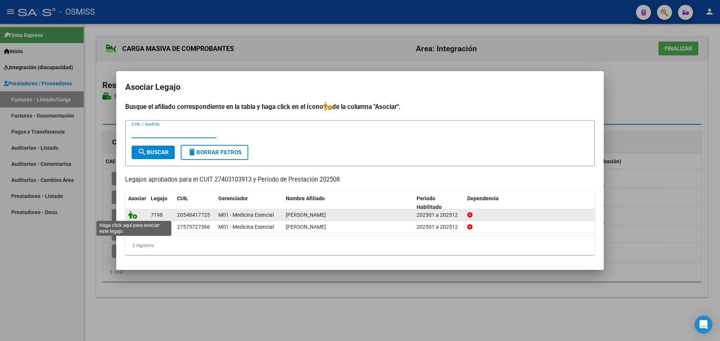
click at [131, 213] on icon at bounding box center [132, 215] width 9 height 8
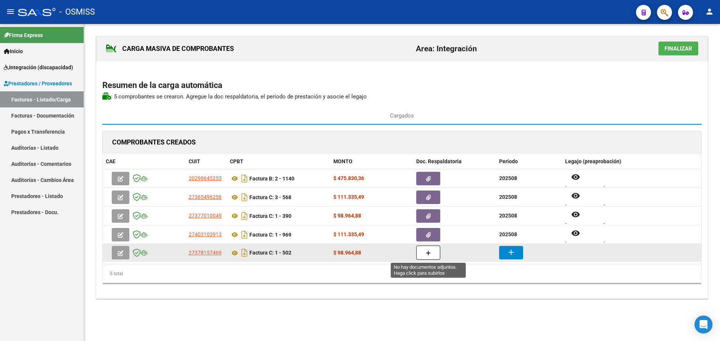
click at [427, 254] on icon "button" at bounding box center [427, 254] width 5 height 6
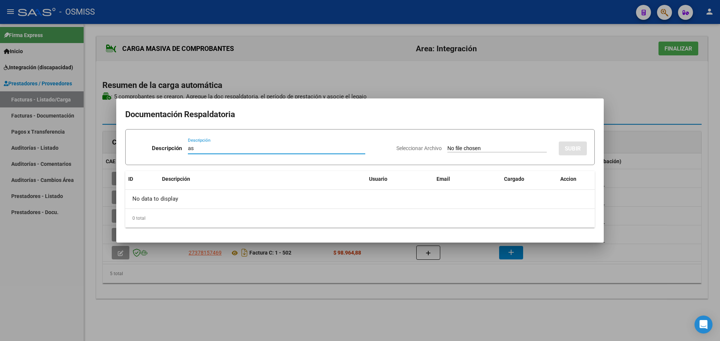
type input "as"
click at [453, 151] on input "Seleccionar Archivo" at bounding box center [496, 148] width 99 height 7
type input "C:\fakepath\FONO PLANILLA.pdf"
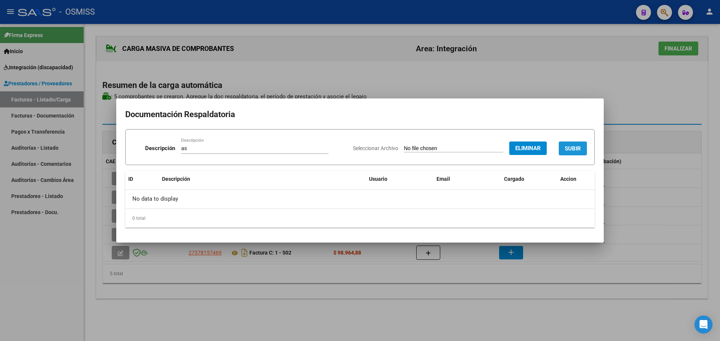
click at [581, 150] on button "SUBIR" at bounding box center [572, 149] width 28 height 14
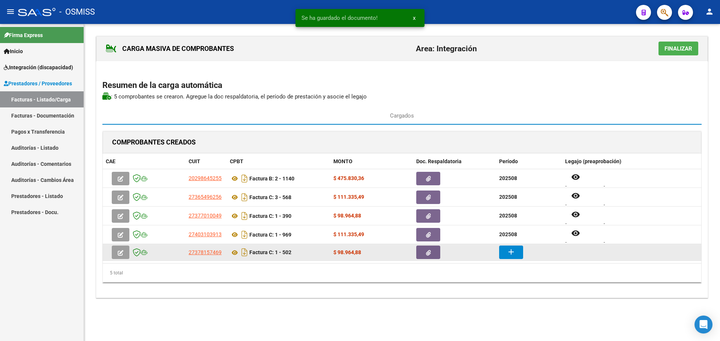
click at [513, 254] on mat-icon "add" at bounding box center [510, 252] width 9 height 9
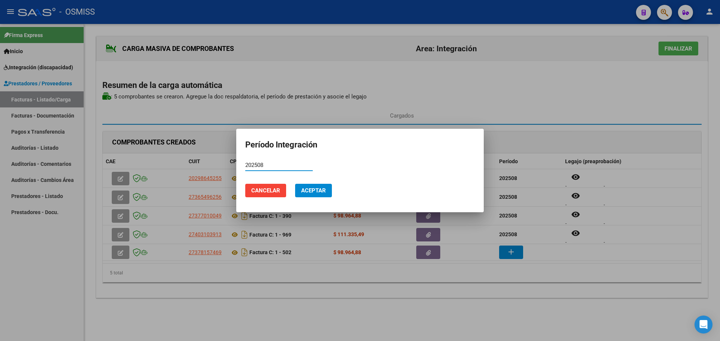
type input "202508"
click at [317, 196] on button "Aceptar" at bounding box center [313, 190] width 37 height 13
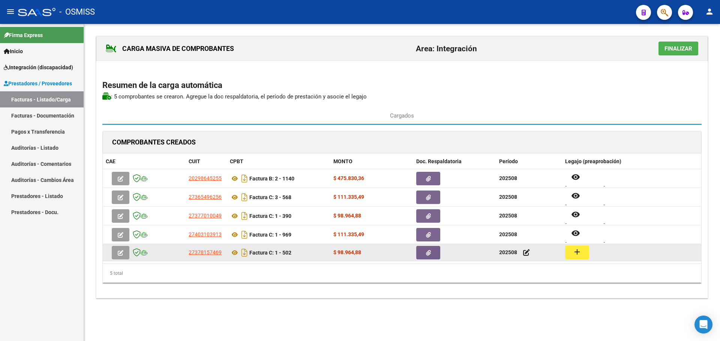
click at [574, 251] on mat-icon "add" at bounding box center [576, 252] width 9 height 9
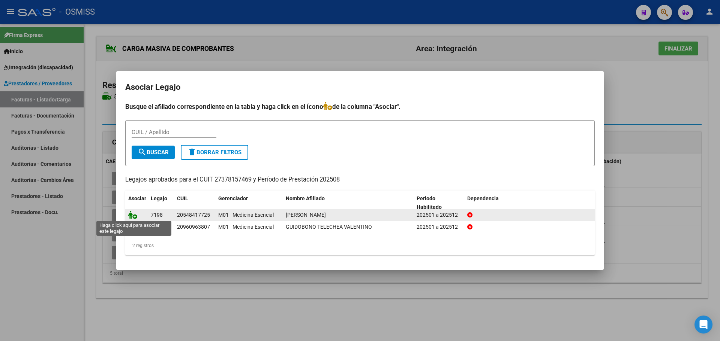
click at [131, 214] on icon at bounding box center [132, 215] width 9 height 8
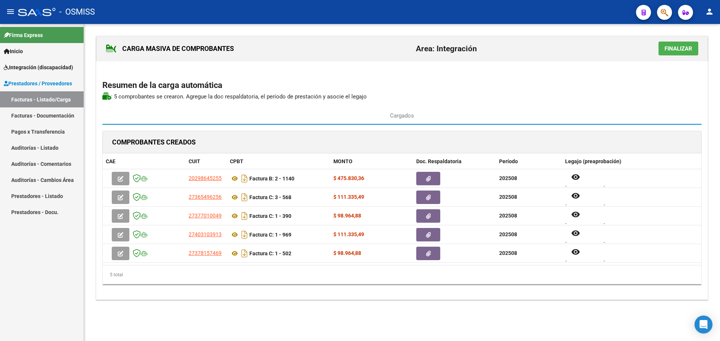
click at [674, 48] on span "Finalizar" at bounding box center [678, 48] width 28 height 7
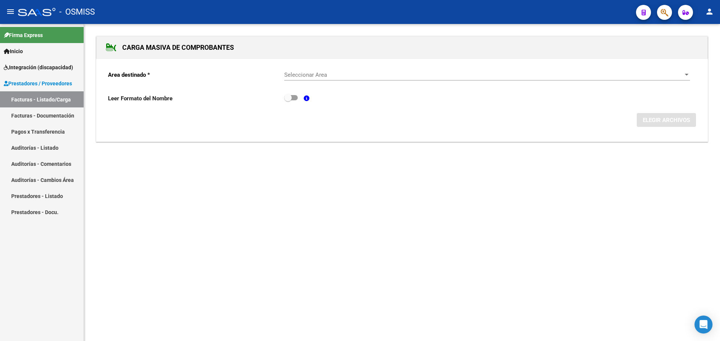
click at [45, 96] on link "Facturas - Listado/Carga" at bounding box center [42, 99] width 84 height 16
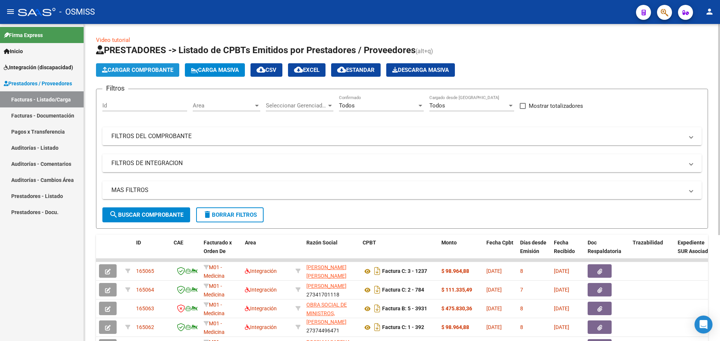
click at [134, 67] on span "Cargar Comprobante" at bounding box center [137, 70] width 71 height 7
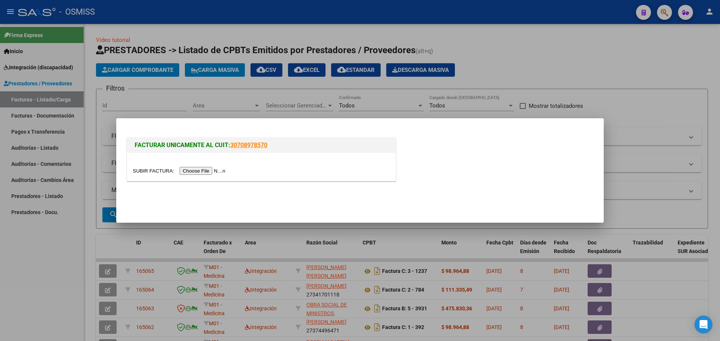
click at [204, 170] on input "file" at bounding box center [180, 171] width 95 height 8
drag, startPoint x: 661, startPoint y: 112, endPoint x: 488, endPoint y: 72, distance: 178.1
click at [660, 112] on div at bounding box center [360, 170] width 720 height 341
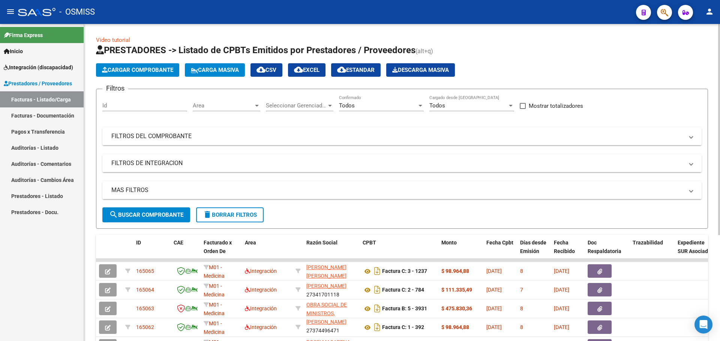
click at [236, 68] on span "Carga Masiva" at bounding box center [215, 70] width 48 height 7
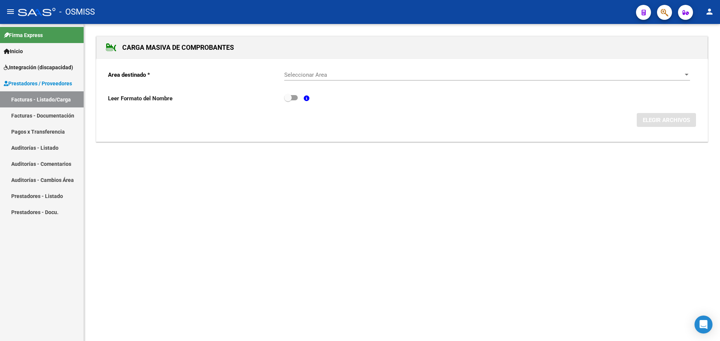
click at [326, 73] on span "Seleccionar Area" at bounding box center [483, 75] width 399 height 7
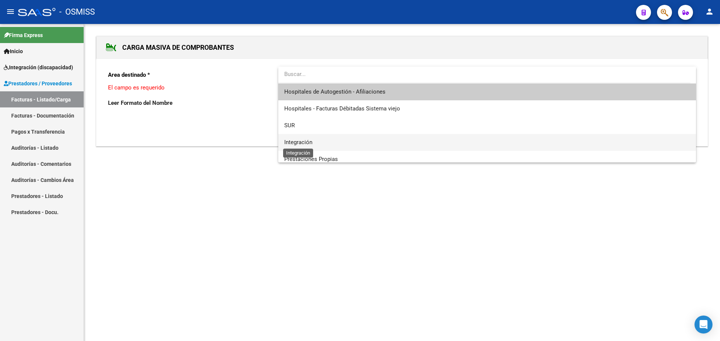
click at [311, 145] on span "Integración" at bounding box center [298, 142] width 28 height 7
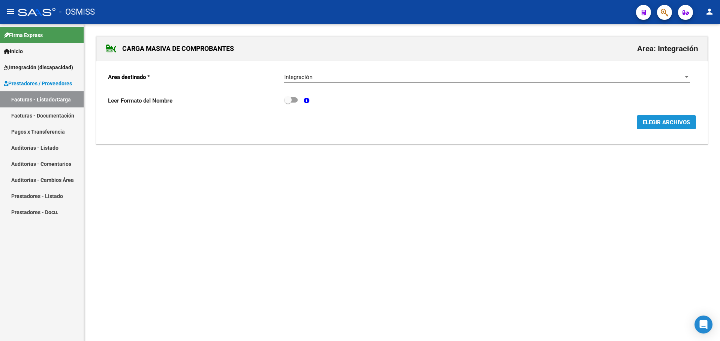
click at [656, 122] on span "ELEGIR ARCHIVOS" at bounding box center [665, 122] width 47 height 7
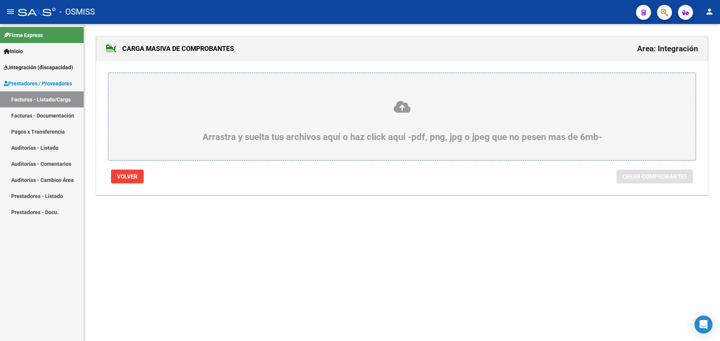
click at [354, 138] on div "Arrastra y suelta tus archivos aquí o haz click aquí -pdf, png, jpg o jpeg que …" at bounding box center [401, 121] width 551 height 42
click at [0, 0] on input "Arrastra y suelta tus archivos aquí o haz click aquí -pdf, png, jpg o jpeg que …" at bounding box center [0, 0] width 0 height 0
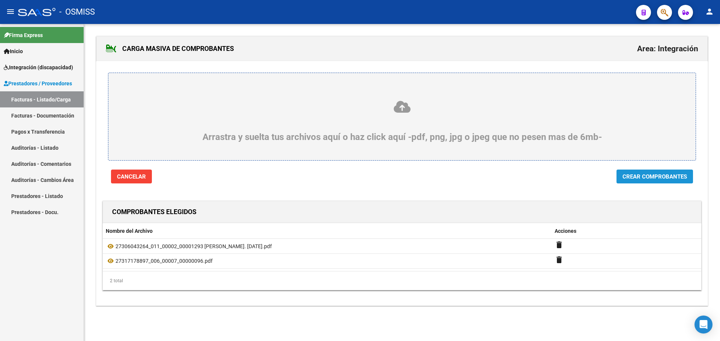
click at [646, 177] on span "Crear Comprobantes" at bounding box center [654, 177] width 64 height 7
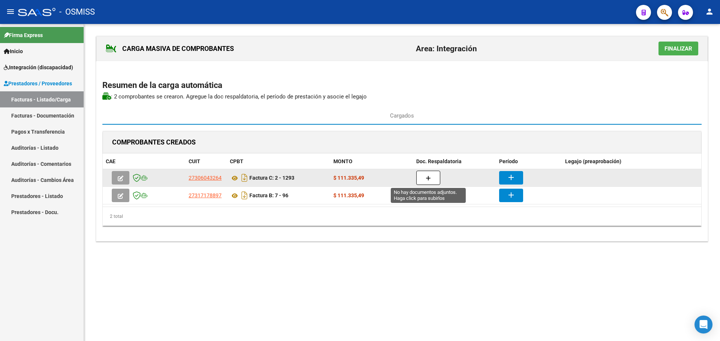
click at [431, 175] on button "button" at bounding box center [428, 178] width 24 height 14
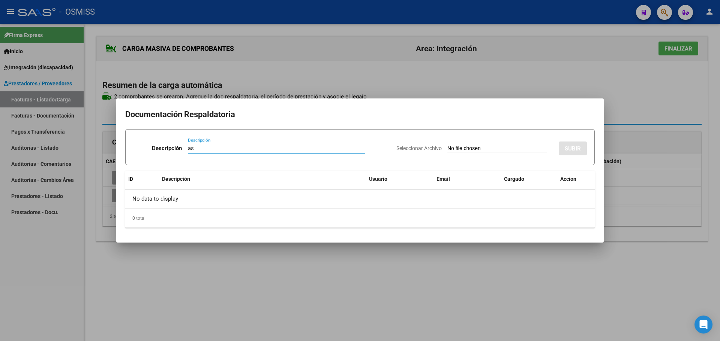
type input "as"
click at [469, 142] on div "Seleccionar Archivo SUBIR" at bounding box center [491, 147] width 190 height 23
click at [470, 147] on input "Seleccionar Archivo" at bounding box center [496, 148] width 99 height 7
type input "C:\fakepath\Asistencia [PERSON_NAME]. [DATE].pdf"
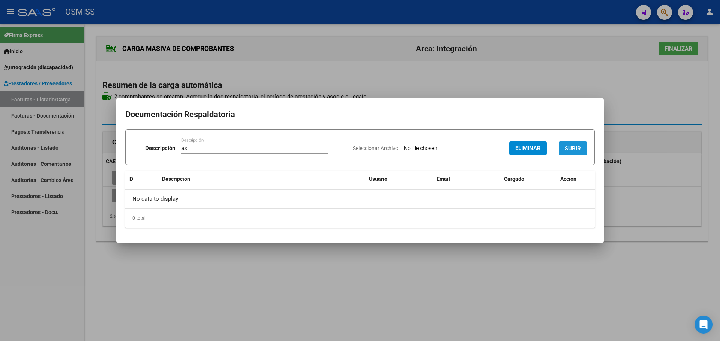
click at [570, 150] on span "SUBIR" at bounding box center [572, 148] width 16 height 7
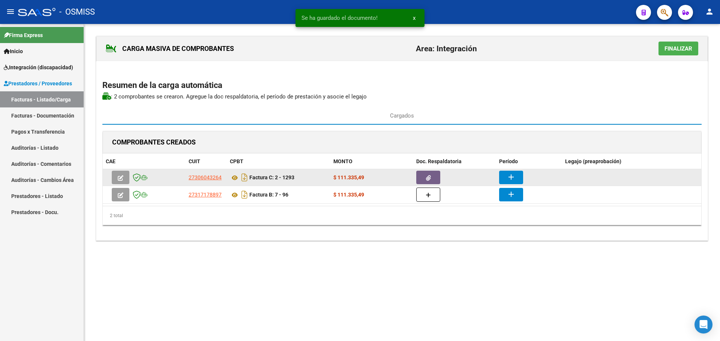
click at [512, 176] on mat-icon "add" at bounding box center [510, 177] width 9 height 9
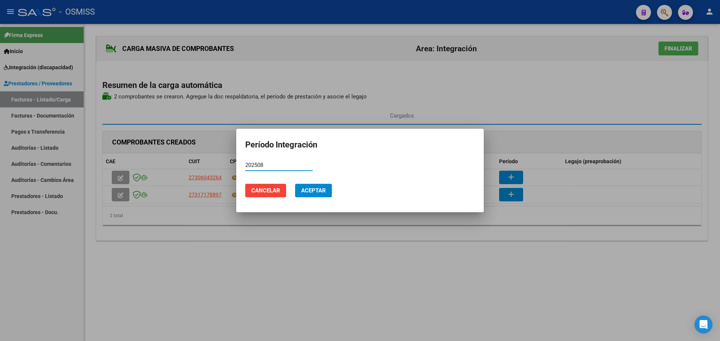
type input "202508"
click at [317, 194] on span "Aceptar" at bounding box center [313, 190] width 25 height 7
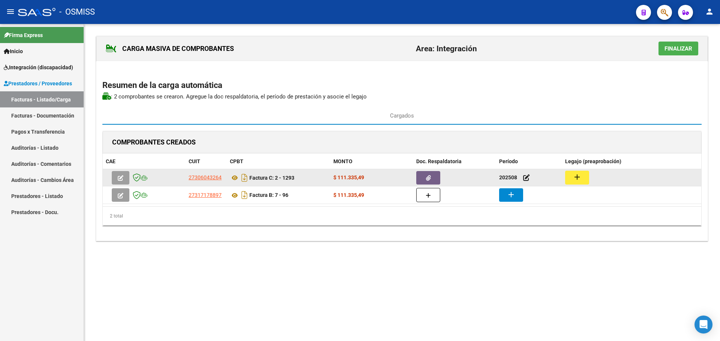
click at [574, 177] on mat-icon "add" at bounding box center [576, 177] width 9 height 9
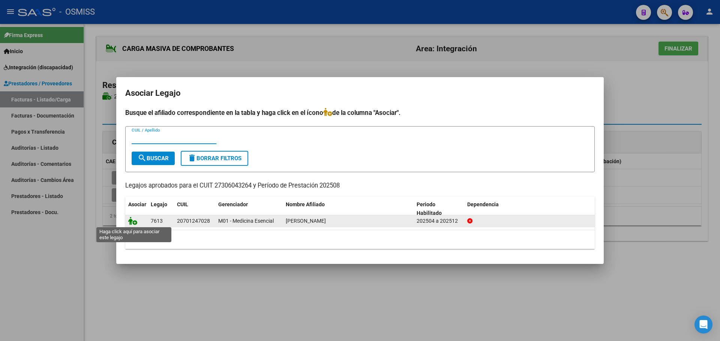
click at [130, 222] on icon at bounding box center [132, 221] width 9 height 8
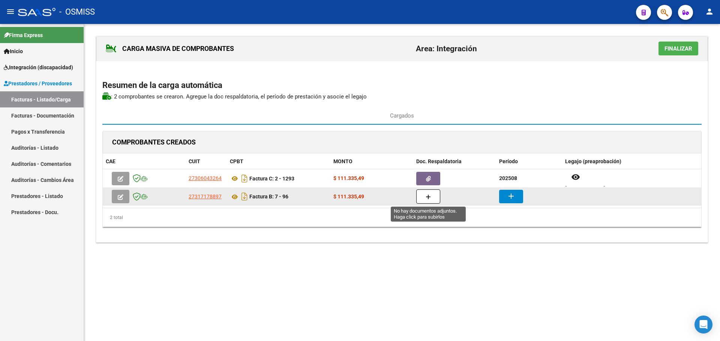
click at [429, 197] on icon "button" at bounding box center [427, 198] width 5 height 6
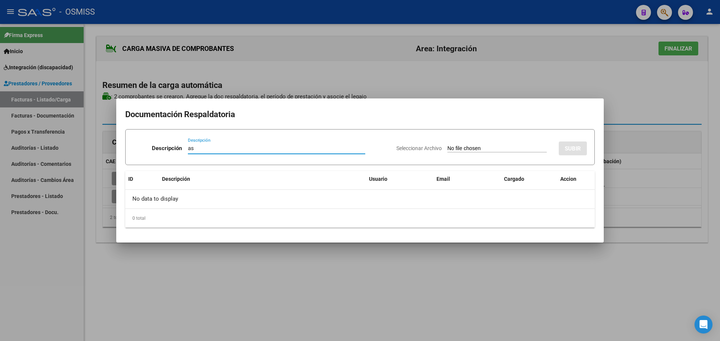
type input "as"
click at [453, 151] on input "Seleccionar Archivo" at bounding box center [496, 148] width 99 height 7
type input "C:\fakepath\asistencia [PERSON_NAME].pdf"
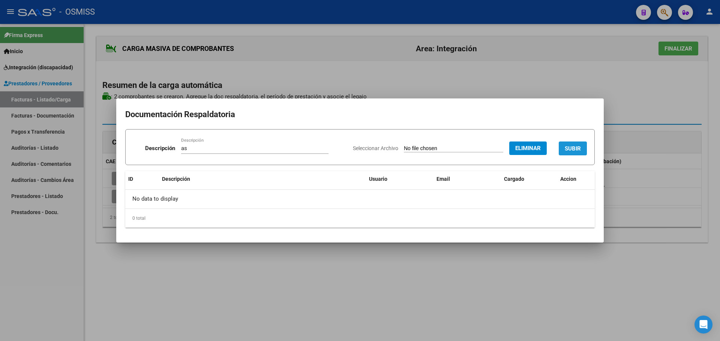
click at [570, 149] on span "SUBIR" at bounding box center [572, 148] width 16 height 7
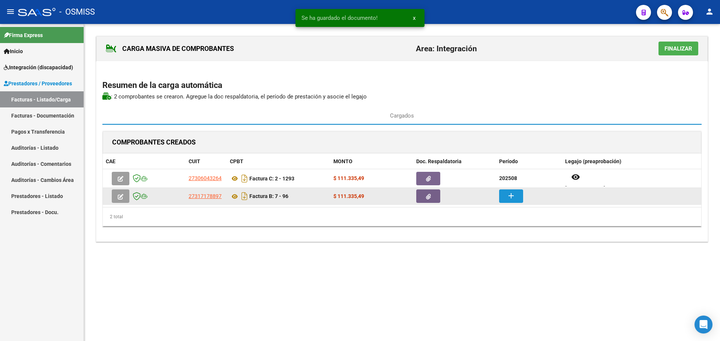
click at [506, 198] on button "add" at bounding box center [511, 196] width 24 height 13
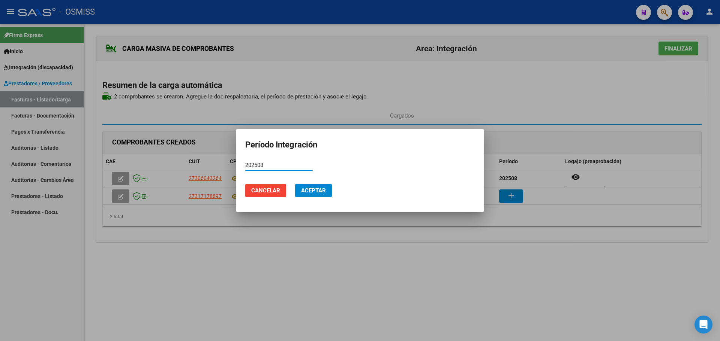
type input "202508"
click at [307, 191] on span "Aceptar" at bounding box center [313, 190] width 25 height 7
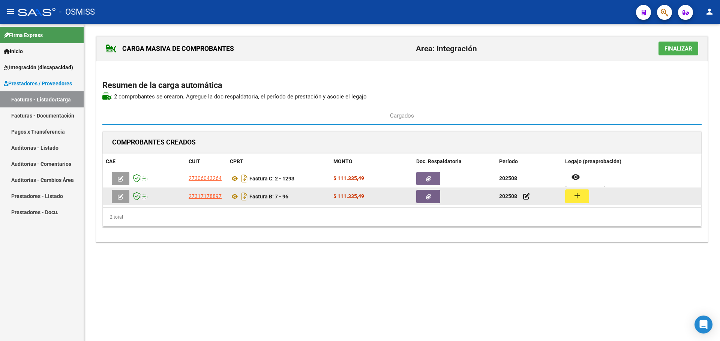
click at [585, 196] on button "add" at bounding box center [577, 197] width 24 height 14
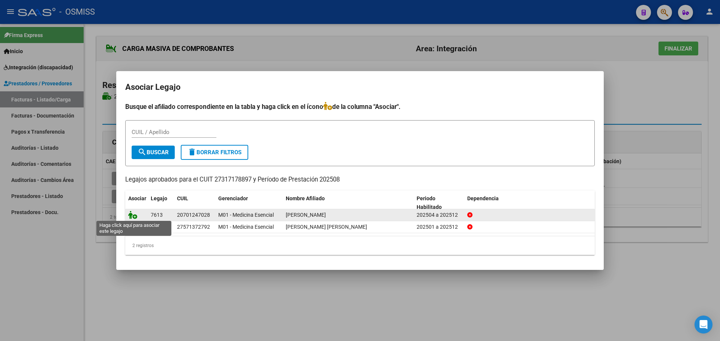
click at [130, 215] on icon at bounding box center [132, 215] width 9 height 8
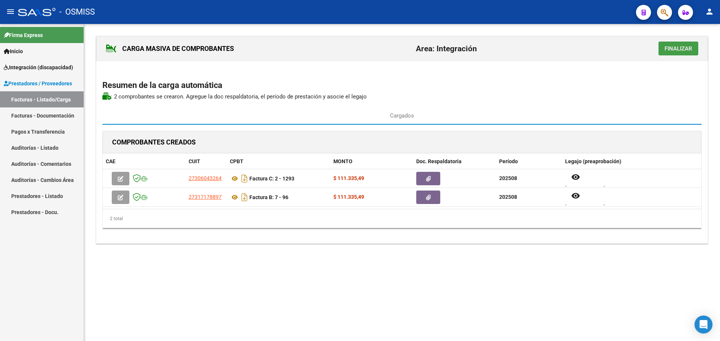
click at [685, 47] on span "Finalizar" at bounding box center [678, 48] width 28 height 7
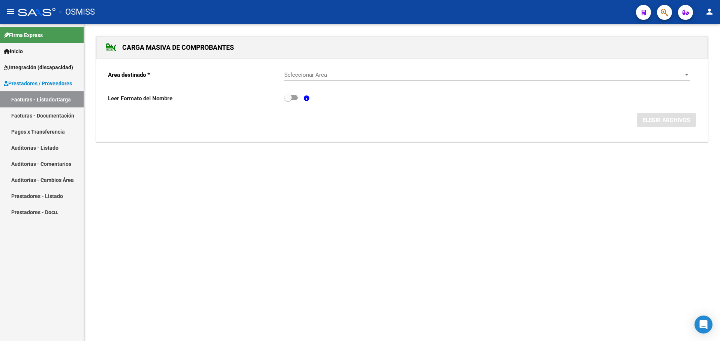
click at [31, 97] on link "Facturas - Listado/Carga" at bounding box center [42, 99] width 84 height 16
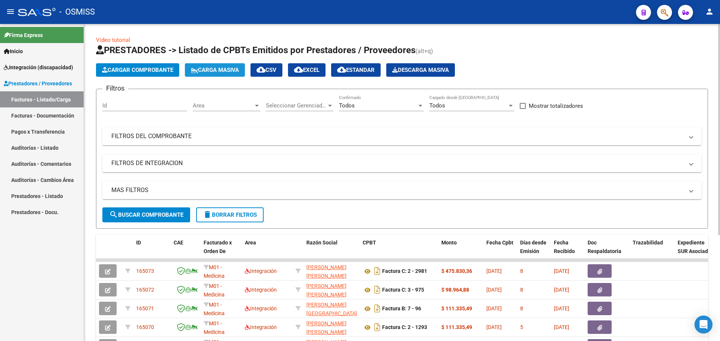
click at [216, 70] on span "Carga Masiva" at bounding box center [215, 70] width 48 height 7
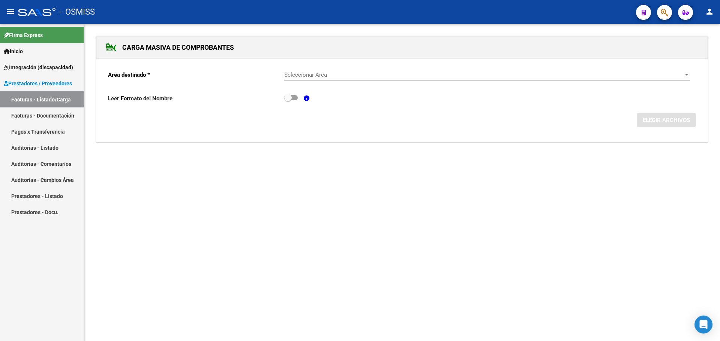
click at [658, 75] on span "Seleccionar Area" at bounding box center [483, 75] width 399 height 7
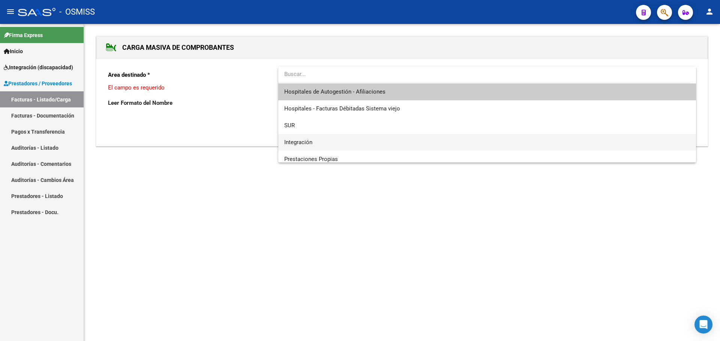
click at [330, 137] on span "Integración" at bounding box center [487, 142] width 406 height 17
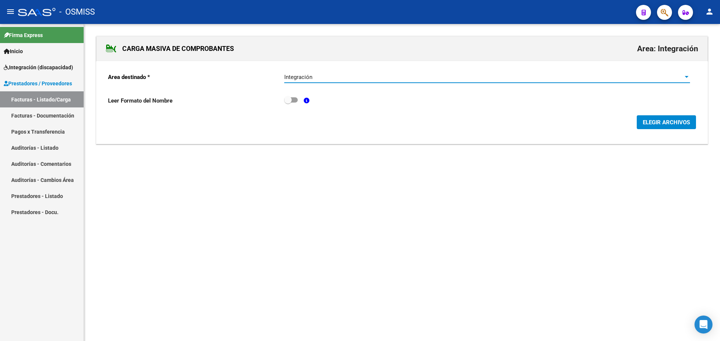
click at [655, 120] on span "ELEGIR ARCHIVOS" at bounding box center [665, 122] width 47 height 7
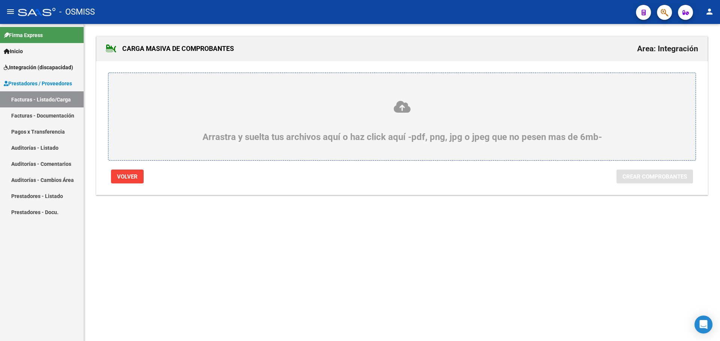
click at [207, 131] on div "Arrastra y suelta tus archivos aquí o haz click aquí -pdf, png, jpg o jpeg que …" at bounding box center [401, 121] width 551 height 42
click at [0, 0] on input "Arrastra y suelta tus archivos aquí o haz click aquí -pdf, png, jpg o jpeg que …" at bounding box center [0, 0] width 0 height 0
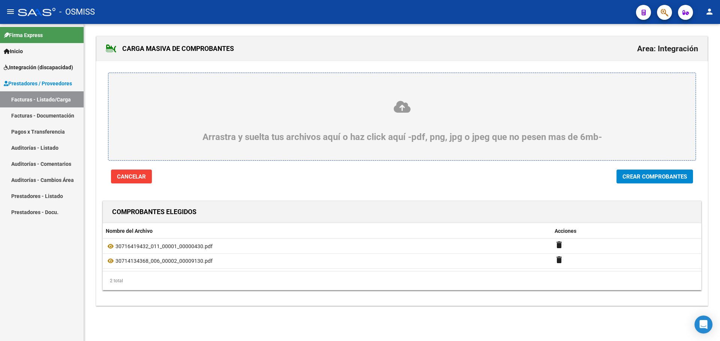
drag, startPoint x: 641, startPoint y: 177, endPoint x: 629, endPoint y: 178, distance: 12.5
click at [639, 177] on span "Crear Comprobantes" at bounding box center [654, 177] width 64 height 7
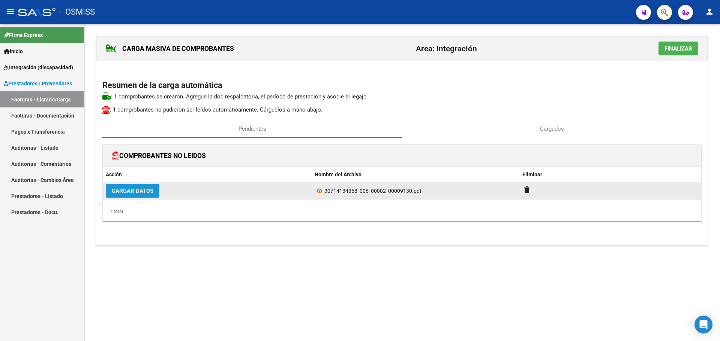
click at [135, 192] on span "Cargar Datos" at bounding box center [133, 191] width 42 height 7
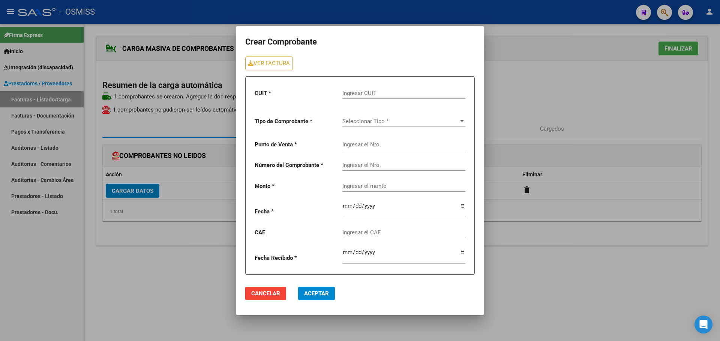
click at [266, 294] on span "Cancelar" at bounding box center [265, 293] width 29 height 7
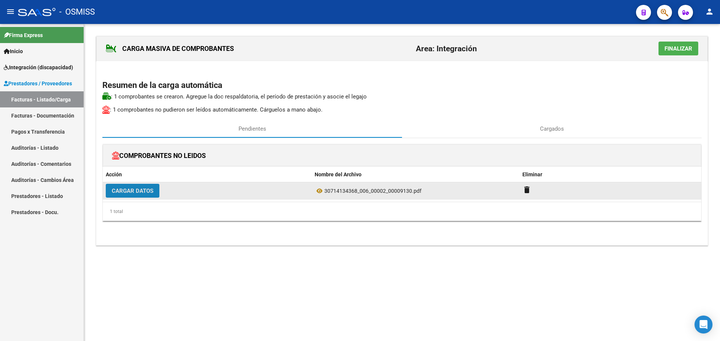
click at [145, 192] on span "Cargar Datos" at bounding box center [133, 191] width 42 height 7
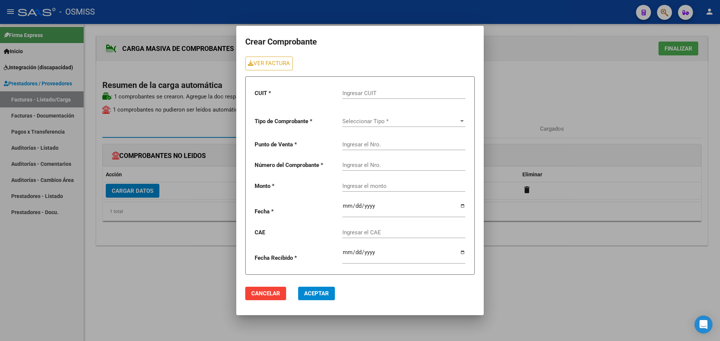
click at [361, 91] on input "Ingresar CUIT" at bounding box center [403, 93] width 123 height 7
type input "30-71413436-8"
click at [381, 124] on span "Seleccionar Tipo *" at bounding box center [400, 121] width 116 height 7
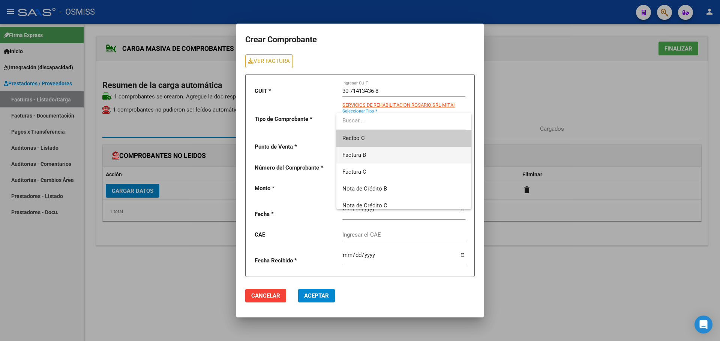
click at [383, 156] on span "Factura B" at bounding box center [403, 155] width 123 height 17
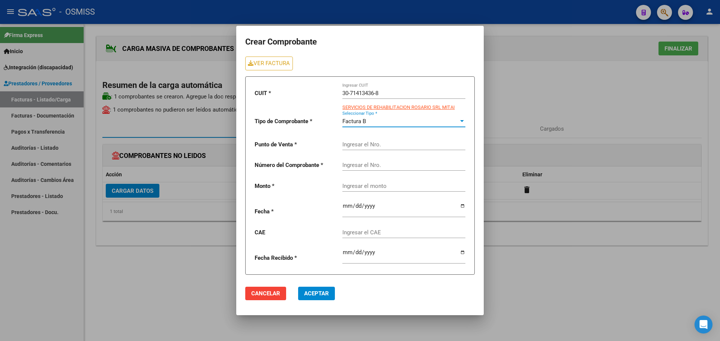
drag, startPoint x: 370, startPoint y: 142, endPoint x: 370, endPoint y: 137, distance: 4.5
click at [370, 141] on input "Ingresar el Nro." at bounding box center [403, 144] width 123 height 7
type input "2"
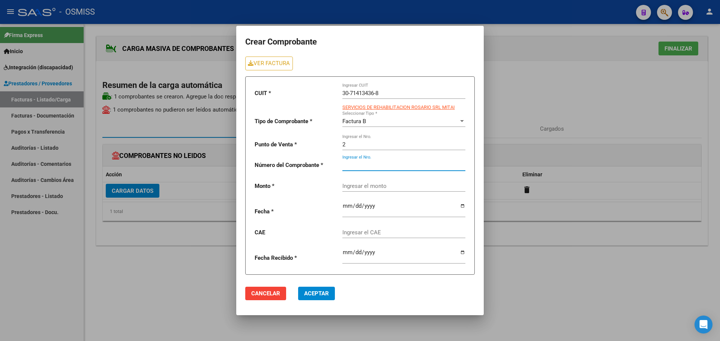
click at [377, 164] on input "Ingresar el Nro." at bounding box center [403, 165] width 123 height 7
type input "9130"
click at [400, 189] on div "Ingresar el monto" at bounding box center [403, 187] width 123 height 23
type input "435376,56"
click at [460, 208] on input "date" at bounding box center [403, 209] width 123 height 12
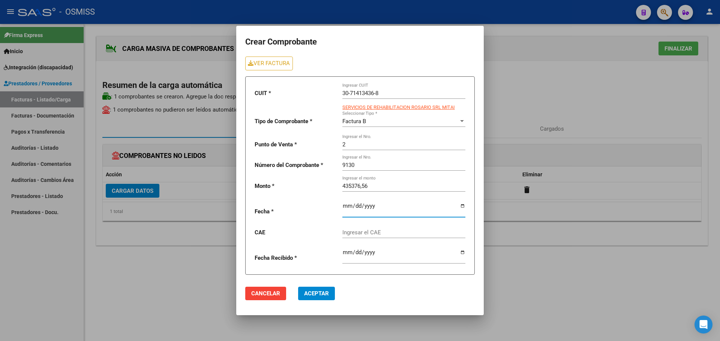
type input "[DATE]"
click at [350, 235] on input "Ingresar el CAE" at bounding box center [403, 232] width 123 height 7
type input "75358356491135"
click at [321, 298] on button "Aceptar" at bounding box center [316, 293] width 37 height 13
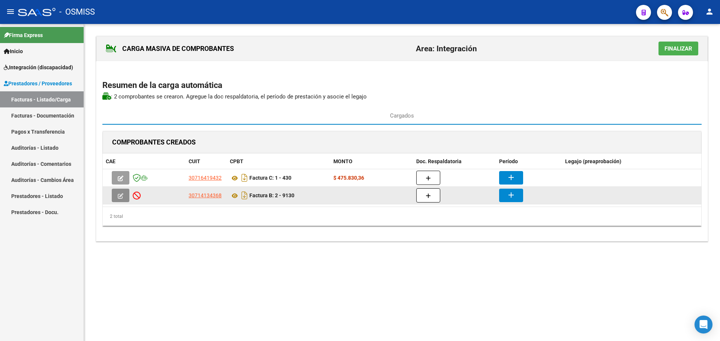
click at [120, 195] on icon "button" at bounding box center [121, 196] width 6 height 6
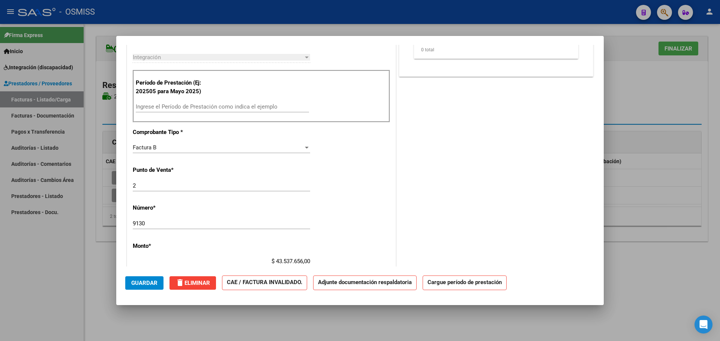
scroll to position [225, 0]
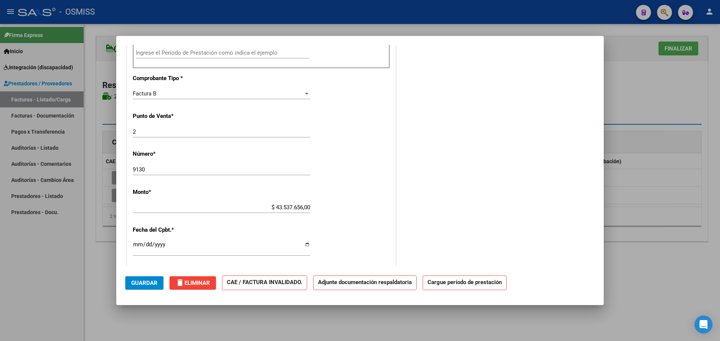
click at [308, 205] on app-form-text-field "Monto * $ 43.537.656,00 [GEOGRAPHIC_DATA]" at bounding box center [224, 200] width 183 height 22
click at [306, 208] on input "$ 43.537.656,00" at bounding box center [221, 207] width 177 height 7
click at [307, 209] on input "$ 43.537.656,00" at bounding box center [221, 207] width 177 height 7
type input "$ 435.376,56"
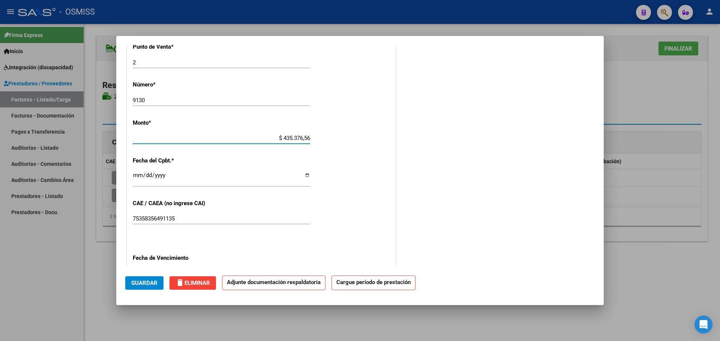
scroll to position [337, 0]
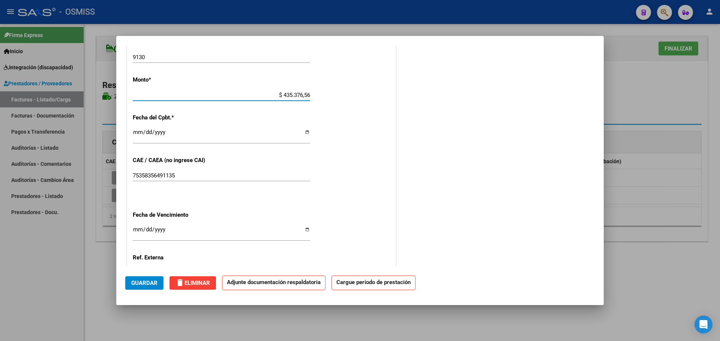
click at [305, 229] on input "Ingresar la fecha" at bounding box center [221, 233] width 177 height 12
type input "[DATE]"
click at [143, 284] on span "Guardar" at bounding box center [144, 283] width 26 height 7
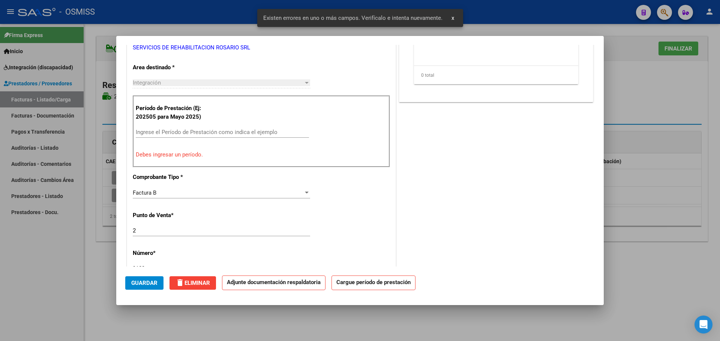
scroll to position [114, 0]
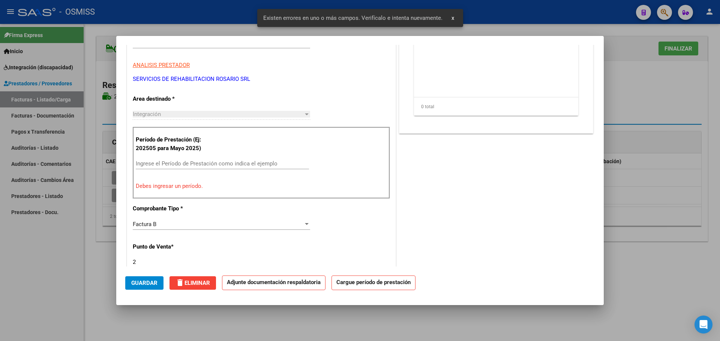
click at [202, 165] on input "Ingrese el Período de Prestación como indica el ejemplo" at bounding box center [222, 163] width 173 height 7
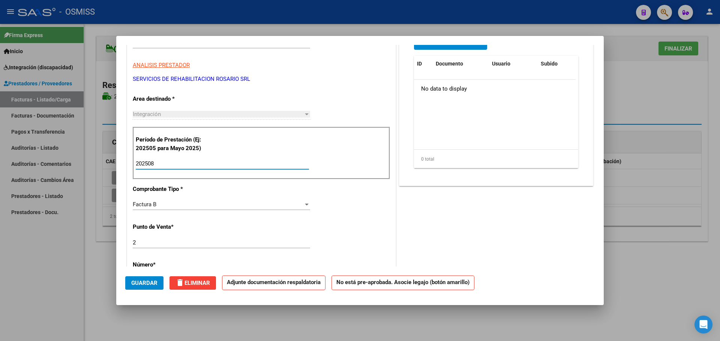
type input "202508"
click at [136, 280] on span "Guardar" at bounding box center [144, 283] width 26 height 7
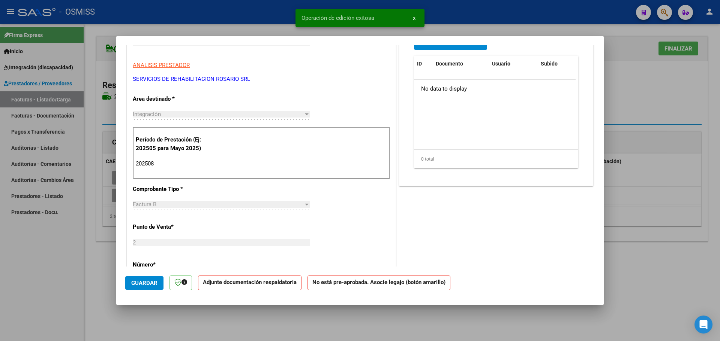
type input "$ 0,00"
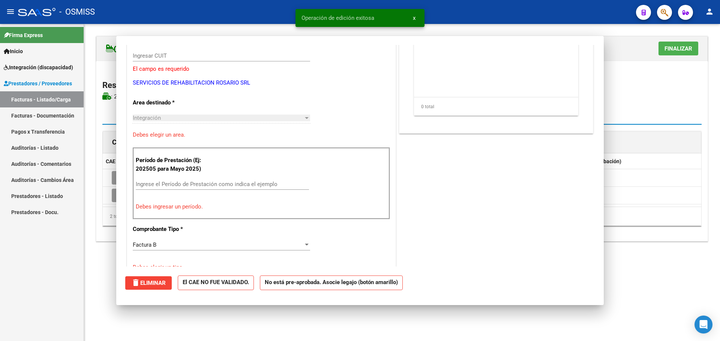
scroll to position [0, 0]
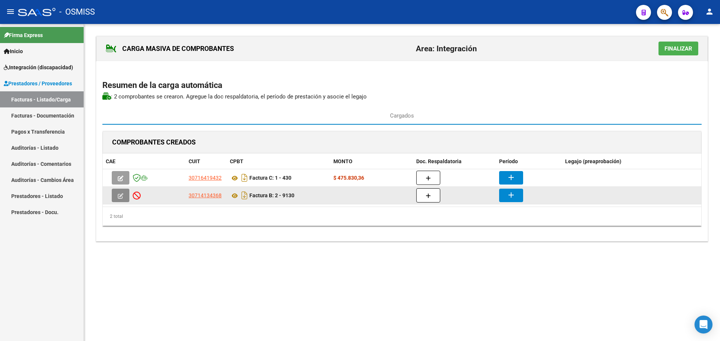
click at [119, 195] on icon "button" at bounding box center [121, 196] width 6 height 6
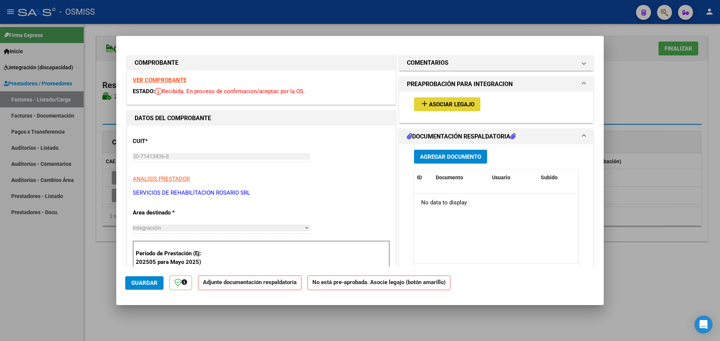
click at [462, 108] on span "Asociar Legajo" at bounding box center [451, 104] width 45 height 7
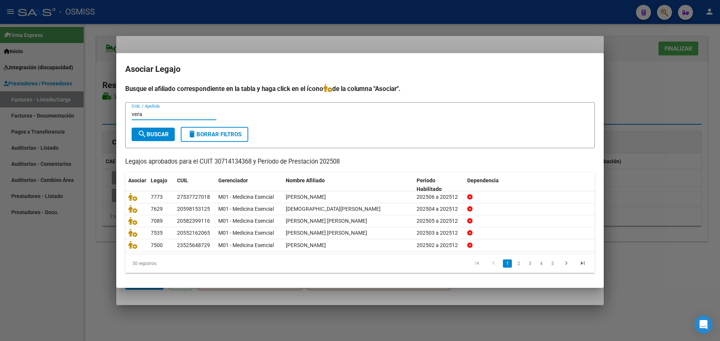
type input "vera"
click at [161, 135] on span "search Buscar" at bounding box center [153, 134] width 31 height 7
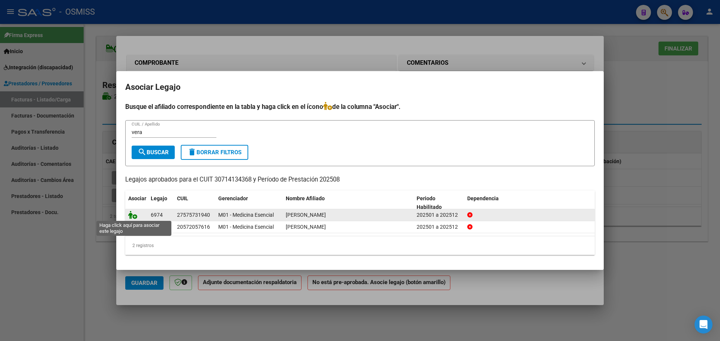
click at [133, 214] on icon at bounding box center [132, 215] width 9 height 8
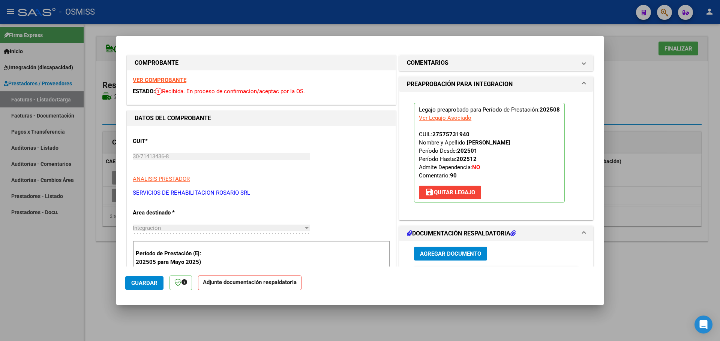
type input "$ 0,00"
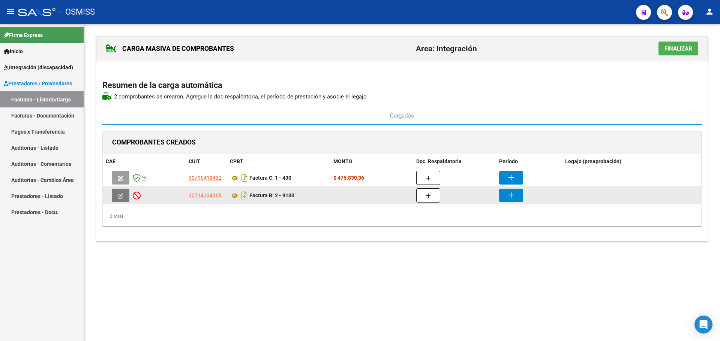
click at [123, 194] on icon "button" at bounding box center [121, 196] width 6 height 6
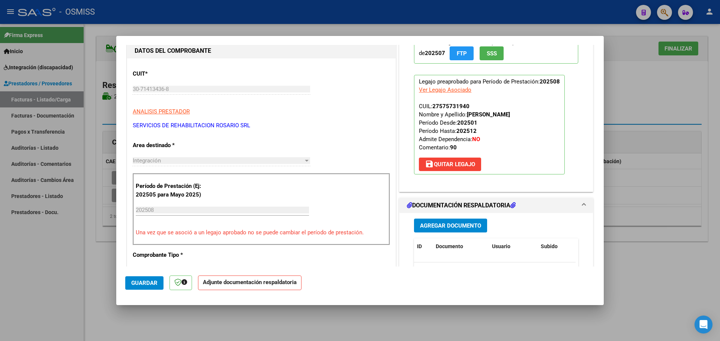
scroll to position [112, 0]
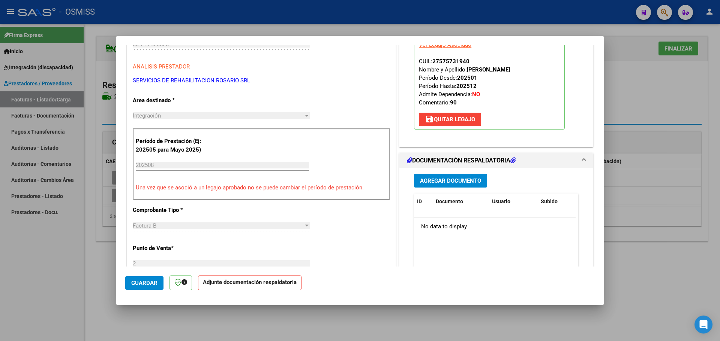
click at [448, 182] on span "Agregar Documento" at bounding box center [450, 181] width 61 height 7
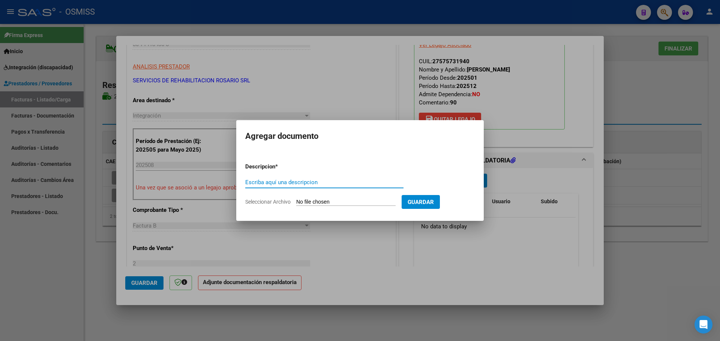
click at [337, 202] on input "Seleccionar Archivo" at bounding box center [345, 202] width 99 height 7
type input "C:\fakepath\[PERSON_NAME].pdf"
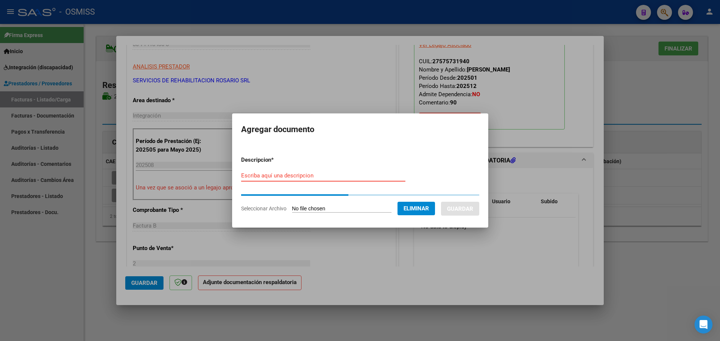
click at [281, 173] on form "Descripcion * Escriba aquí una descripcion Seleccionar Archivo Eliminar Guardar" at bounding box center [360, 184] width 238 height 68
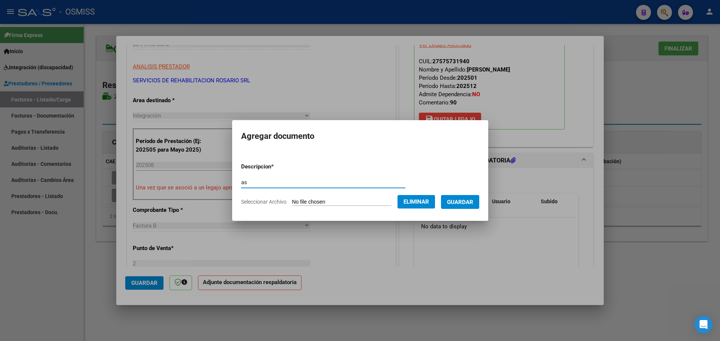
type input "as"
click at [468, 199] on span "Guardar" at bounding box center [460, 202] width 26 height 7
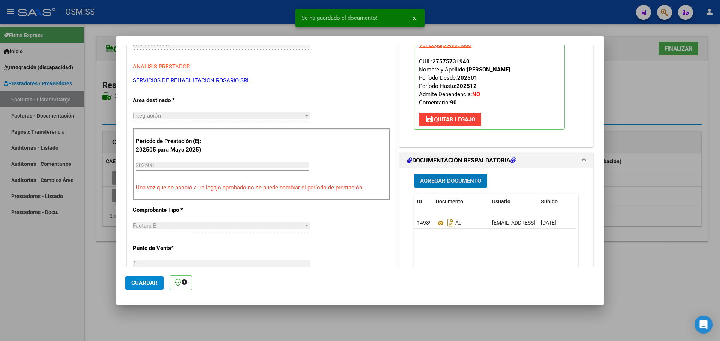
type input "$ 0,00"
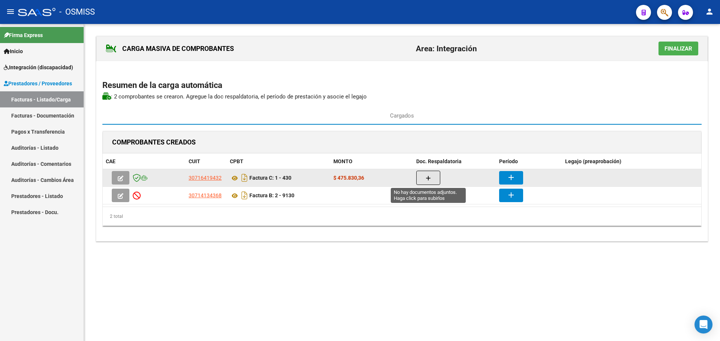
click at [424, 176] on button "button" at bounding box center [428, 178] width 24 height 14
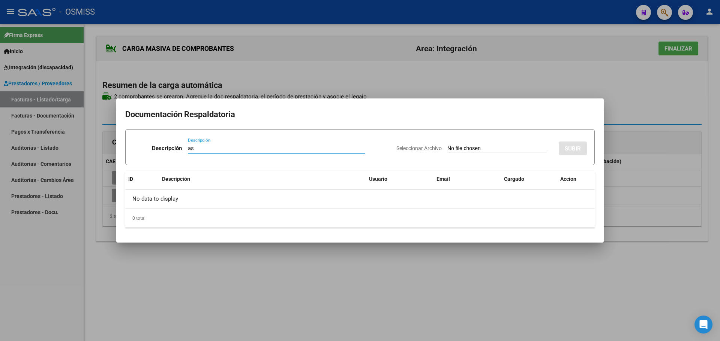
type input "as"
click at [494, 149] on input "Seleccionar Archivo" at bounding box center [496, 148] width 99 height 7
type input "C:\fakepath\[PERSON_NAME].pdf"
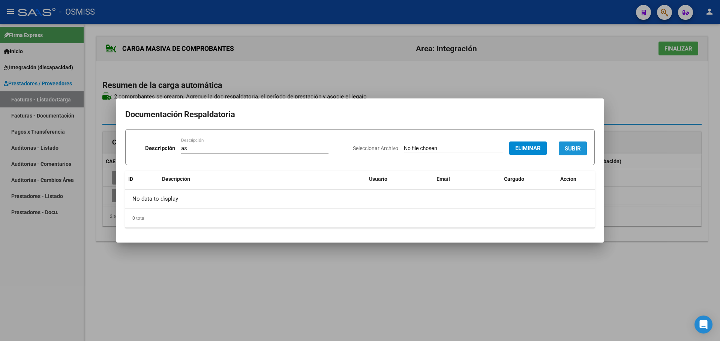
click at [572, 145] on span "SUBIR" at bounding box center [572, 148] width 16 height 7
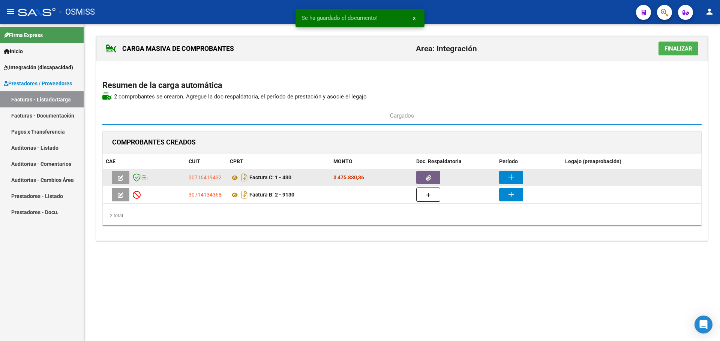
click at [508, 176] on mat-icon "add" at bounding box center [510, 177] width 9 height 9
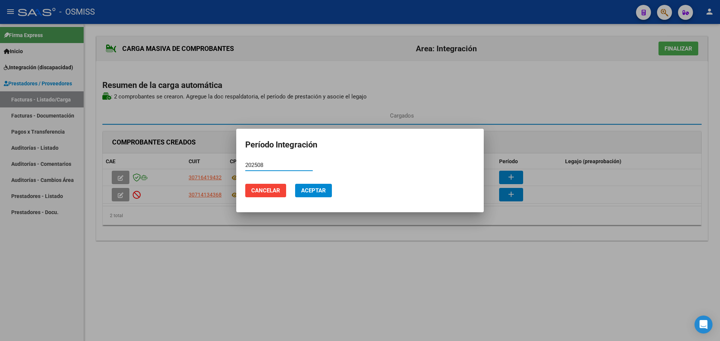
type input "202508"
click at [310, 194] on button "Aceptar" at bounding box center [313, 190] width 37 height 13
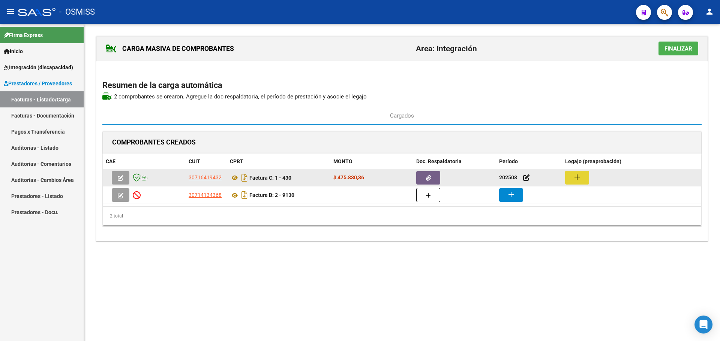
click at [581, 178] on button "add" at bounding box center [577, 178] width 24 height 14
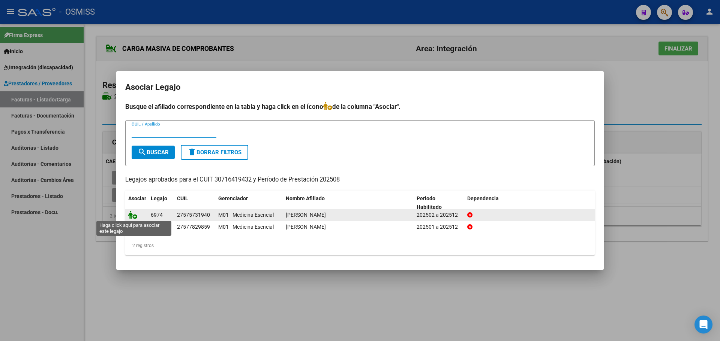
click at [131, 214] on icon at bounding box center [132, 215] width 9 height 8
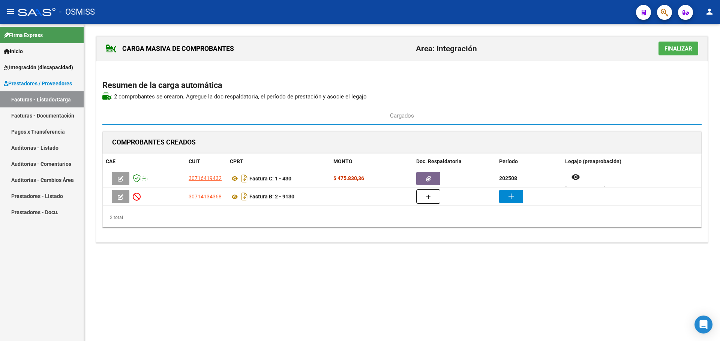
click at [680, 50] on span "Finalizar" at bounding box center [678, 48] width 28 height 7
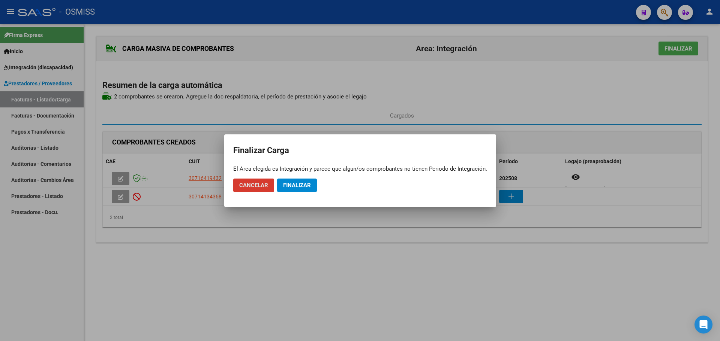
click at [296, 187] on span "Finalizar" at bounding box center [297, 185] width 28 height 7
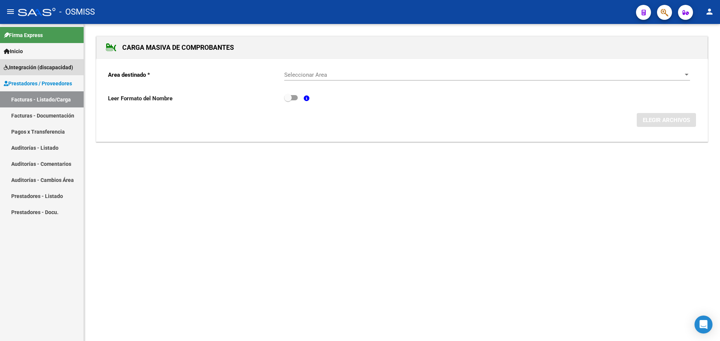
click at [48, 67] on span "Integración (discapacidad)" at bounding box center [38, 67] width 69 height 8
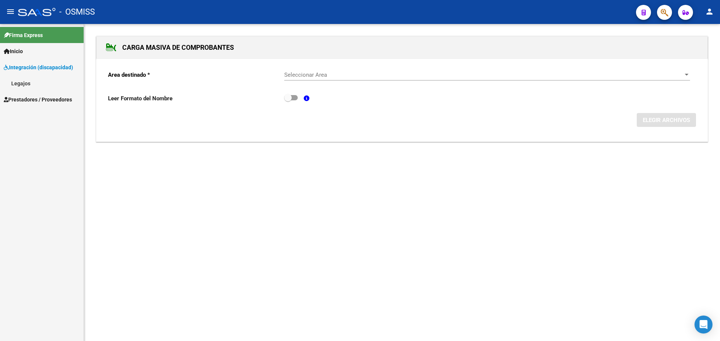
click at [34, 100] on span "Prestadores / Proveedores" at bounding box center [38, 100] width 68 height 8
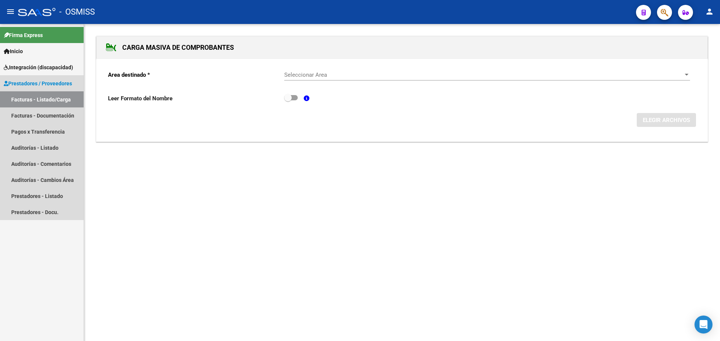
click at [42, 100] on link "Facturas - Listado/Carga" at bounding box center [42, 99] width 84 height 16
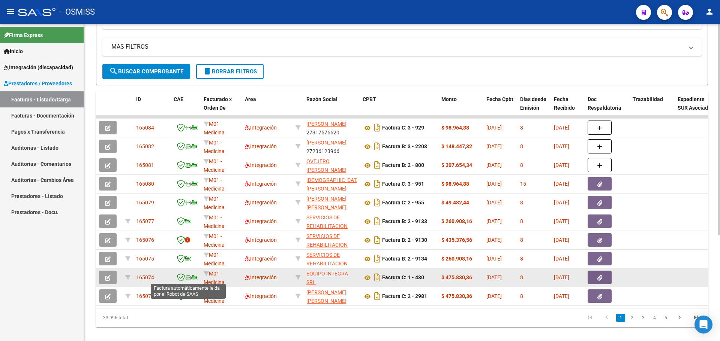
scroll to position [150, 0]
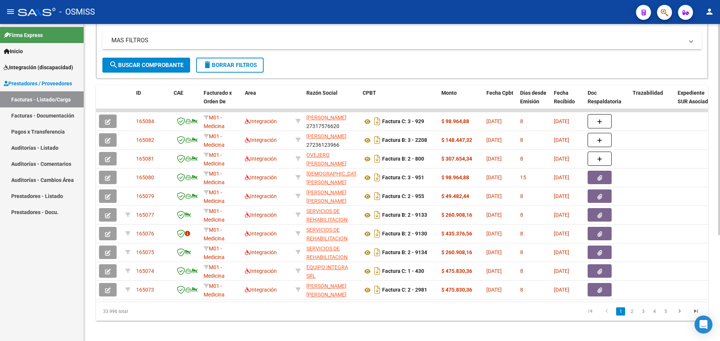
drag, startPoint x: 197, startPoint y: 301, endPoint x: 229, endPoint y: 304, distance: 31.6
click at [229, 302] on datatable-body "165084 M01 - Medicina Esencial Integración [PERSON_NAME] 27317576620 Factura C:…" at bounding box center [402, 205] width 612 height 193
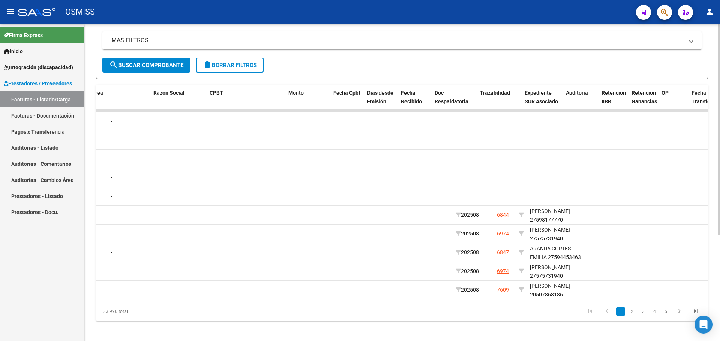
scroll to position [0, 0]
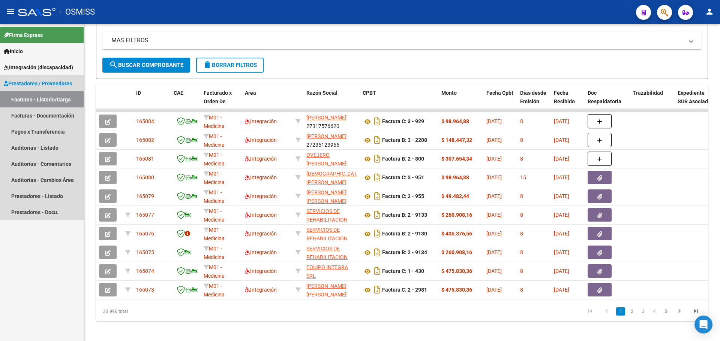
click at [46, 96] on link "Facturas - Listado/Carga" at bounding box center [42, 99] width 84 height 16
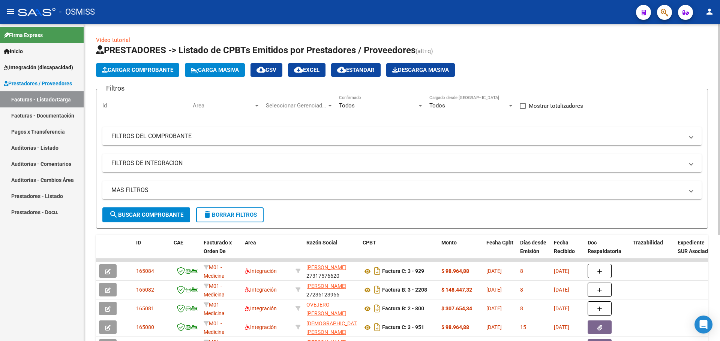
click at [118, 70] on span "Cargar Comprobante" at bounding box center [137, 70] width 71 height 7
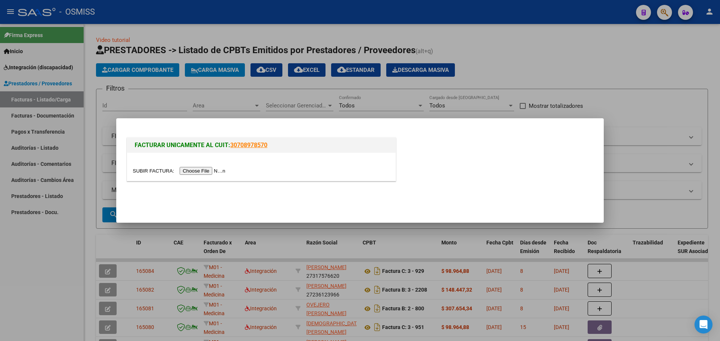
click at [609, 55] on div at bounding box center [360, 170] width 720 height 341
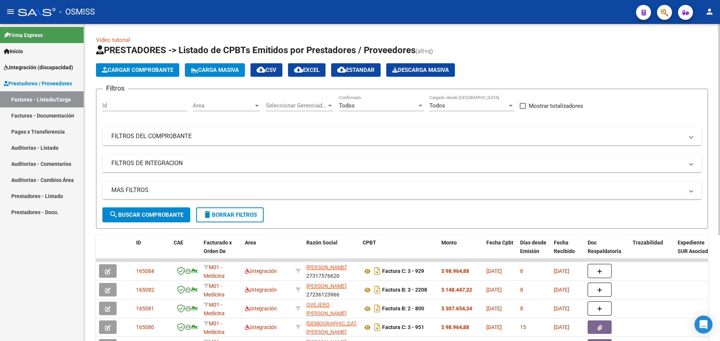
click at [217, 66] on button "Carga Masiva" at bounding box center [215, 69] width 60 height 13
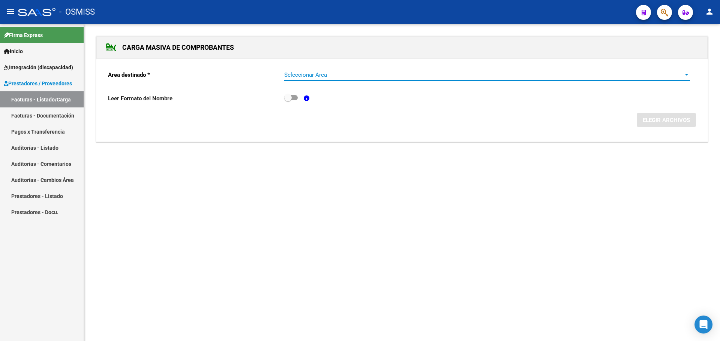
click at [341, 75] on span "Seleccionar Area" at bounding box center [483, 75] width 399 height 7
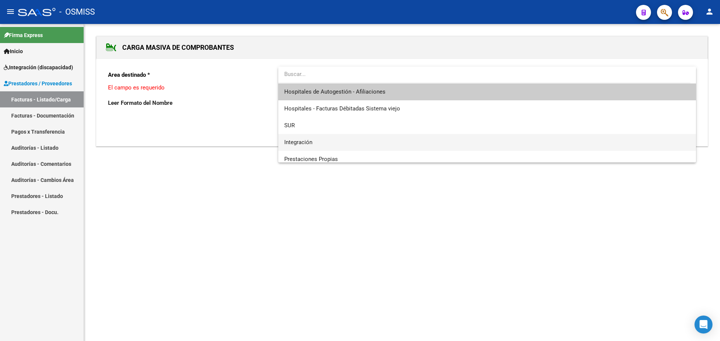
click at [326, 139] on span "Integración" at bounding box center [487, 142] width 406 height 17
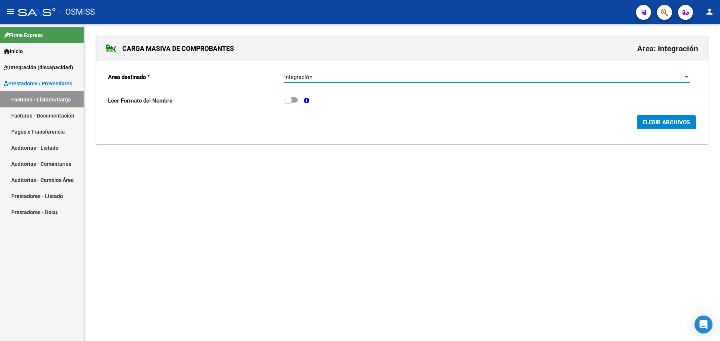
click at [668, 122] on span "ELEGIR ARCHIVOS" at bounding box center [665, 122] width 47 height 7
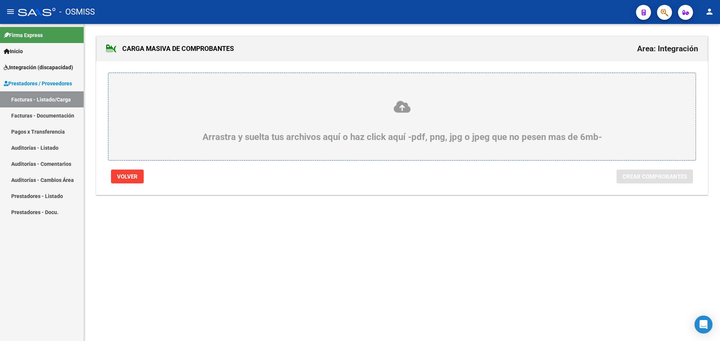
click at [309, 114] on div "Arrastra y suelta tus archivos aquí o haz click aquí -pdf, png, jpg o jpeg que …" at bounding box center [401, 121] width 551 height 42
click at [0, 0] on input "Arrastra y suelta tus archivos aquí o haz click aquí -pdf, png, jpg o jpeg que …" at bounding box center [0, 0] width 0 height 0
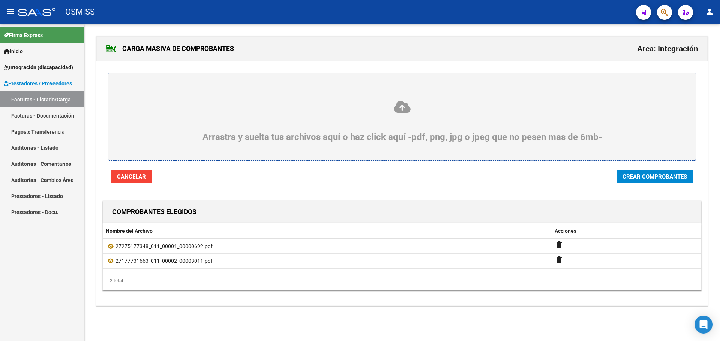
click at [663, 177] on span "Crear Comprobantes" at bounding box center [654, 177] width 64 height 7
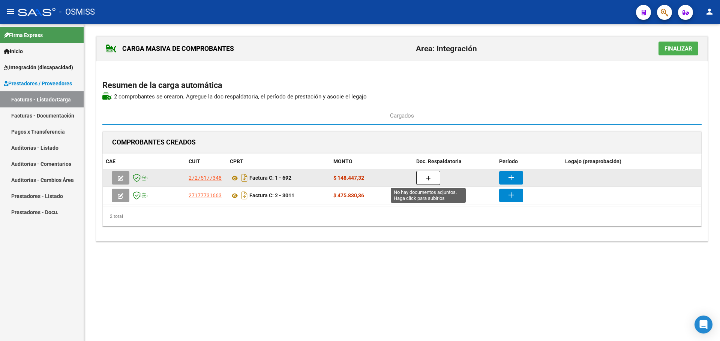
click at [425, 178] on button "button" at bounding box center [428, 178] width 24 height 14
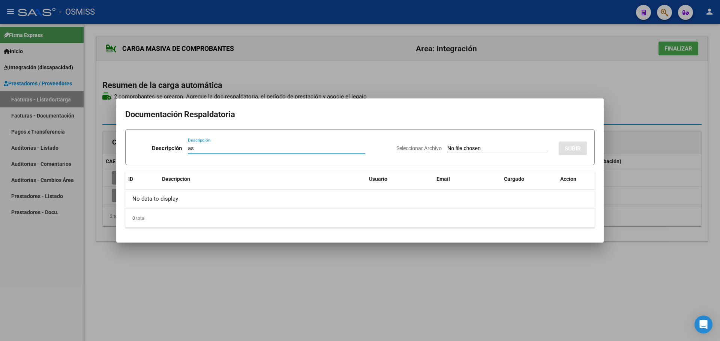
type input "as"
click at [481, 148] on input "Seleccionar Archivo" at bounding box center [496, 148] width 99 height 7
type input "C:\fakepath\Asistencia.pdf"
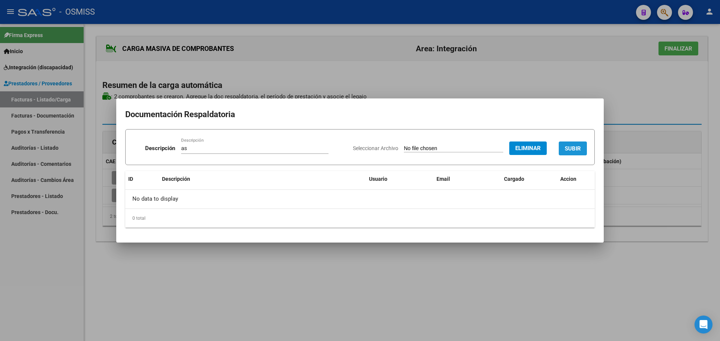
click at [575, 147] on span "SUBIR" at bounding box center [572, 148] width 16 height 7
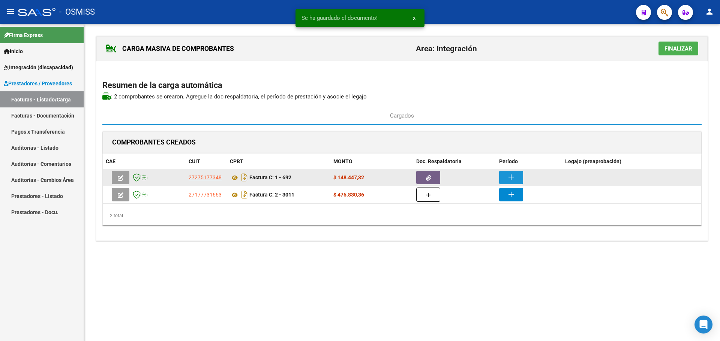
click at [510, 177] on mat-icon "add" at bounding box center [510, 177] width 9 height 9
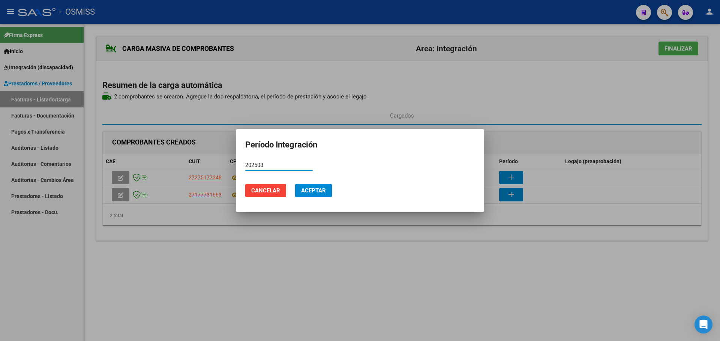
type input "202508"
click at [304, 192] on span "Aceptar" at bounding box center [313, 190] width 25 height 7
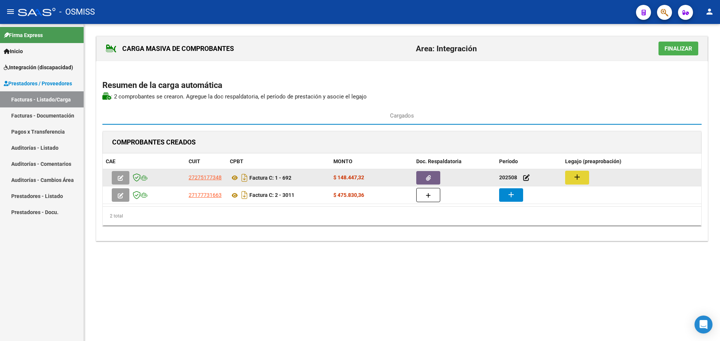
click at [567, 175] on button "add" at bounding box center [577, 178] width 24 height 14
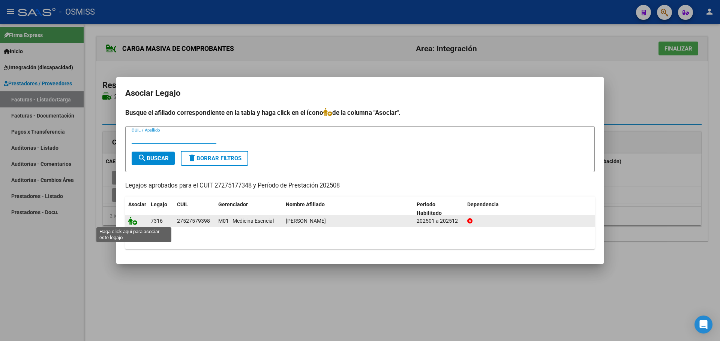
click at [130, 219] on icon at bounding box center [132, 221] width 9 height 8
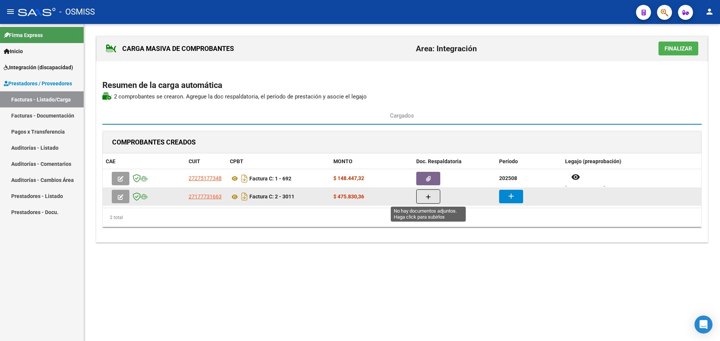
click at [422, 197] on button "button" at bounding box center [428, 197] width 24 height 14
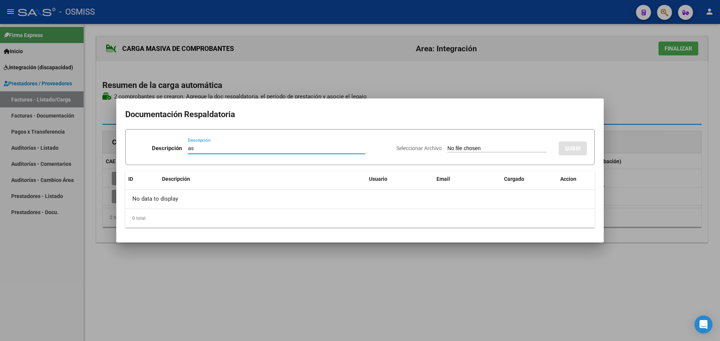
type input "as"
click at [462, 149] on input "Seleccionar Archivo" at bounding box center [496, 148] width 99 height 7
type input "C:\fakepath\[PERSON_NAME] - asist.pdf"
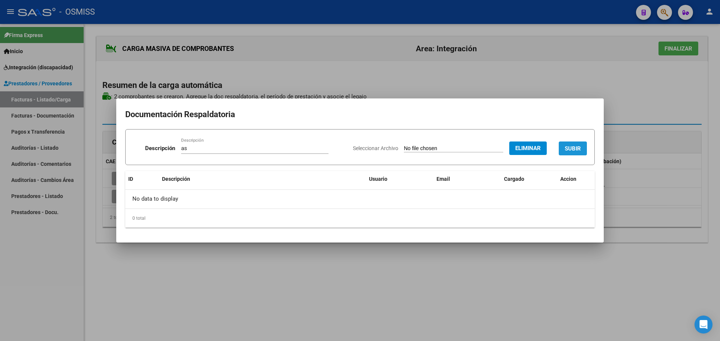
click at [565, 147] on span "SUBIR" at bounding box center [572, 148] width 16 height 7
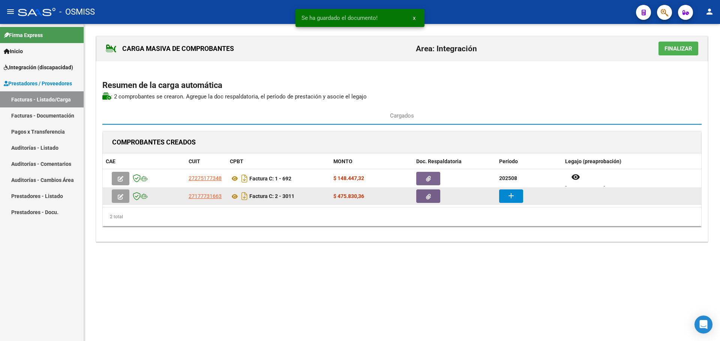
click at [518, 199] on button "add" at bounding box center [511, 196] width 24 height 13
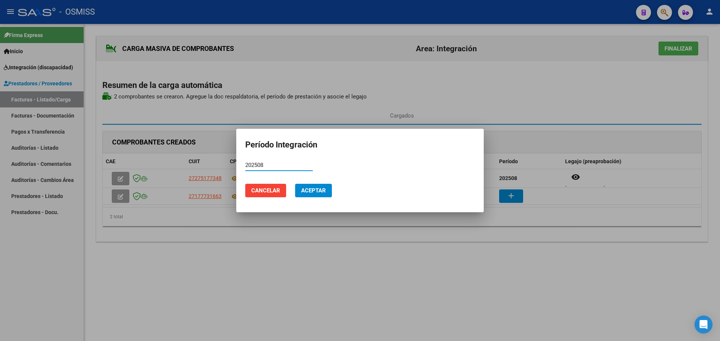
type input "202508"
click at [319, 193] on span "Aceptar" at bounding box center [313, 190] width 25 height 7
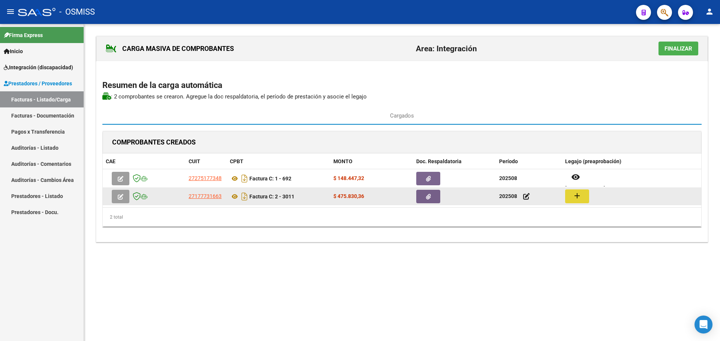
click at [576, 196] on mat-icon "add" at bounding box center [576, 196] width 9 height 9
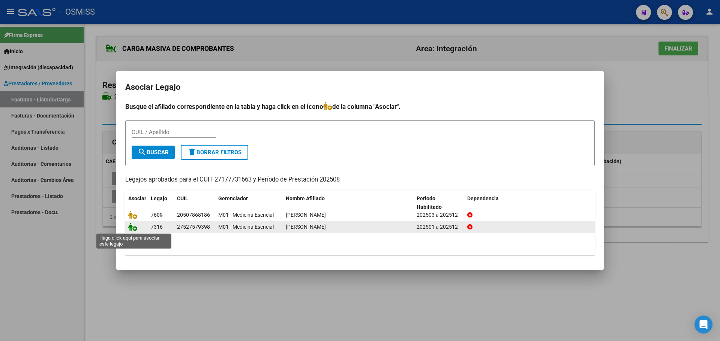
click at [134, 227] on icon at bounding box center [132, 227] width 9 height 8
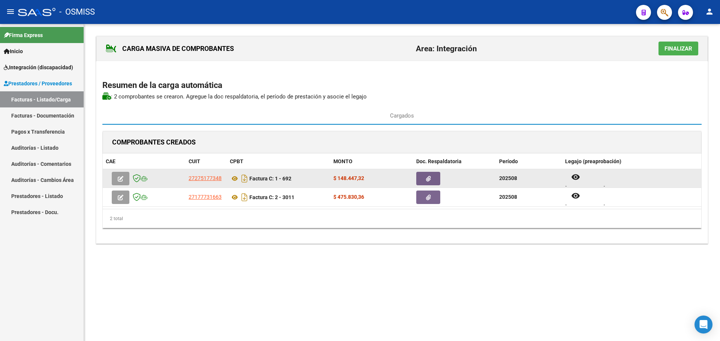
scroll to position [6, 0]
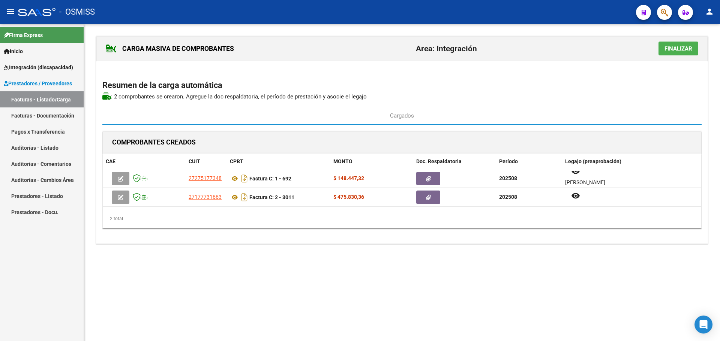
click at [673, 51] on span "Finalizar" at bounding box center [678, 48] width 28 height 7
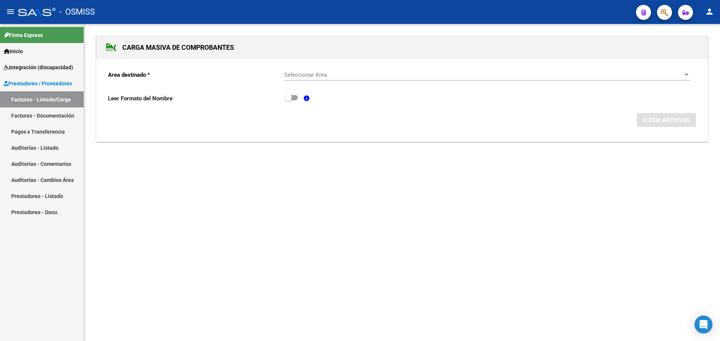
click at [36, 100] on link "Facturas - Listado/Carga" at bounding box center [42, 99] width 84 height 16
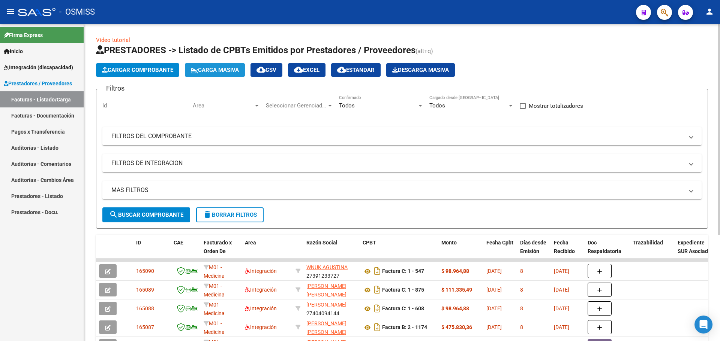
click at [225, 71] on span "Carga Masiva" at bounding box center [215, 70] width 48 height 7
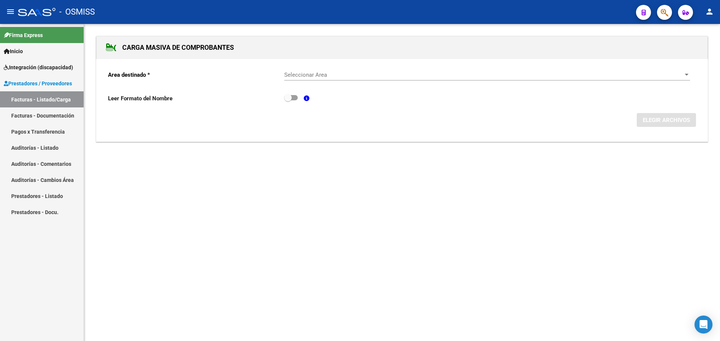
click at [688, 73] on div at bounding box center [686, 75] width 7 height 6
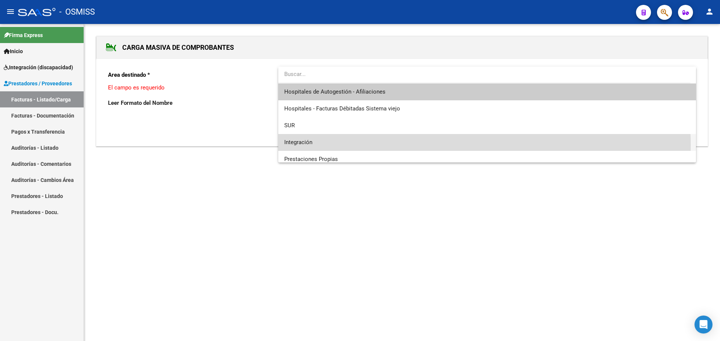
click at [302, 146] on span "Integración" at bounding box center [487, 142] width 406 height 17
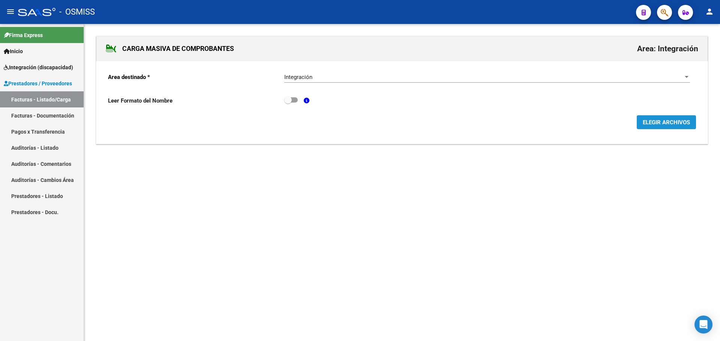
click at [673, 120] on span "ELEGIR ARCHIVOS" at bounding box center [665, 122] width 47 height 7
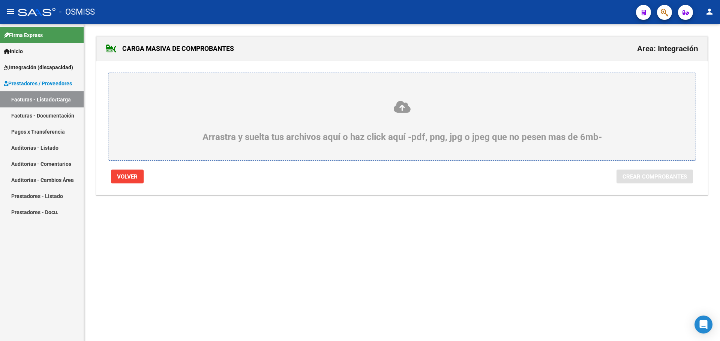
click at [328, 129] on div "Arrastra y suelta tus archivos aquí o haz click aquí -pdf, png, jpg o jpeg que …" at bounding box center [401, 121] width 551 height 42
click at [0, 0] on input "Arrastra y suelta tus archivos aquí o haz click aquí -pdf, png, jpg o jpeg que …" at bounding box center [0, 0] width 0 height 0
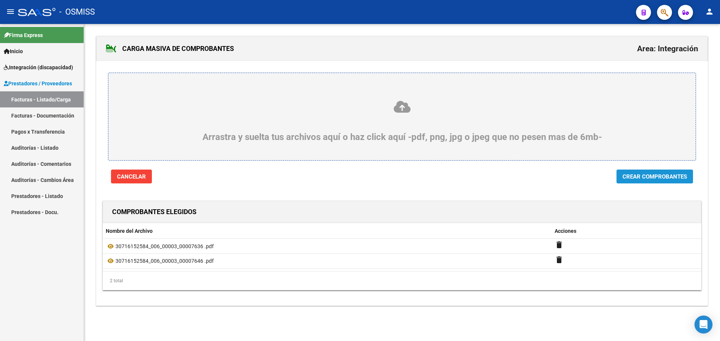
click at [657, 175] on span "Crear Comprobantes" at bounding box center [654, 177] width 64 height 7
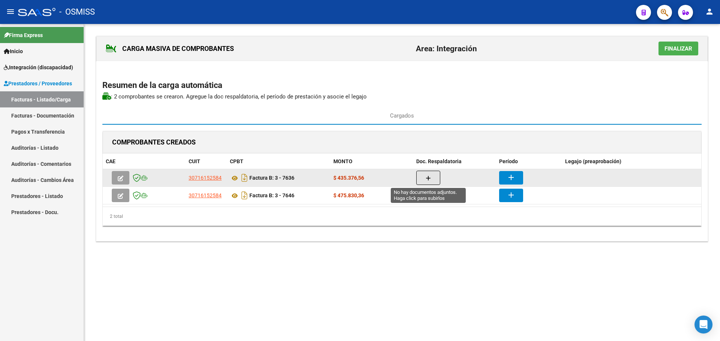
click at [429, 179] on icon "button" at bounding box center [427, 179] width 5 height 6
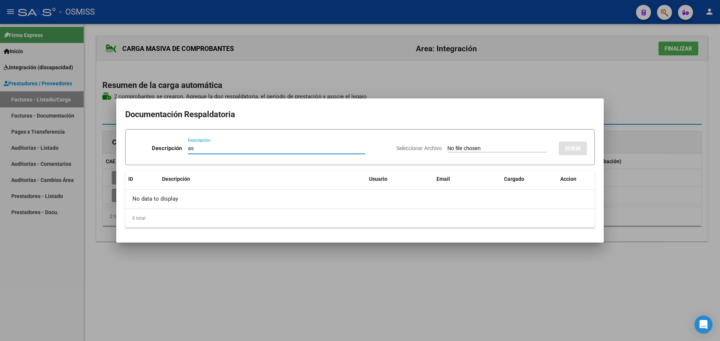
type input "as"
click at [468, 151] on input "Seleccionar Archivo" at bounding box center [496, 148] width 99 height 7
type input "C:\fakepath\8-25.pdf"
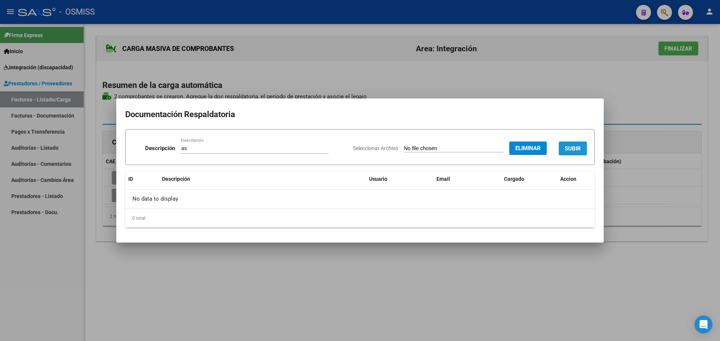
click at [580, 153] on button "SUBIR" at bounding box center [572, 149] width 28 height 14
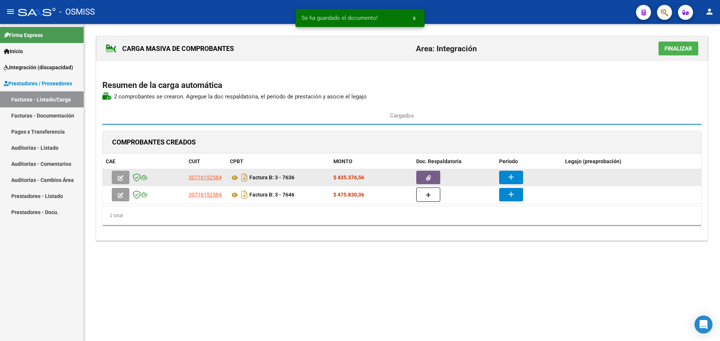
click at [509, 179] on mat-icon "add" at bounding box center [510, 177] width 9 height 9
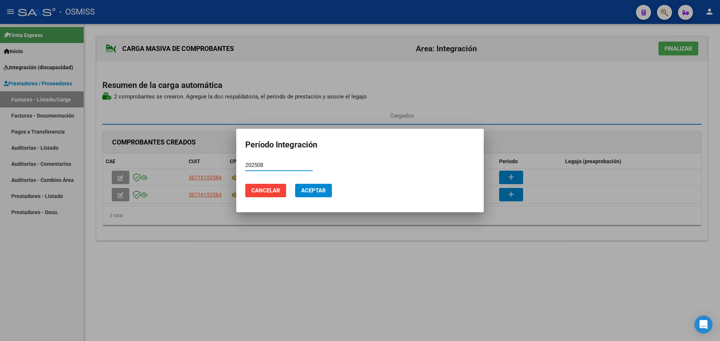
type input "202508"
click at [305, 196] on button "Aceptar" at bounding box center [313, 190] width 37 height 13
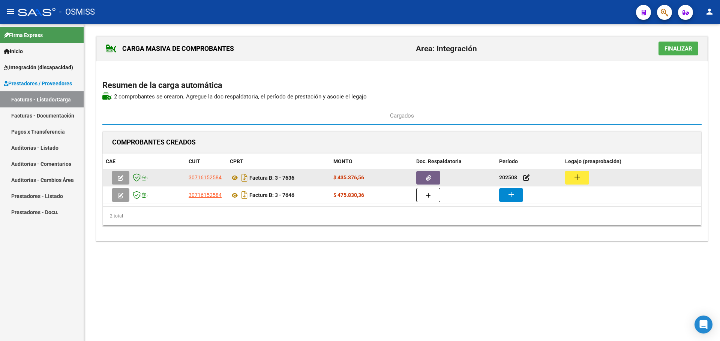
click at [578, 173] on mat-icon "add" at bounding box center [576, 177] width 9 height 9
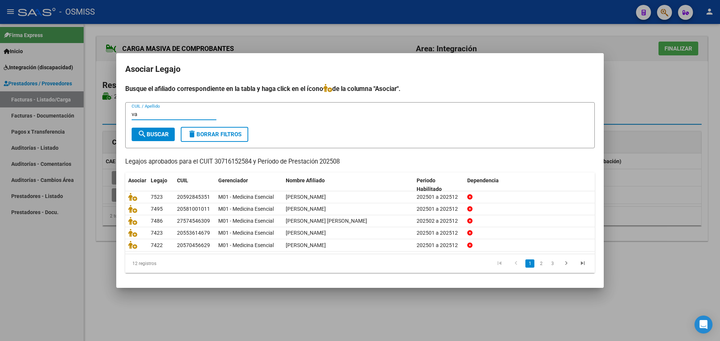
type input "va"
click at [161, 130] on button "search Buscar" at bounding box center [153, 134] width 43 height 13
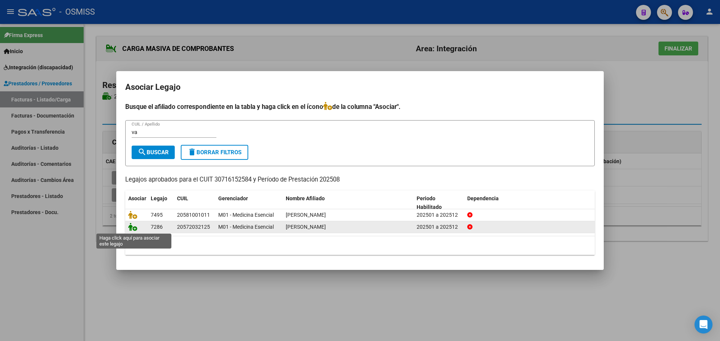
click at [132, 225] on icon at bounding box center [132, 227] width 9 height 8
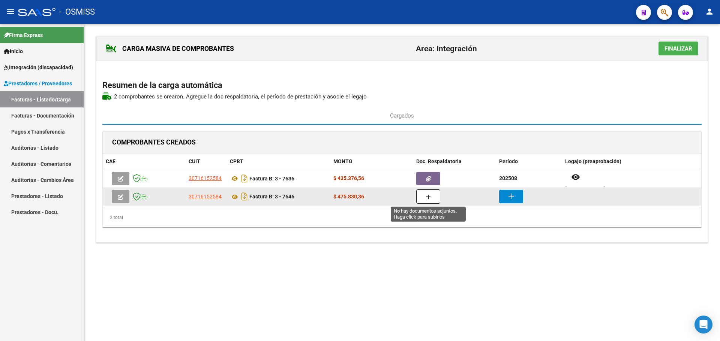
click at [426, 197] on icon "button" at bounding box center [427, 198] width 5 height 6
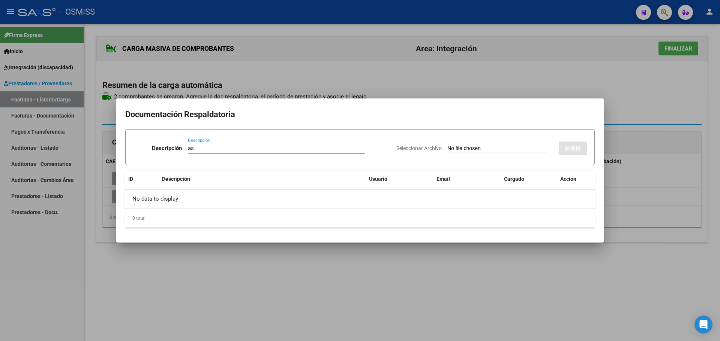
type input "as"
click at [470, 149] on input "Seleccionar Archivo" at bounding box center [496, 148] width 99 height 7
type input "C:\fakepath\8-25.pdf"
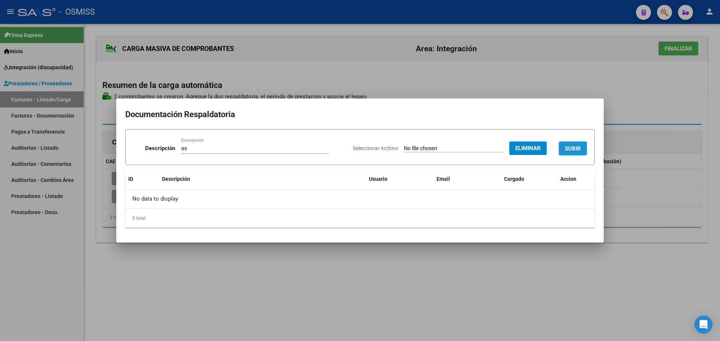
click at [573, 148] on span "SUBIR" at bounding box center [572, 148] width 16 height 7
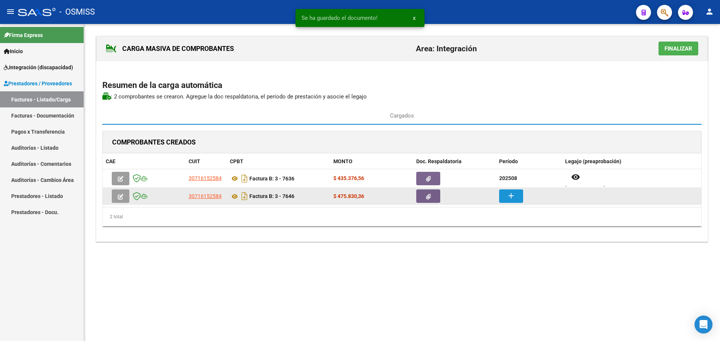
click at [508, 198] on mat-icon "add" at bounding box center [510, 196] width 9 height 9
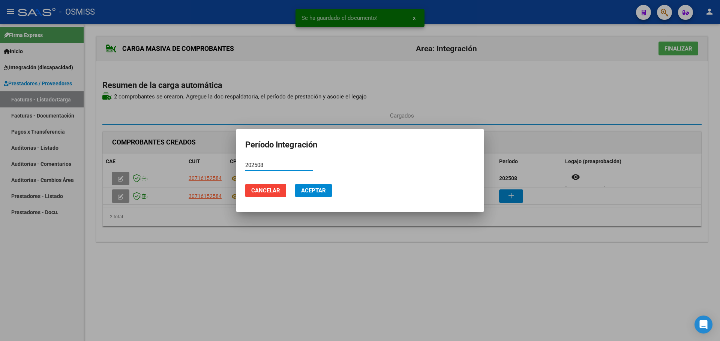
type input "202508"
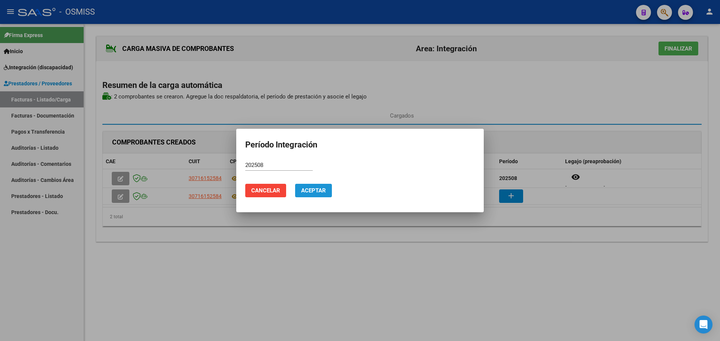
click at [308, 192] on span "Aceptar" at bounding box center [313, 190] width 25 height 7
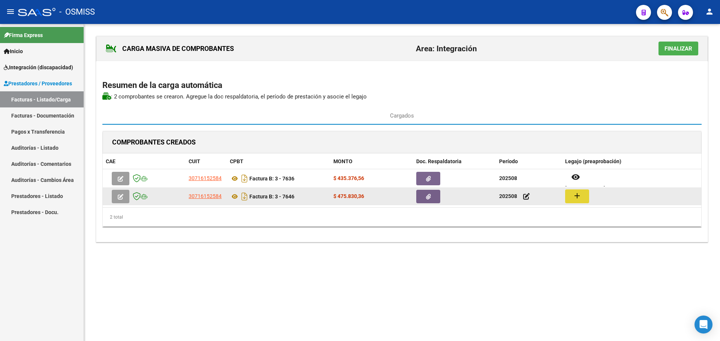
click at [581, 192] on mat-icon "add" at bounding box center [576, 196] width 9 height 9
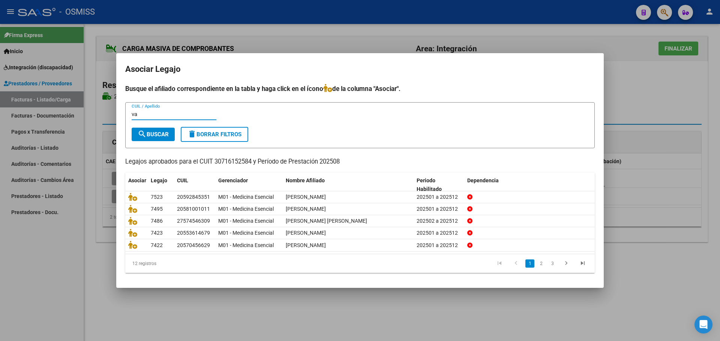
type input "va"
click at [147, 131] on span "search Buscar" at bounding box center [153, 134] width 31 height 7
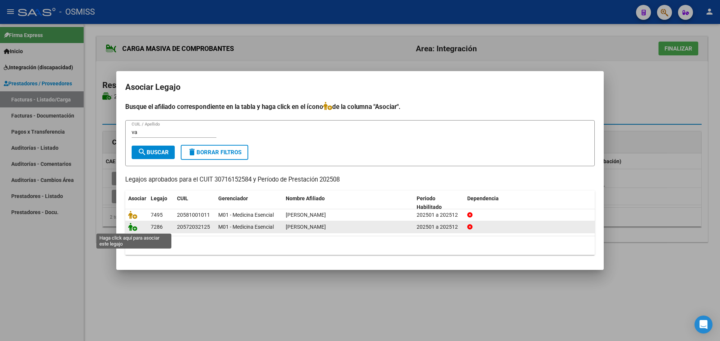
click at [134, 226] on icon at bounding box center [132, 227] width 9 height 8
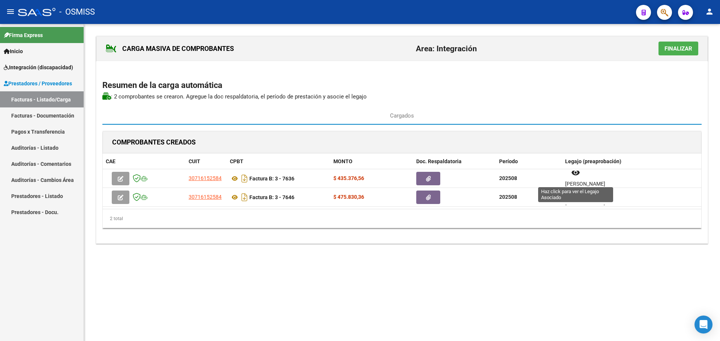
scroll to position [6, 0]
click at [672, 53] on button "Finalizar" at bounding box center [678, 49] width 40 height 14
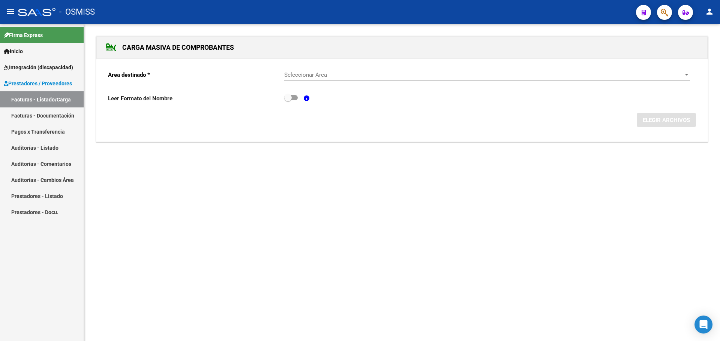
click at [686, 74] on div at bounding box center [686, 75] width 4 height 2
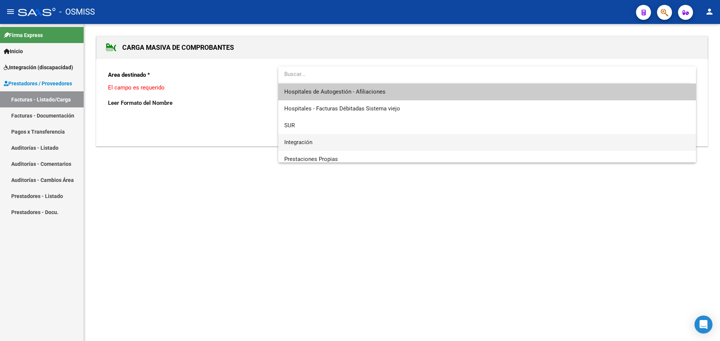
click at [321, 138] on span "Integración" at bounding box center [487, 142] width 406 height 17
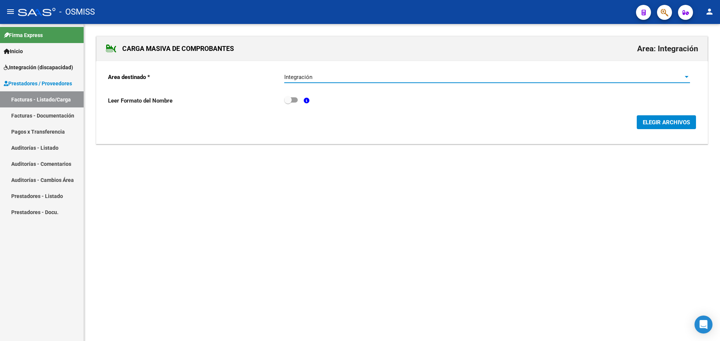
click at [651, 124] on span "ELEGIR ARCHIVOS" at bounding box center [665, 122] width 47 height 7
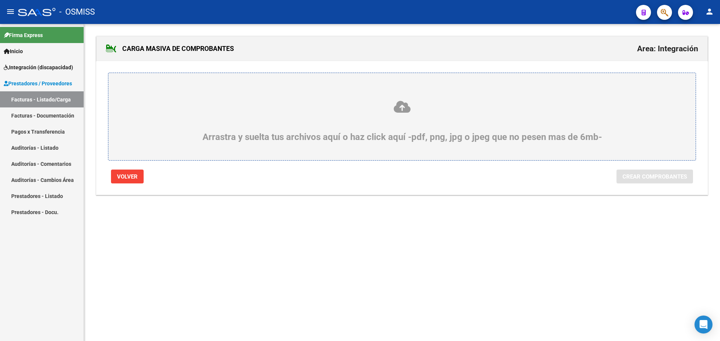
click at [293, 115] on div "Arrastra y suelta tus archivos aquí o haz click aquí -pdf, png, jpg o jpeg que …" at bounding box center [401, 121] width 551 height 42
click at [0, 0] on input "Arrastra y suelta tus archivos aquí o haz click aquí -pdf, png, jpg o jpeg que …" at bounding box center [0, 0] width 0 height 0
click at [39, 98] on link "Facturas - Listado/Carga" at bounding box center [42, 99] width 84 height 16
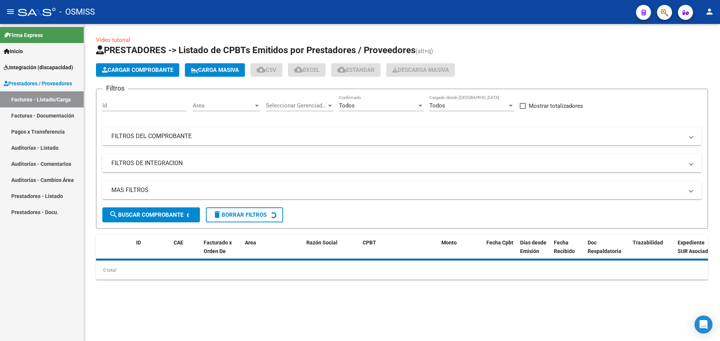
click at [143, 66] on button "Cargar Comprobante" at bounding box center [137, 69] width 83 height 13
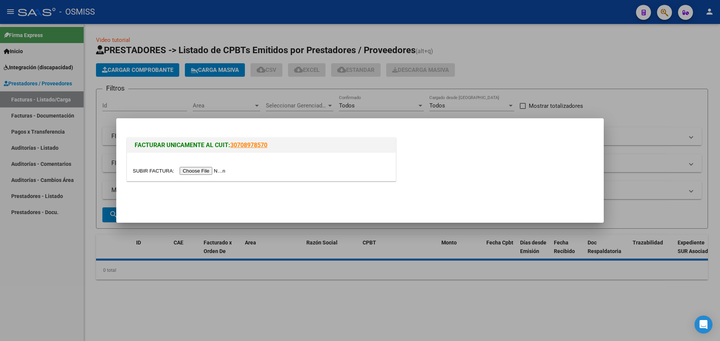
click at [213, 173] on input "file" at bounding box center [180, 171] width 95 height 8
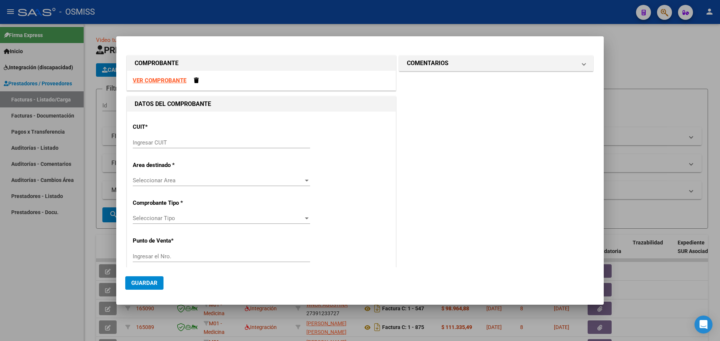
click at [158, 144] on input "Ingresar CUIT" at bounding box center [221, 142] width 177 height 7
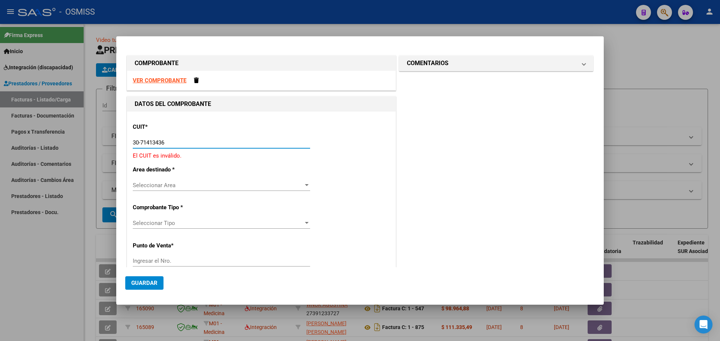
type input "30-71413436-8"
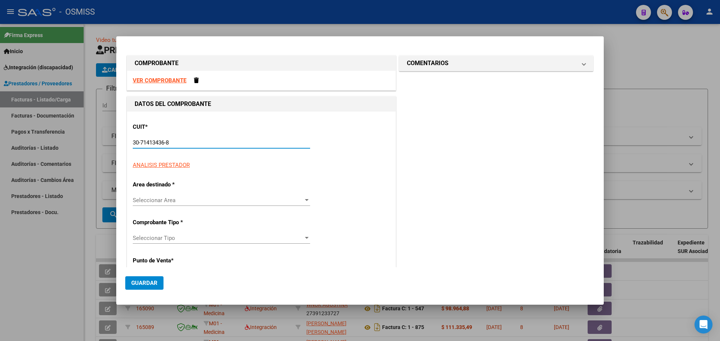
type input "5"
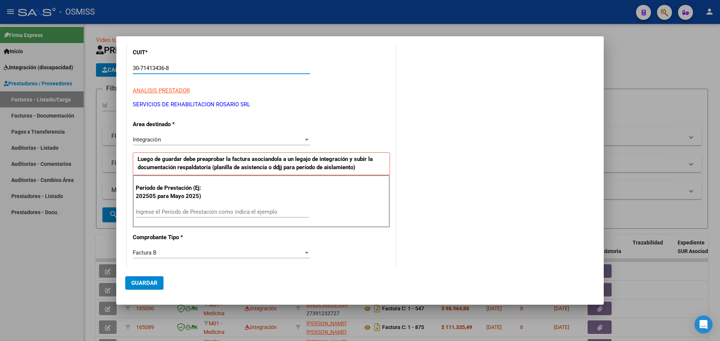
scroll to position [75, 0]
type input "30-71413436-8"
click at [162, 210] on input "Ingrese el Período de Prestación como indica el ejemplo" at bounding box center [222, 211] width 173 height 7
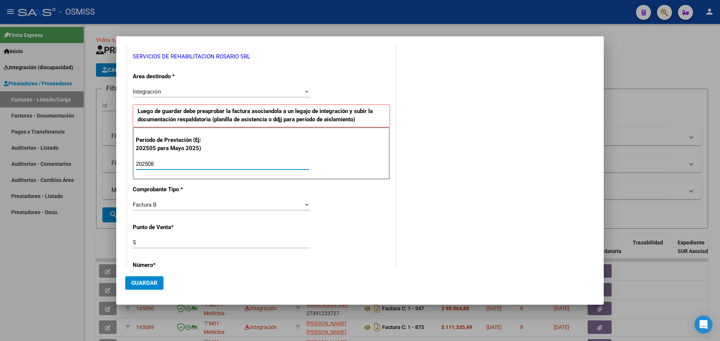
scroll to position [150, 0]
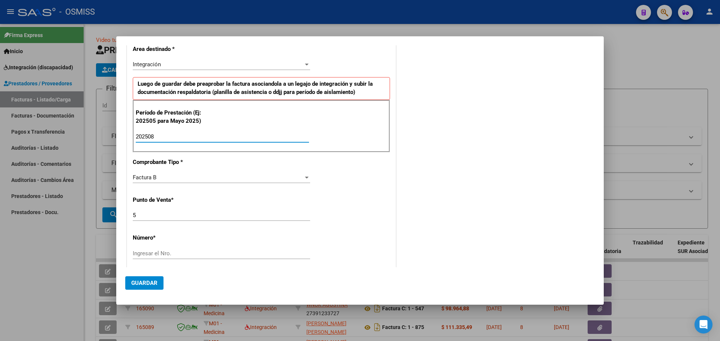
type input "202508"
drag, startPoint x: 150, startPoint y: 215, endPoint x: 93, endPoint y: 216, distance: 56.2
click at [93, 216] on div "COMPROBANTE VER COMPROBANTE DATOS DEL COMPROBANTE CUIT * 30-71413436-8 Ingresar…" at bounding box center [360, 170] width 720 height 341
type input "2"
click at [156, 256] on input "Ingresar el Nro." at bounding box center [221, 253] width 177 height 7
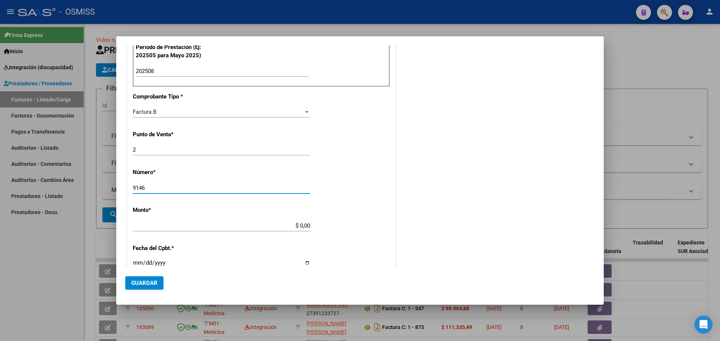
scroll to position [225, 0]
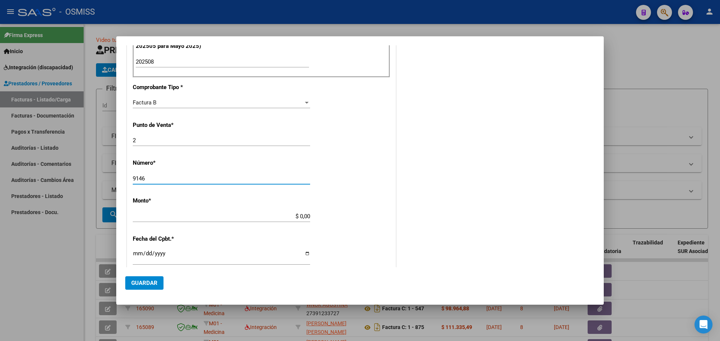
type input "9146"
click at [294, 218] on input "$ 0,00" at bounding box center [221, 216] width 177 height 7
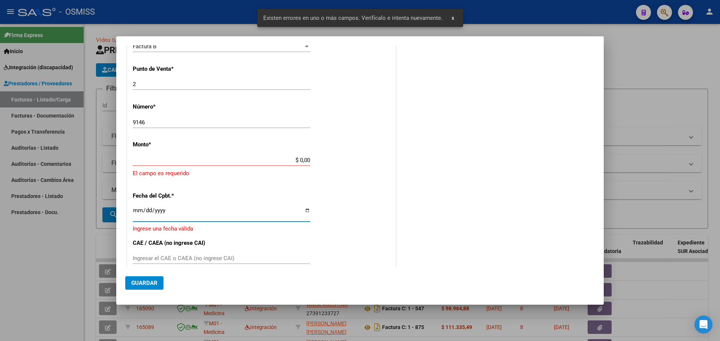
scroll to position [281, 0]
drag, startPoint x: 293, startPoint y: 218, endPoint x: 327, endPoint y: 210, distance: 34.6
click at [334, 218] on div "CUIT * 30-71413436-8 Ingresar CUIT ANALISIS PRESTADOR SERVICIOS DE REHABILITACI…" at bounding box center [261, 121] width 268 height 582
drag, startPoint x: 282, startPoint y: 159, endPoint x: 365, endPoint y: 160, distance: 82.5
click at [365, 160] on div "CUIT * 30-71413436-8 Ingresar CUIT ANALISIS PRESTADOR SERVICIOS DE REHABILITACI…" at bounding box center [261, 121] width 268 height 582
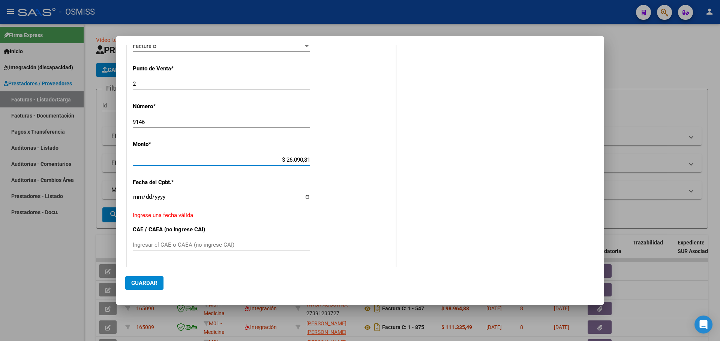
type input "$ 260.908,16"
click at [305, 197] on input "Ingresar la fecha" at bounding box center [221, 200] width 177 height 12
type input "[DATE]"
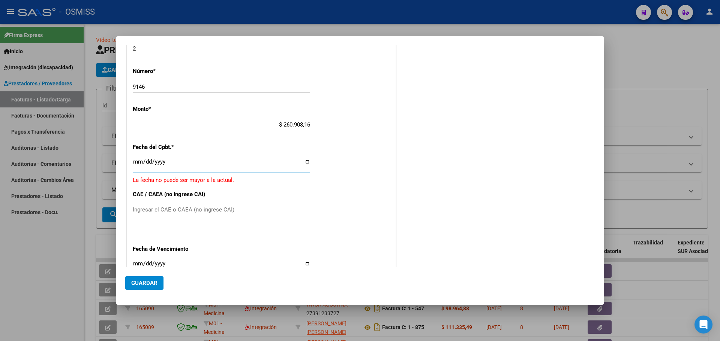
scroll to position [356, 0]
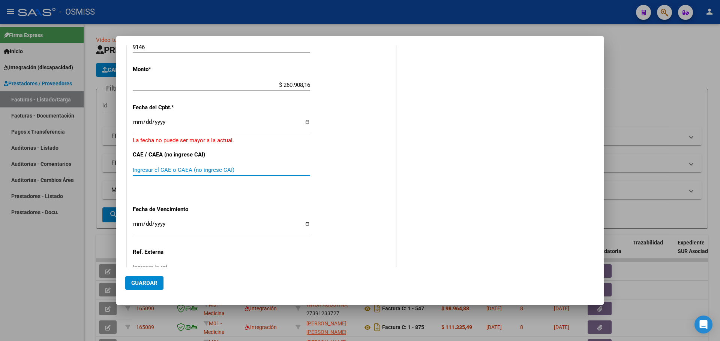
click at [168, 167] on input "Ingresar el CAE o CAEA (no ingrese CAI)" at bounding box center [221, 170] width 177 height 7
type input "75358444091838"
click at [306, 121] on input "[DATE]" at bounding box center [221, 125] width 177 height 12
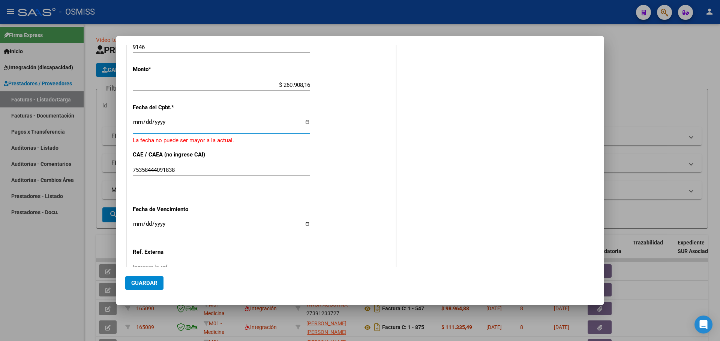
type input "[DATE]"
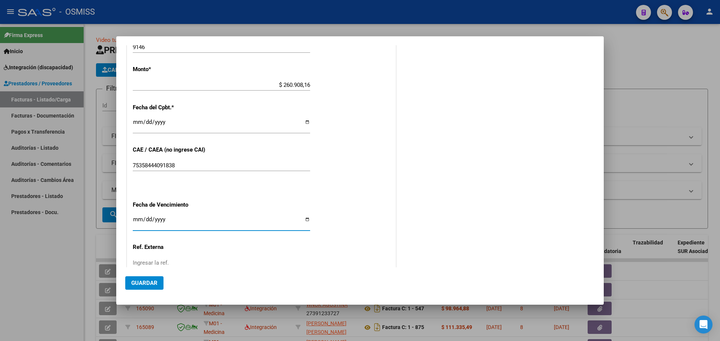
click at [305, 221] on input "Ingresar la fecha" at bounding box center [221, 223] width 177 height 12
type input "[DATE]"
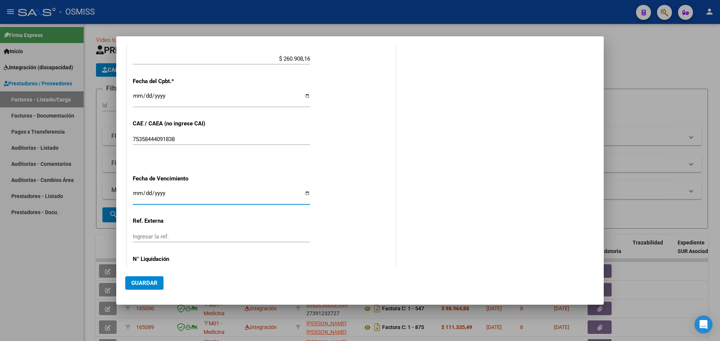
scroll to position [410, 0]
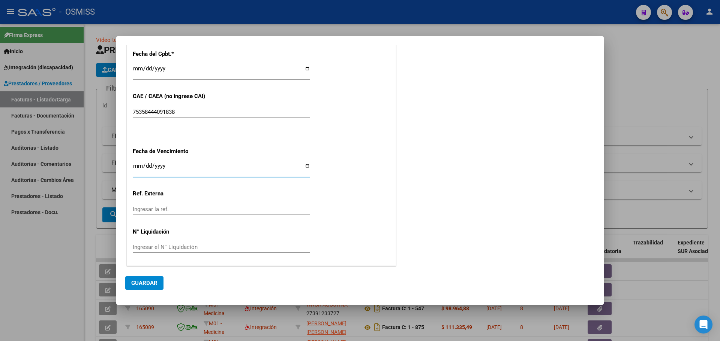
click at [148, 287] on button "Guardar" at bounding box center [144, 283] width 38 height 13
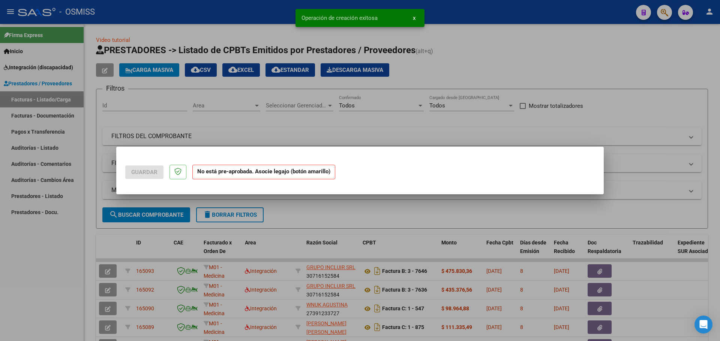
scroll to position [0, 0]
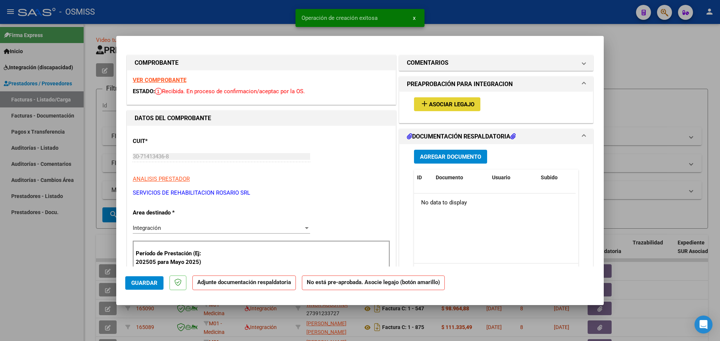
click at [447, 109] on button "add Asociar Legajo" at bounding box center [447, 104] width 66 height 14
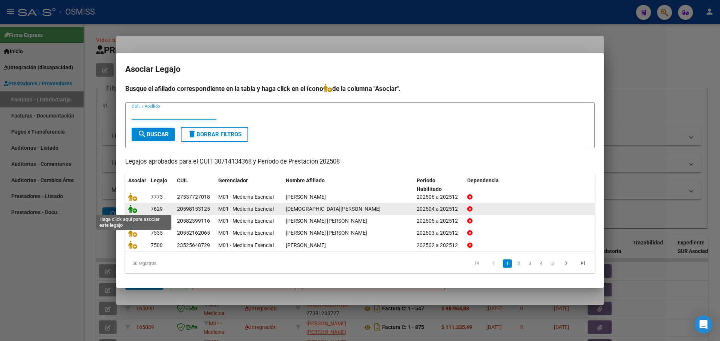
click at [132, 209] on icon at bounding box center [132, 209] width 9 height 8
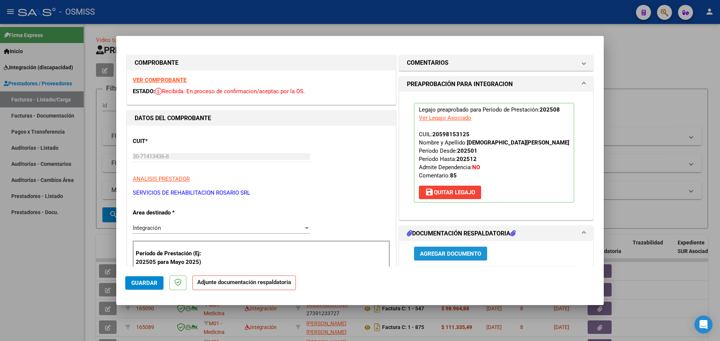
click at [450, 253] on span "Agregar Documento" at bounding box center [450, 254] width 61 height 7
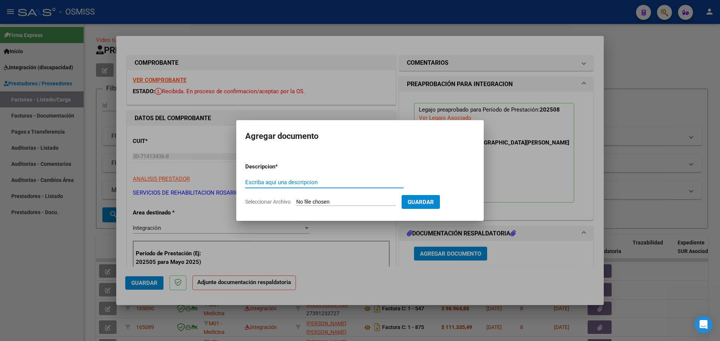
click at [330, 205] on input "Seleccionar Archivo" at bounding box center [345, 202] width 99 height 7
type input "C:\fakepath\[PERSON_NAME].pdf"
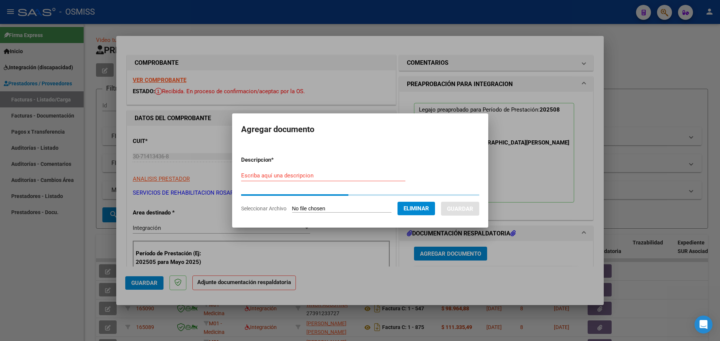
click at [265, 175] on input "Escriba aquí una descripcion" at bounding box center [323, 175] width 164 height 7
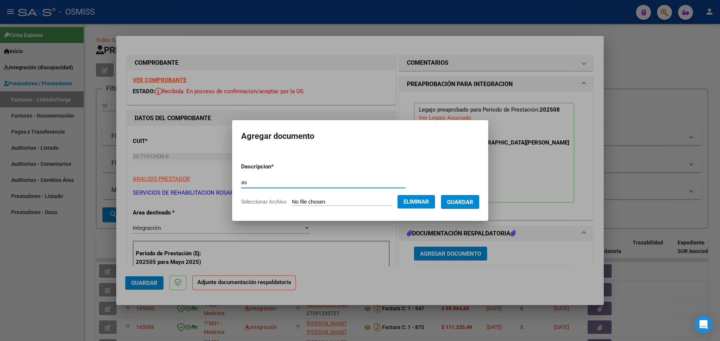
type input "as"
click at [466, 200] on span "Guardar" at bounding box center [460, 202] width 26 height 7
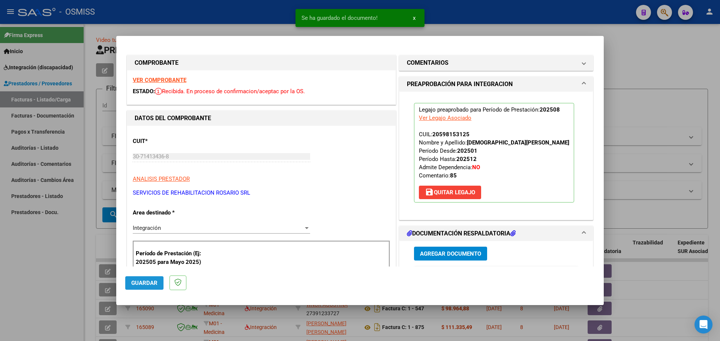
click at [144, 281] on span "Guardar" at bounding box center [144, 283] width 26 height 7
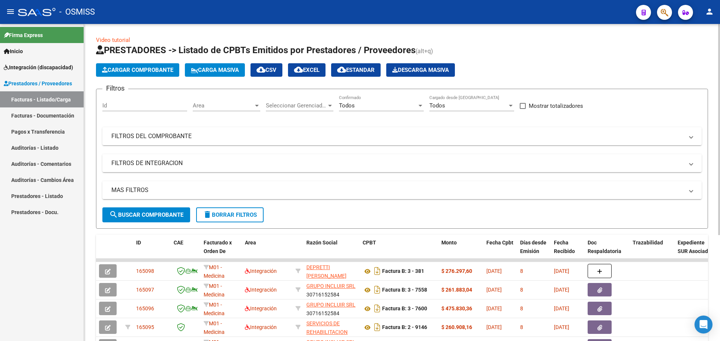
click at [219, 68] on span "Carga Masiva" at bounding box center [215, 70] width 48 height 7
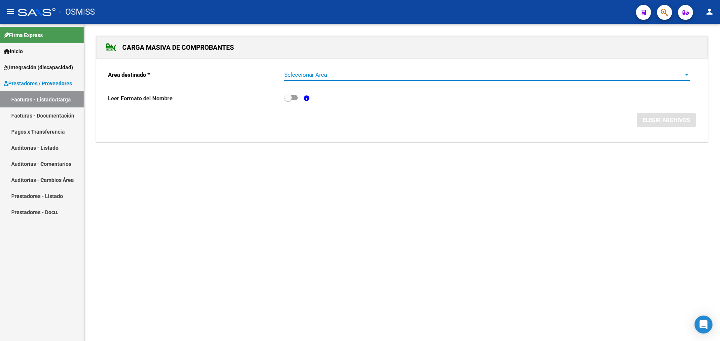
click at [346, 73] on span "Seleccionar Area" at bounding box center [483, 75] width 399 height 7
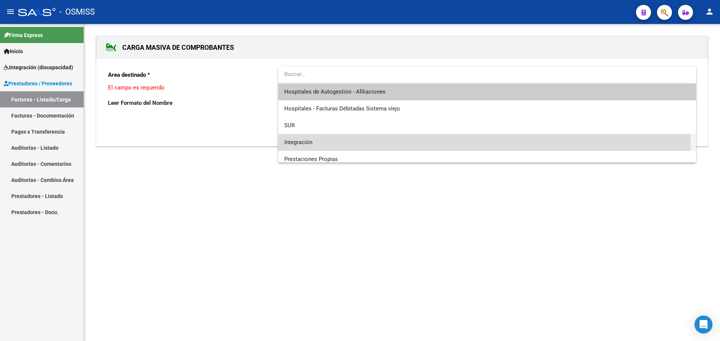
click at [331, 141] on span "Integración" at bounding box center [487, 142] width 406 height 17
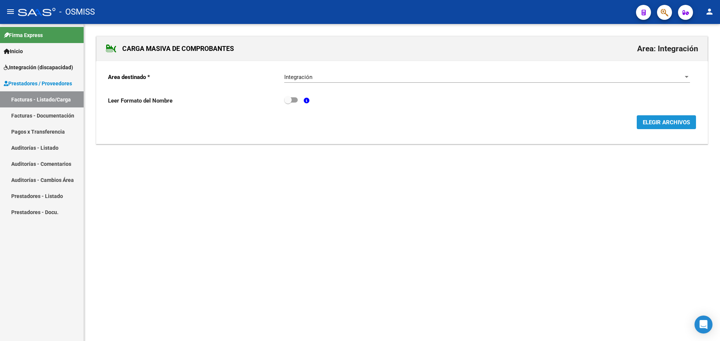
click at [667, 119] on span "ELEGIR ARCHIVOS" at bounding box center [665, 122] width 47 height 7
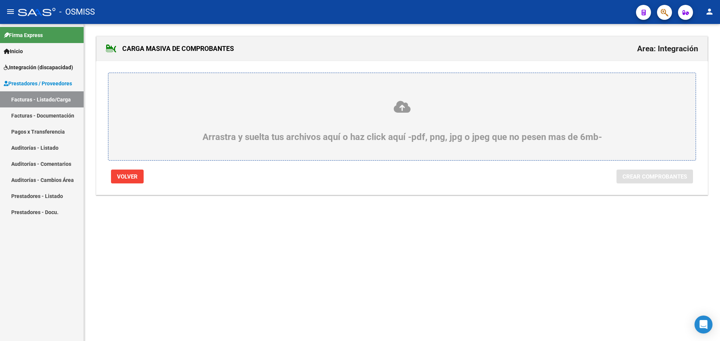
click at [365, 127] on div "Arrastra y suelta tus archivos aquí o haz click aquí -pdf, png, jpg o jpeg que …" at bounding box center [401, 121] width 551 height 42
click at [0, 0] on input "Arrastra y suelta tus archivos aquí o haz click aquí -pdf, png, jpg o jpeg que …" at bounding box center [0, 0] width 0 height 0
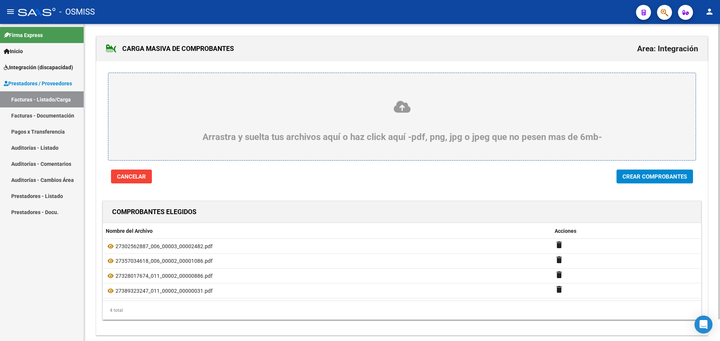
click at [640, 176] on span "Crear Comprobantes" at bounding box center [654, 177] width 64 height 7
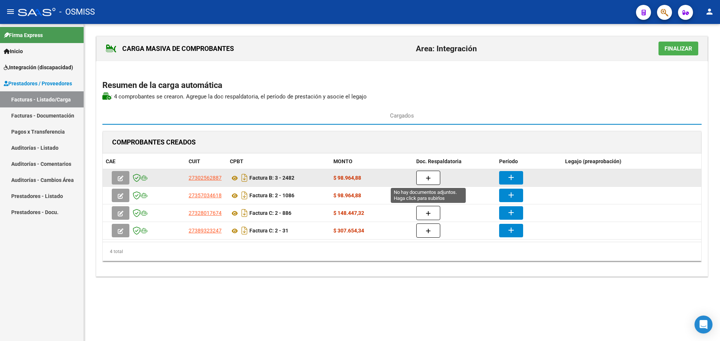
click at [429, 179] on icon "button" at bounding box center [427, 179] width 5 height 6
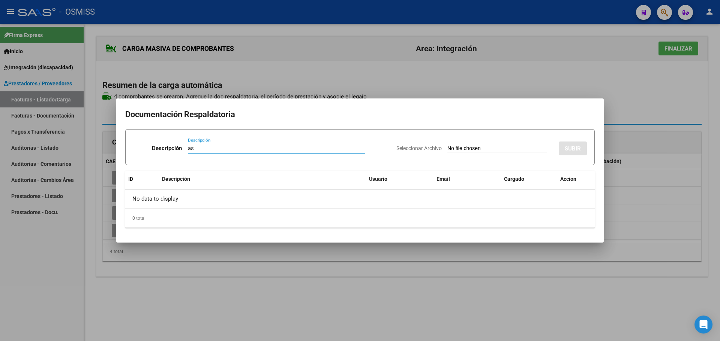
type input "as"
click at [464, 149] on input "Seleccionar Archivo" at bounding box center [496, 148] width 99 height 7
type input "C:\fakepath\pl Vallejos agosto 25.pdf"
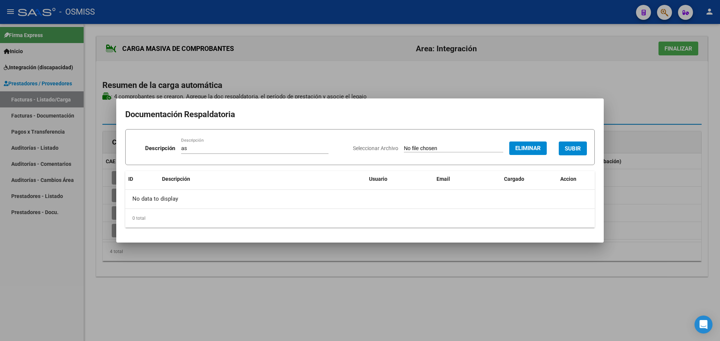
click at [575, 147] on span "SUBIR" at bounding box center [572, 148] width 16 height 7
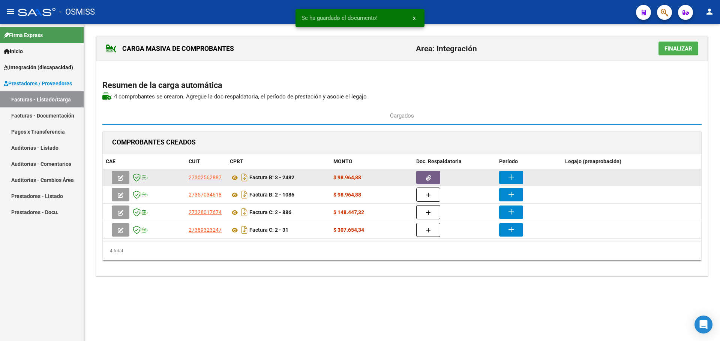
click at [515, 175] on mat-icon "add" at bounding box center [510, 177] width 9 height 9
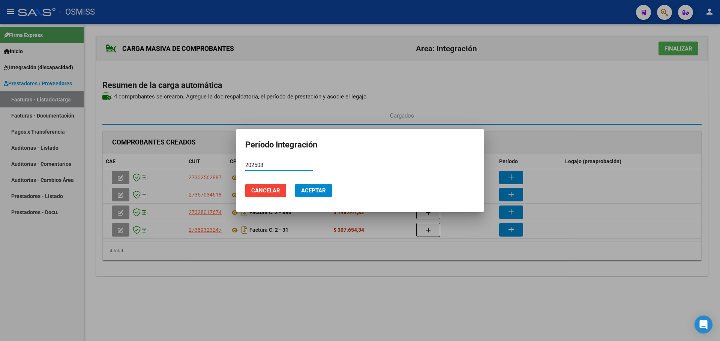
type input "202508"
click at [316, 191] on span "Aceptar" at bounding box center [313, 190] width 25 height 7
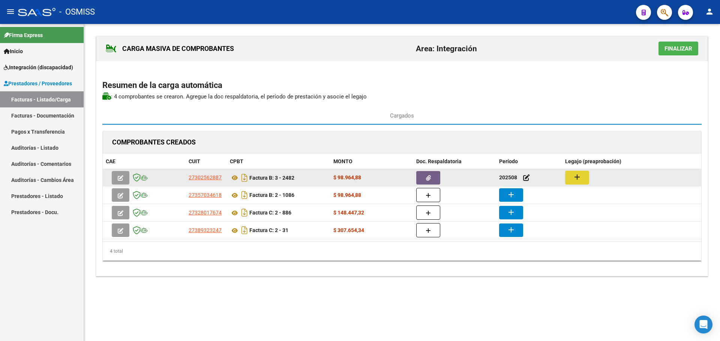
click at [586, 173] on button "add" at bounding box center [577, 178] width 24 height 14
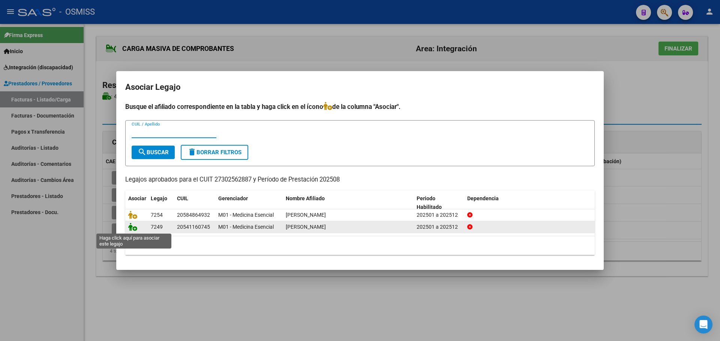
click at [131, 227] on icon at bounding box center [132, 227] width 9 height 8
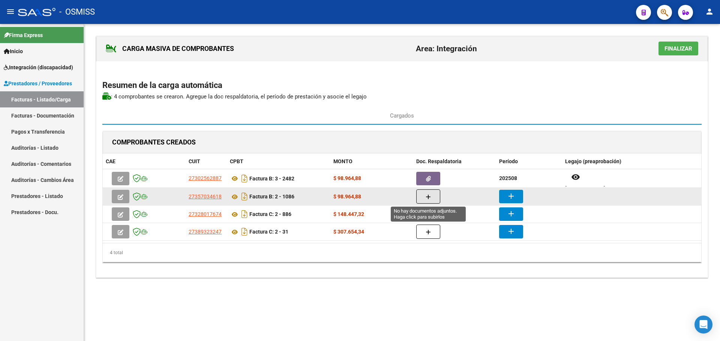
click at [428, 197] on icon "button" at bounding box center [427, 198] width 5 height 6
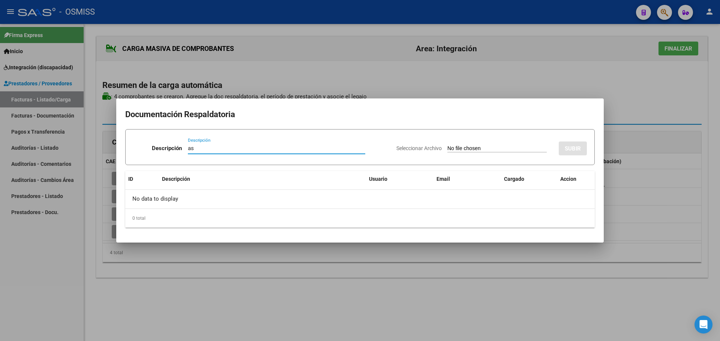
type input "as"
click at [462, 148] on input "Seleccionar Archivo" at bounding box center [496, 148] width 99 height 7
type input "C:\fakepath\Vallejos 08 2025.pdf"
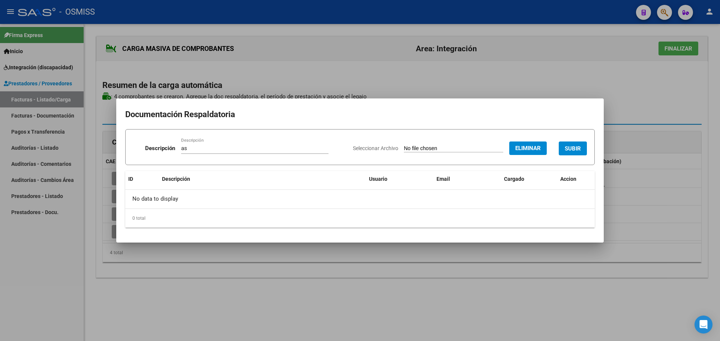
click at [575, 150] on span "SUBIR" at bounding box center [572, 148] width 16 height 7
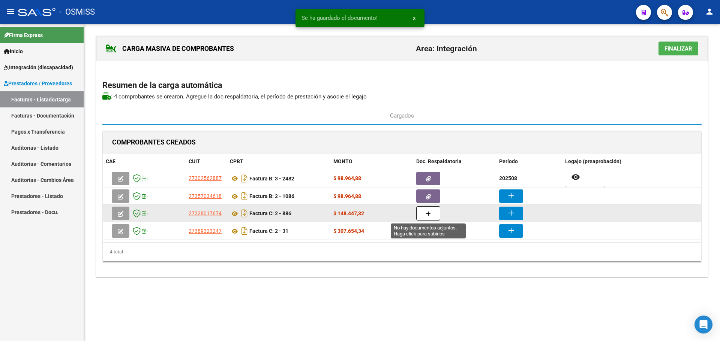
click at [424, 216] on button "button" at bounding box center [428, 214] width 24 height 14
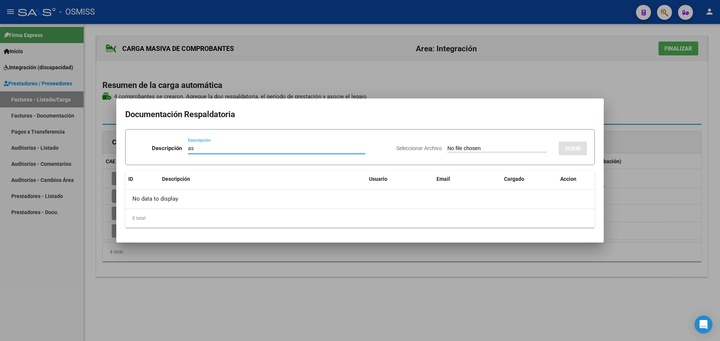
type input "as"
click at [469, 150] on input "Seleccionar Archivo" at bounding box center [496, 148] width 99 height 7
type input "C:\fakepath\vallejos asis ago 25.pdf"
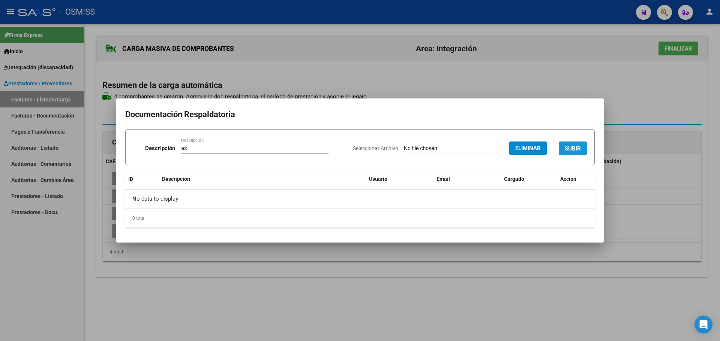
click at [572, 148] on span "SUBIR" at bounding box center [572, 148] width 16 height 7
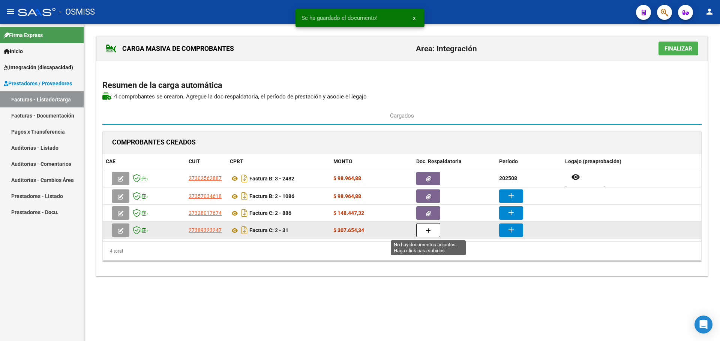
click at [428, 230] on icon "button" at bounding box center [427, 231] width 5 height 6
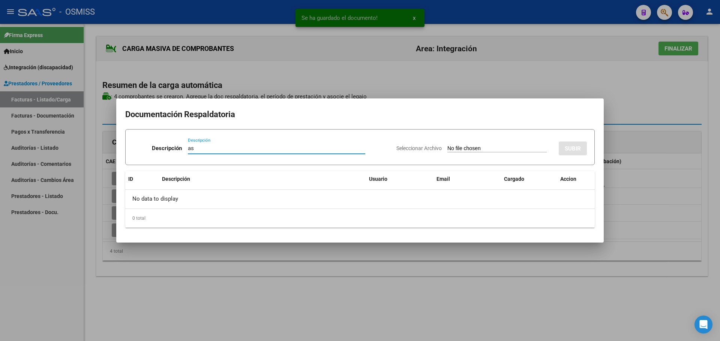
type input "as"
click at [495, 151] on input "Seleccionar Archivo" at bounding box center [496, 148] width 99 height 7
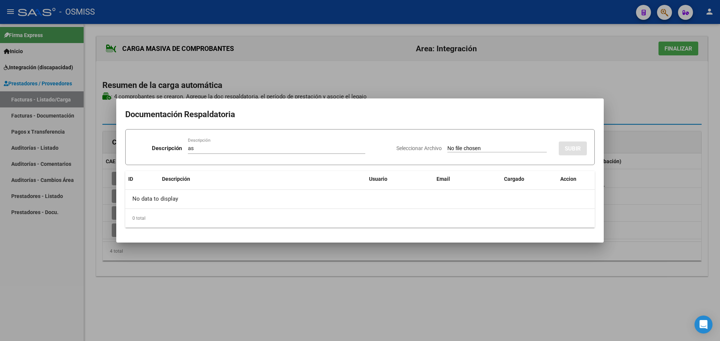
type input "C:\fakepath\asistencia agosto.pdf"
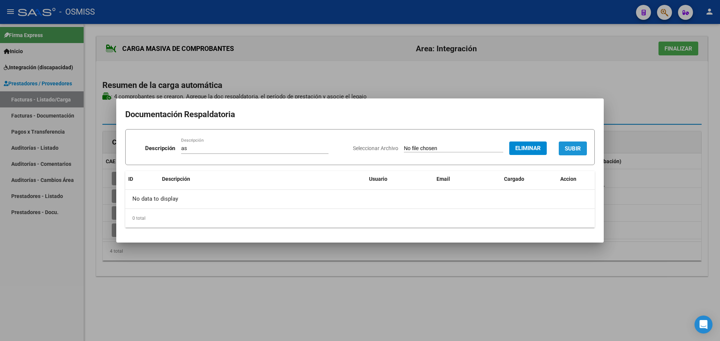
click at [575, 149] on span "SUBIR" at bounding box center [572, 148] width 16 height 7
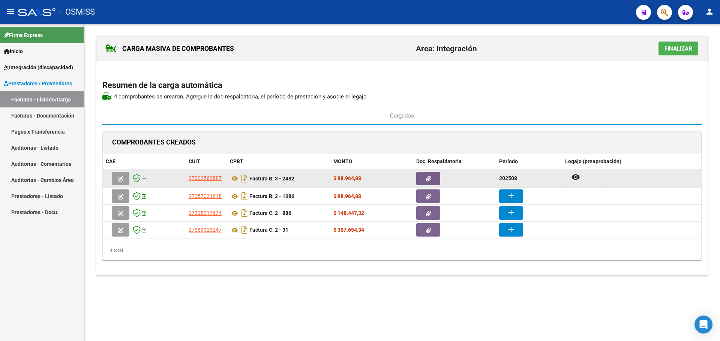
drag, startPoint x: 519, startPoint y: 177, endPoint x: 495, endPoint y: 177, distance: 24.4
click at [495, 177] on div "27302562887 Factura B: 3 - 2482 $ 98.964,88 202508 remove_red_eye VALLEJOS LAUT…" at bounding box center [402, 178] width 598 height 19
copy strong "202508"
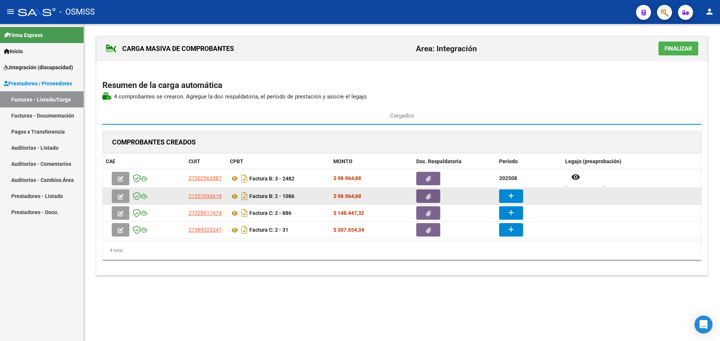
click at [510, 198] on mat-icon "add" at bounding box center [510, 196] width 9 height 9
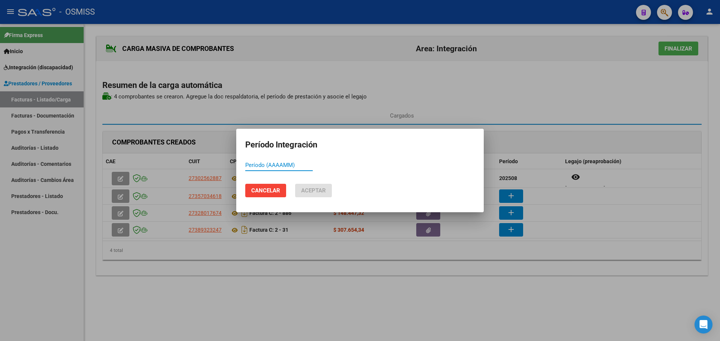
paste input "202508"
type input "202508"
click at [317, 192] on span "Aceptar" at bounding box center [313, 190] width 25 height 7
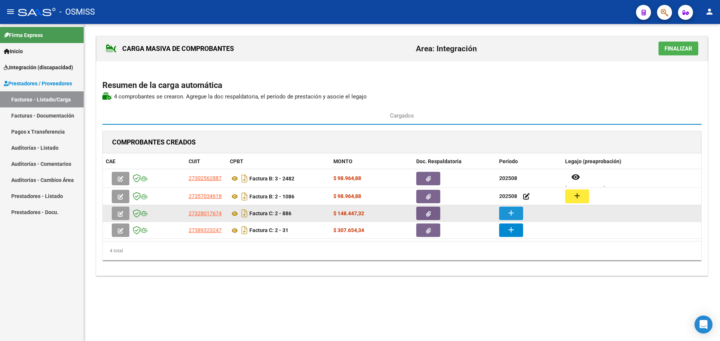
click at [513, 214] on mat-icon "add" at bounding box center [510, 213] width 9 height 9
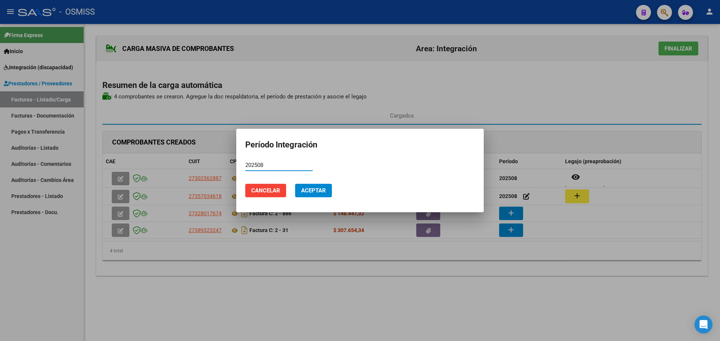
type input "202508"
click at [314, 187] on span "Aceptar" at bounding box center [313, 190] width 25 height 7
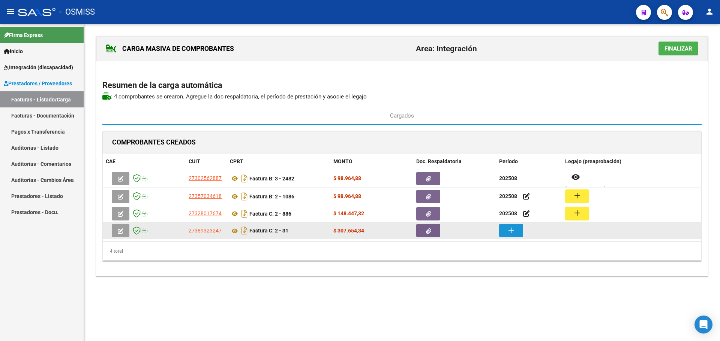
click at [513, 229] on mat-icon "add" at bounding box center [510, 230] width 9 height 9
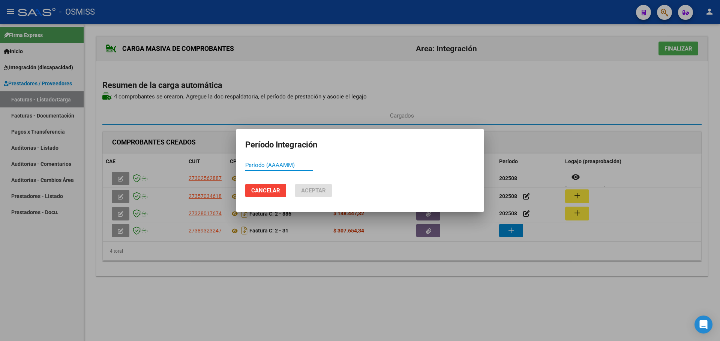
paste input "202508"
type input "202508"
click at [317, 192] on span "Aceptar" at bounding box center [313, 190] width 25 height 7
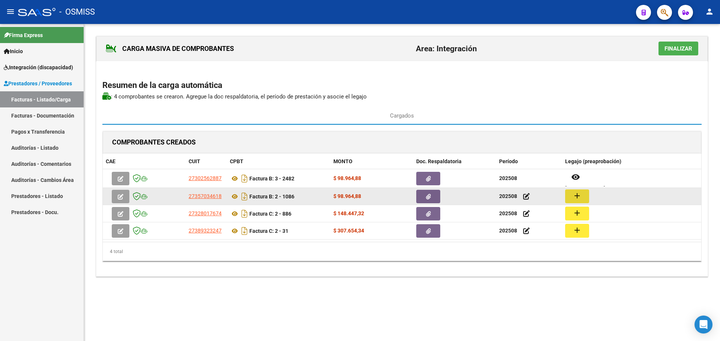
click at [576, 196] on mat-icon "add" at bounding box center [576, 196] width 9 height 9
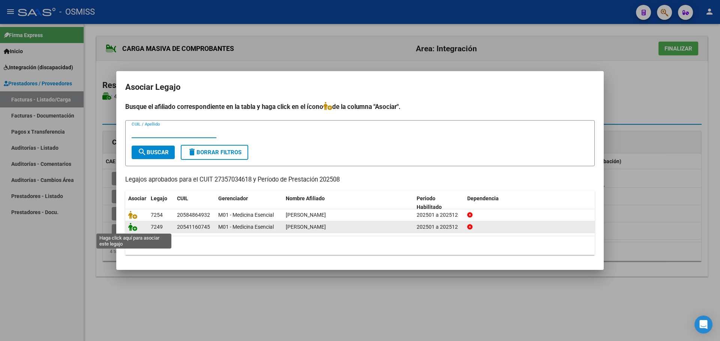
click at [131, 229] on icon at bounding box center [132, 227] width 9 height 8
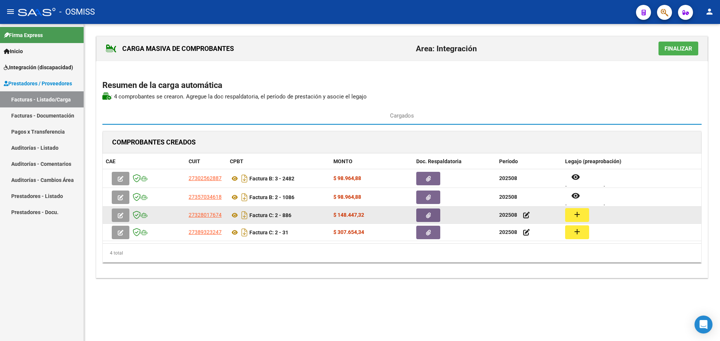
click at [579, 215] on mat-icon "add" at bounding box center [576, 214] width 9 height 9
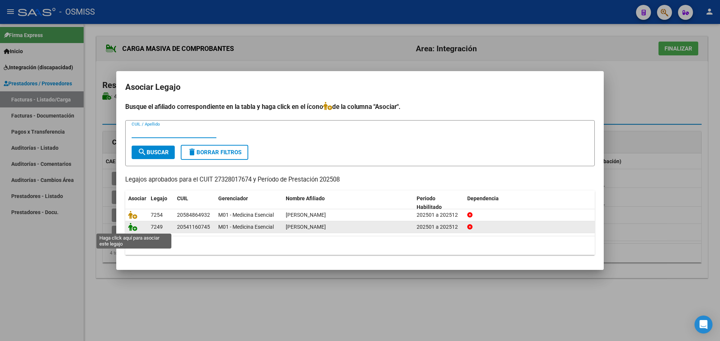
click at [133, 225] on icon at bounding box center [132, 227] width 9 height 8
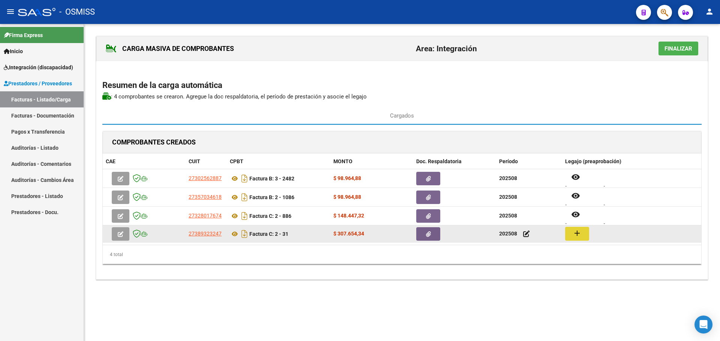
click at [578, 231] on mat-icon "add" at bounding box center [576, 233] width 9 height 9
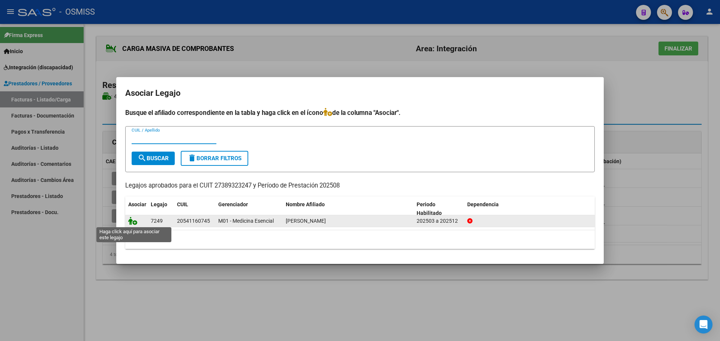
click at [132, 219] on icon at bounding box center [132, 221] width 9 height 8
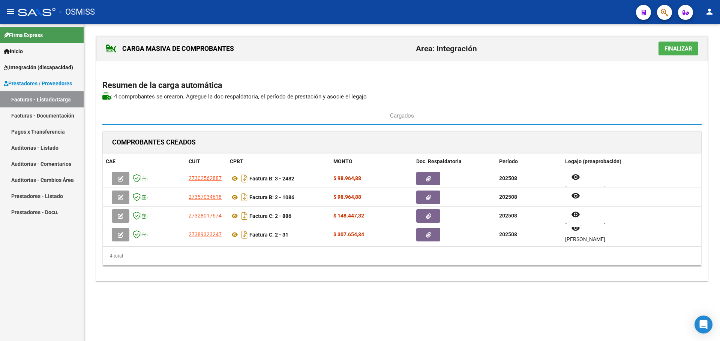
scroll to position [6, 0]
click at [684, 49] on span "Finalizar" at bounding box center [678, 48] width 28 height 7
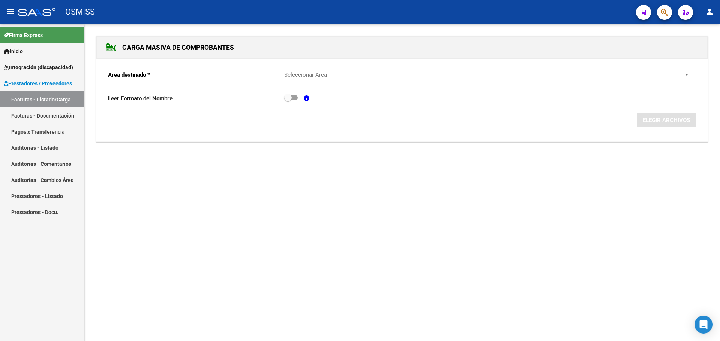
click at [682, 74] on span "Seleccionar Area" at bounding box center [483, 75] width 399 height 7
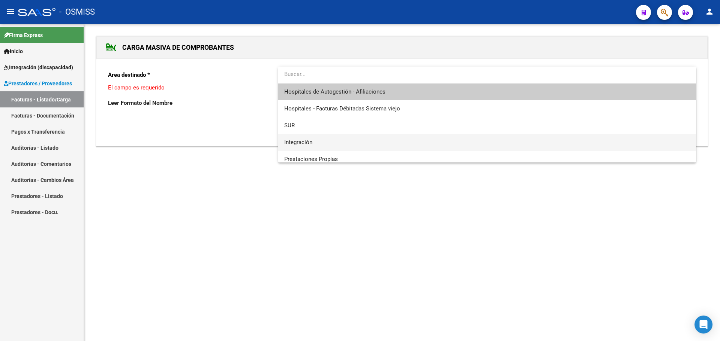
click at [334, 139] on span "Integración" at bounding box center [487, 142] width 406 height 17
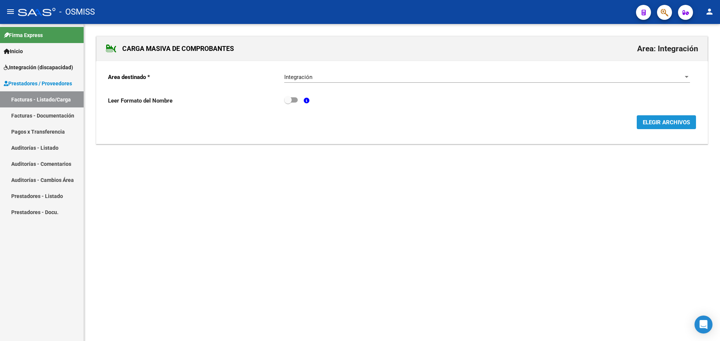
click at [666, 125] on span "ELEGIR ARCHIVOS" at bounding box center [665, 122] width 47 height 7
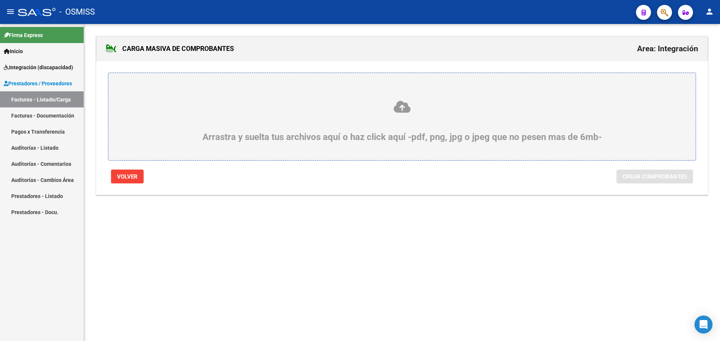
click at [182, 135] on div "Arrastra y suelta tus archivos aquí o haz click aquí -pdf, png, jpg o jpeg que …" at bounding box center [401, 121] width 551 height 42
click at [0, 0] on input "Arrastra y suelta tus archivos aquí o haz click aquí -pdf, png, jpg o jpeg que …" at bounding box center [0, 0] width 0 height 0
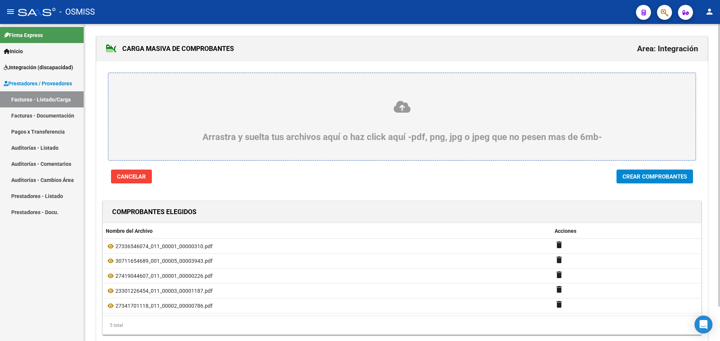
scroll to position [39, 0]
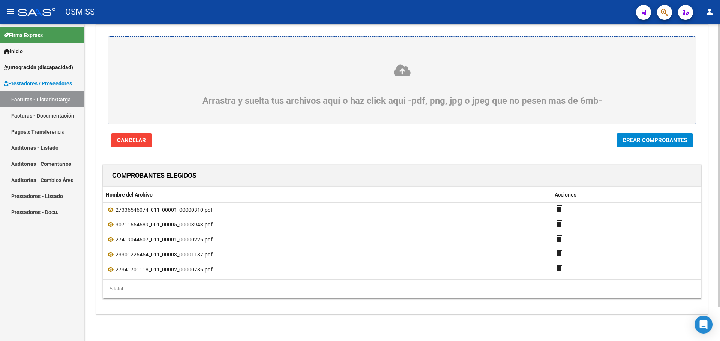
click at [680, 137] on span "Crear Comprobantes" at bounding box center [654, 140] width 64 height 7
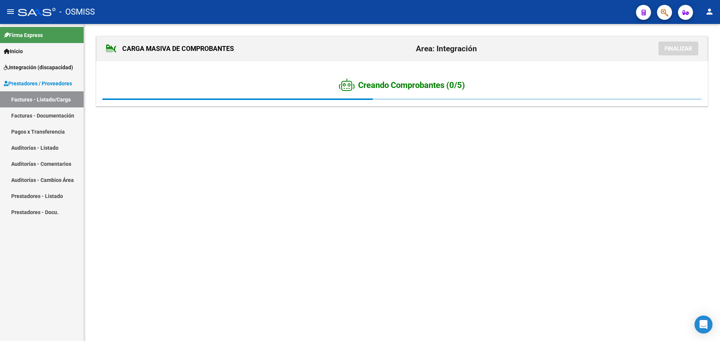
scroll to position [0, 0]
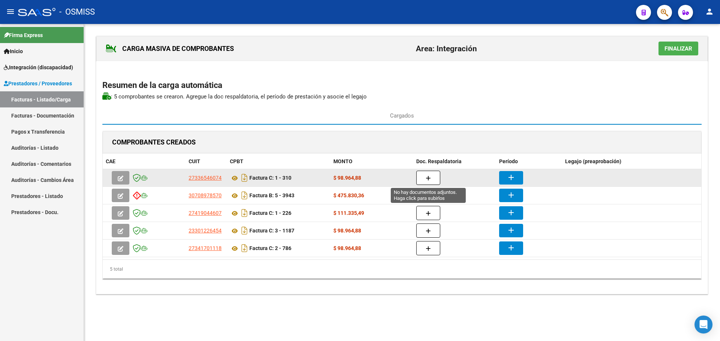
click at [431, 177] on button "button" at bounding box center [428, 178] width 24 height 14
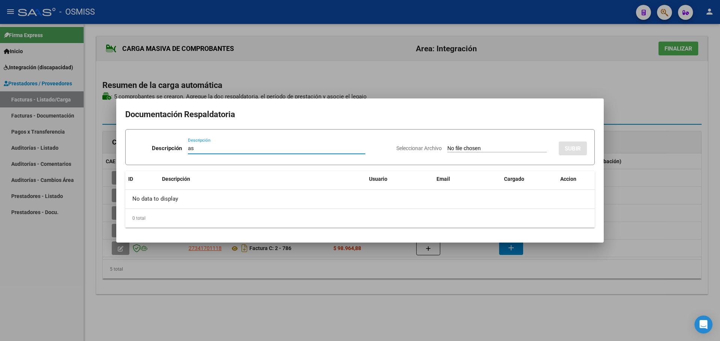
type input "as"
click at [481, 151] on input "Seleccionar Archivo" at bounding box center [496, 148] width 99 height 7
type input "C:\fakepath\Asistencia Fonoaudiología- Agosto 2025- Valentini Facundo.pdf"
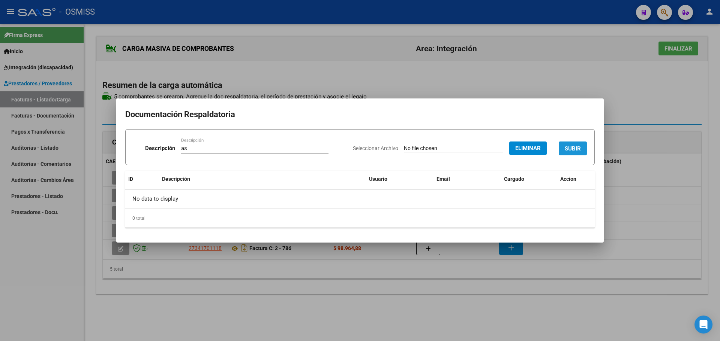
click at [561, 144] on button "SUBIR" at bounding box center [572, 149] width 28 height 14
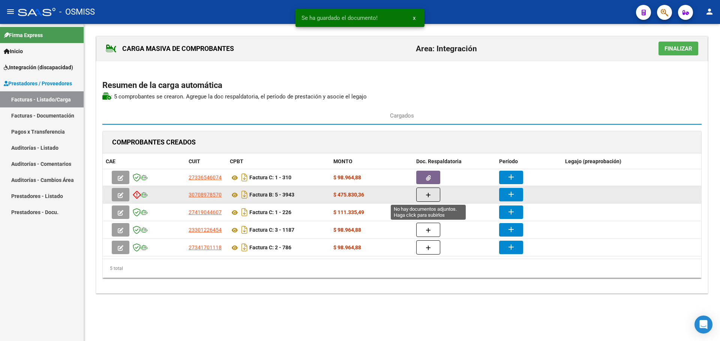
click at [431, 198] on button "button" at bounding box center [428, 195] width 24 height 14
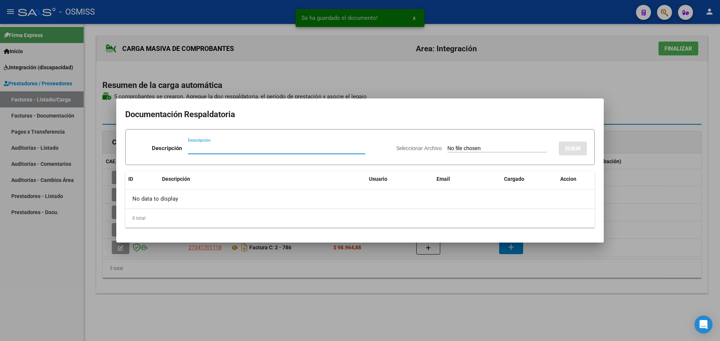
click at [268, 151] on input "Descripción" at bounding box center [276, 148] width 177 height 7
click at [452, 145] on app-file-uploader "Seleccionar Archivo" at bounding box center [474, 148] width 156 height 7
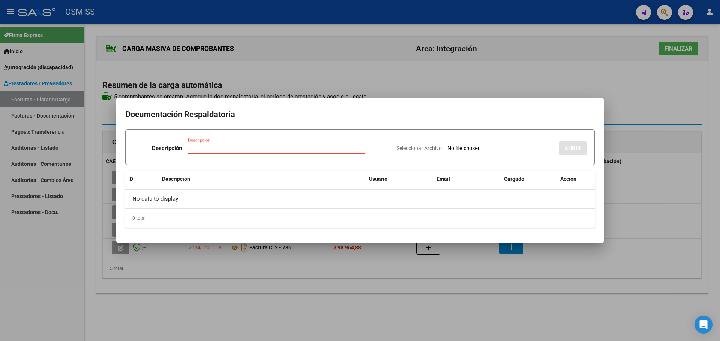
click at [254, 151] on input "Descripción" at bounding box center [276, 148] width 177 height 7
type input "as"
click at [470, 151] on input "Seleccionar Archivo" at bounding box center [496, 148] width 99 height 7
type input "C:\fakepath\SAIE ASISTENCIA.pdf"
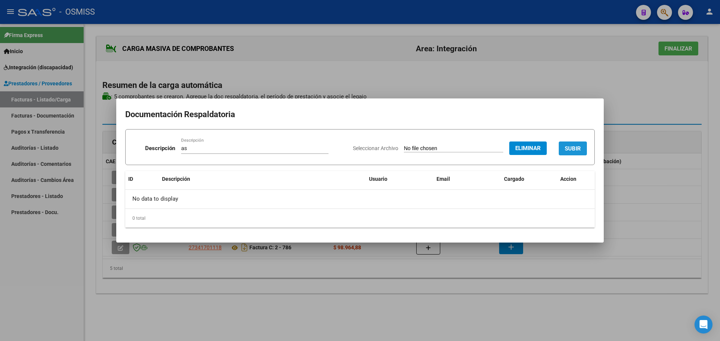
drag, startPoint x: 575, startPoint y: 147, endPoint x: 480, endPoint y: 151, distance: 95.7
click at [573, 147] on span "SUBIR" at bounding box center [572, 148] width 16 height 7
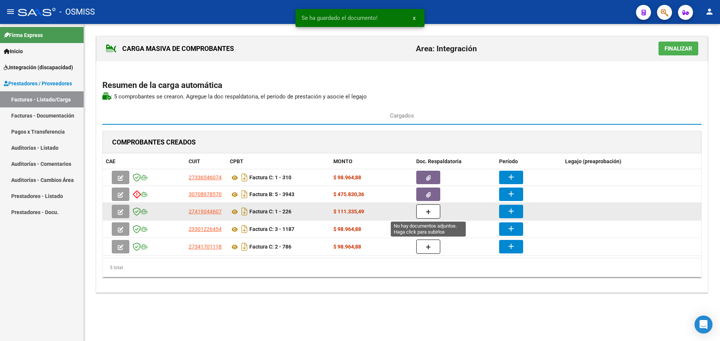
click at [424, 211] on button "button" at bounding box center [428, 212] width 24 height 14
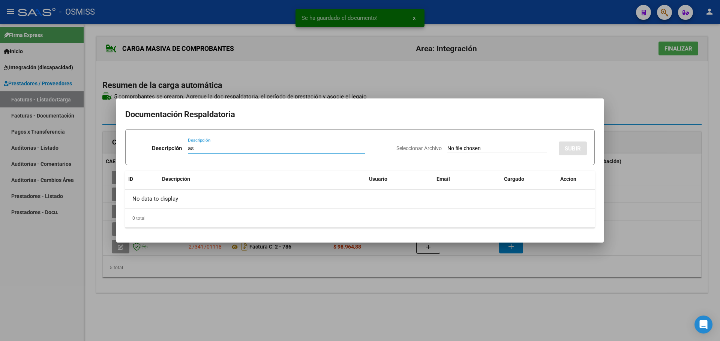
type input "as"
click at [468, 150] on input "Seleccionar Archivo" at bounding box center [496, 148] width 99 height 7
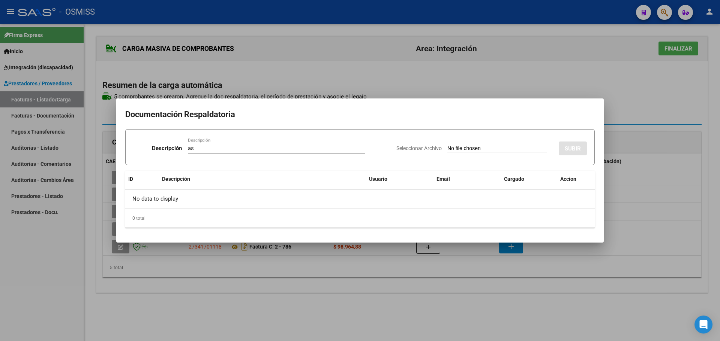
type input "C:\fakepath\27419044607_011_00001_00000226.pdf"
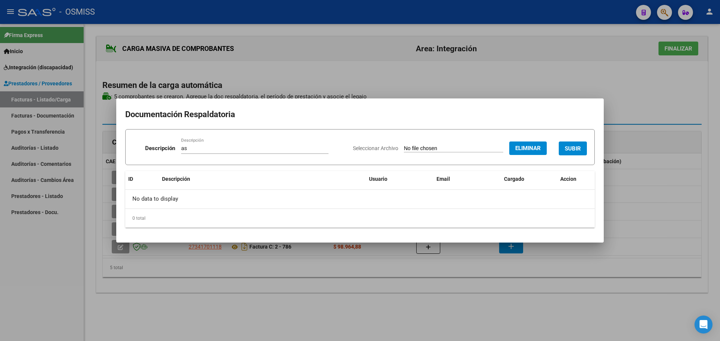
click at [432, 154] on div "Seleccionar Archivo Eliminar SUBIR" at bounding box center [470, 147] width 234 height 23
click at [532, 149] on span "Eliminar" at bounding box center [527, 148] width 25 height 7
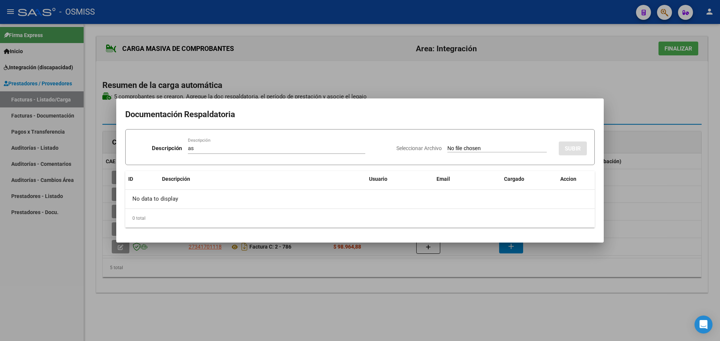
click at [447, 149] on input "Seleccionar Archivo" at bounding box center [496, 148] width 99 height 7
type input "C:\fakepath\CamScanner 01-09-2025 09.06.pdf"
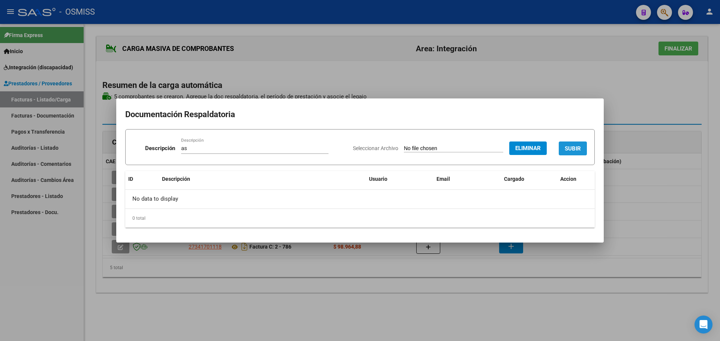
click at [570, 148] on span "SUBIR" at bounding box center [572, 148] width 16 height 7
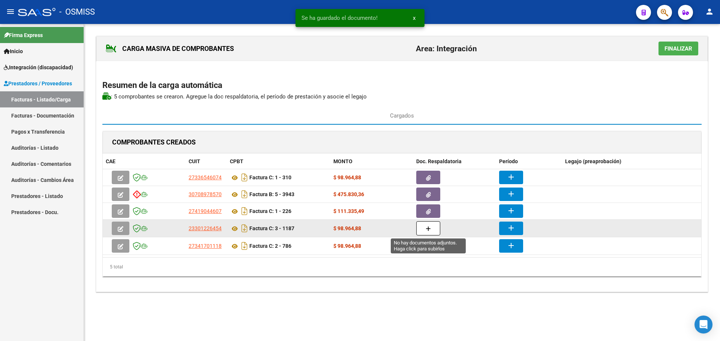
click at [432, 228] on button "button" at bounding box center [428, 228] width 24 height 14
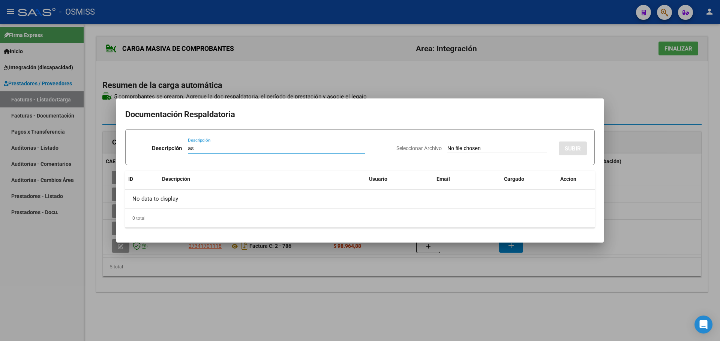
type input "as"
click at [487, 149] on input "Seleccionar Archivo" at bounding box center [496, 148] width 99 height 7
type input "C:\fakepath\VALENTINI - AGO.pdf"
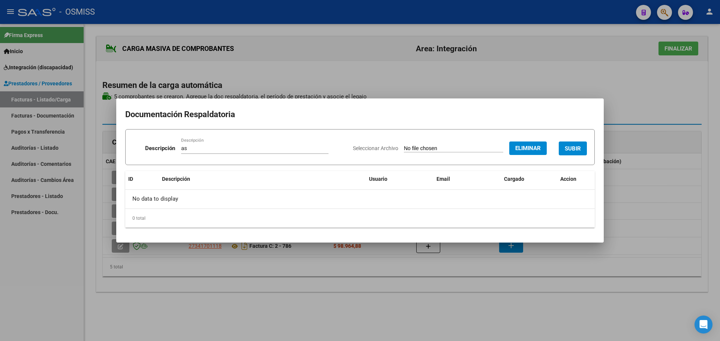
drag, startPoint x: 566, startPoint y: 147, endPoint x: 555, endPoint y: 151, distance: 12.3
click at [564, 148] on button "SUBIR" at bounding box center [572, 149] width 28 height 14
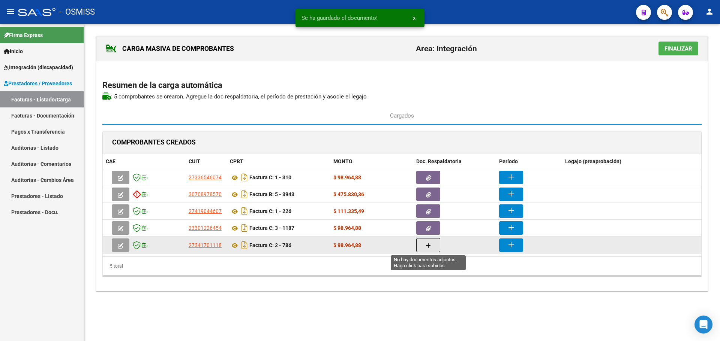
click at [427, 246] on icon "button" at bounding box center [427, 246] width 5 height 6
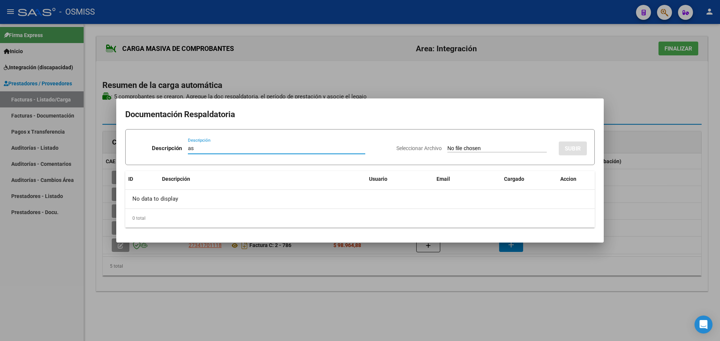
type input "as"
click at [475, 153] on div "Seleccionar Archivo SUBIR" at bounding box center [491, 147] width 190 height 23
click at [448, 149] on input "Seleccionar Archivo" at bounding box center [496, 148] width 99 height 7
type input "C:\fakepath\facundo agosto25.pdf"
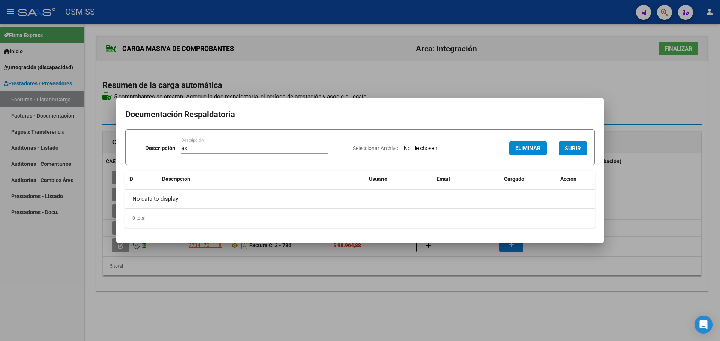
click at [575, 147] on span "SUBIR" at bounding box center [572, 148] width 16 height 7
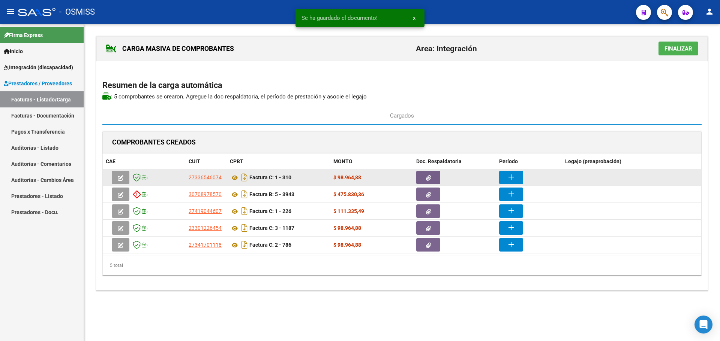
click at [515, 176] on mat-icon "add" at bounding box center [510, 177] width 9 height 9
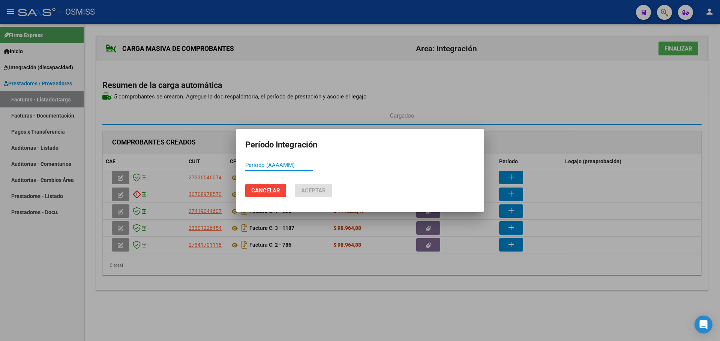
paste input "202508"
type input "202508"
click at [318, 193] on span "Aceptar" at bounding box center [313, 190] width 25 height 7
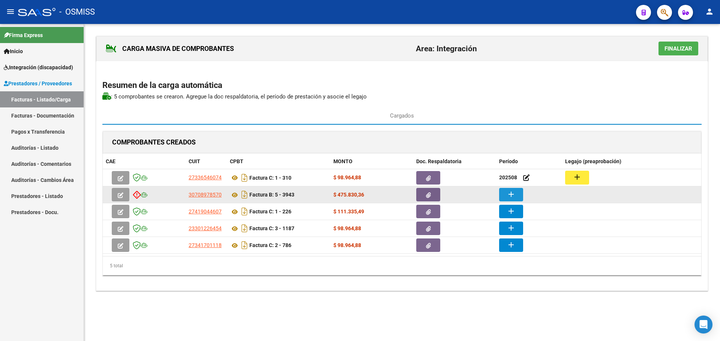
click at [508, 194] on mat-icon "add" at bounding box center [510, 194] width 9 height 9
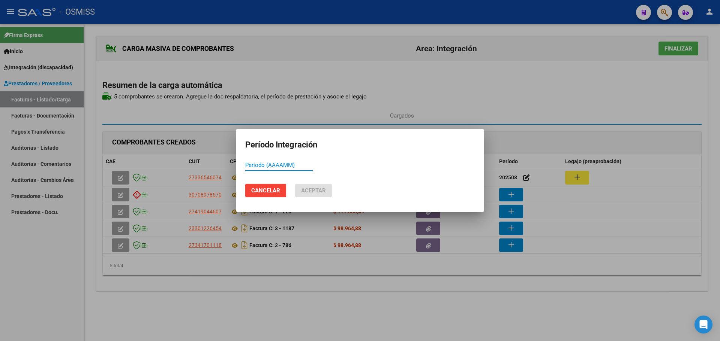
paste input "202508"
type input "202508"
drag, startPoint x: 313, startPoint y: 193, endPoint x: 316, endPoint y: 198, distance: 5.9
click at [313, 193] on span "Aceptar" at bounding box center [313, 190] width 25 height 7
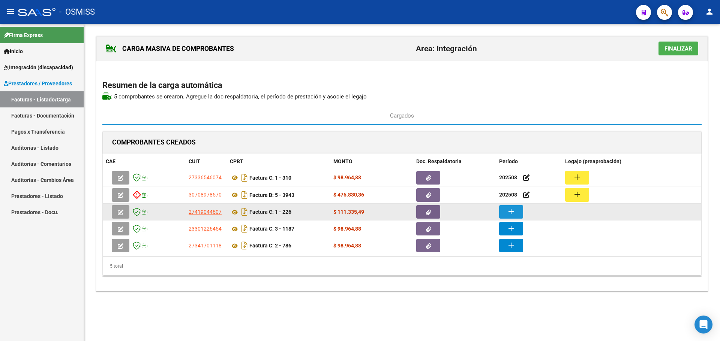
click at [513, 213] on mat-icon "add" at bounding box center [510, 211] width 9 height 9
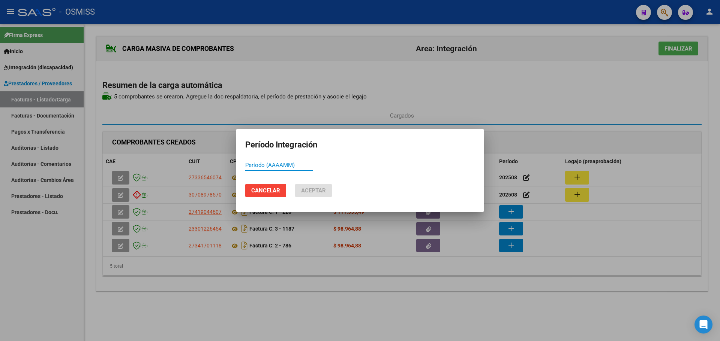
paste input "202508"
type input "202508"
click at [311, 187] on span "Aceptar" at bounding box center [313, 190] width 25 height 7
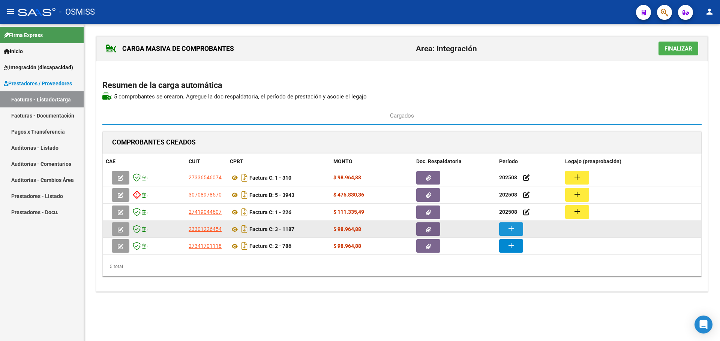
click at [509, 230] on mat-icon "add" at bounding box center [510, 228] width 9 height 9
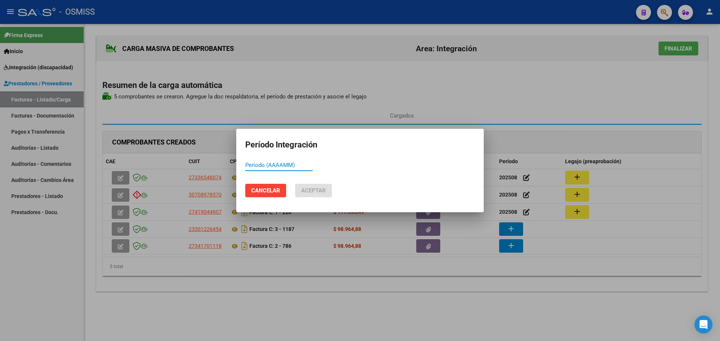
paste input "202508"
type input "202508"
click at [315, 198] on mat-dialog-actions "Cancelar Aceptar" at bounding box center [359, 190] width 229 height 25
click at [295, 190] on button "Aceptar" at bounding box center [313, 190] width 37 height 13
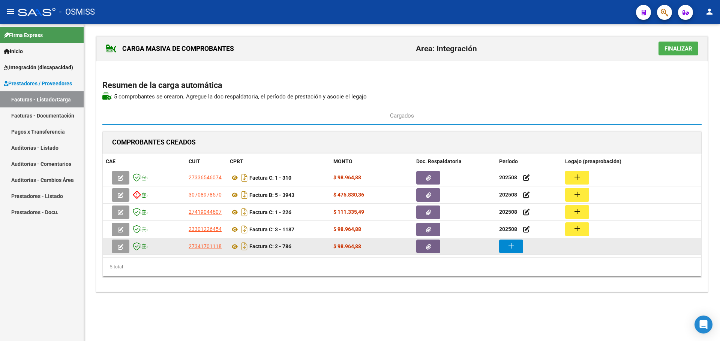
click at [514, 247] on mat-icon "add" at bounding box center [510, 246] width 9 height 9
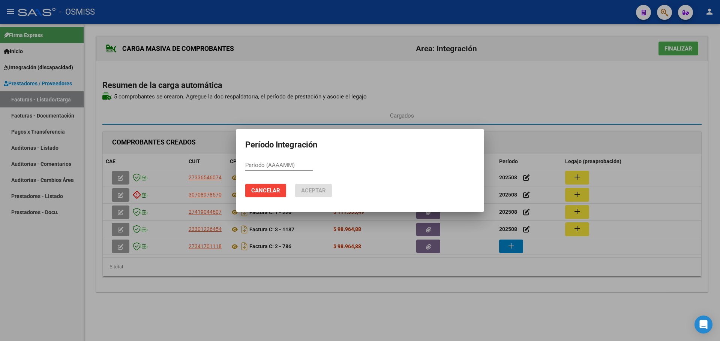
drag, startPoint x: 263, startPoint y: 160, endPoint x: 263, endPoint y: 165, distance: 4.5
paste input "202508"
type input "202508"
click at [309, 193] on span "Aceptar" at bounding box center [313, 190] width 25 height 7
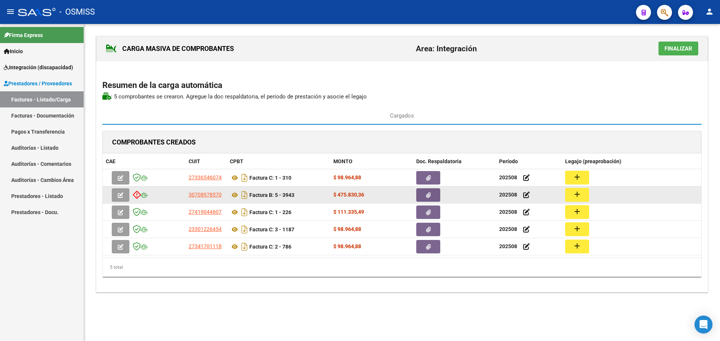
click at [121, 194] on icon "button" at bounding box center [121, 196] width 6 height 6
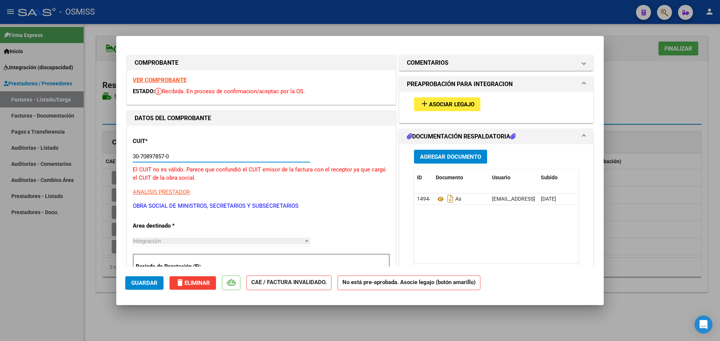
drag, startPoint x: 175, startPoint y: 154, endPoint x: 24, endPoint y: 154, distance: 151.4
click at [23, 154] on div "COMPROBANTE VER COMPROBANTE ESTADO: Recibida. En proceso de confirmacion/acepta…" at bounding box center [360, 170] width 720 height 341
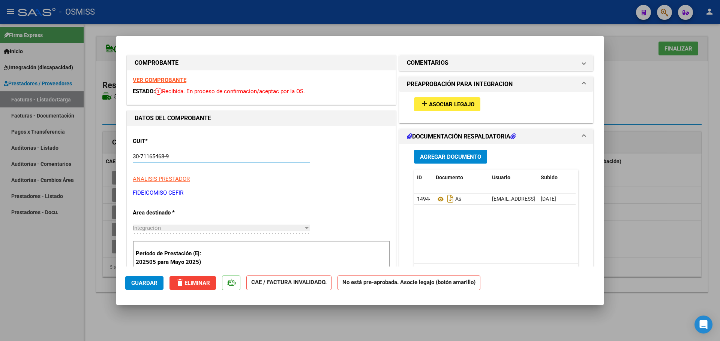
type input "30-71165468-9"
click at [467, 106] on span "Asociar Legajo" at bounding box center [451, 104] width 45 height 7
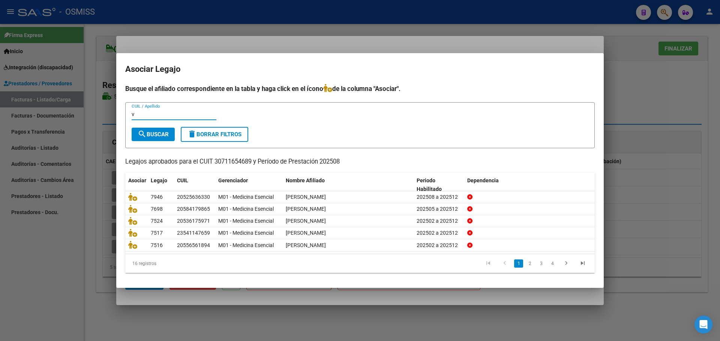
click at [153, 130] on button "search Buscar" at bounding box center [153, 134] width 43 height 13
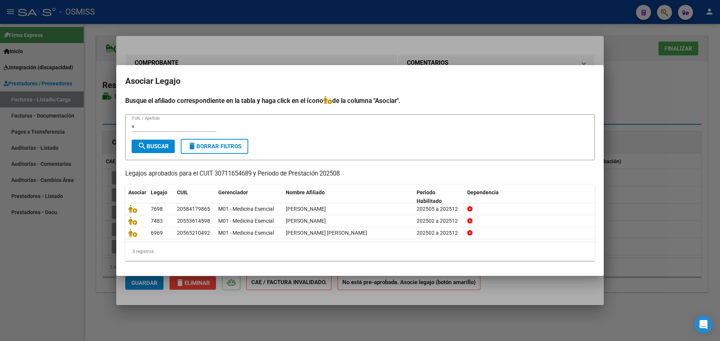
click at [147, 130] on div "v CUIL / Apellido" at bounding box center [174, 126] width 85 height 11
click at [144, 145] on mat-icon "search" at bounding box center [142, 146] width 9 height 9
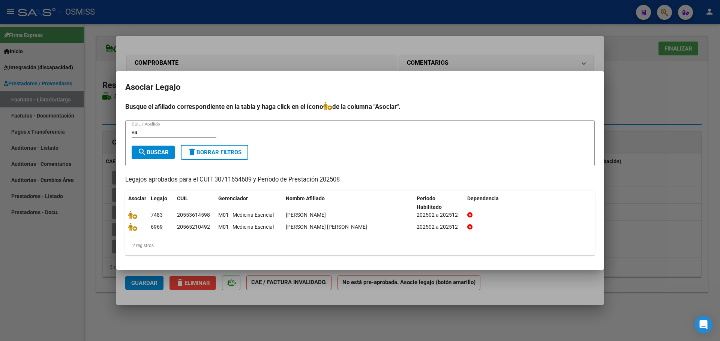
click at [140, 131] on input "va" at bounding box center [174, 132] width 85 height 7
click at [154, 151] on span "search Buscar" at bounding box center [153, 152] width 31 height 7
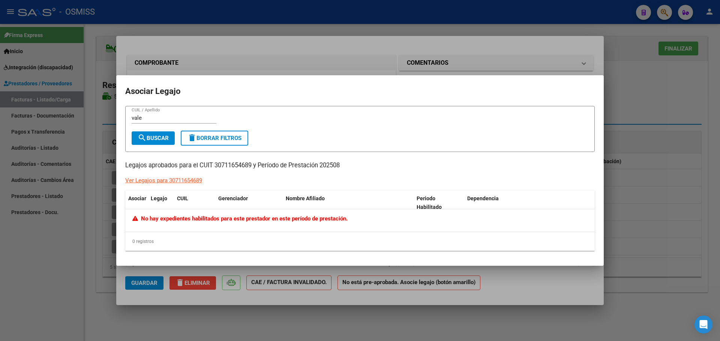
click at [147, 118] on input "vale" at bounding box center [174, 118] width 85 height 7
type input "valent"
click at [148, 139] on span "search Buscar" at bounding box center [153, 138] width 31 height 7
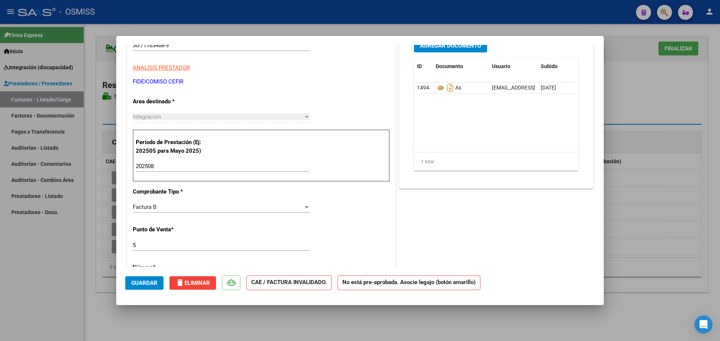
scroll to position [112, 0]
click at [136, 281] on span "Guardar" at bounding box center [144, 283] width 26 height 7
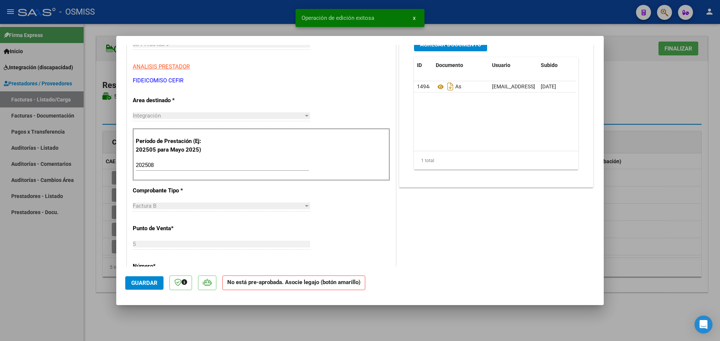
scroll to position [0, 0]
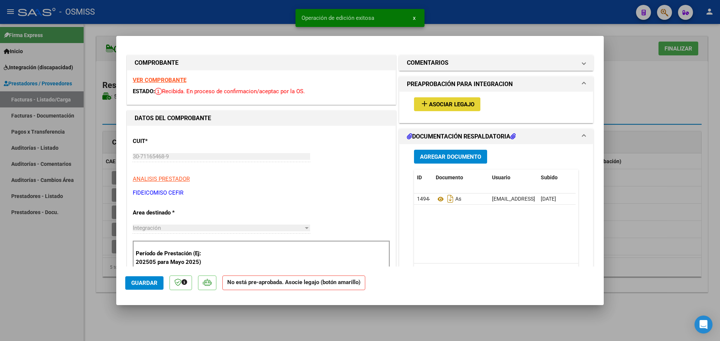
click at [456, 102] on span "Asociar Legajo" at bounding box center [451, 104] width 45 height 7
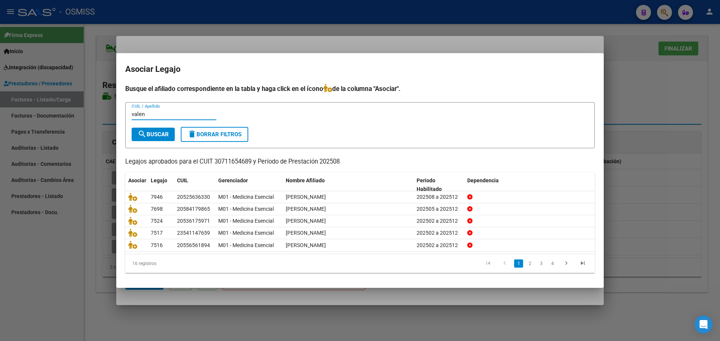
type input "valen"
click at [144, 126] on div "valen CUIL / Apellido" at bounding box center [174, 118] width 85 height 18
click at [144, 132] on mat-icon "search" at bounding box center [142, 134] width 9 height 9
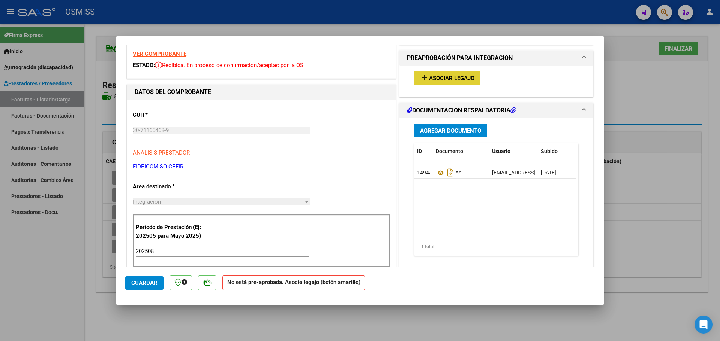
scroll to position [75, 0]
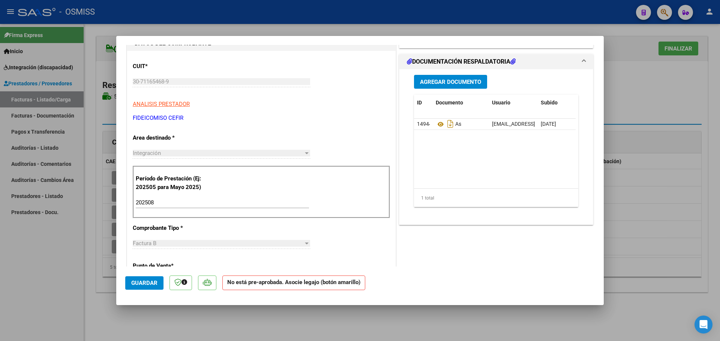
click at [154, 286] on span "Guardar" at bounding box center [144, 283] width 26 height 7
type input "$ 0,00"
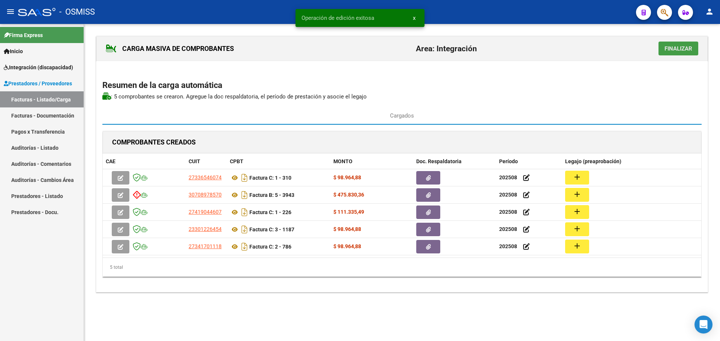
click at [678, 47] on span "Finalizar" at bounding box center [678, 48] width 28 height 7
